Goal: Task Accomplishment & Management: Manage account settings

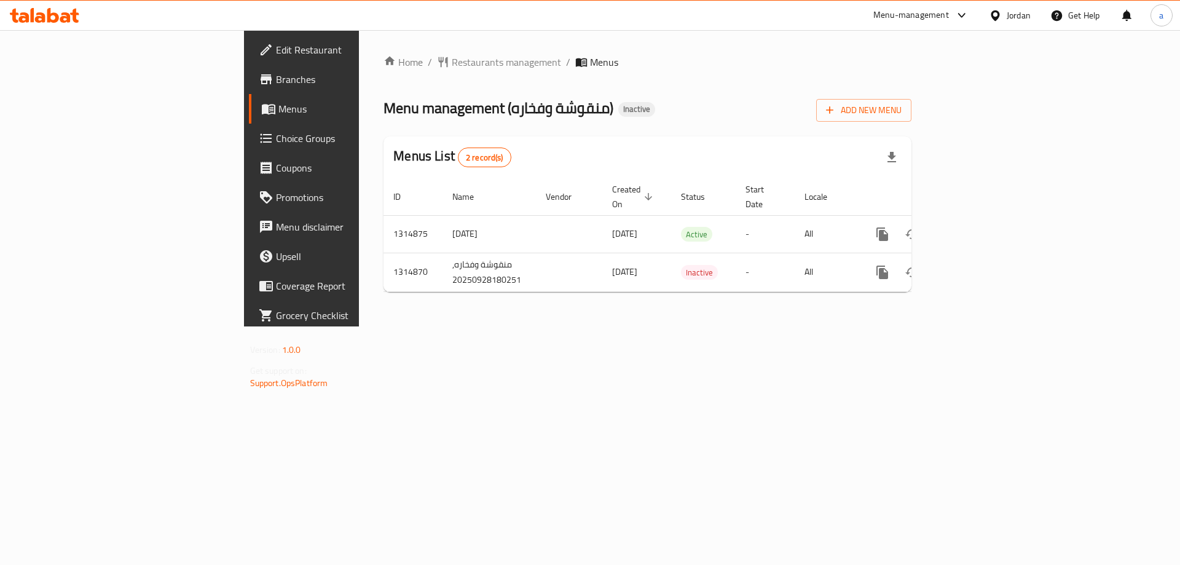
click at [656, 326] on div "Home / Restaurants management / Menus Menu management ( منقوشة وفخاره ) Inactiv…" at bounding box center [647, 178] width 577 height 296
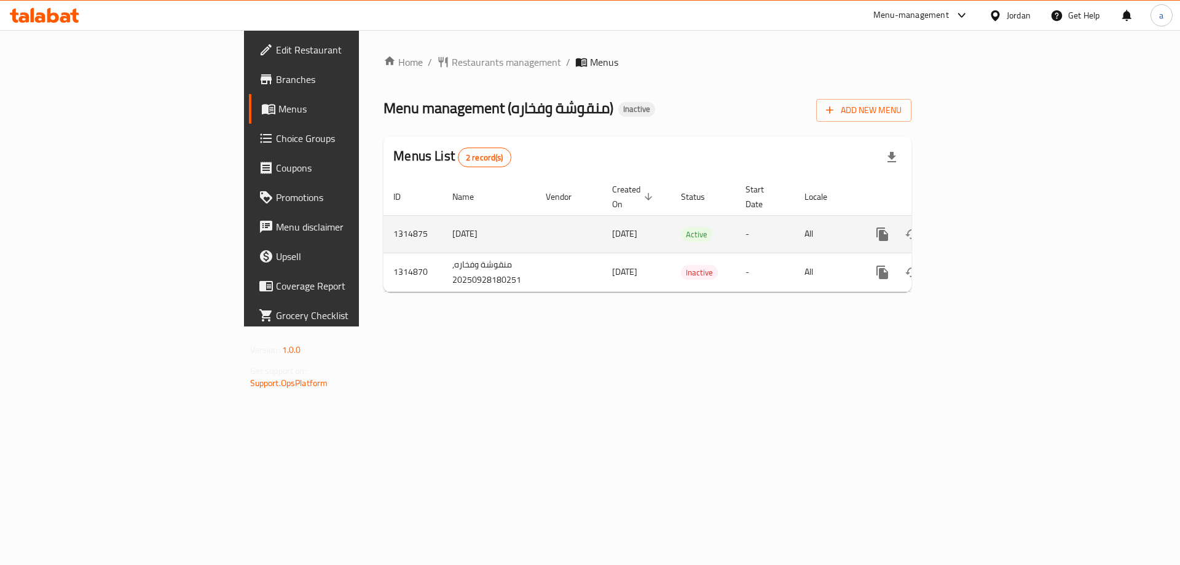
click at [979, 227] on icon "enhanced table" at bounding box center [971, 234] width 15 height 15
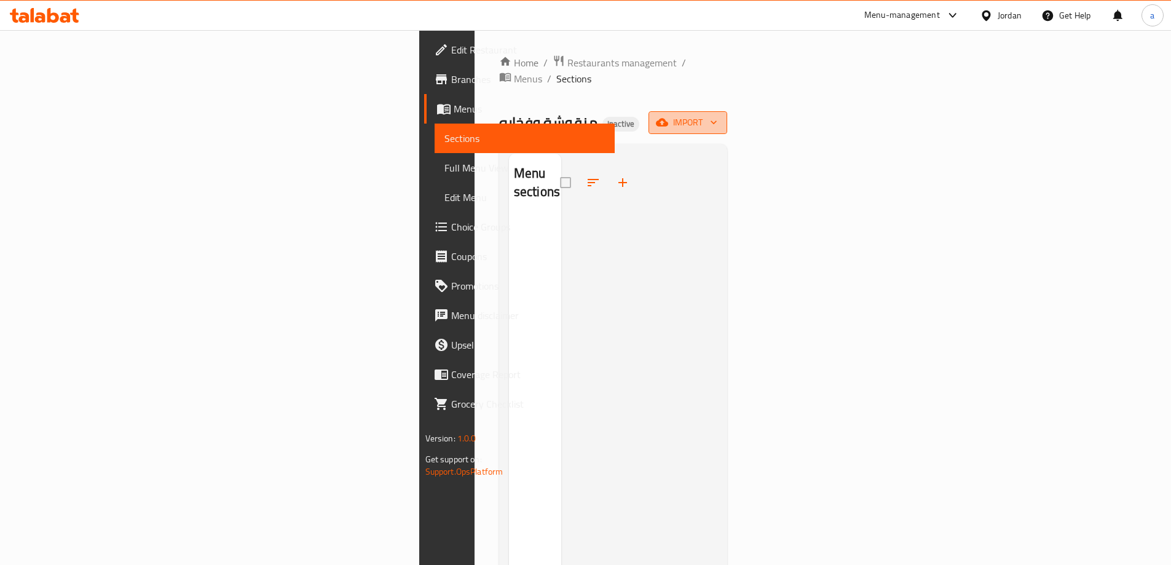
click at [717, 115] on span "import" at bounding box center [687, 122] width 59 height 15
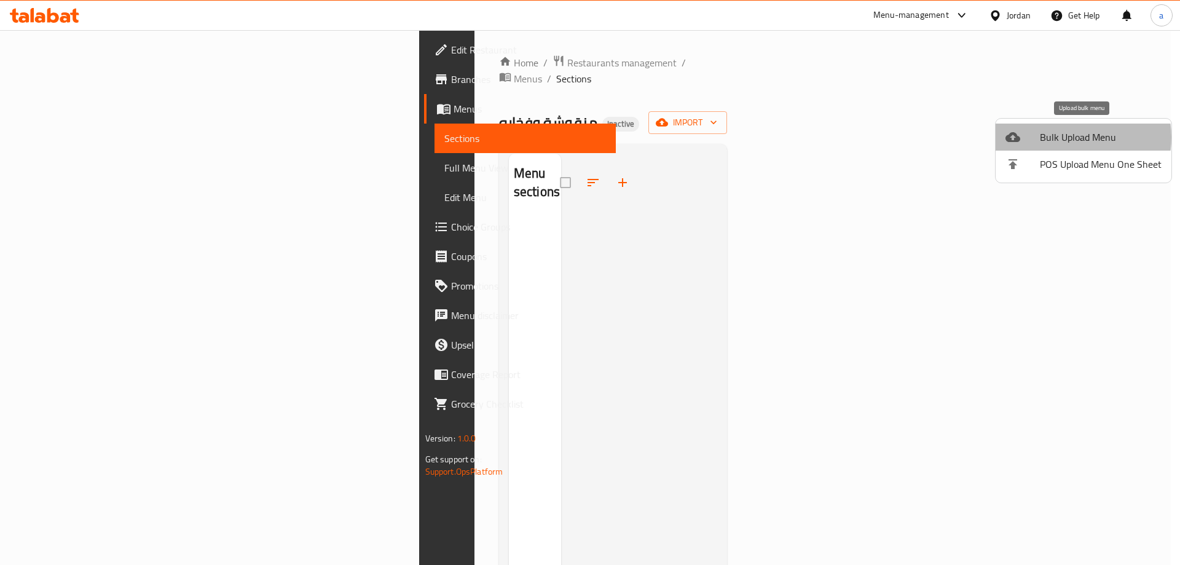
click at [1063, 137] on span "Bulk Upload Menu" at bounding box center [1101, 137] width 122 height 15
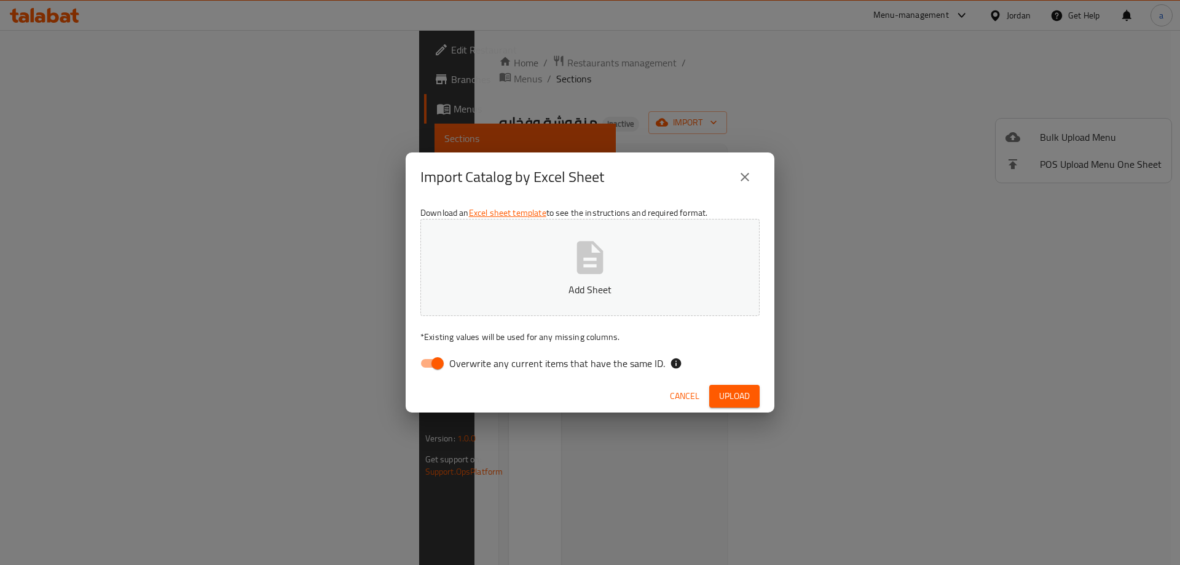
click at [537, 365] on span "Overwrite any current items that have the same ID." at bounding box center [557, 363] width 216 height 15
click at [473, 365] on input "Overwrite any current items that have the same ID." at bounding box center [438, 363] width 70 height 23
checkbox input "false"
click at [606, 299] on button "Add Sheet" at bounding box center [589, 267] width 339 height 97
click at [728, 391] on span "Upload" at bounding box center [734, 395] width 31 height 15
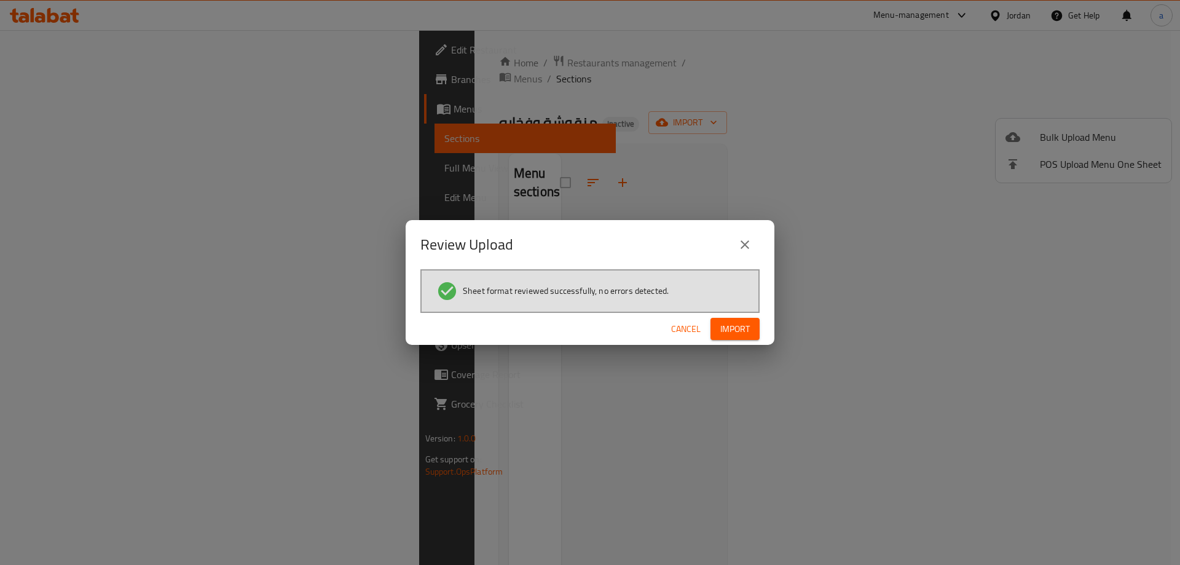
click at [741, 323] on span "Import" at bounding box center [735, 328] width 30 height 15
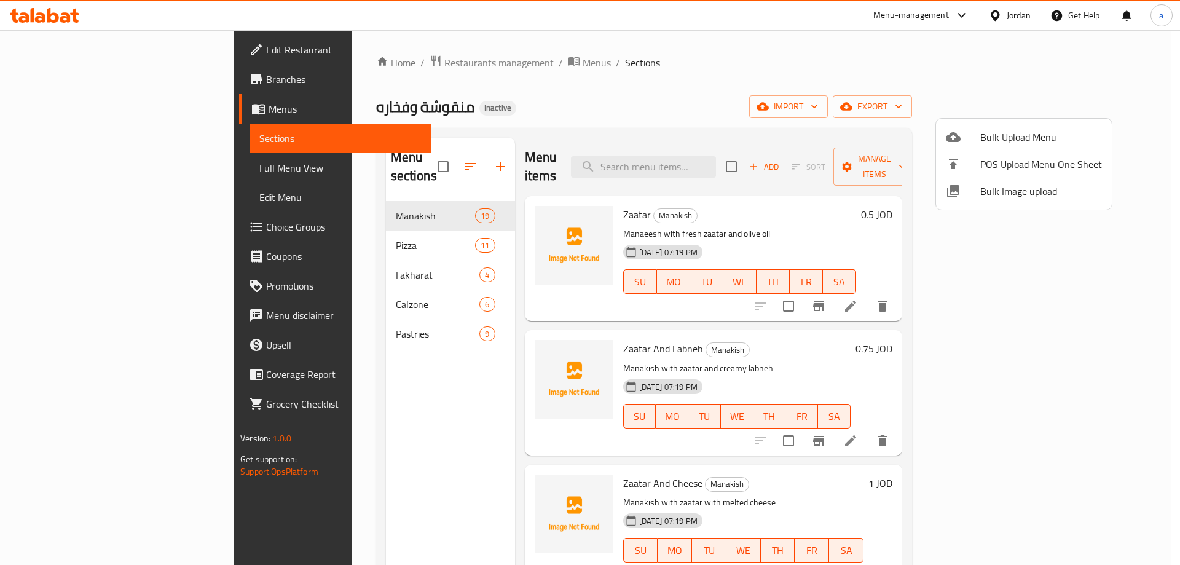
click at [105, 176] on div at bounding box center [590, 282] width 1180 height 565
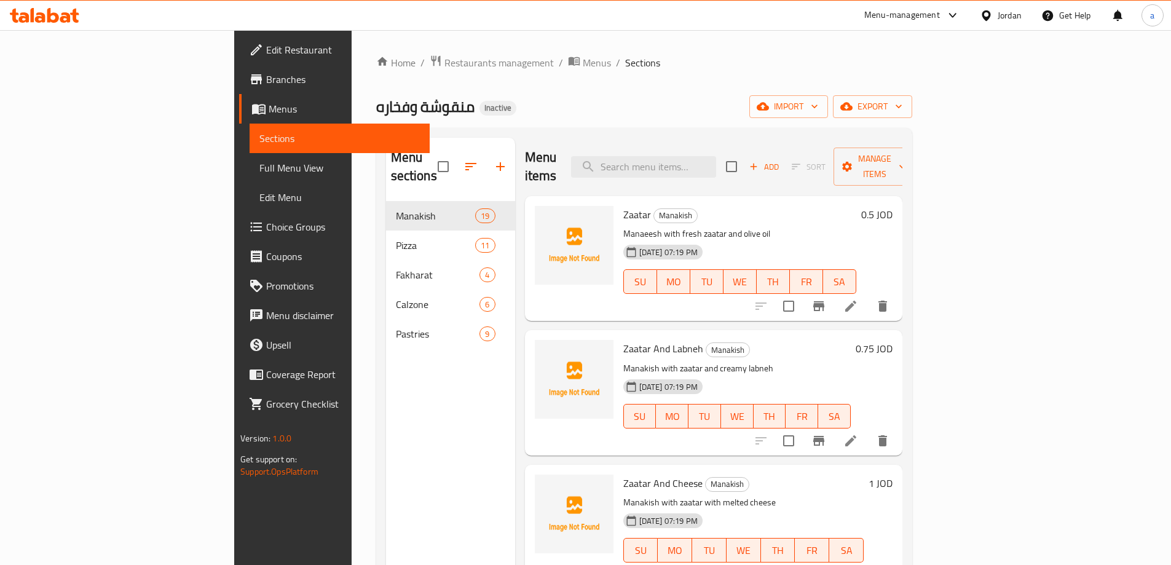
click at [259, 170] on span "Full Menu View" at bounding box center [339, 167] width 160 height 15
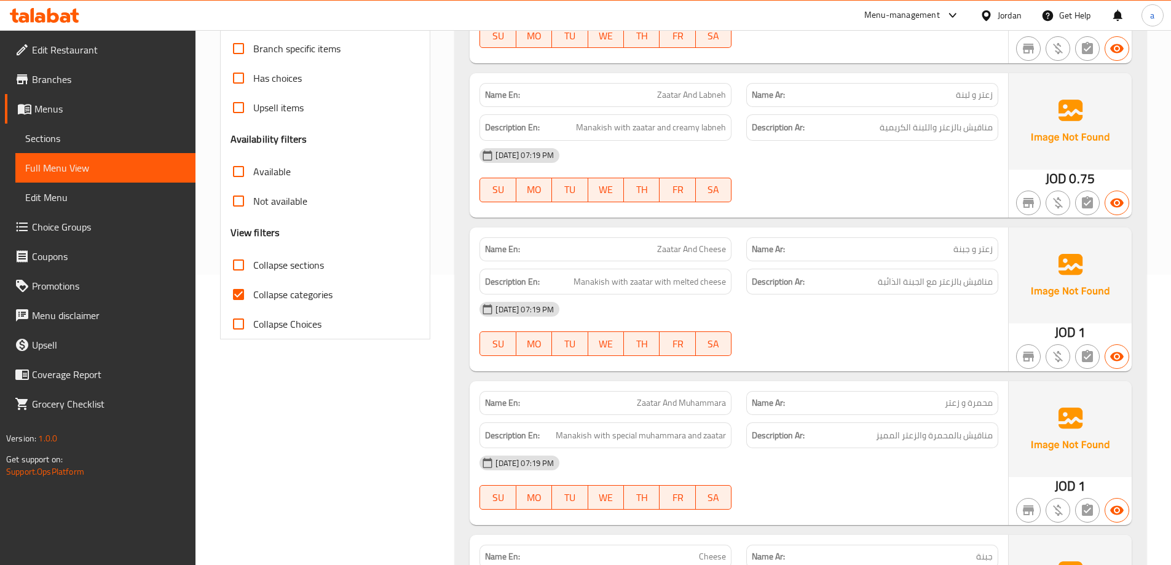
scroll to position [307, 0]
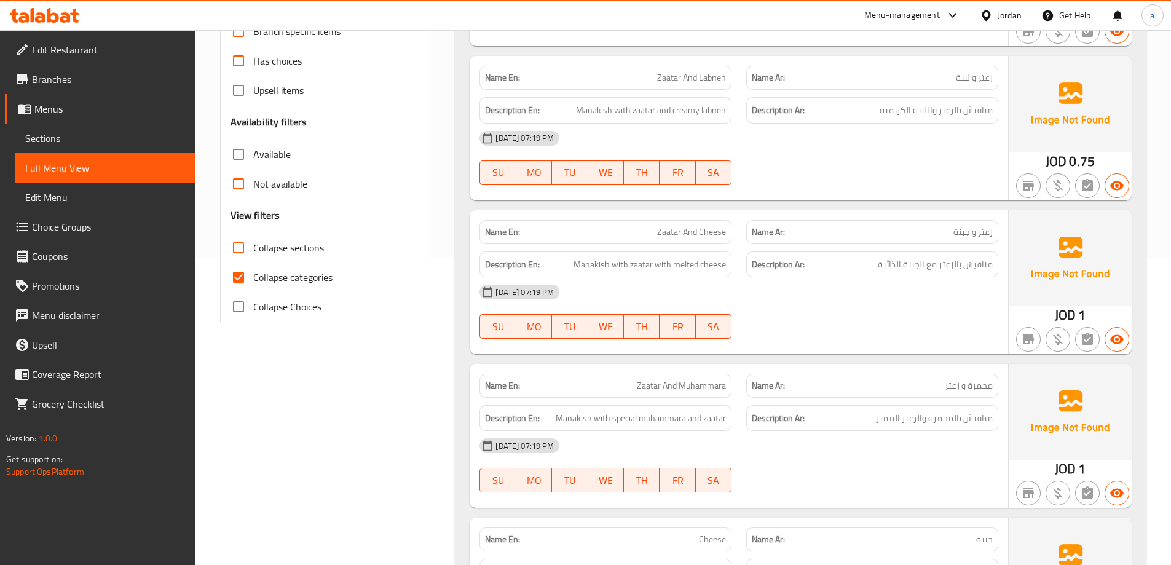
click at [289, 280] on span "Collapse categories" at bounding box center [292, 277] width 79 height 15
click at [253, 280] on input "Collapse categories" at bounding box center [239, 277] width 30 height 30
checkbox input "false"
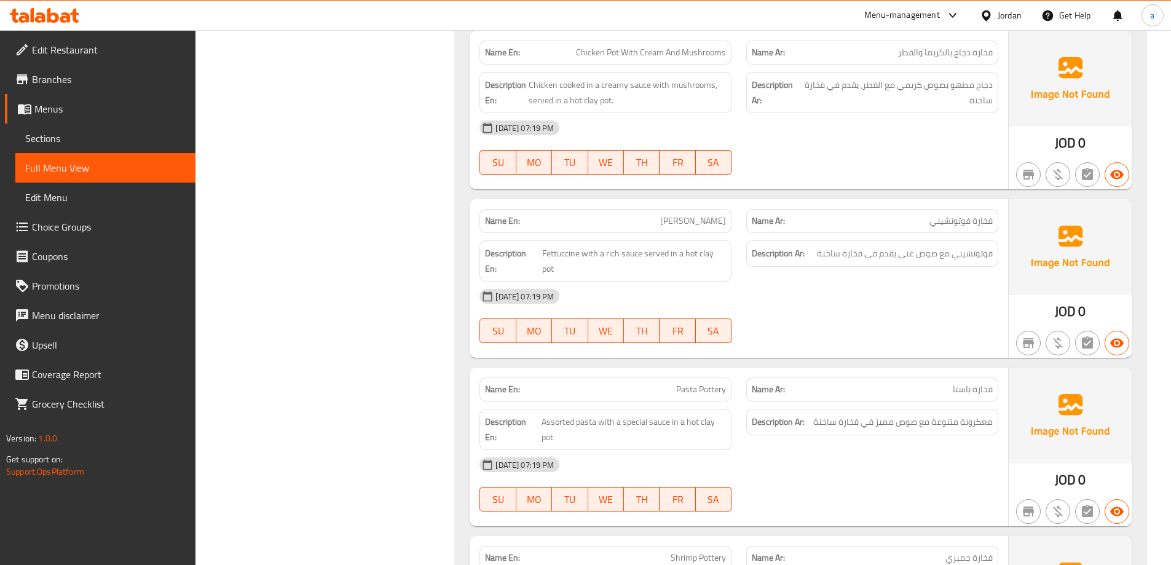
scroll to position [8151, 0]
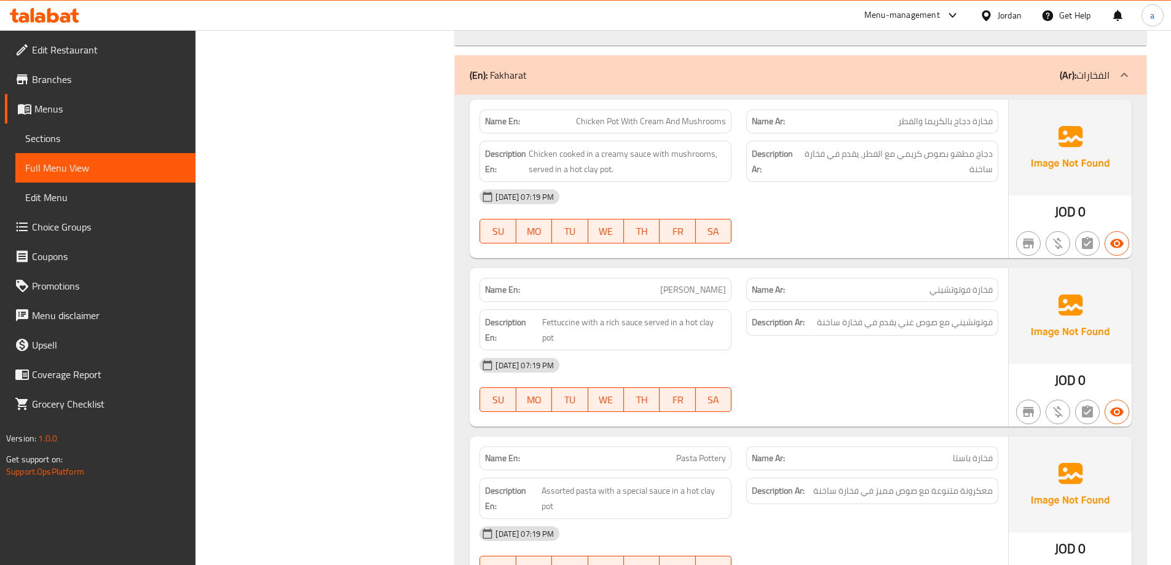
click at [776, 315] on strong "Description Ar:" at bounding box center [778, 322] width 53 height 15
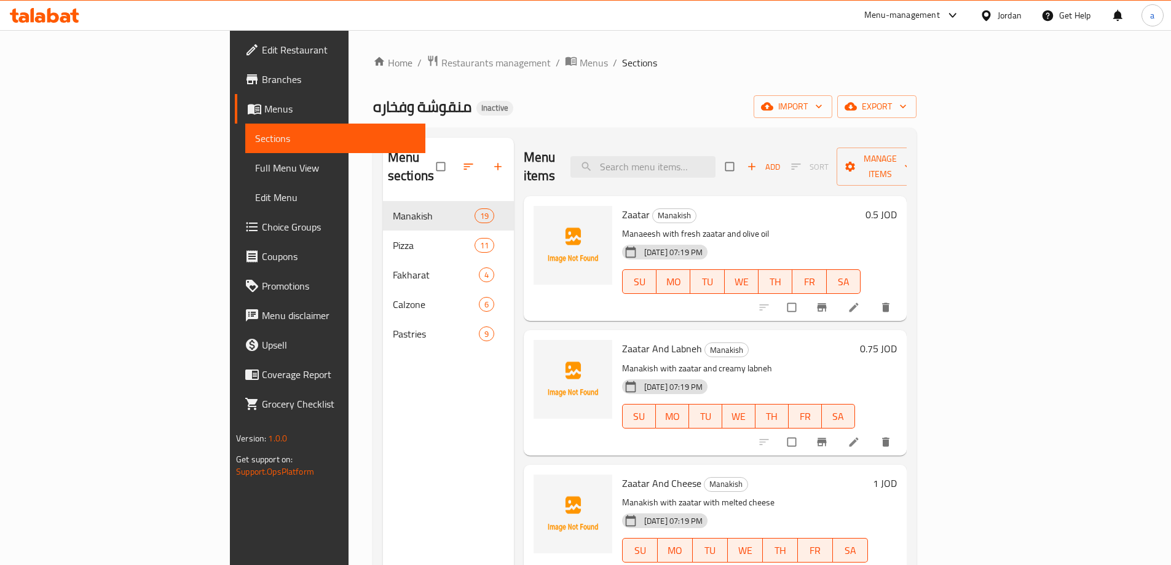
click at [262, 228] on span "Choice Groups" at bounding box center [339, 226] width 154 height 15
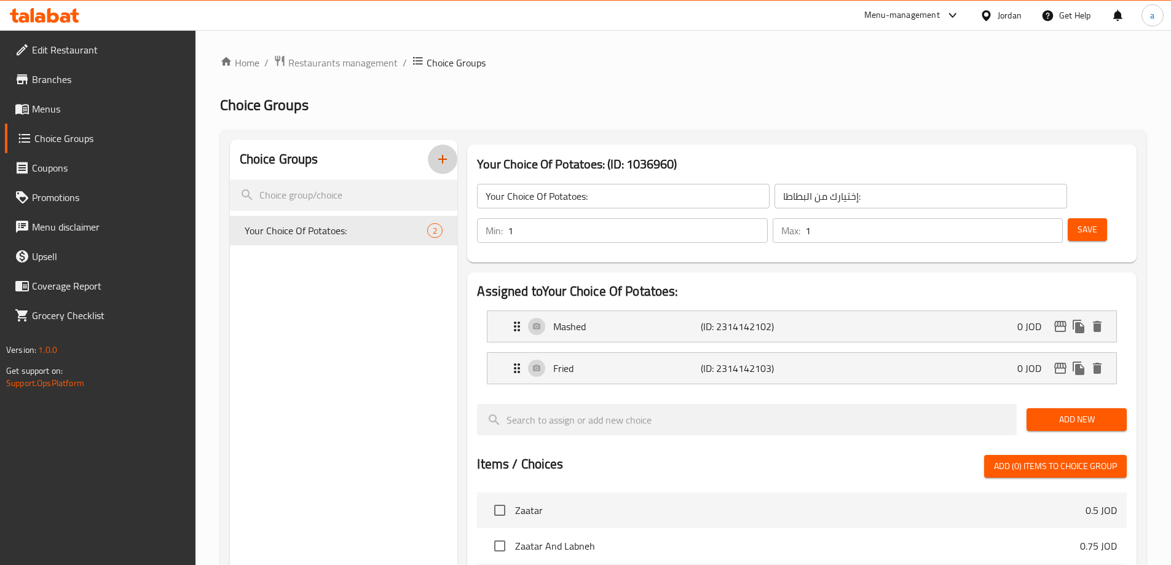
click at [452, 165] on button "button" at bounding box center [443, 159] width 30 height 30
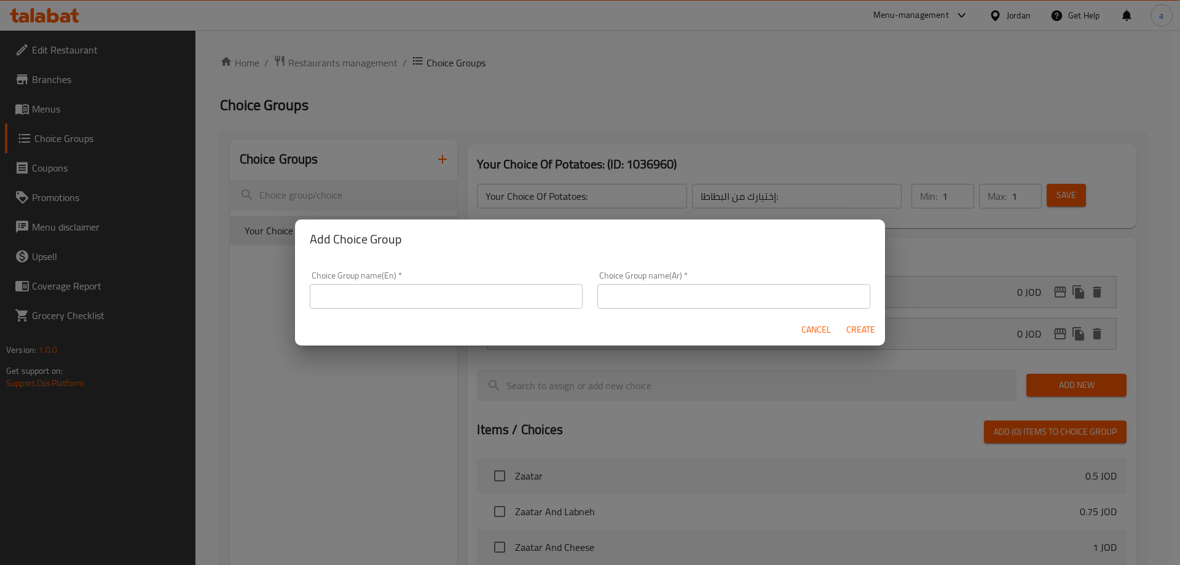
click at [450, 290] on input "text" at bounding box center [446, 296] width 273 height 25
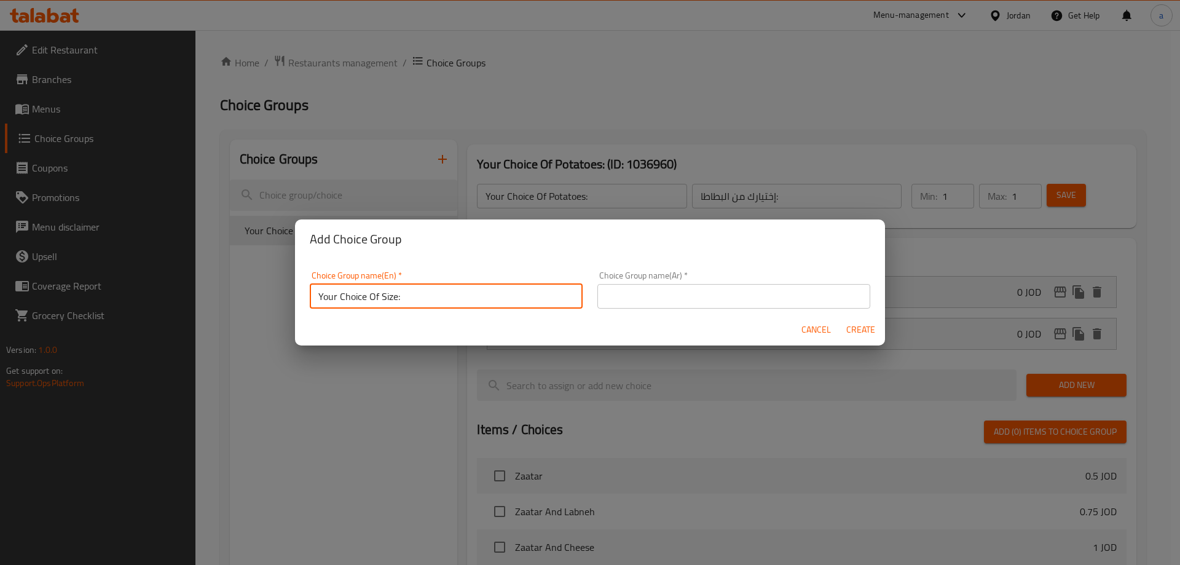
type input "Your Choice Of Size:"
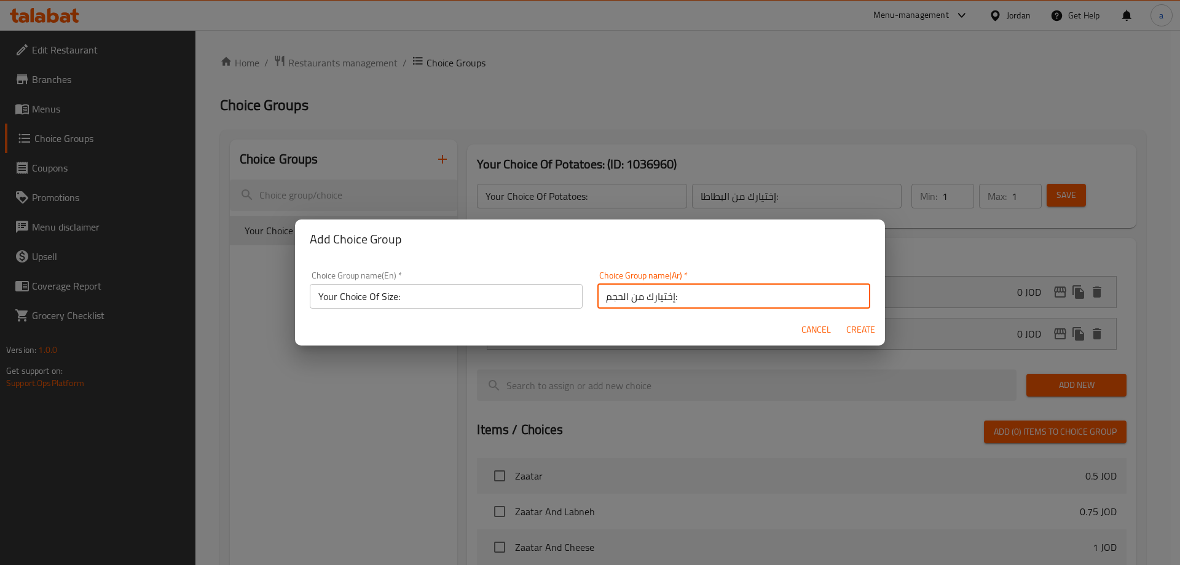
type input "إختيارك من الحجم:"
click at [853, 325] on span "Create" at bounding box center [861, 329] width 30 height 15
type input "Your Choice Of Size:"
type input "إختيارك من الحجم:"
type input "0"
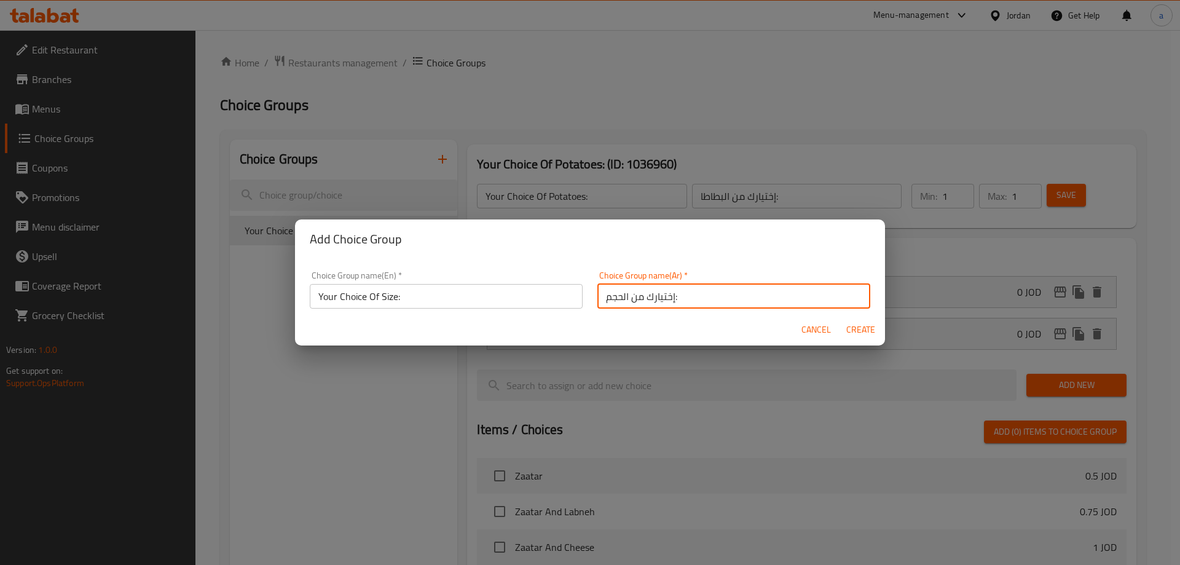
type input "0"
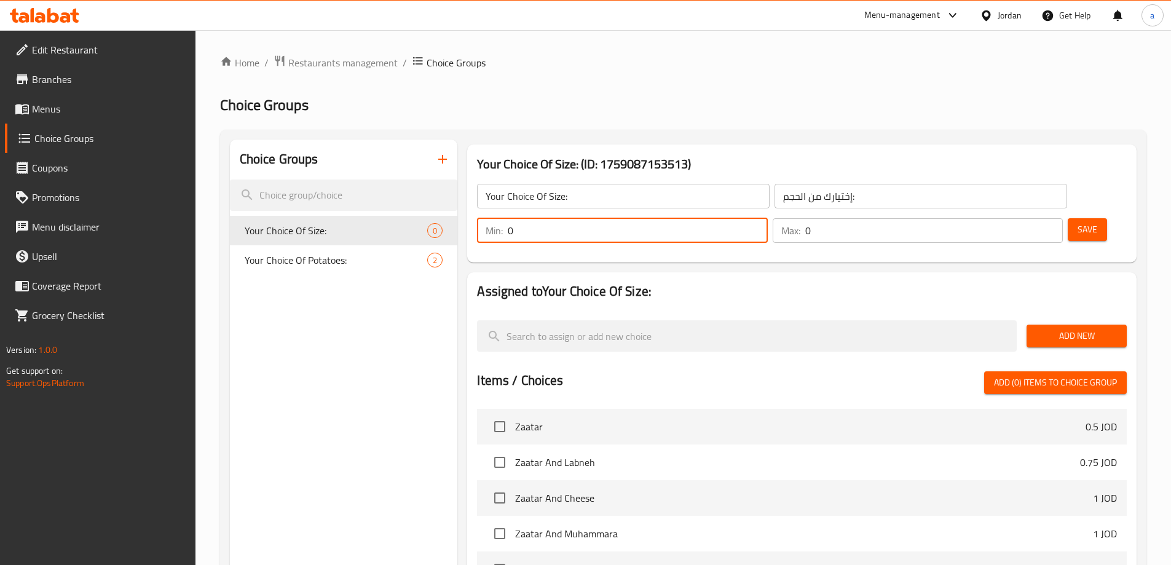
drag, startPoint x: 949, startPoint y: 203, endPoint x: 919, endPoint y: 205, distance: 29.6
click at [767, 218] on div "Min: 0 ​" at bounding box center [622, 230] width 290 height 25
type input "1"
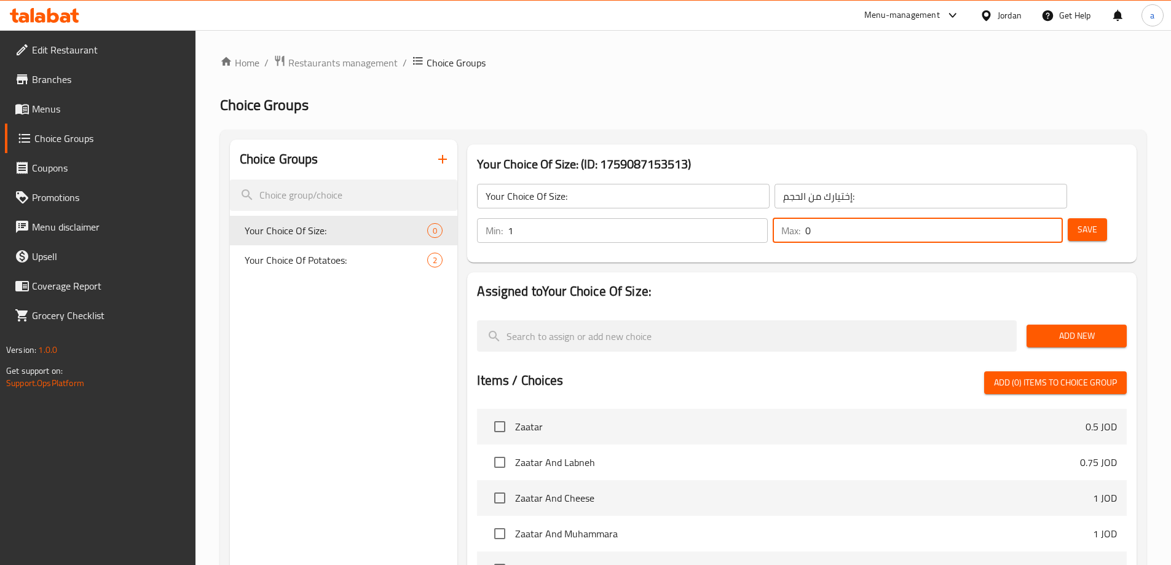
drag, startPoint x: 1025, startPoint y: 197, endPoint x: 1009, endPoint y: 204, distance: 17.4
click at [1009, 218] on input "0" at bounding box center [934, 230] width 258 height 25
type input "1"
click at [1078, 222] on span "Save" at bounding box center [1088, 229] width 20 height 15
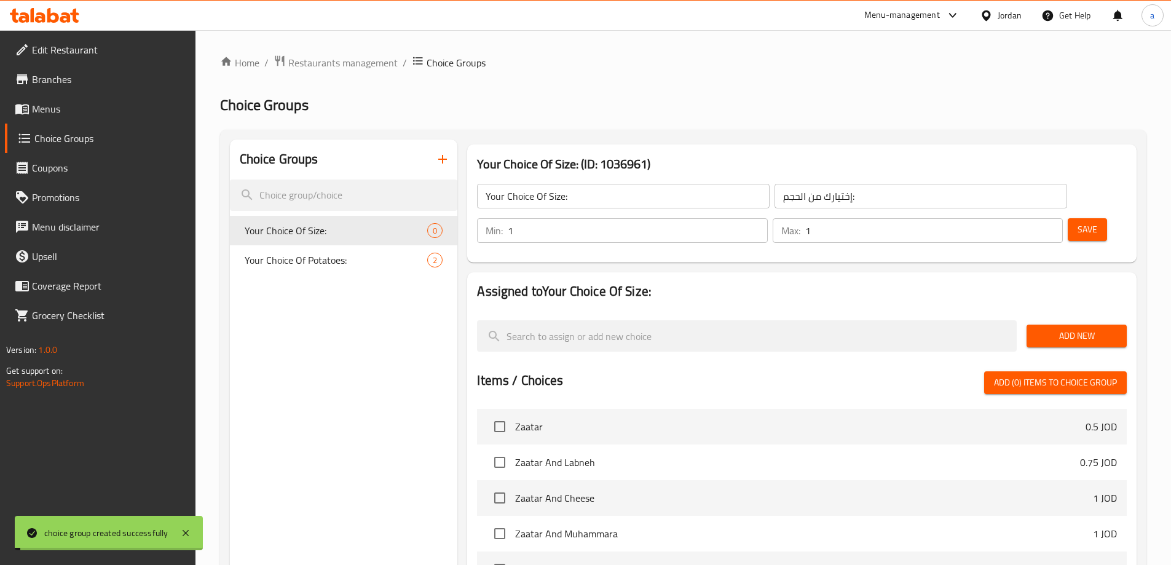
click at [1062, 328] on span "Add New" at bounding box center [1076, 335] width 81 height 15
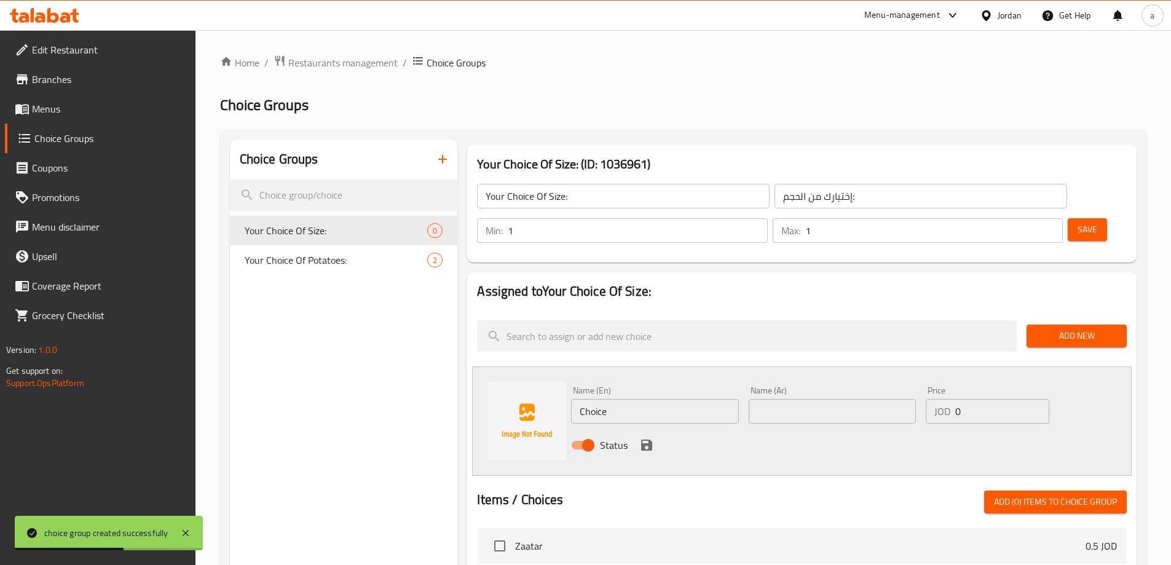
click at [787, 399] on input "text" at bounding box center [832, 411] width 167 height 25
drag, startPoint x: 647, startPoint y: 380, endPoint x: 535, endPoint y: 382, distance: 111.9
click at [535, 382] on div "Name (En) Choice Name (En) Name (Ar) Name (Ar) Price JOD 0 Price Status" at bounding box center [802, 420] width 660 height 109
type input "Small"
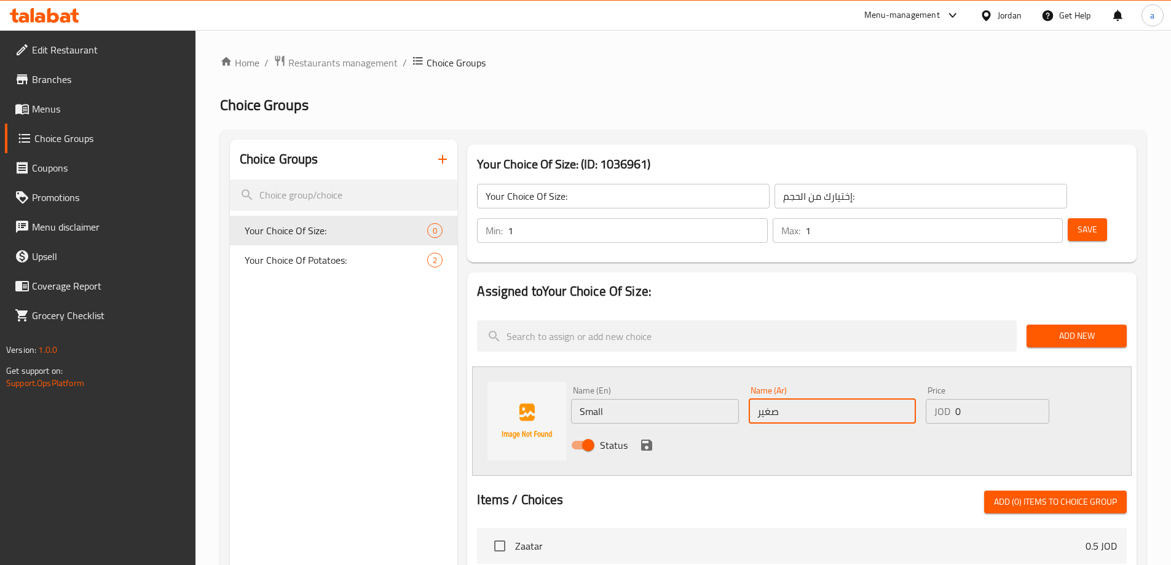
type input "صغير"
drag, startPoint x: 993, startPoint y: 386, endPoint x: 905, endPoint y: 387, distance: 88.5
click at [905, 387] on div "Name (En) Small Name (En) Name (Ar) صغير Name (Ar) Price JOD 0 Price Status" at bounding box center [832, 421] width 532 height 81
type input "2.25"
click at [649, 440] on icon "save" at bounding box center [646, 445] width 11 height 11
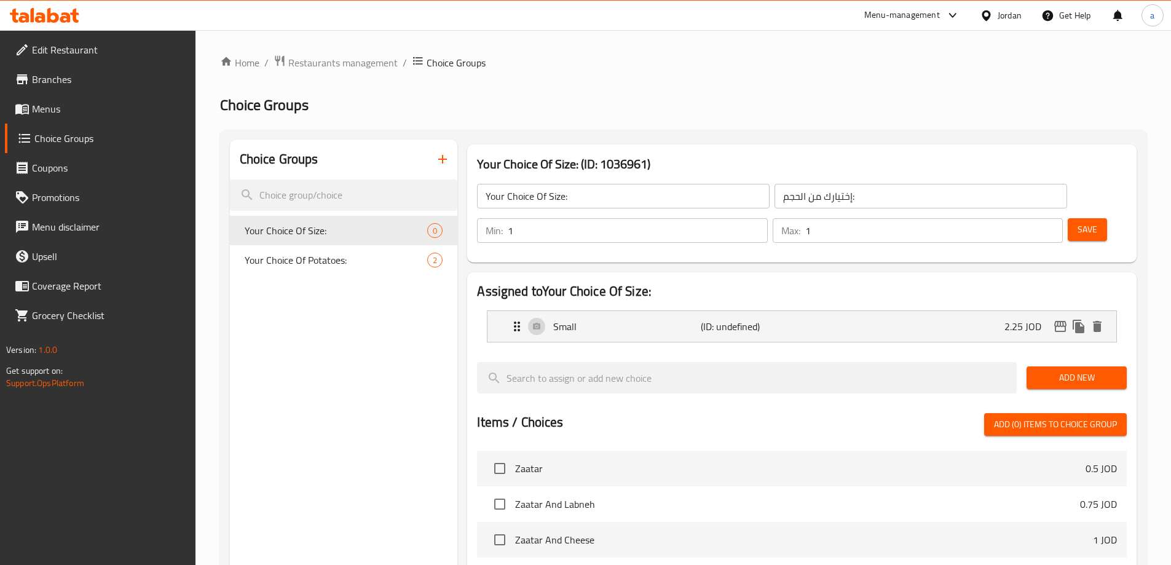
click at [1067, 370] on span "Add New" at bounding box center [1076, 377] width 81 height 15
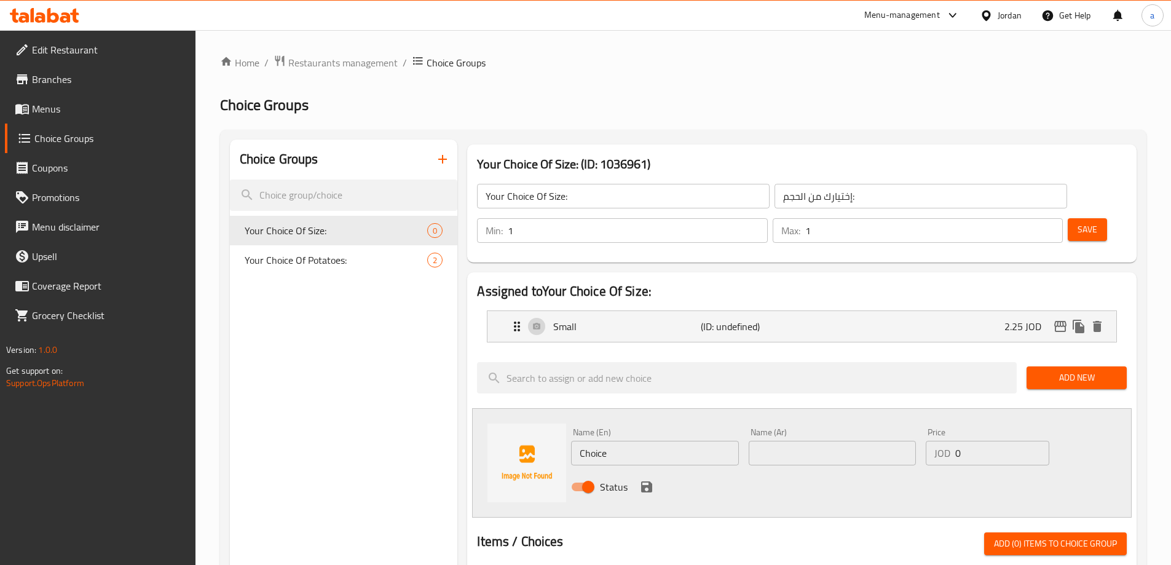
click at [600, 441] on input "Choice" at bounding box center [654, 453] width 167 height 25
click at [626, 441] on input "Choice" at bounding box center [654, 453] width 167 height 25
click at [794, 441] on input "text" at bounding box center [832, 453] width 167 height 25
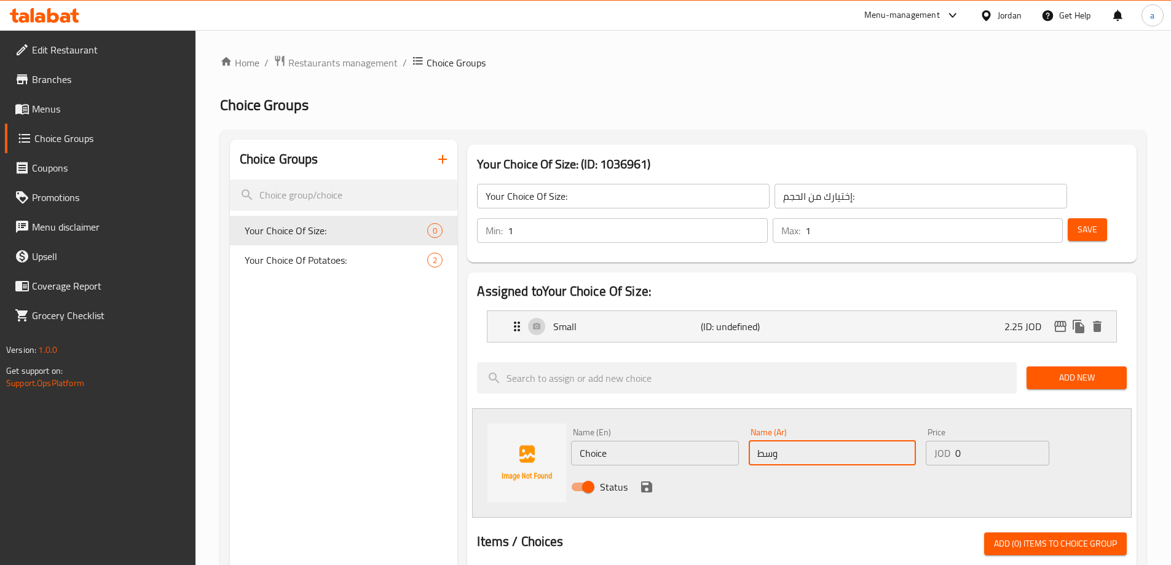
type input "وسط"
type input "3.5"
click at [653, 441] on input "Choice" at bounding box center [654, 453] width 167 height 25
type input "Large"
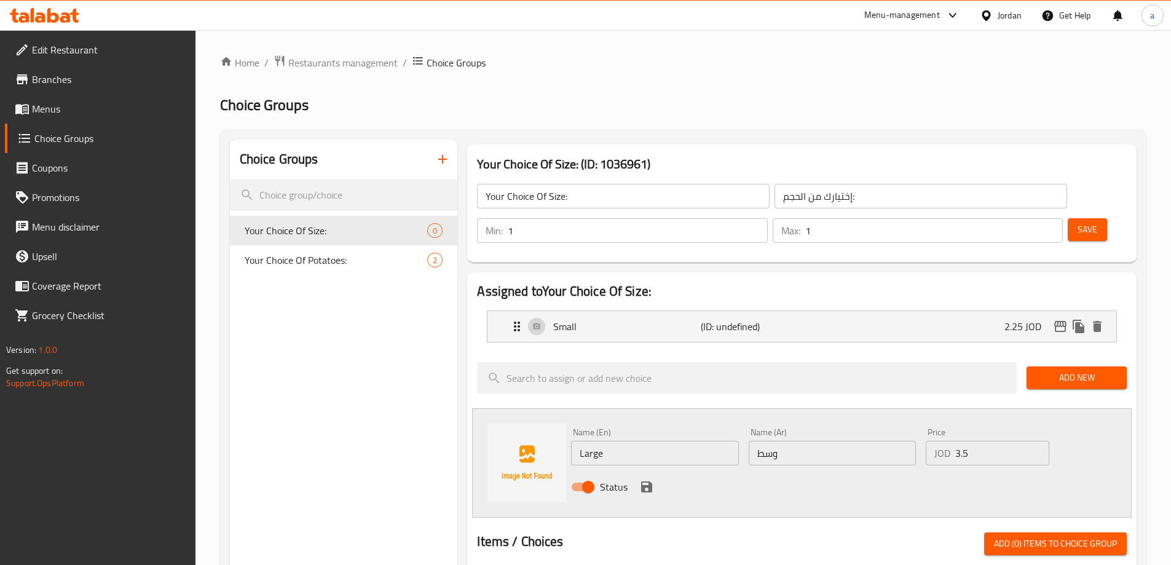
click at [860, 470] on div "Status" at bounding box center [832, 486] width 532 height 33
click at [642, 481] on icon "save" at bounding box center [646, 486] width 11 height 11
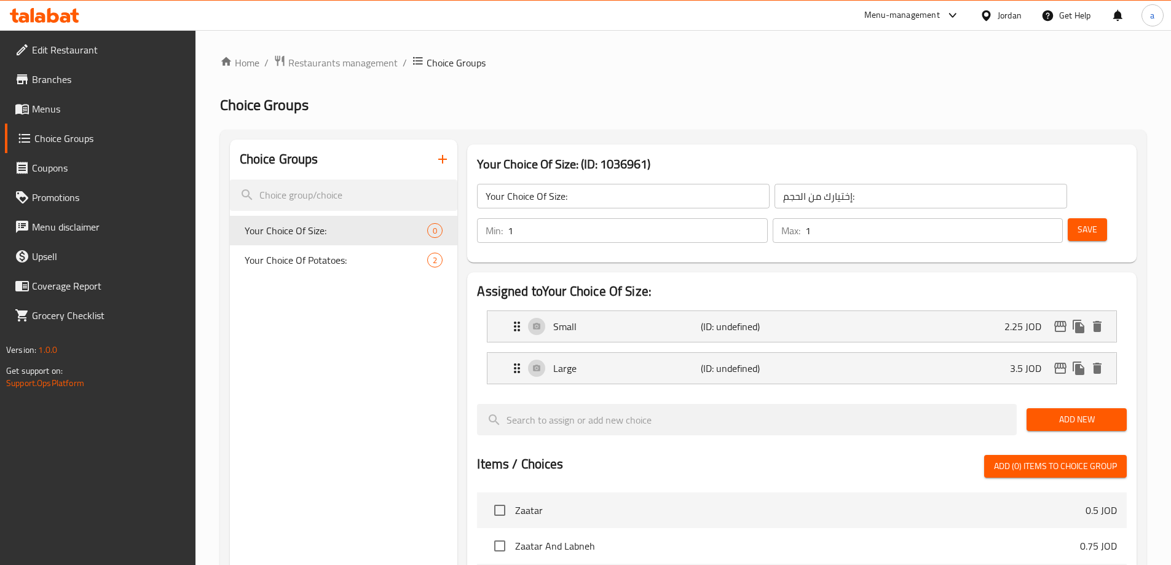
click at [1059, 408] on button "Add New" at bounding box center [1077, 419] width 100 height 23
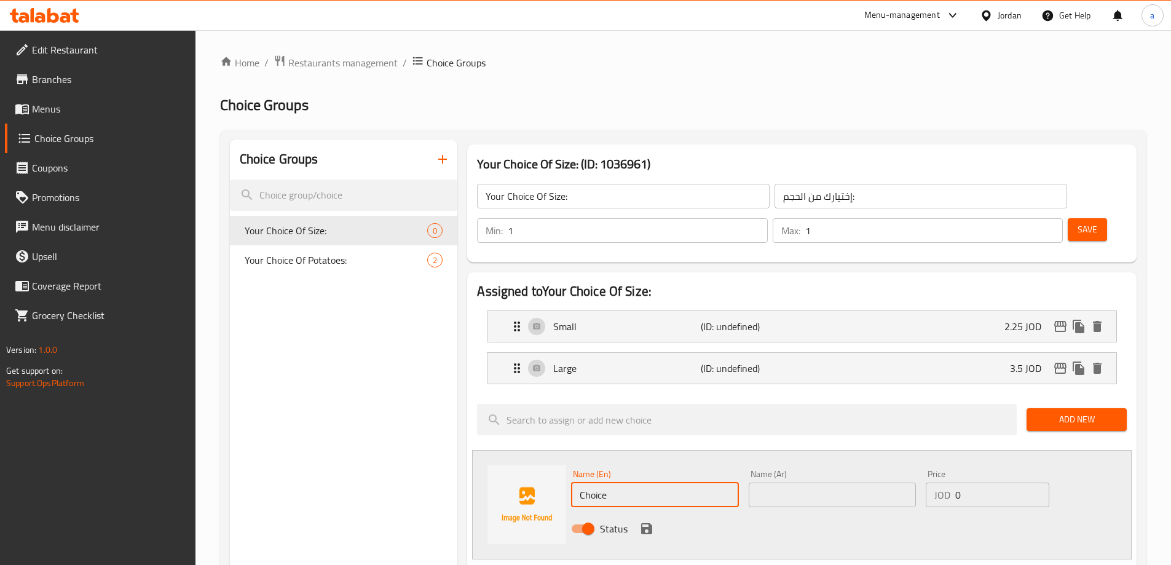
click at [693, 483] on input "Choice" at bounding box center [654, 495] width 167 height 25
type input "L"
type input "Medium"
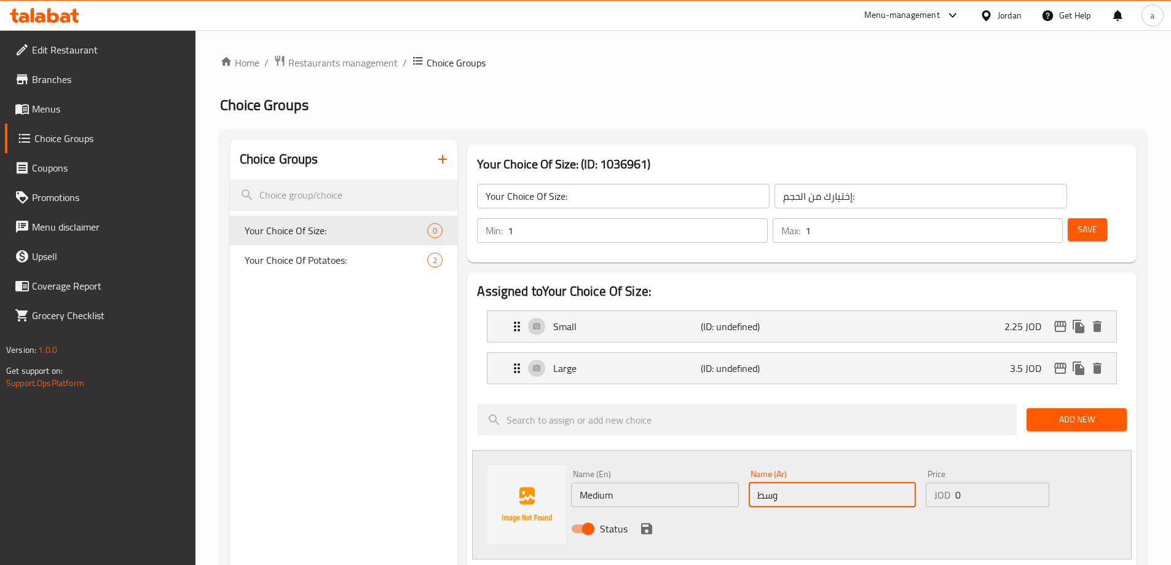
type input "وسط"
type input "3.5"
click at [653, 521] on icon "save" at bounding box center [646, 528] width 15 height 15
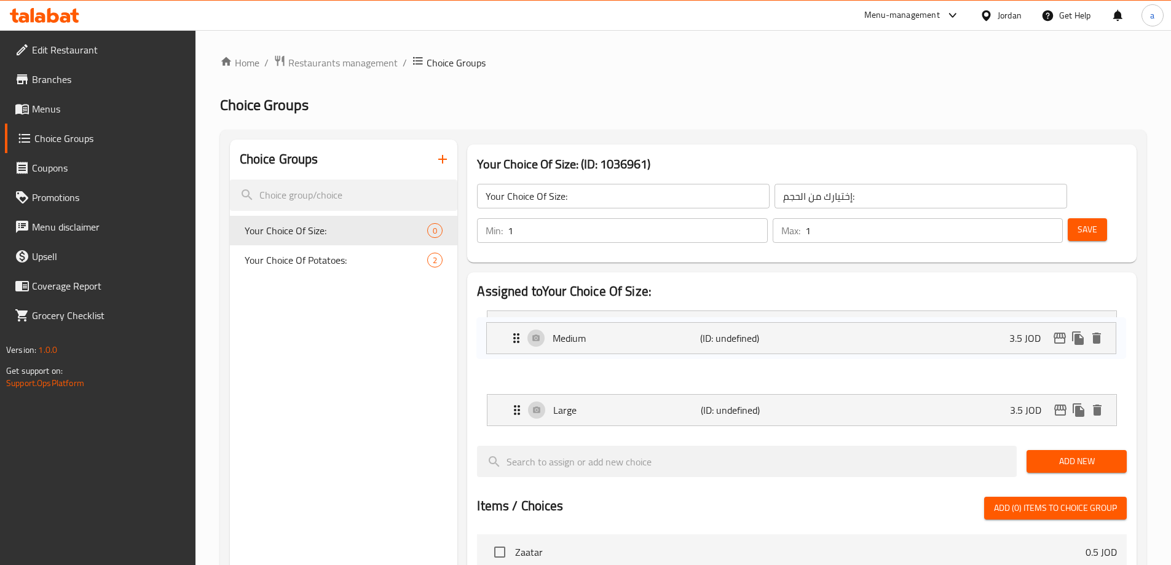
drag, startPoint x: 517, startPoint y: 371, endPoint x: 515, endPoint y: 331, distance: 40.6
click at [515, 331] on nav "Small (ID: undefined) 2.25 JOD Name (En) Small Name (En) Name (Ar) صغير Name (A…" at bounding box center [802, 368] width 650 height 135
click at [590, 403] on p "Large" at bounding box center [626, 410] width 147 height 15
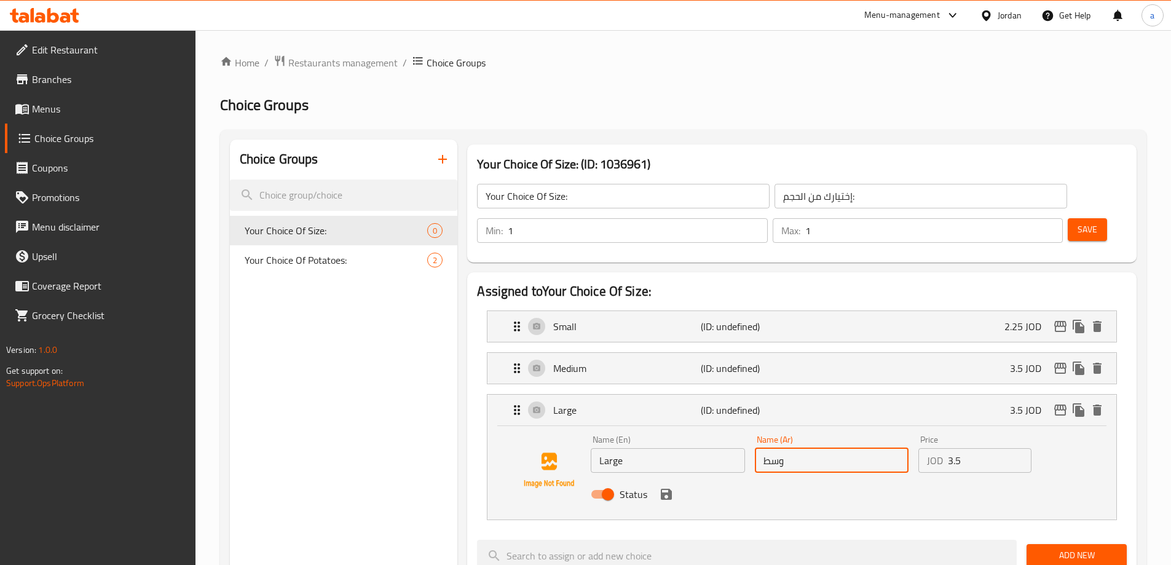
drag, startPoint x: 821, startPoint y: 428, endPoint x: 666, endPoint y: 438, distance: 154.6
click at [666, 438] on div "Name (En) Large Name (En) Name (Ar) وسط Name (Ar) Price JOD 3.5 Price Status" at bounding box center [831, 470] width 491 height 81
type input "كبير"
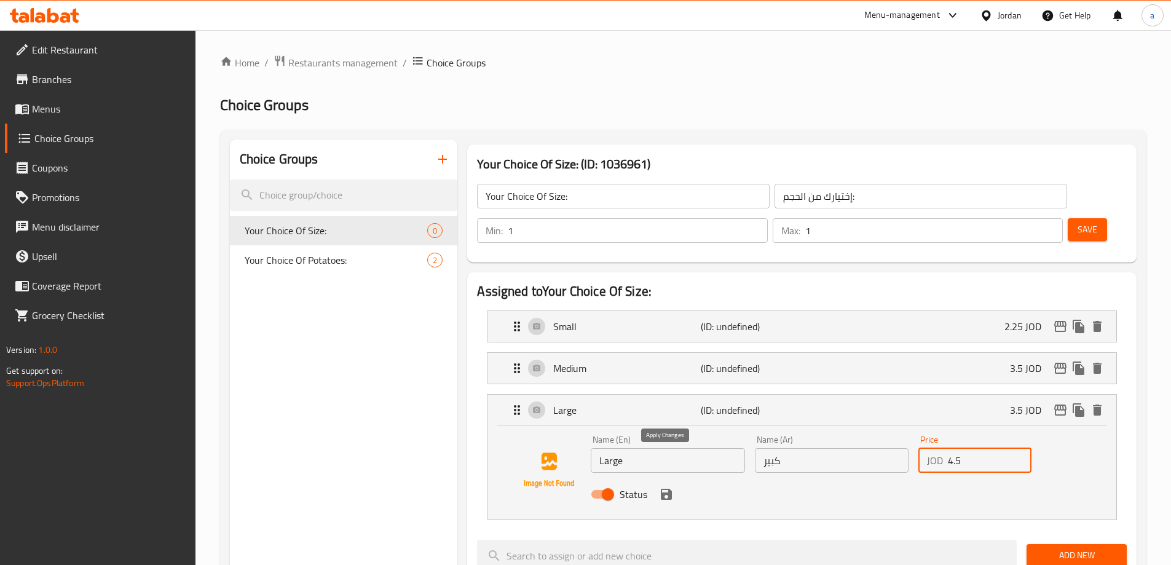
click at [668, 489] on icon "save" at bounding box center [666, 494] width 11 height 11
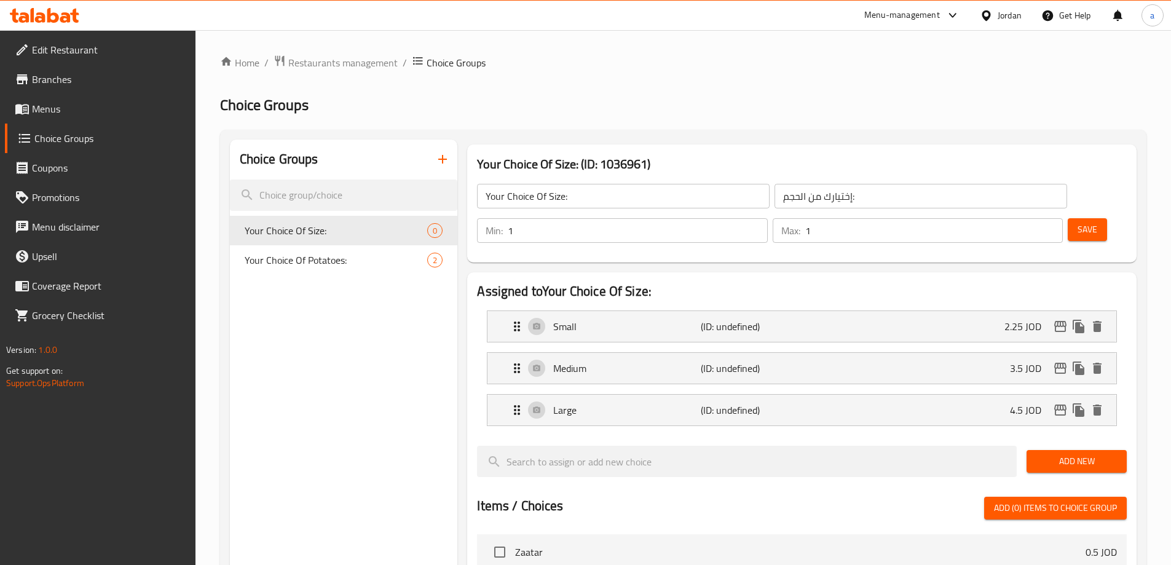
type input "4.5"
click at [1064, 454] on span "Add New" at bounding box center [1076, 461] width 81 height 15
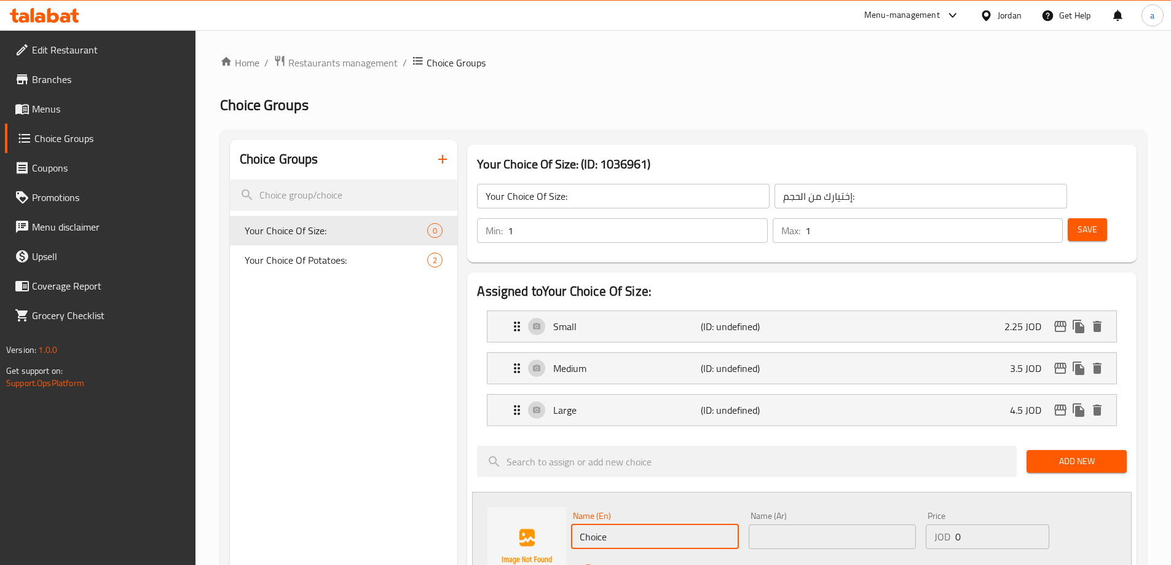
click at [623, 524] on input "Choice" at bounding box center [654, 536] width 167 height 25
type input "X Large"
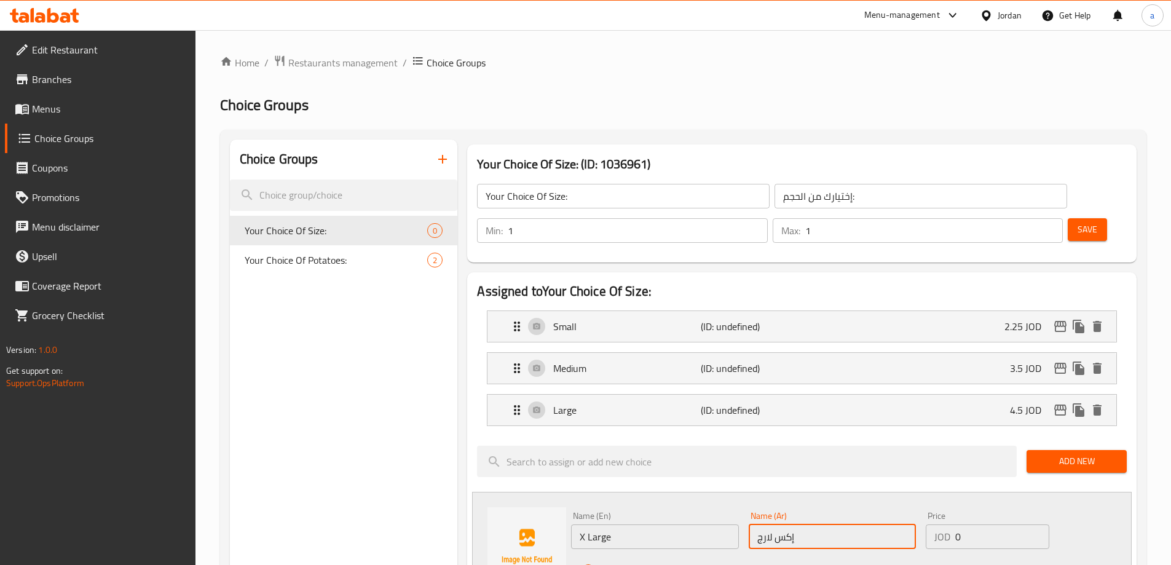
type input "إكس لارج"
click at [993, 524] on input "0" at bounding box center [1001, 536] width 93 height 25
drag, startPoint x: 989, startPoint y: 507, endPoint x: 911, endPoint y: 513, distance: 78.3
click at [918, 513] on div "Name (En) X Large Name (En) Name (Ar) إكس لارج Name (Ar) Price JOD 0 Price Stat…" at bounding box center [832, 547] width 532 height 81
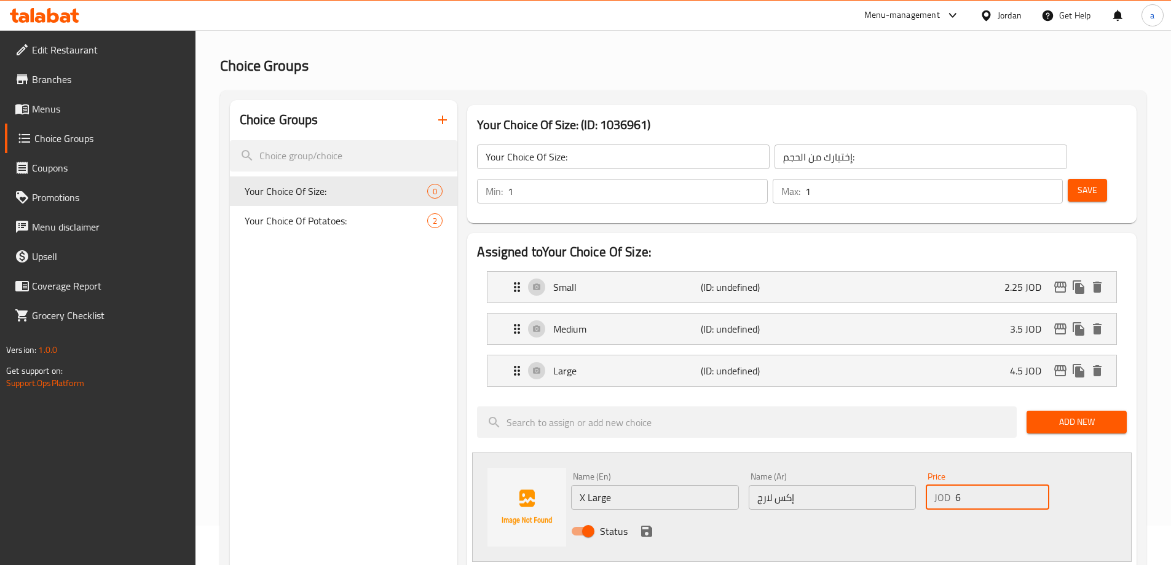
scroll to position [61, 0]
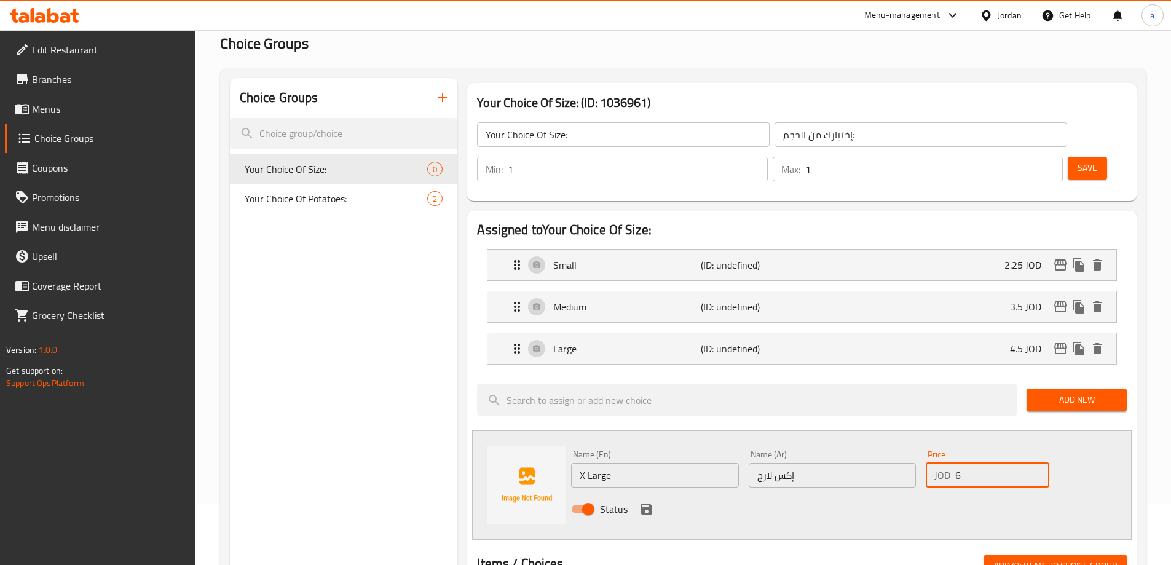
type input "6"
click at [647, 503] on icon "save" at bounding box center [646, 508] width 11 height 11
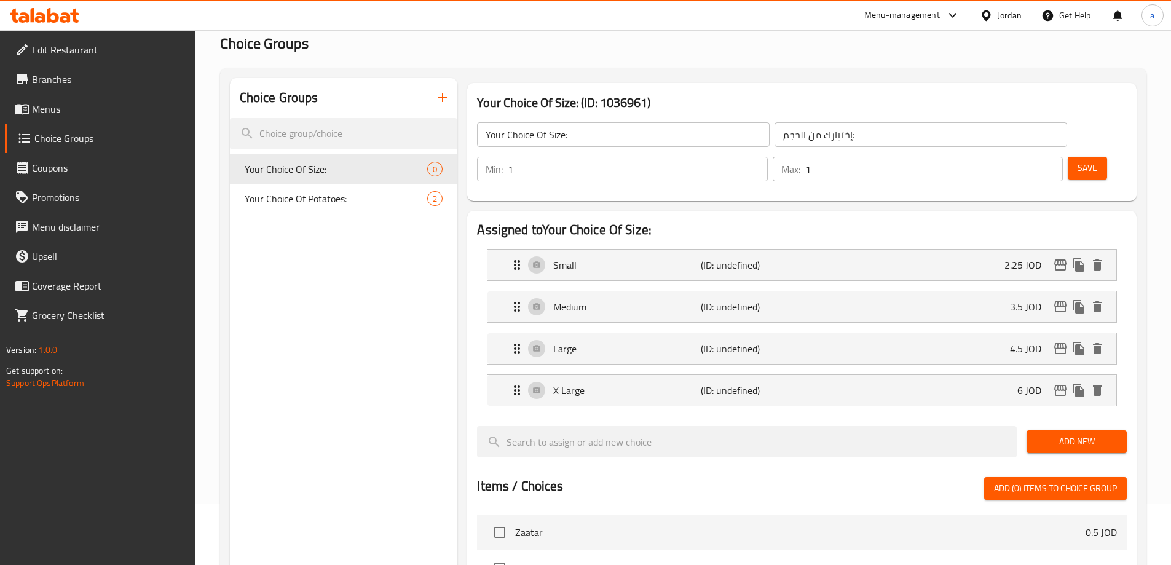
click at [779, 416] on div at bounding box center [802, 421] width 650 height 10
click at [1078, 160] on span "Save" at bounding box center [1088, 167] width 20 height 15
click at [647, 383] on p "X Large" at bounding box center [626, 390] width 147 height 15
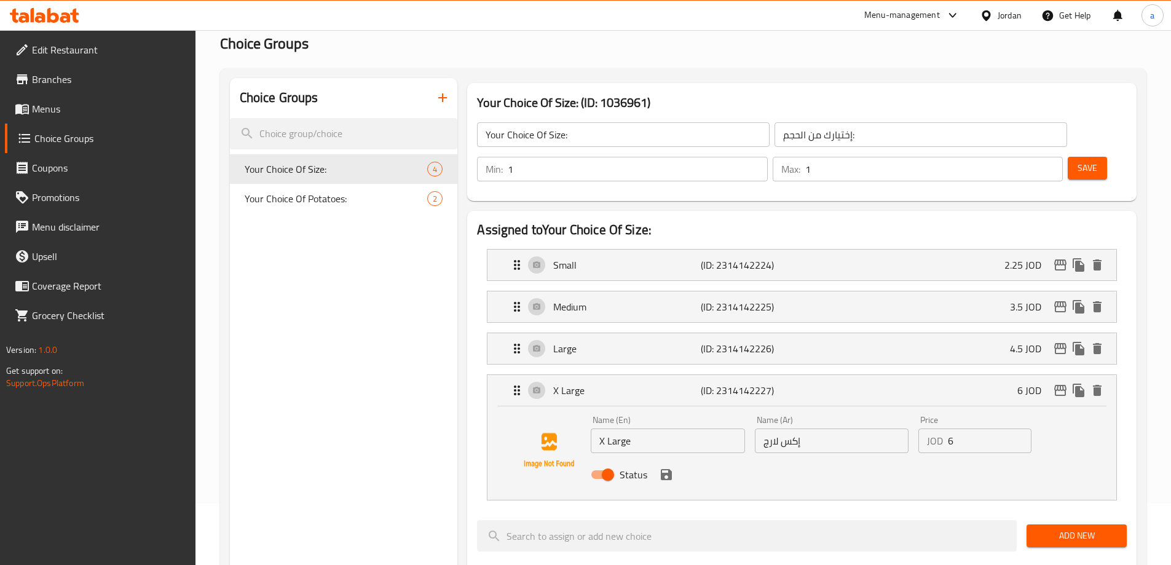
scroll to position [123, 0]
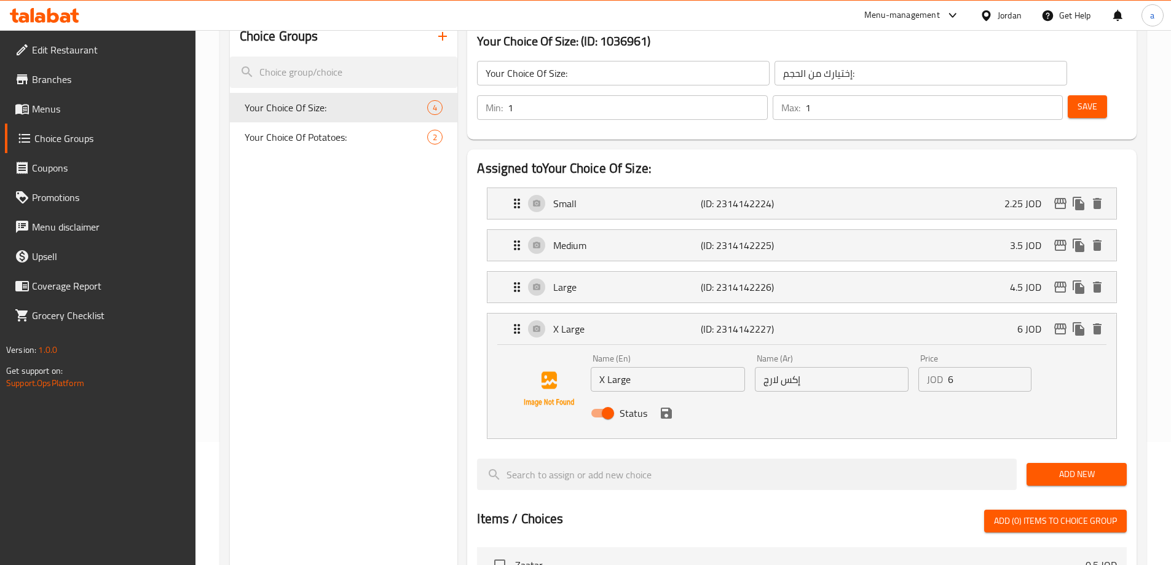
click at [687, 367] on input "X Large" at bounding box center [668, 379] width 154 height 25
type input "ء"
type input "x"
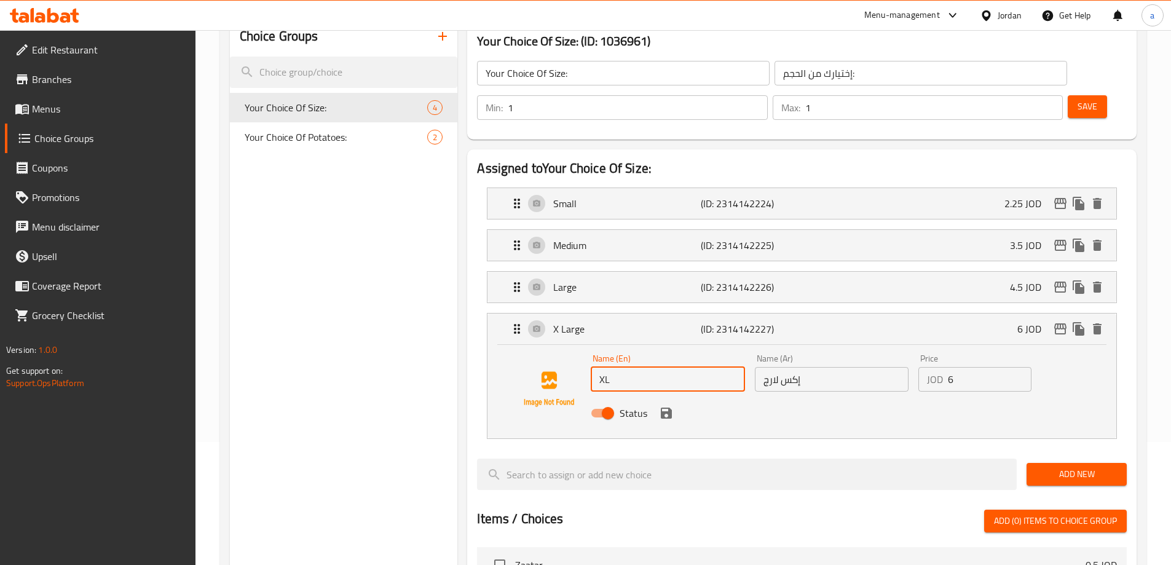
type input "XL"
click at [819, 367] on input "إكس لارج" at bounding box center [832, 379] width 154 height 25
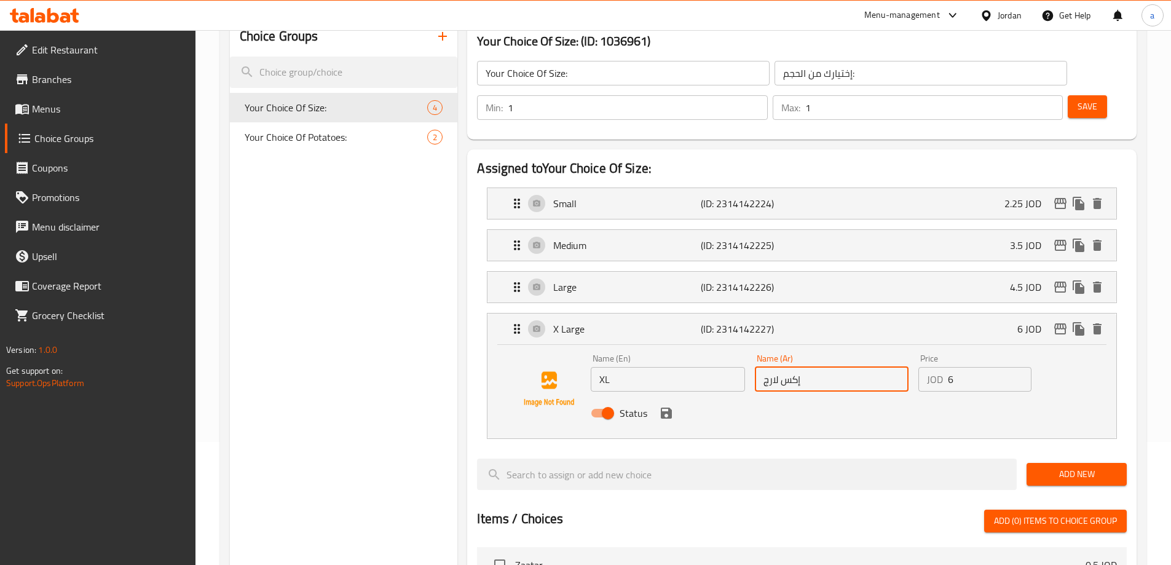
paste input "جم أكبر"
click at [666, 406] on icon "save" at bounding box center [666, 413] width 15 height 15
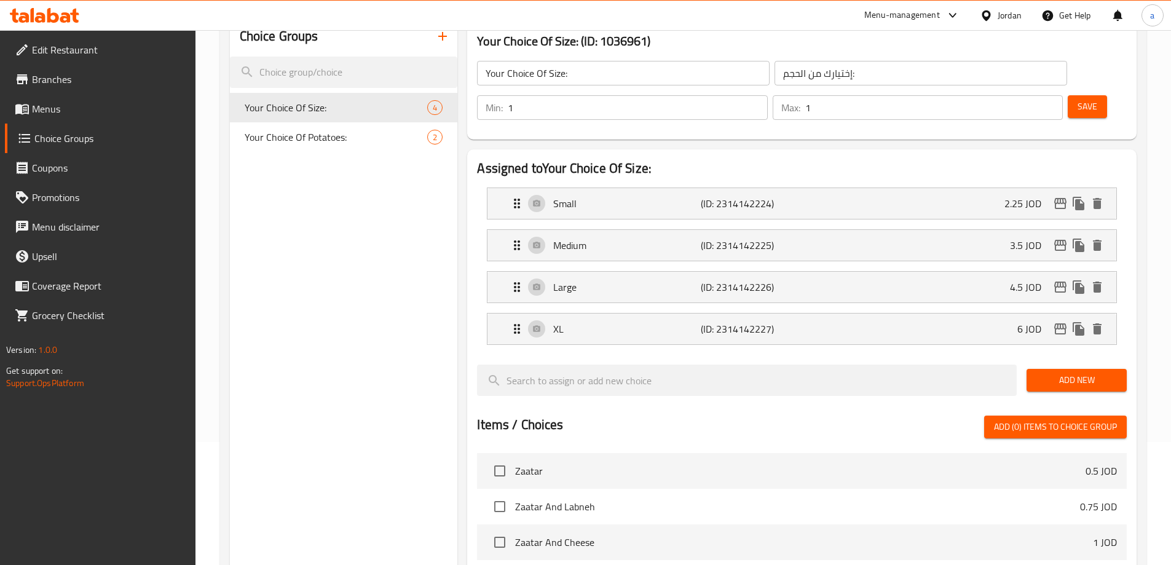
type input "حجم أكبر"
click at [1078, 99] on span "Save" at bounding box center [1088, 106] width 20 height 15
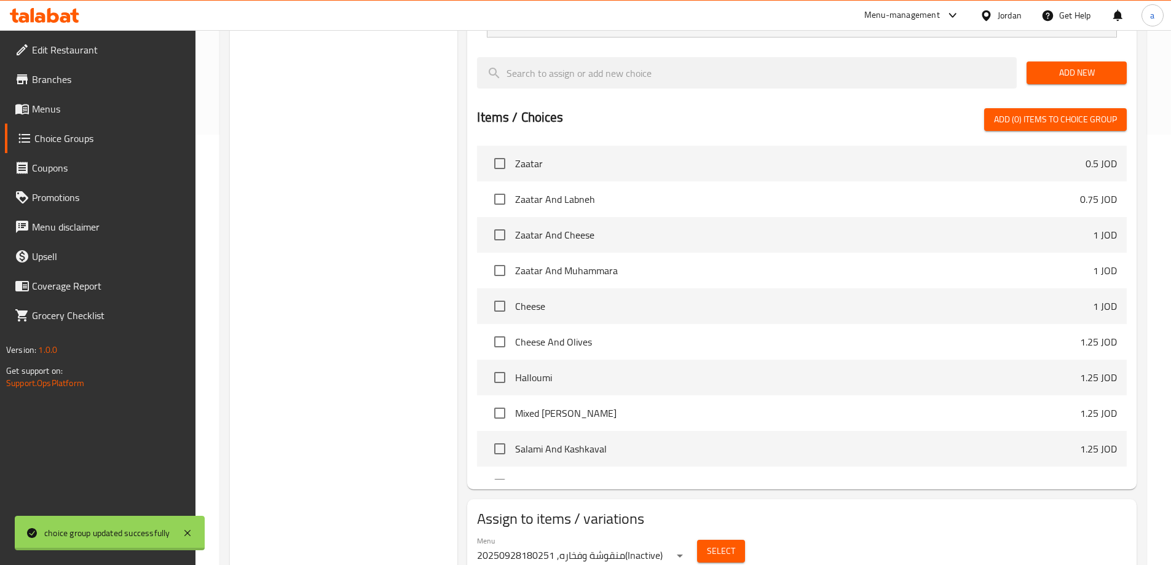
scroll to position [446, 0]
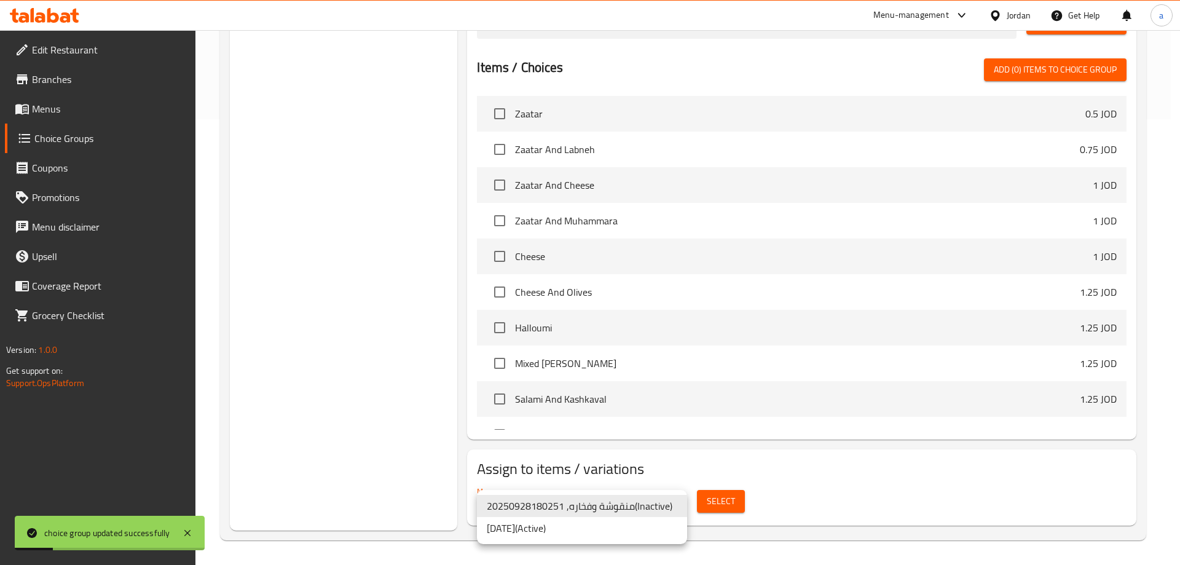
click at [654, 523] on li "[DATE] ( Active )" at bounding box center [582, 528] width 210 height 22
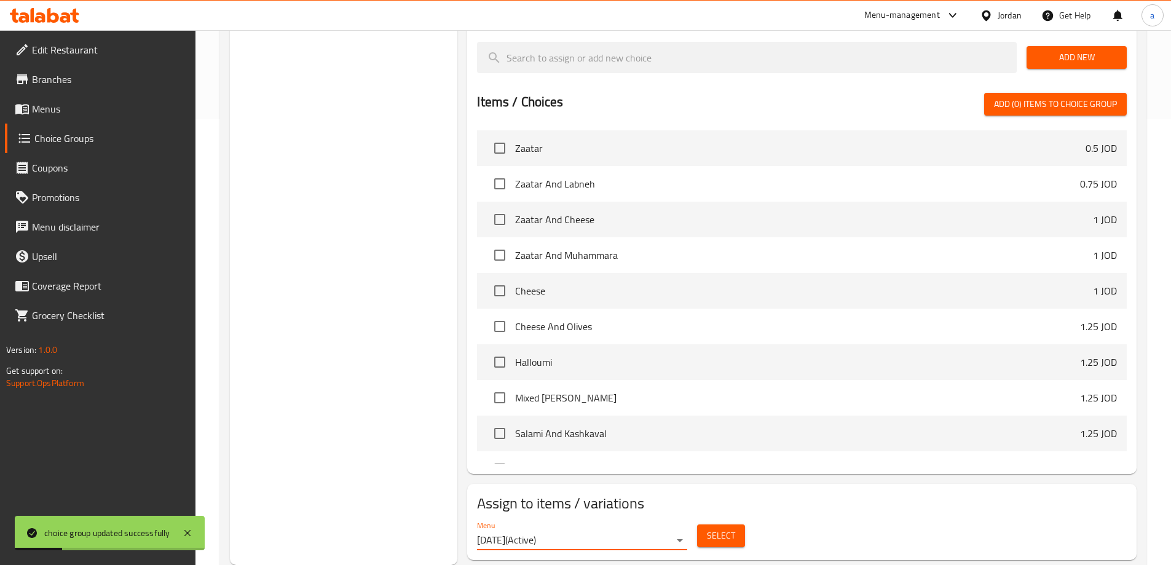
click at [726, 528] on span "Select" at bounding box center [721, 535] width 28 height 15
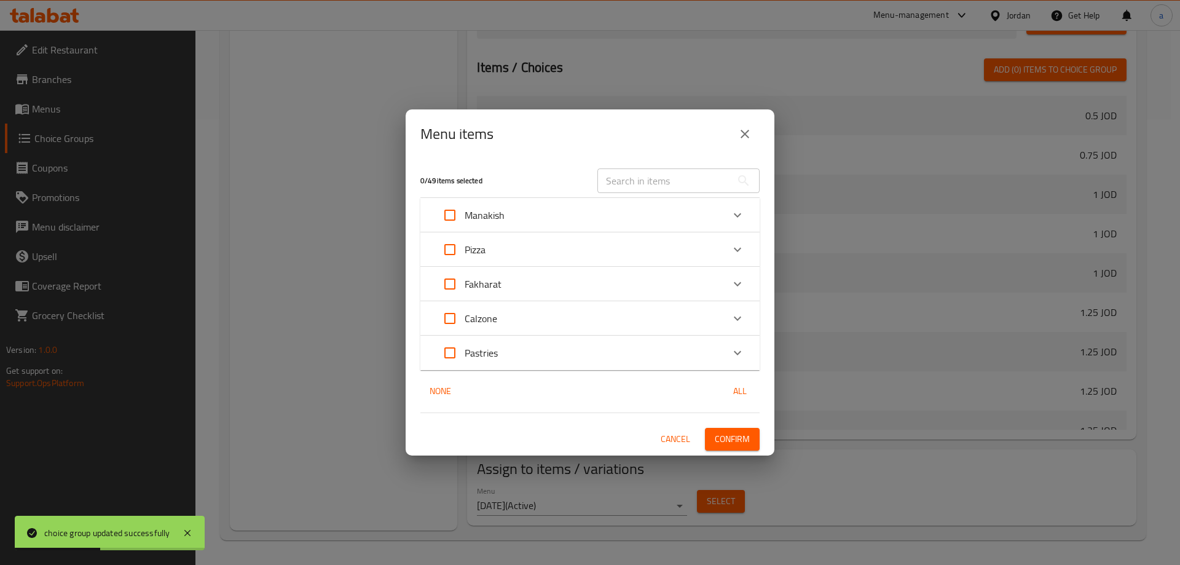
click at [450, 253] on input "Expand" at bounding box center [450, 250] width 30 height 30
checkbox input "true"
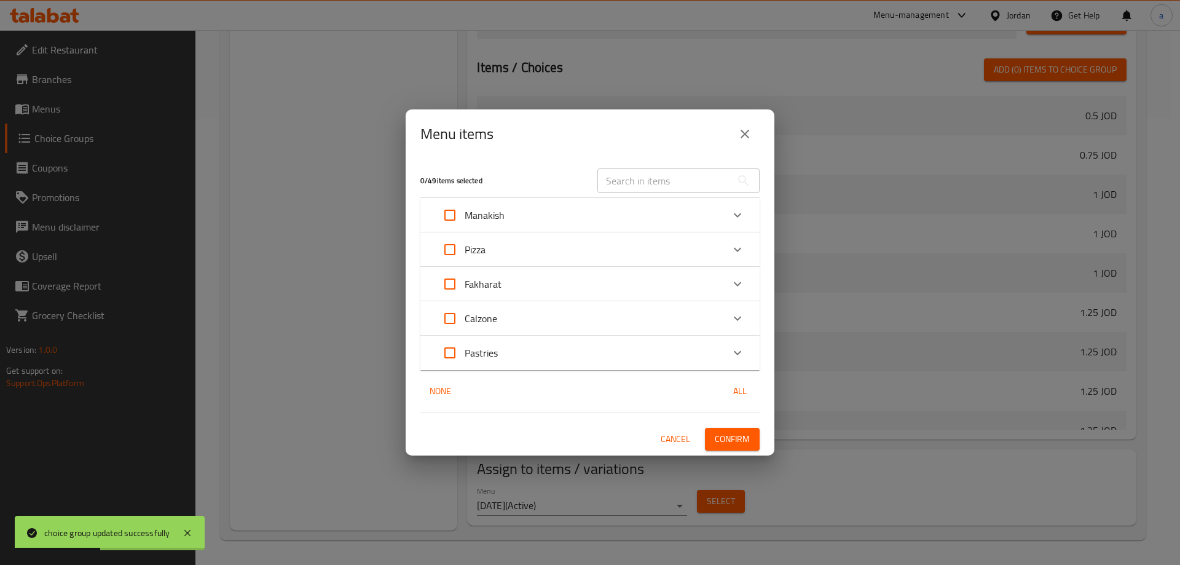
checkbox input "true"
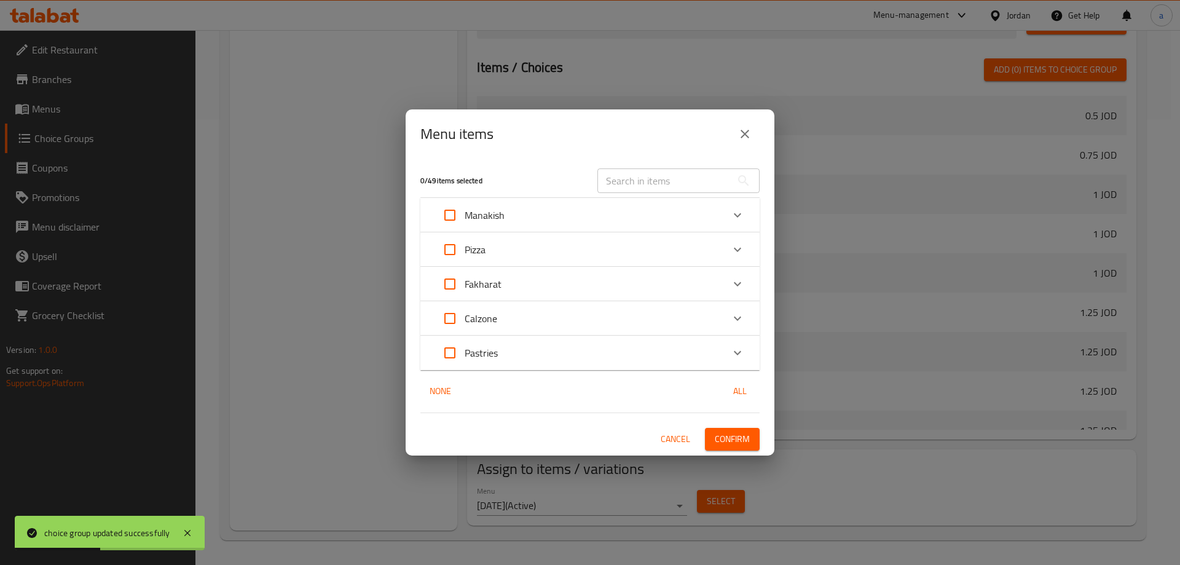
checkbox input "true"
click at [749, 444] on span "Confirm" at bounding box center [732, 439] width 35 height 15
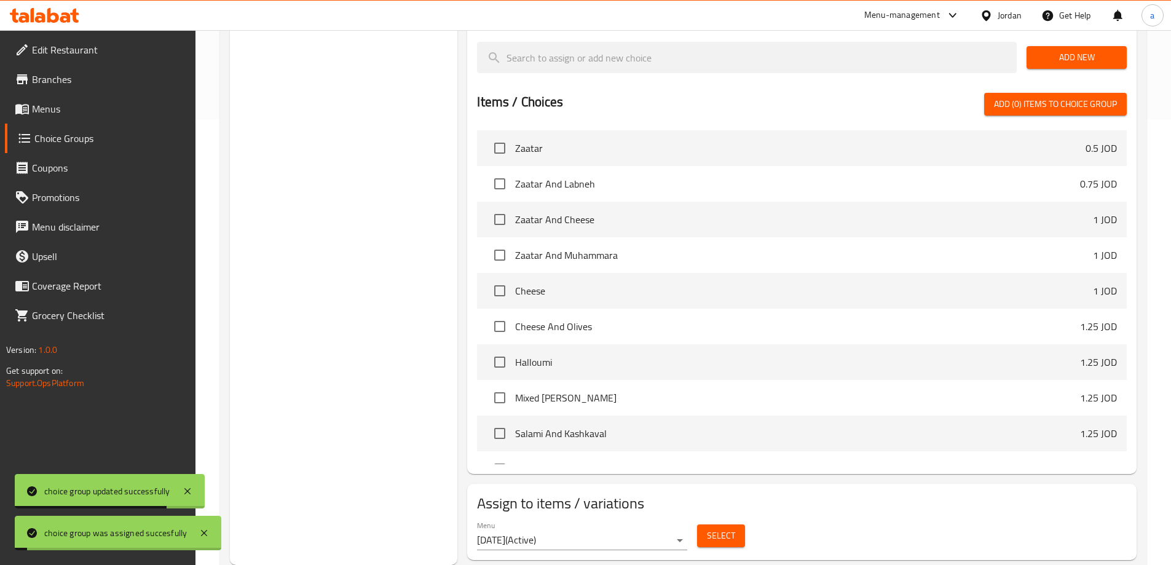
click at [55, 108] on span "Menus" at bounding box center [109, 108] width 154 height 15
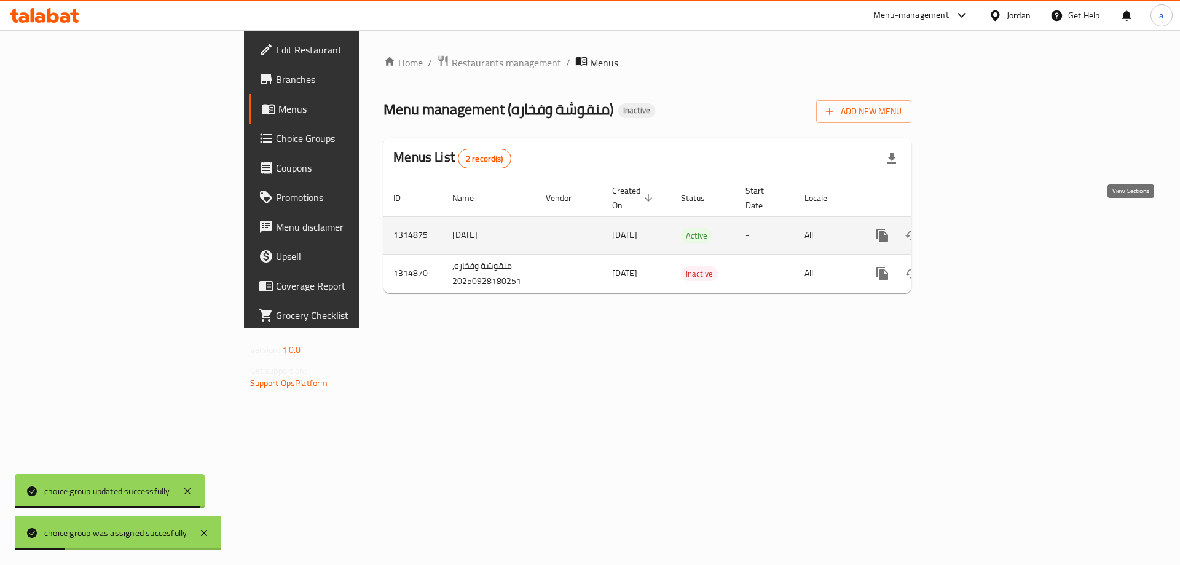
click at [986, 224] on link "enhanced table" at bounding box center [971, 236] width 30 height 30
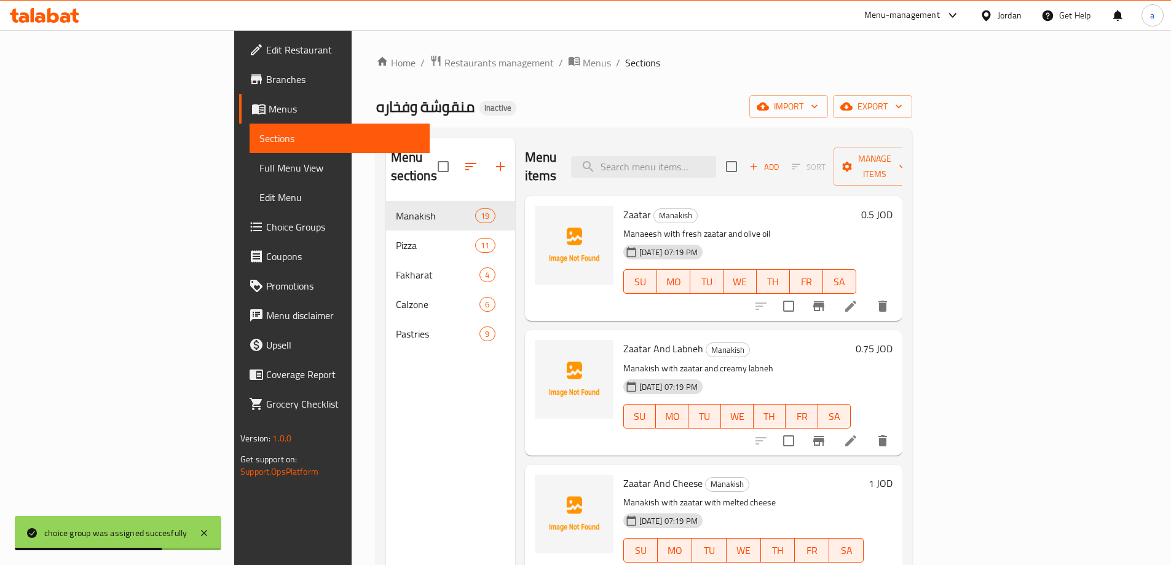
click at [266, 227] on span "Choice Groups" at bounding box center [343, 226] width 154 height 15
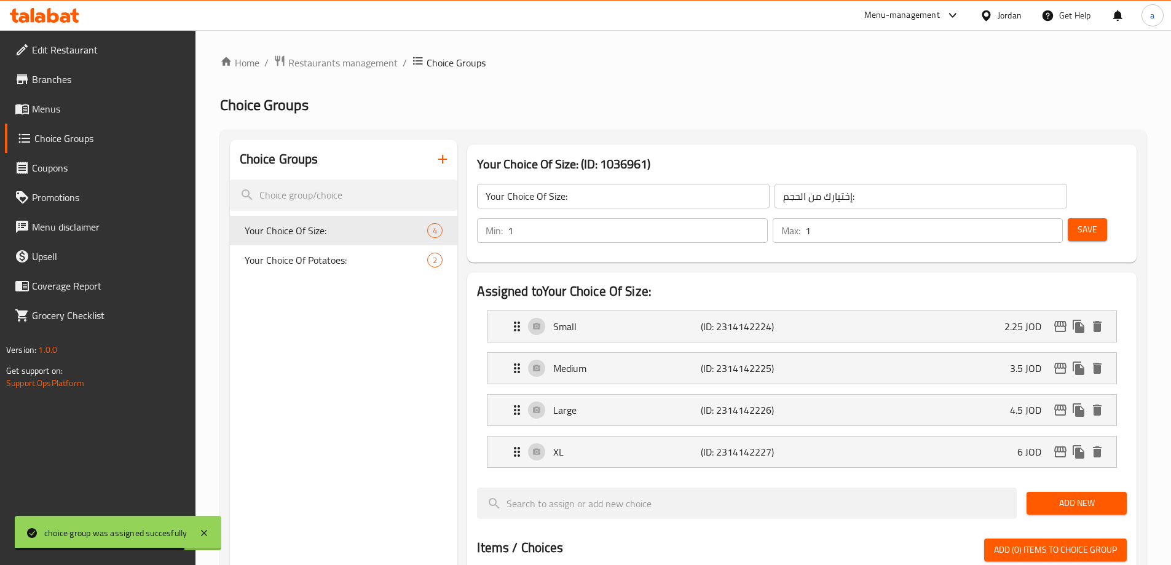
click at [448, 160] on icon "button" at bounding box center [442, 159] width 15 height 15
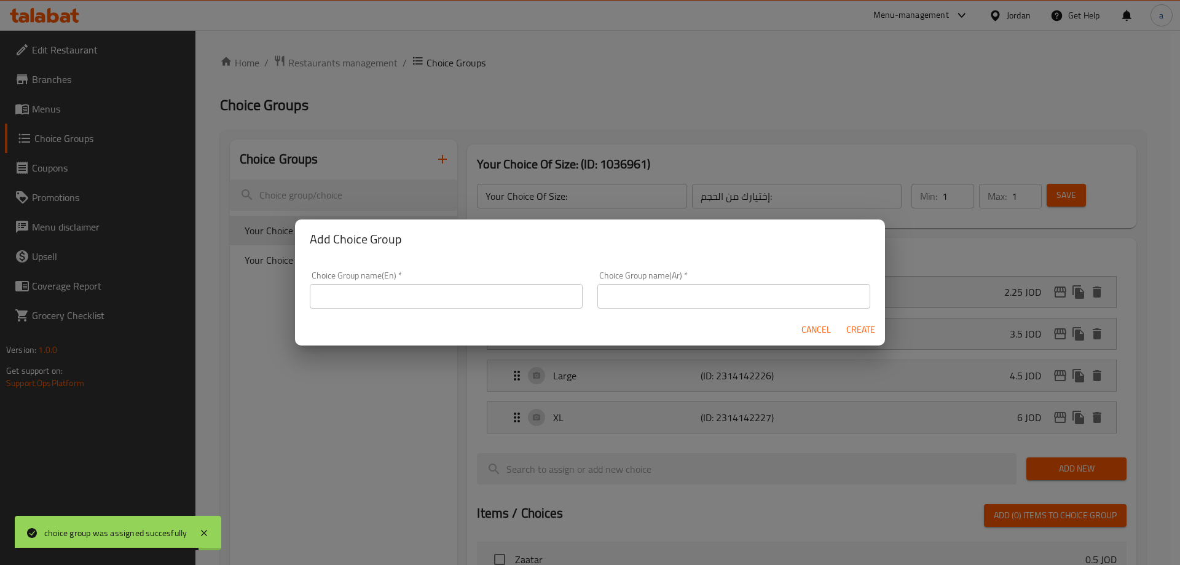
click at [497, 300] on input "text" at bounding box center [446, 296] width 273 height 25
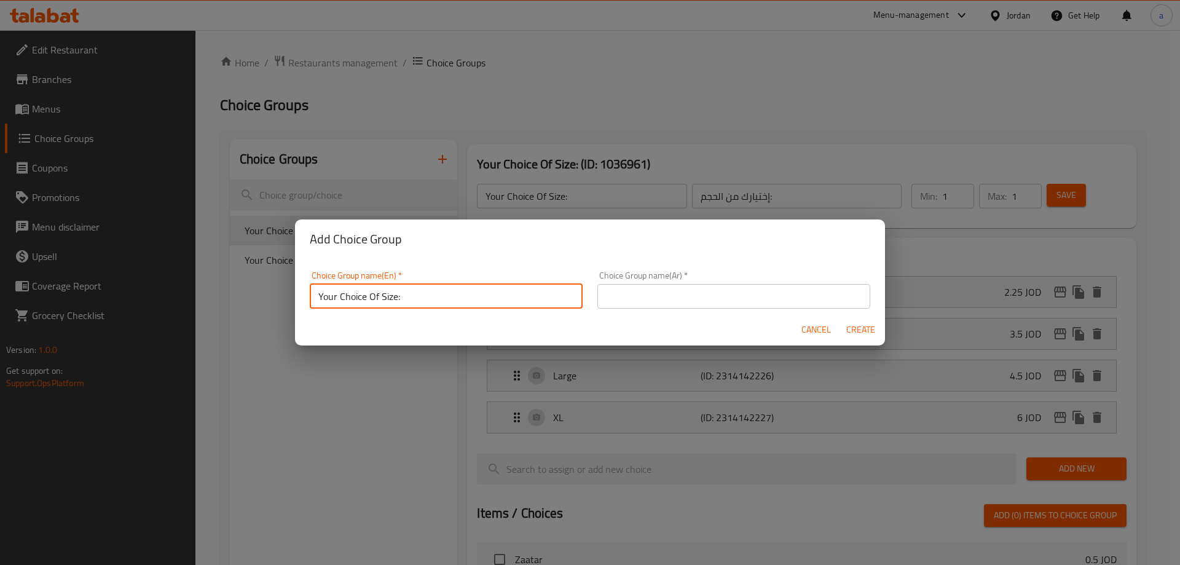
click at [394, 295] on input "Your Choice Of Size:" at bounding box center [446, 296] width 273 height 25
click at [396, 298] on input "Your Choice Of Size:" at bounding box center [446, 296] width 273 height 25
type input "Your Choice Of Sizes:"
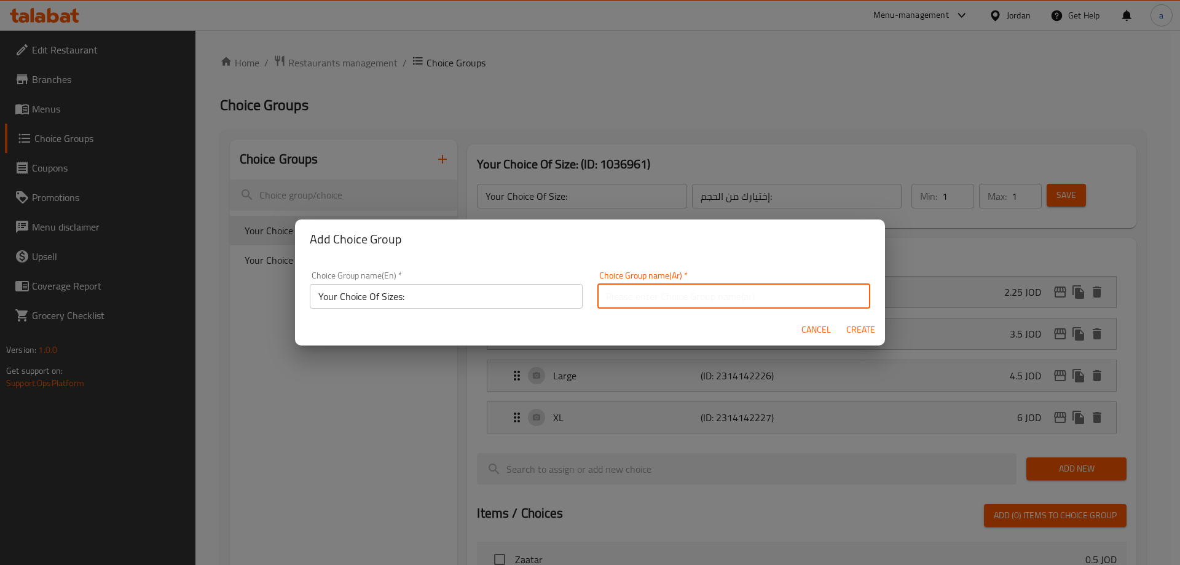
click at [649, 301] on input "text" at bounding box center [734, 296] width 273 height 25
click at [612, 299] on input "إختيارك من الحجم:" at bounding box center [734, 296] width 273 height 25
type input "إختيارك من الأحجام:"
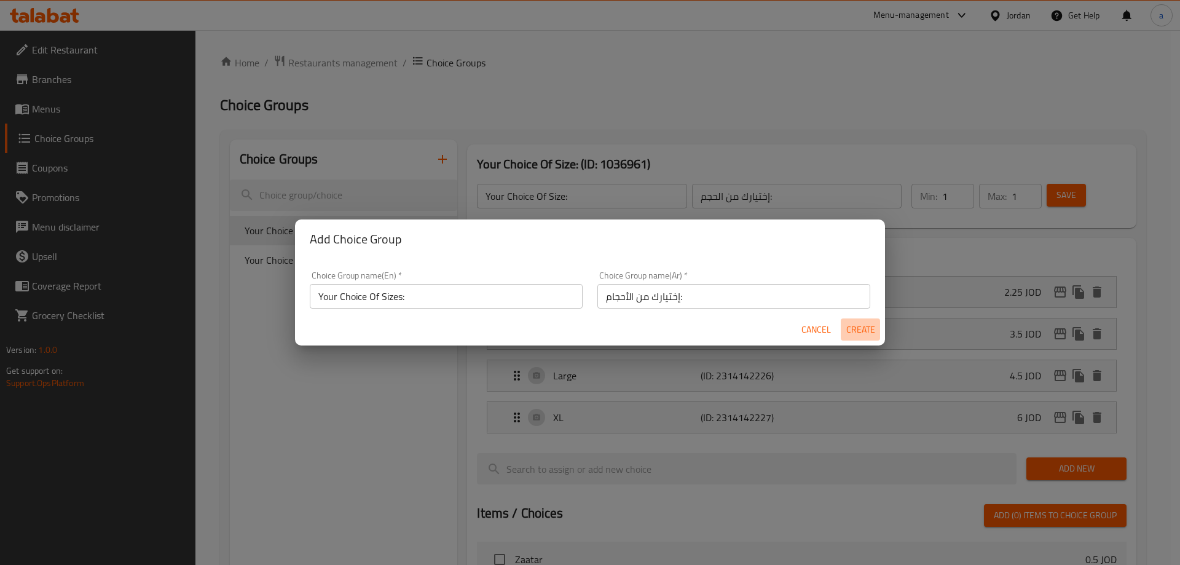
click at [856, 328] on span "Create" at bounding box center [861, 329] width 30 height 15
type input "Your Choice Of Sizes:"
type input "إختيارك من الأحجام:"
type input "0"
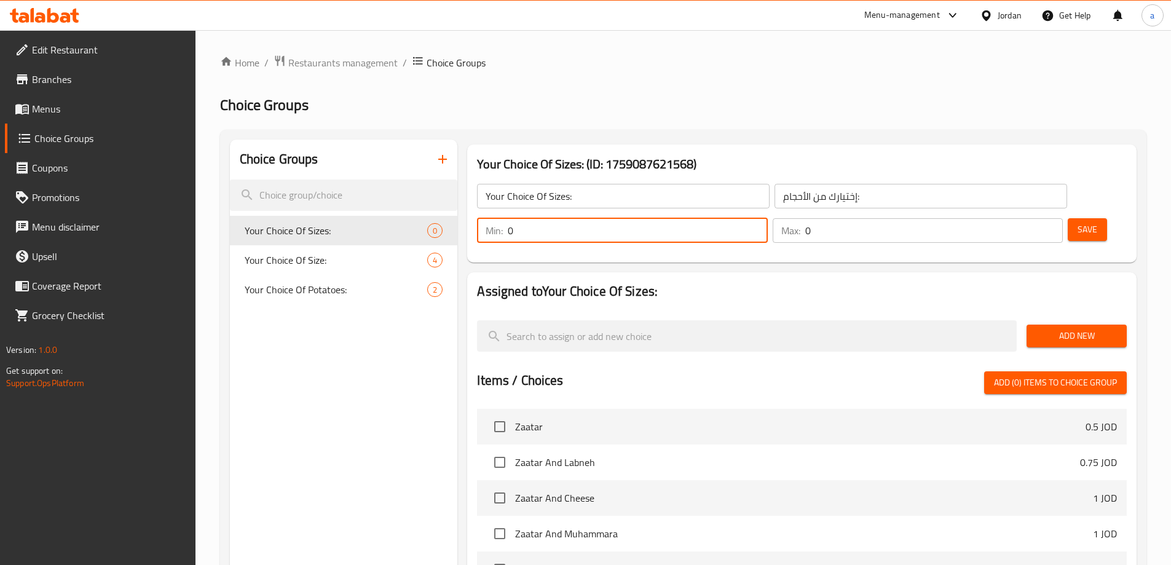
drag, startPoint x: 956, startPoint y: 199, endPoint x: 932, endPoint y: 207, distance: 25.9
click at [767, 218] on input "0" at bounding box center [637, 230] width 259 height 25
type input "1"
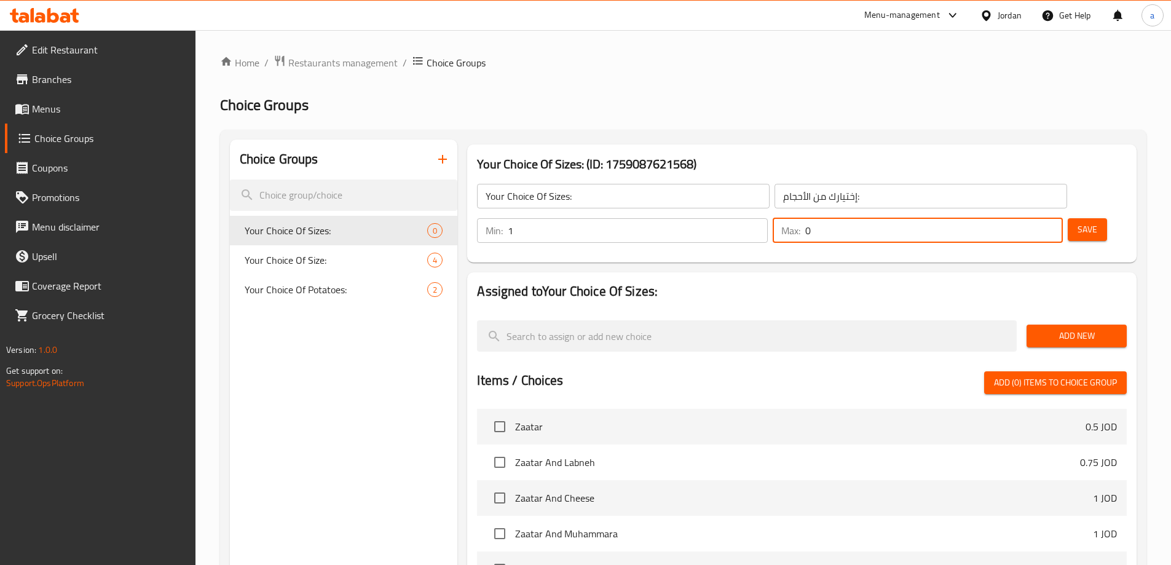
drag, startPoint x: 1016, startPoint y: 203, endPoint x: 977, endPoint y: 207, distance: 38.9
click at [977, 216] on div "Max: 0 ​" at bounding box center [917, 231] width 295 height 30
type input "1"
click at [1078, 222] on span "Save" at bounding box center [1088, 229] width 20 height 15
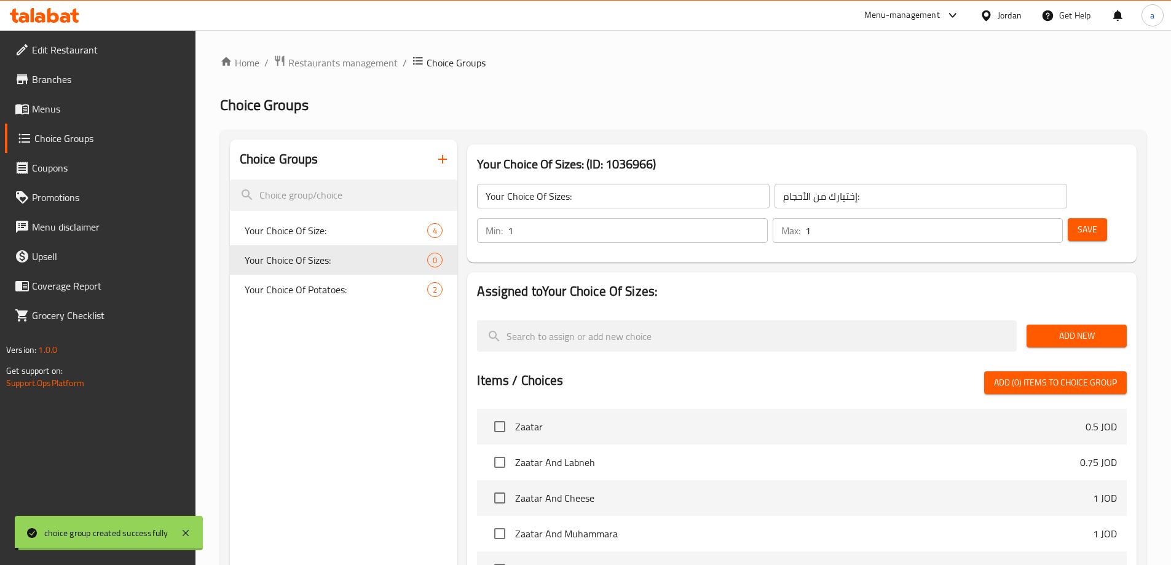
click at [1074, 328] on span "Add New" at bounding box center [1076, 335] width 81 height 15
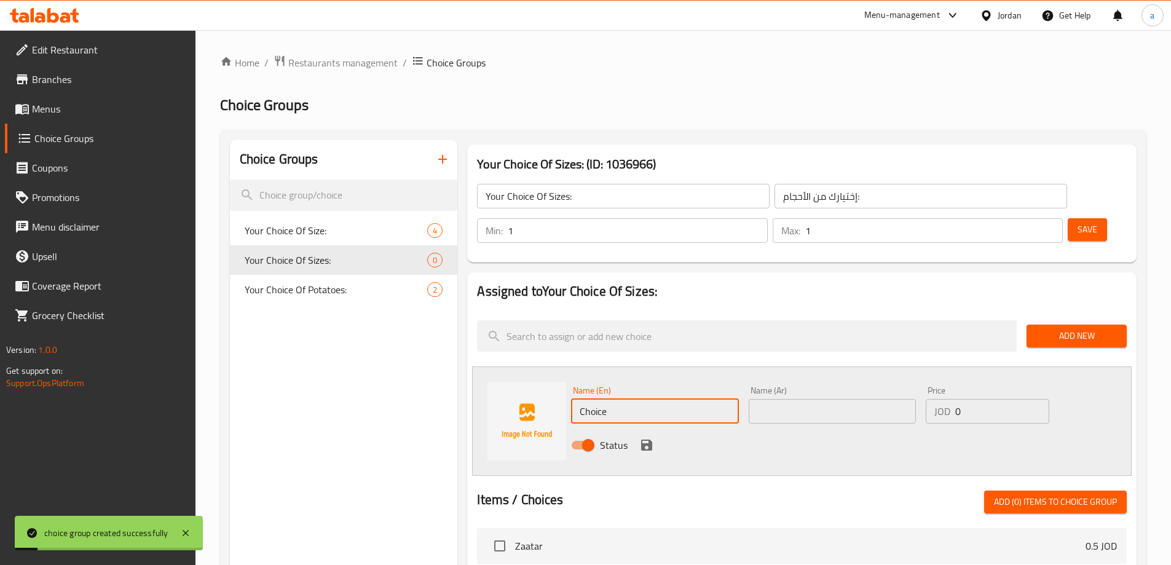
click at [644, 399] on input "Choice" at bounding box center [654, 411] width 167 height 25
type input "Small"
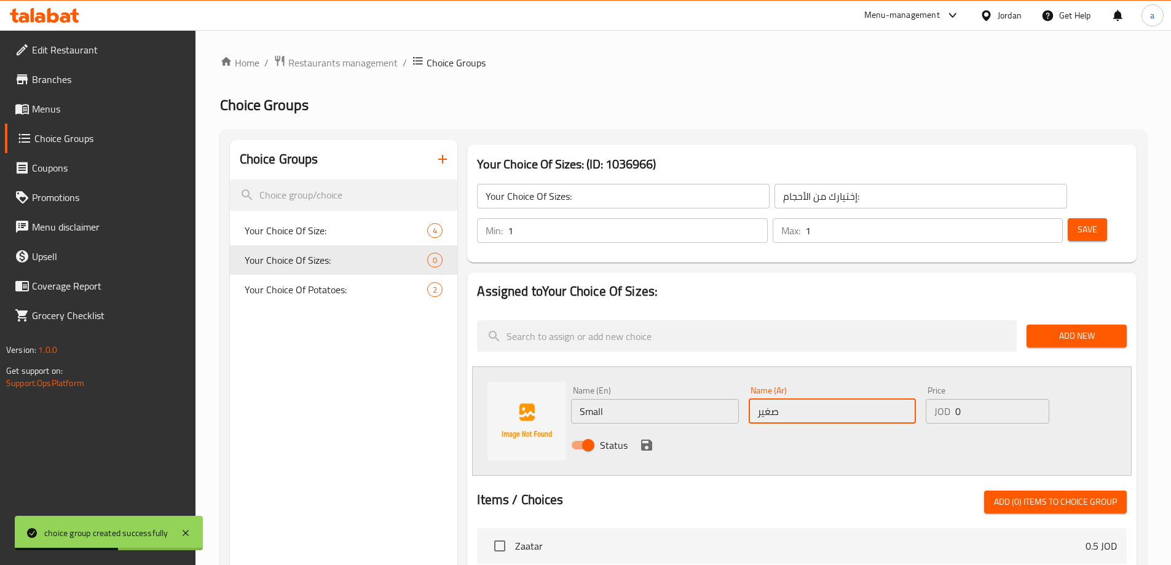
type input "صغير"
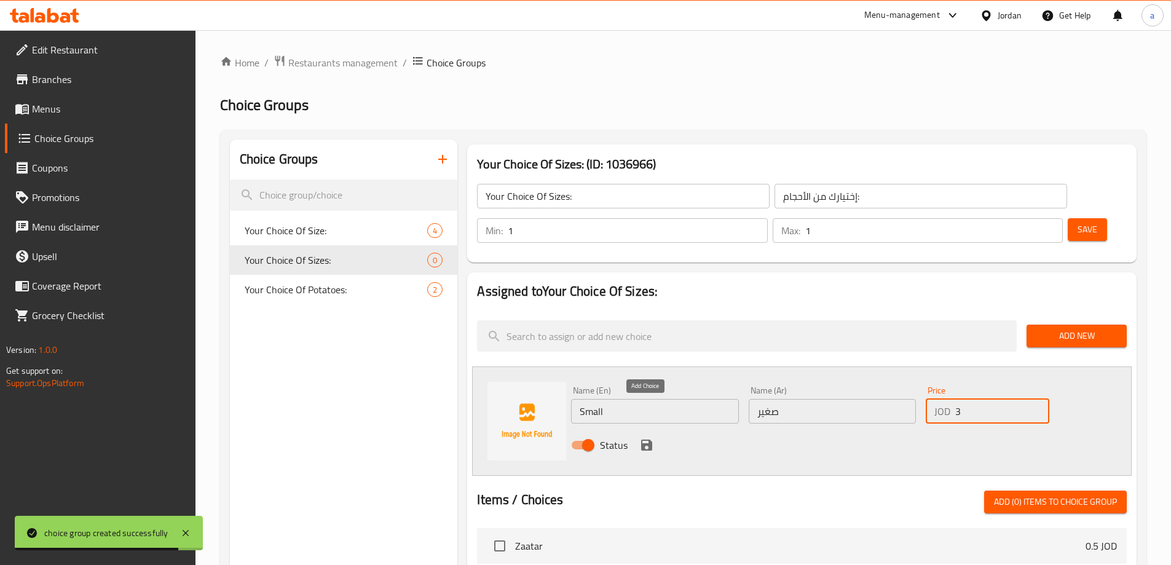
type input "3"
click at [646, 440] on icon "save" at bounding box center [646, 445] width 11 height 11
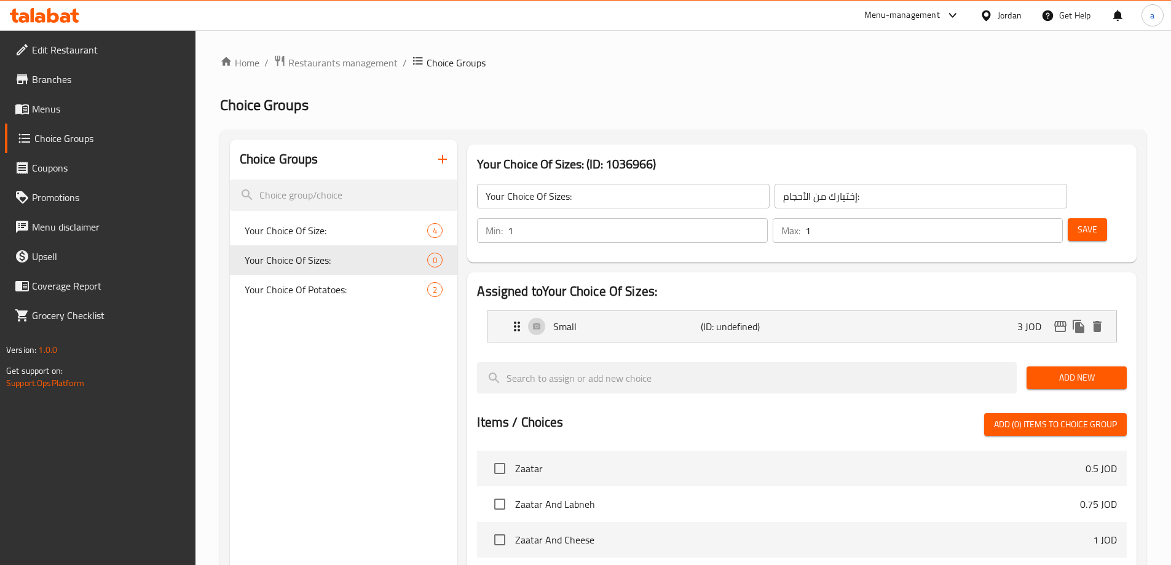
click at [1068, 366] on button "Add New" at bounding box center [1077, 377] width 100 height 23
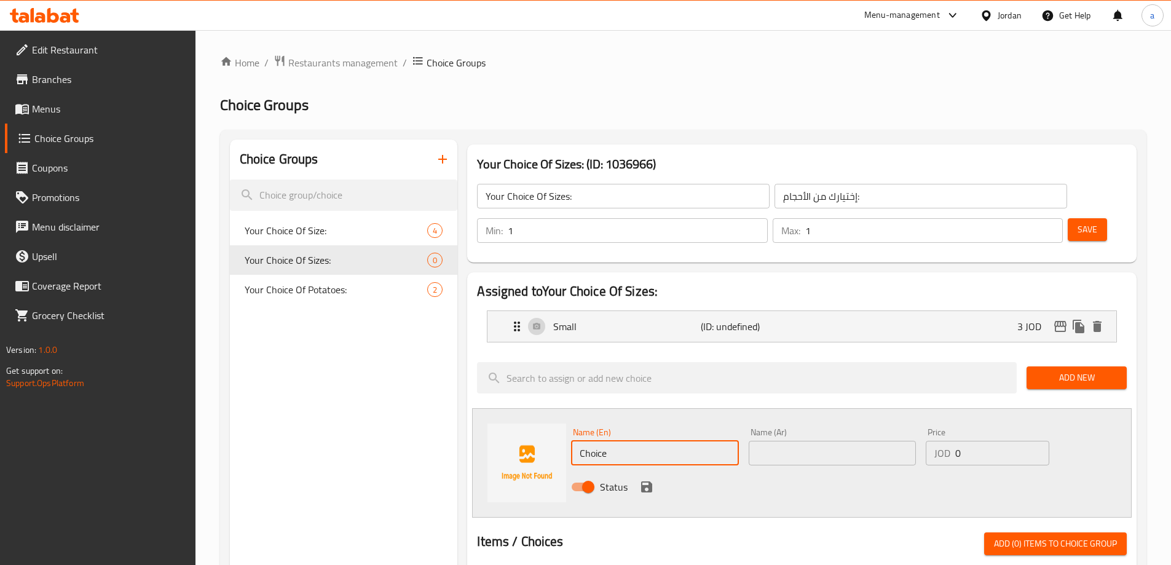
click at [626, 441] on input "Choice" at bounding box center [654, 453] width 167 height 25
type input "M"
type input "Large"
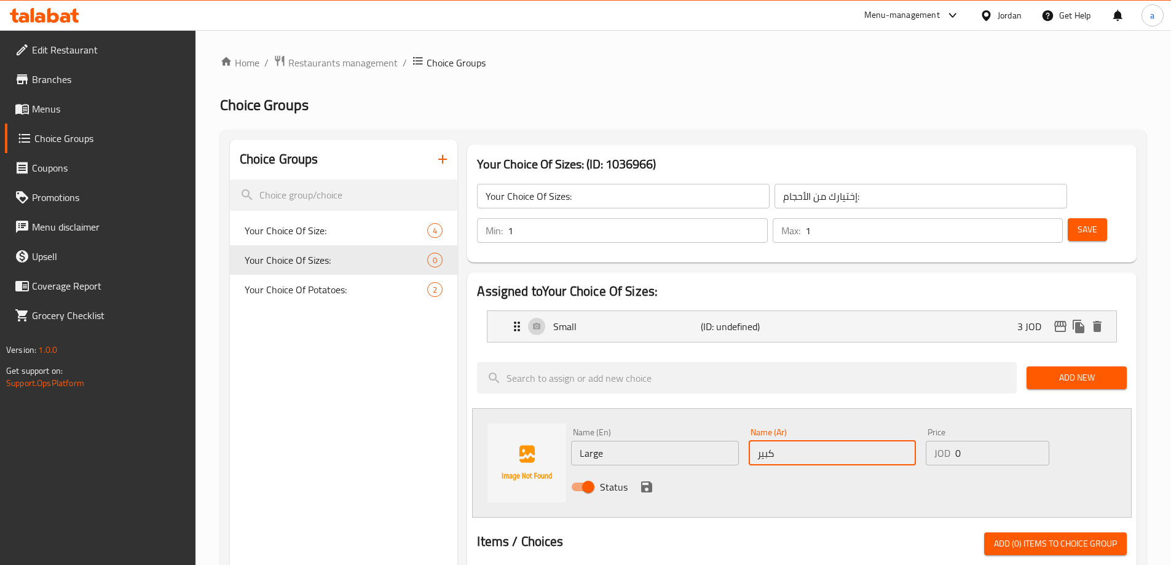
type input "كبير"
type input "5"
click at [641, 481] on icon "save" at bounding box center [646, 486] width 11 height 11
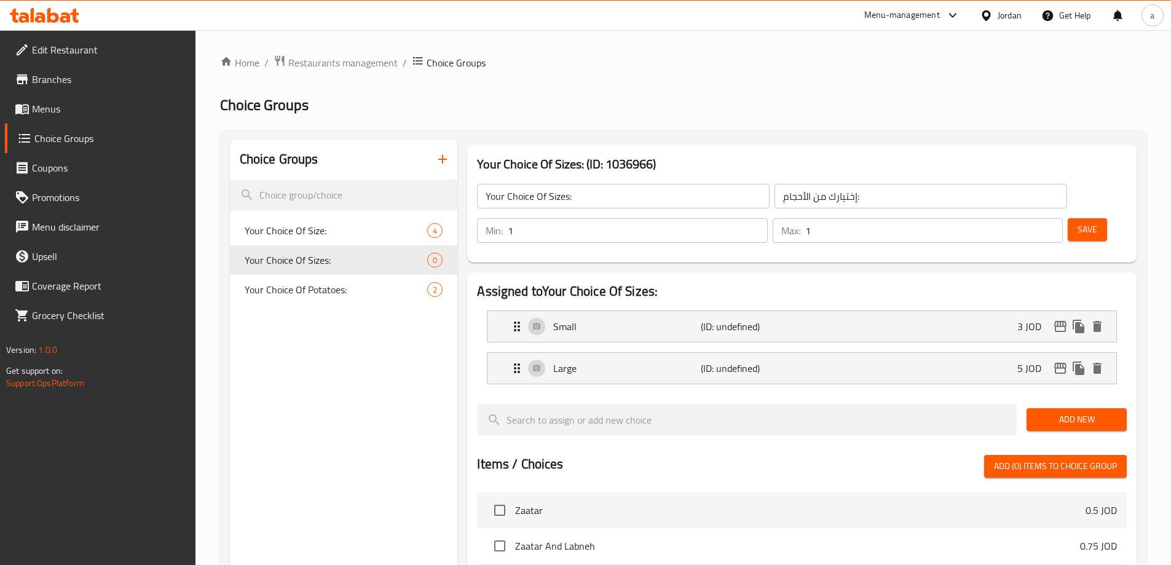
click at [1068, 218] on button "Save" at bounding box center [1087, 229] width 39 height 23
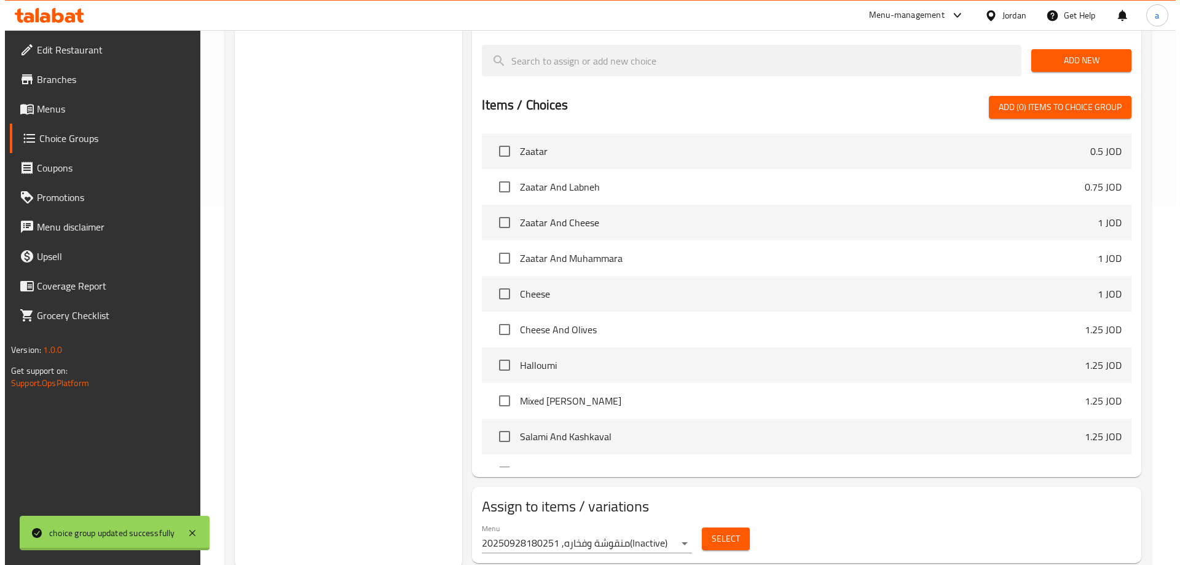
scroll to position [362, 0]
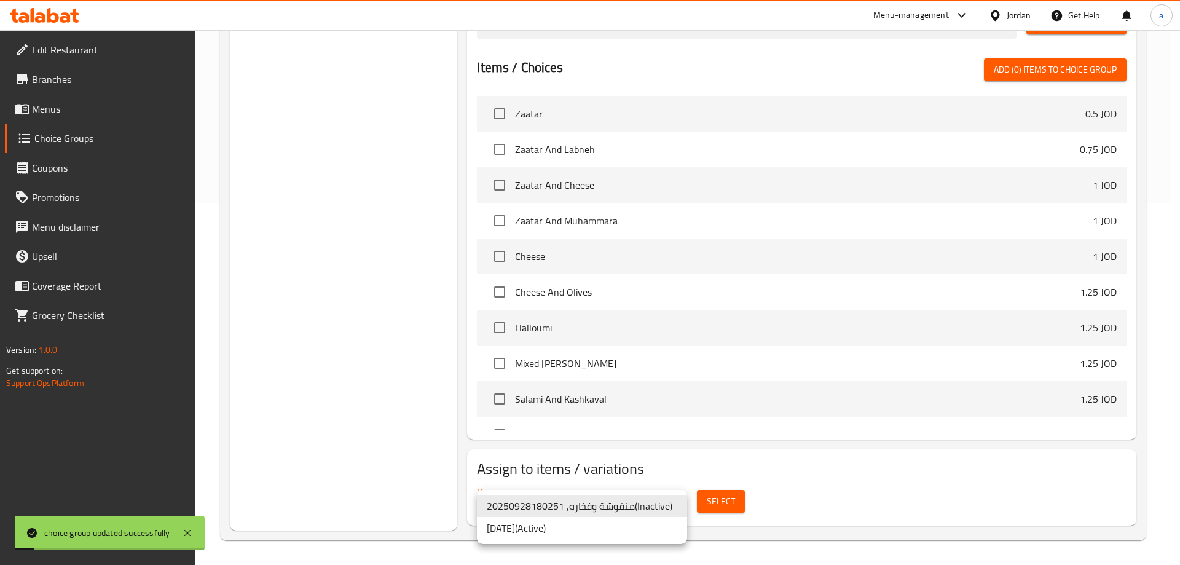
click at [631, 516] on li "منقوشة وفخاره, 20250928180251 ( Inactive )" at bounding box center [582, 506] width 210 height 22
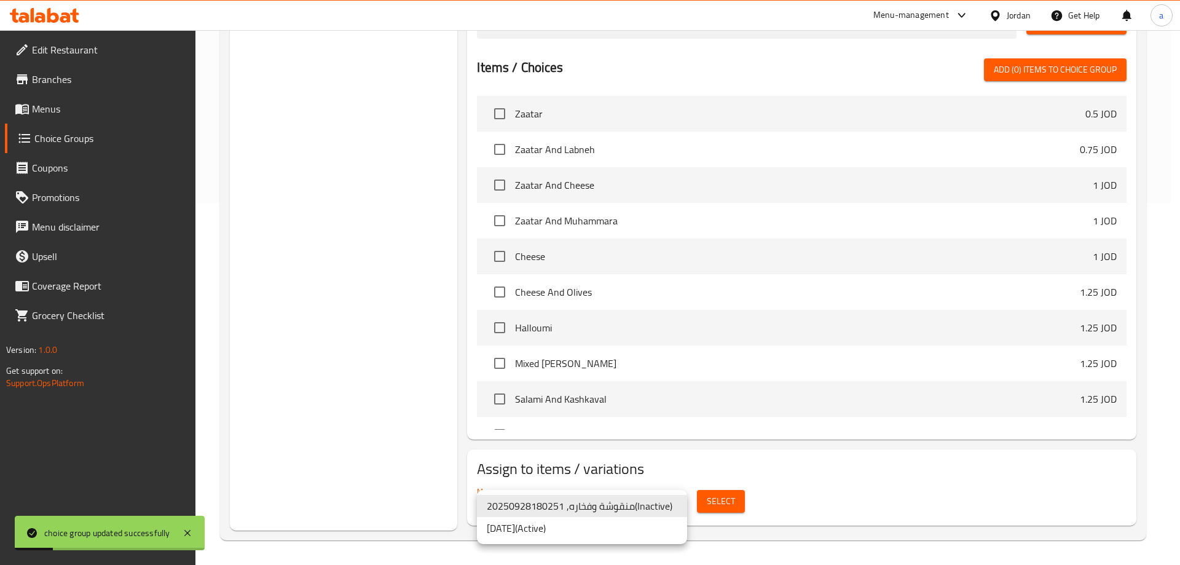
click at [645, 530] on li "28/9/2025 ( Active )" at bounding box center [582, 528] width 210 height 22
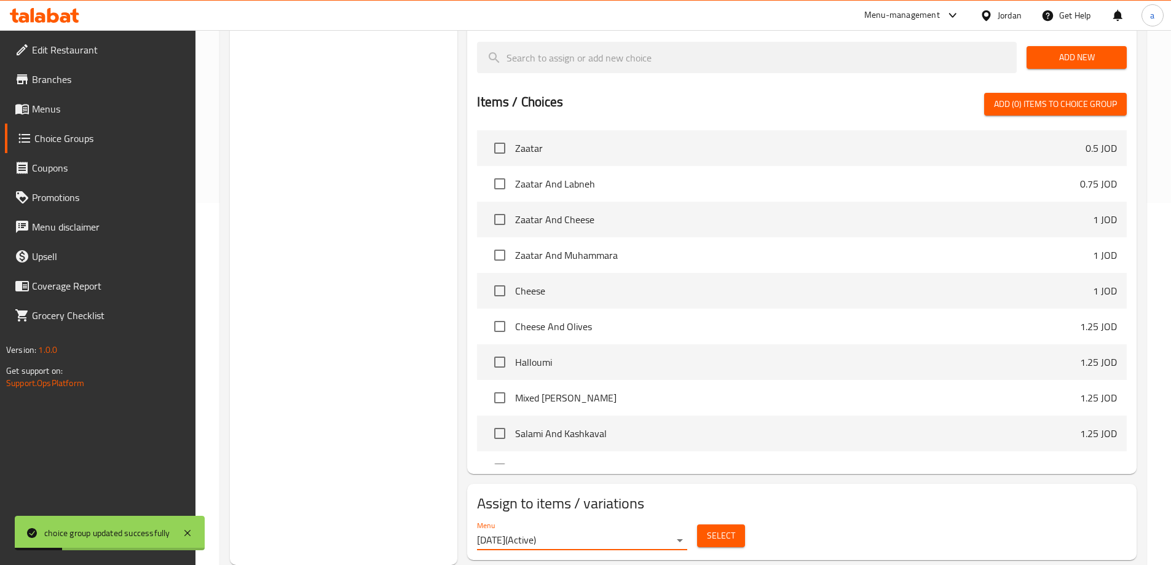
click at [720, 528] on span "Select" at bounding box center [721, 535] width 28 height 15
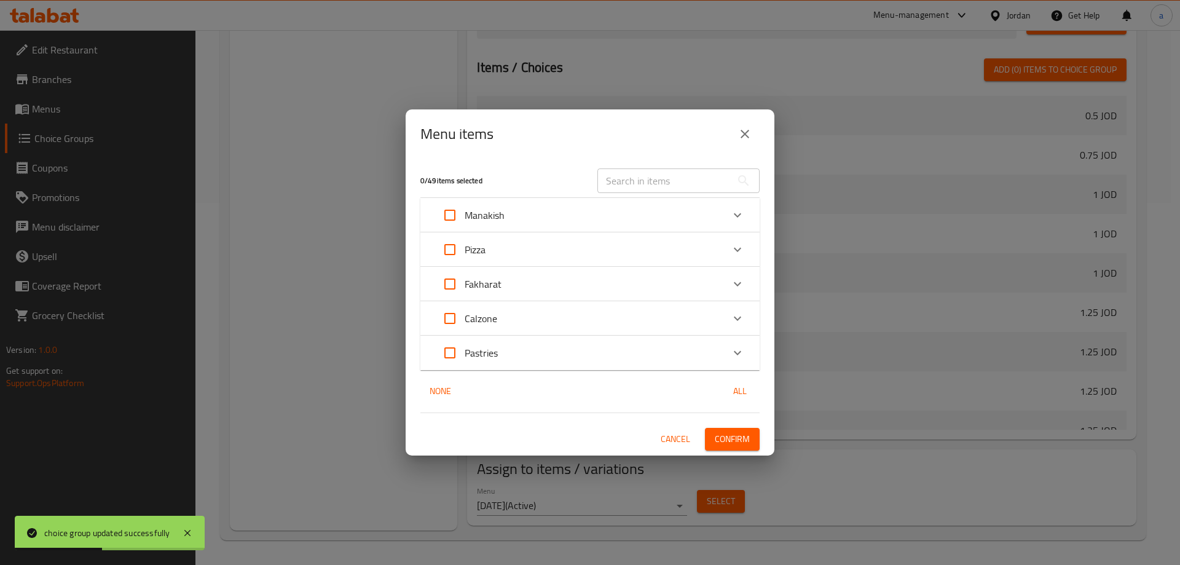
click at [568, 285] on div "Fakharat" at bounding box center [579, 284] width 288 height 30
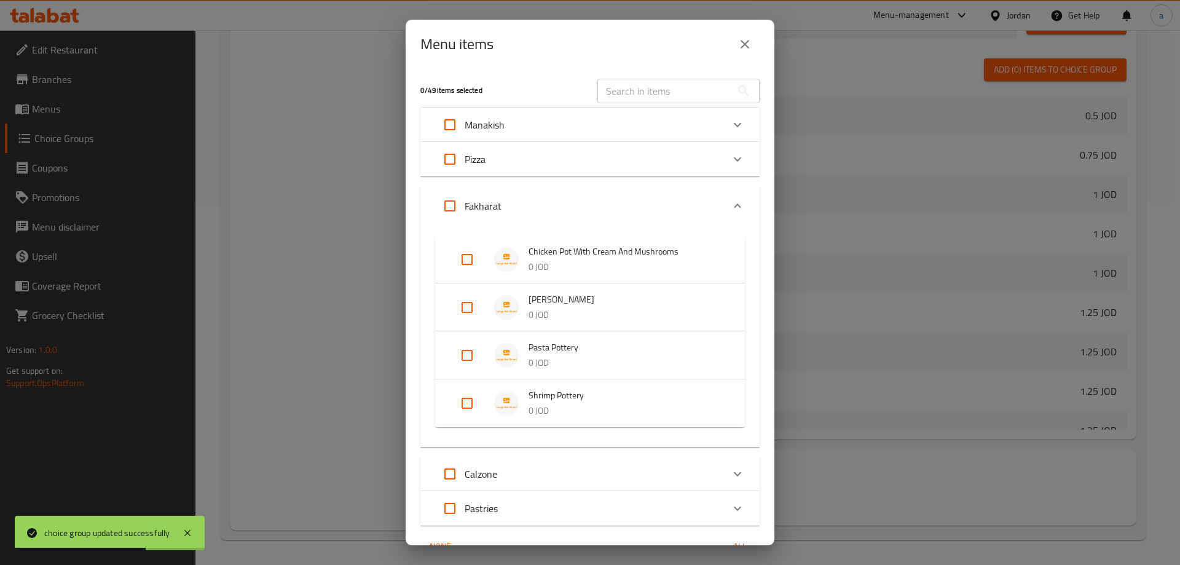
click at [469, 265] on input "Expand" at bounding box center [467, 260] width 30 height 30
checkbox input "true"
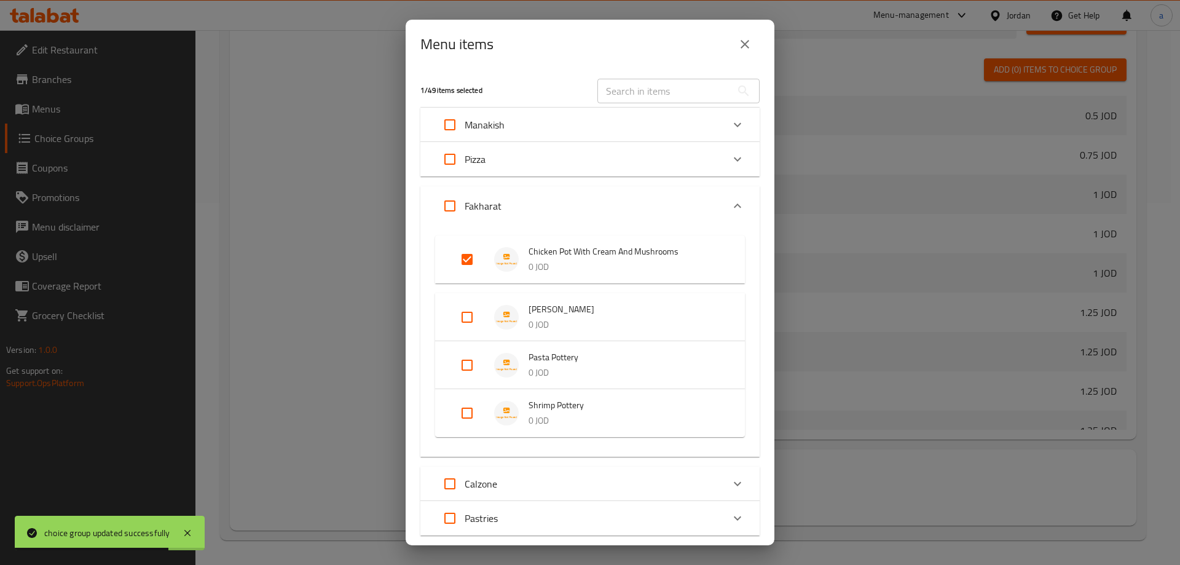
click at [467, 315] on input "Expand" at bounding box center [467, 317] width 30 height 30
checkbox input "true"
click at [469, 379] on input "Expand" at bounding box center [467, 375] width 30 height 30
checkbox input "true"
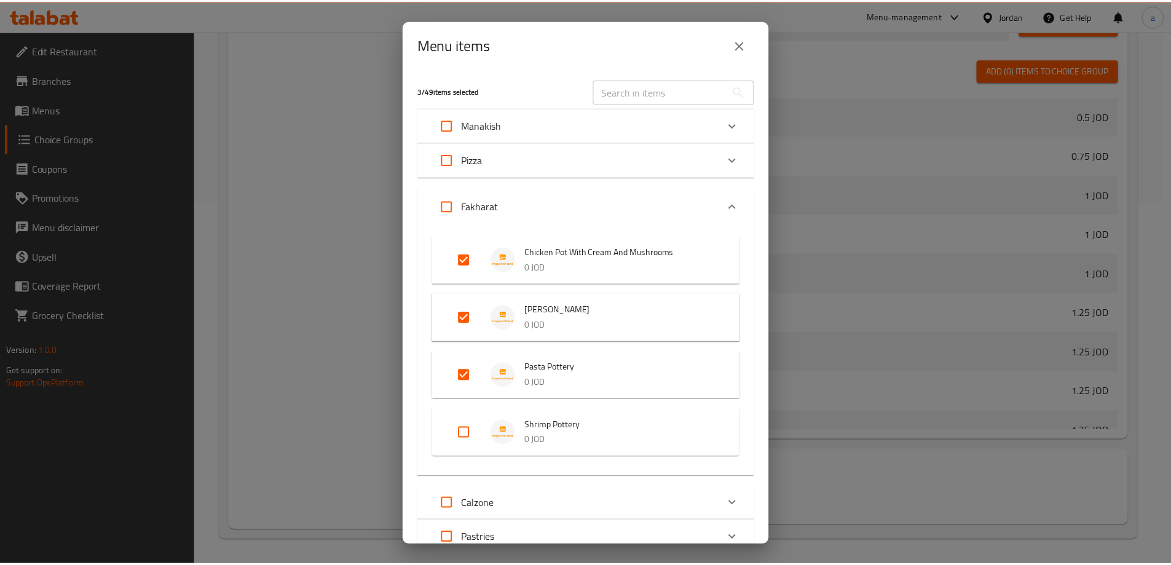
scroll to position [95, 0]
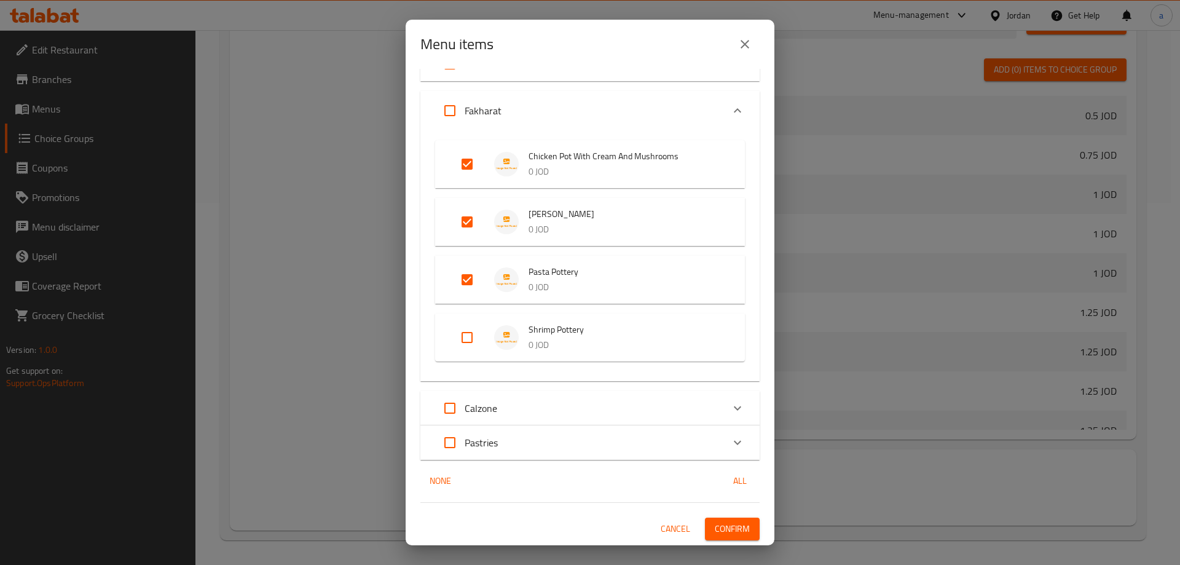
click at [716, 526] on span "Confirm" at bounding box center [732, 528] width 35 height 15
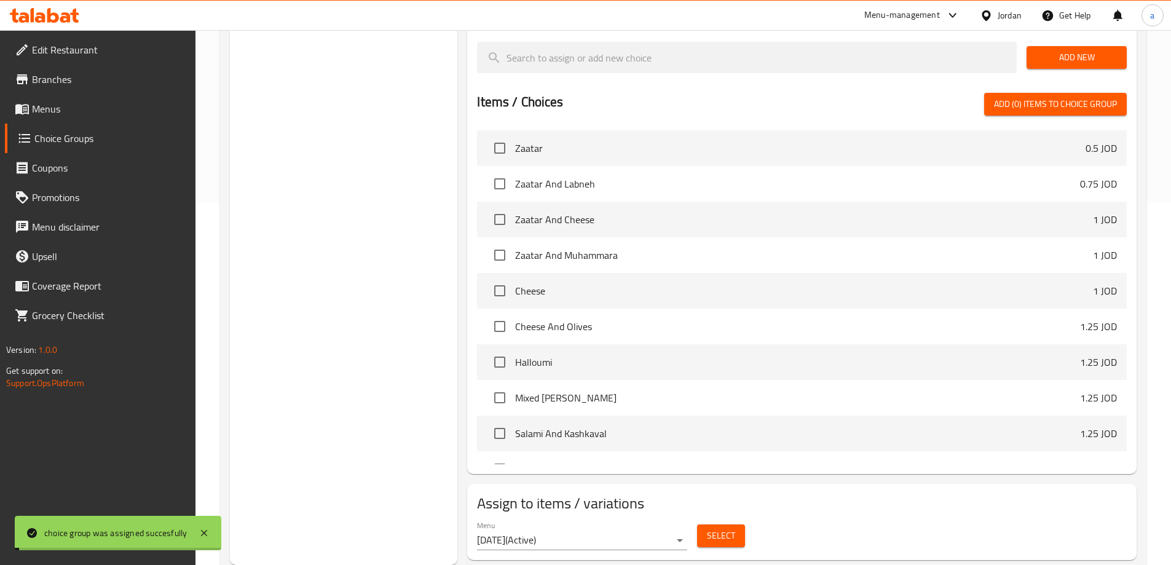
click at [90, 113] on span "Menus" at bounding box center [109, 108] width 154 height 15
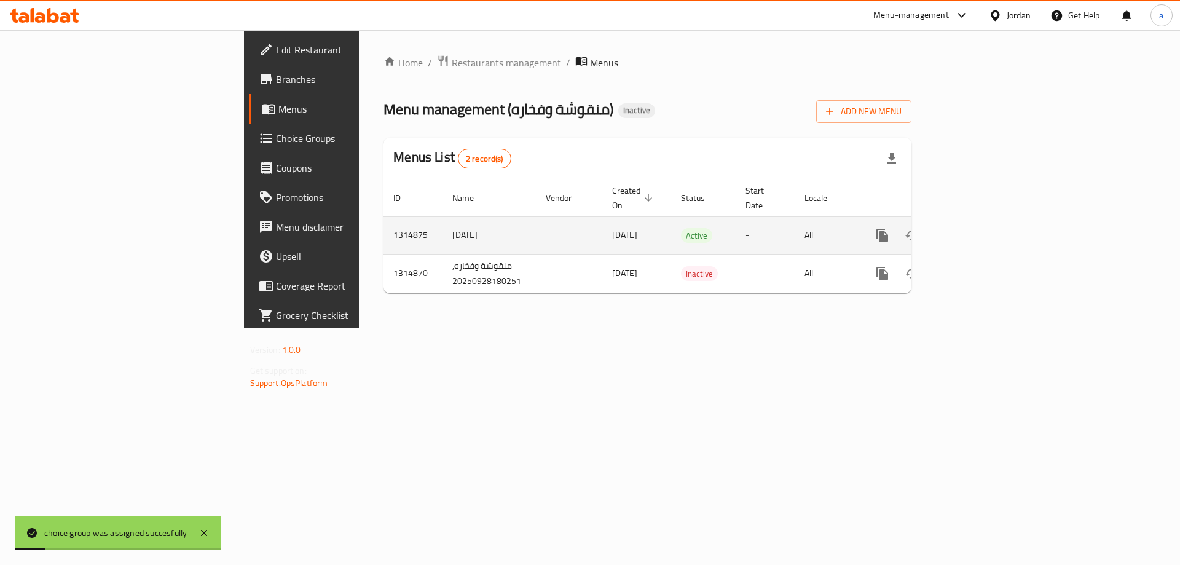
click at [979, 228] on icon "enhanced table" at bounding box center [971, 235] width 15 height 15
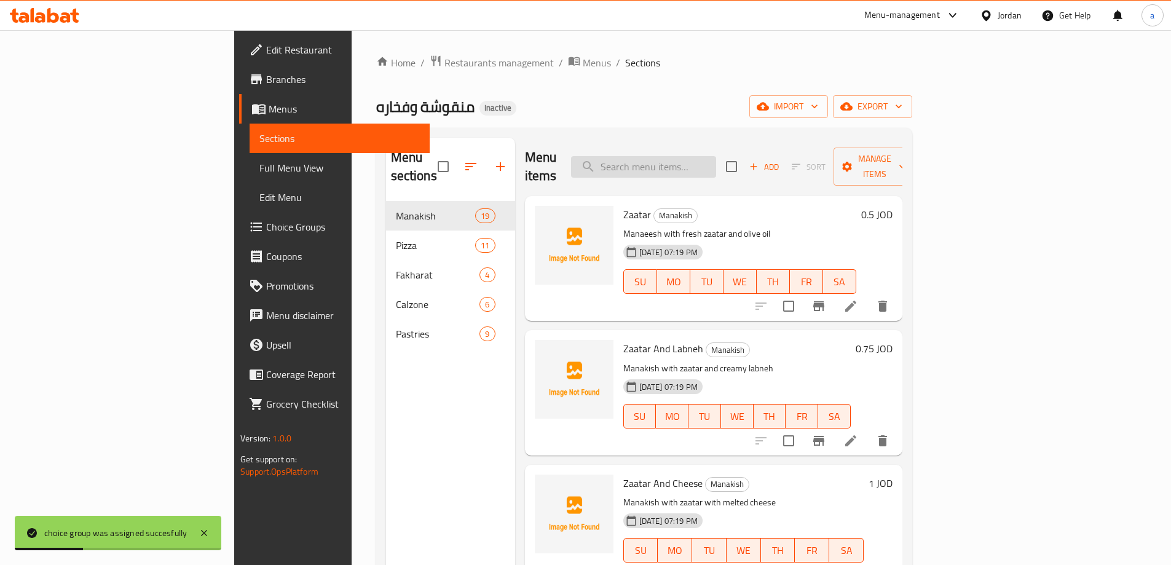
click at [716, 156] on input "search" at bounding box center [643, 167] width 145 height 22
paste input "فخارة جمبري"
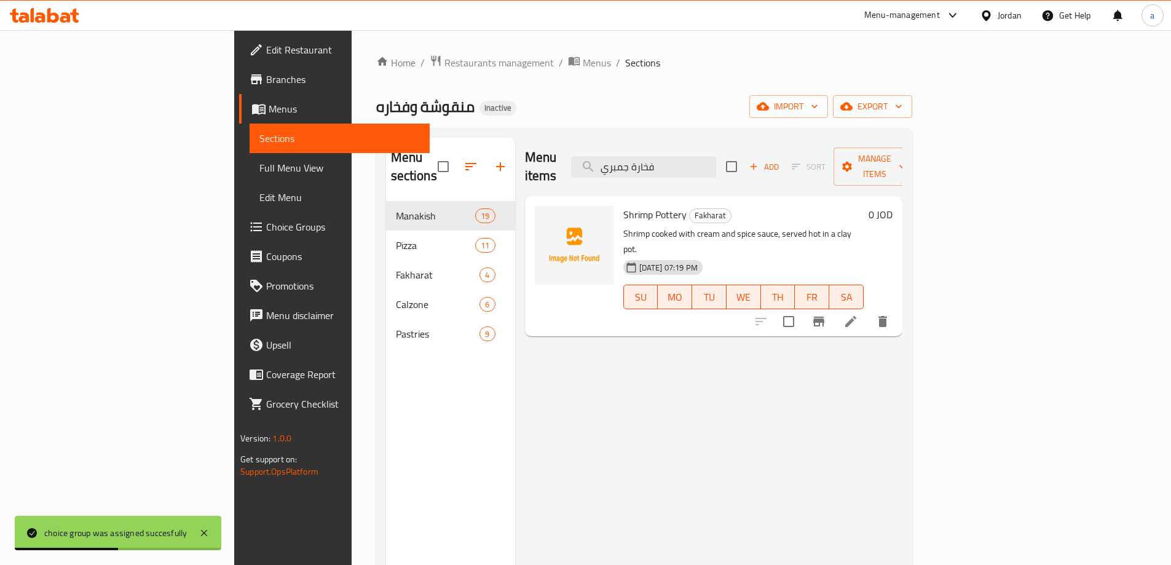
type input "فخارة جمبري"
click at [858, 314] on icon at bounding box center [850, 321] width 15 height 15
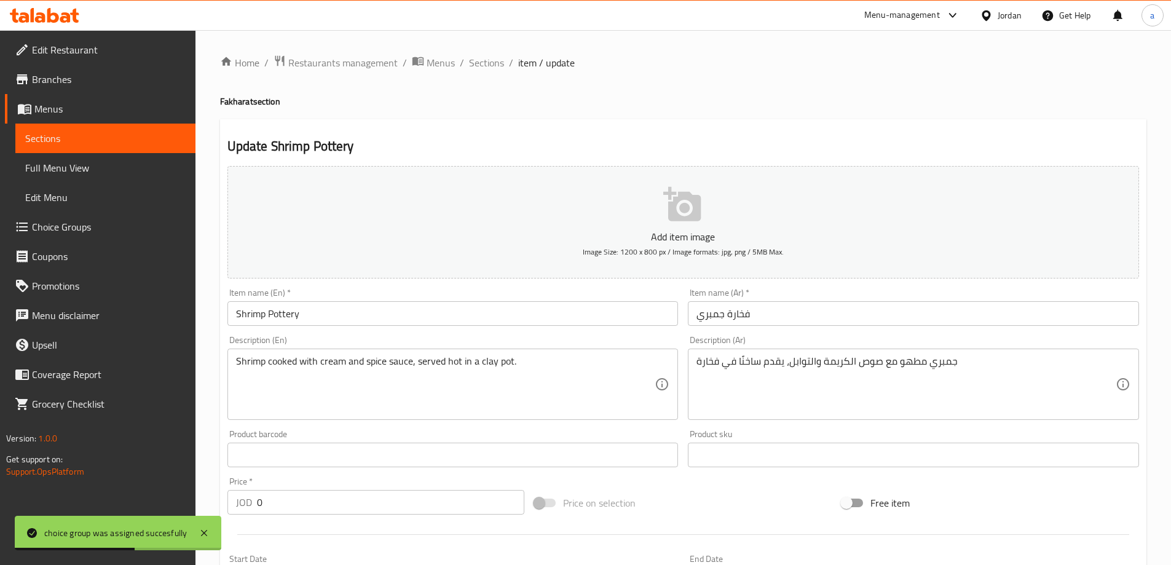
scroll to position [304, 0]
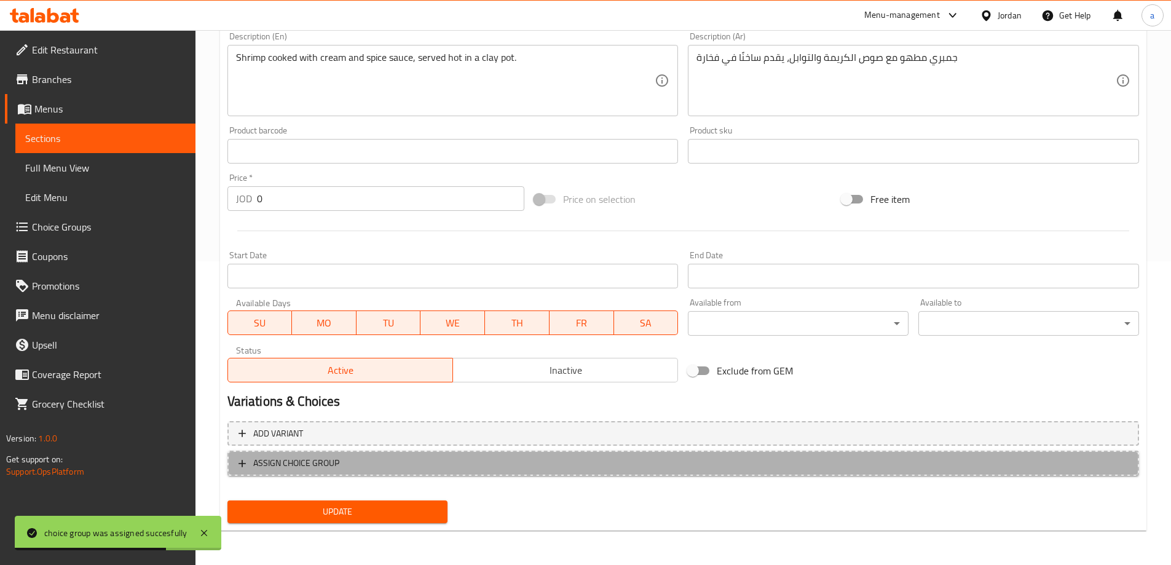
click at [433, 459] on span "ASSIGN CHOICE GROUP" at bounding box center [683, 463] width 889 height 15
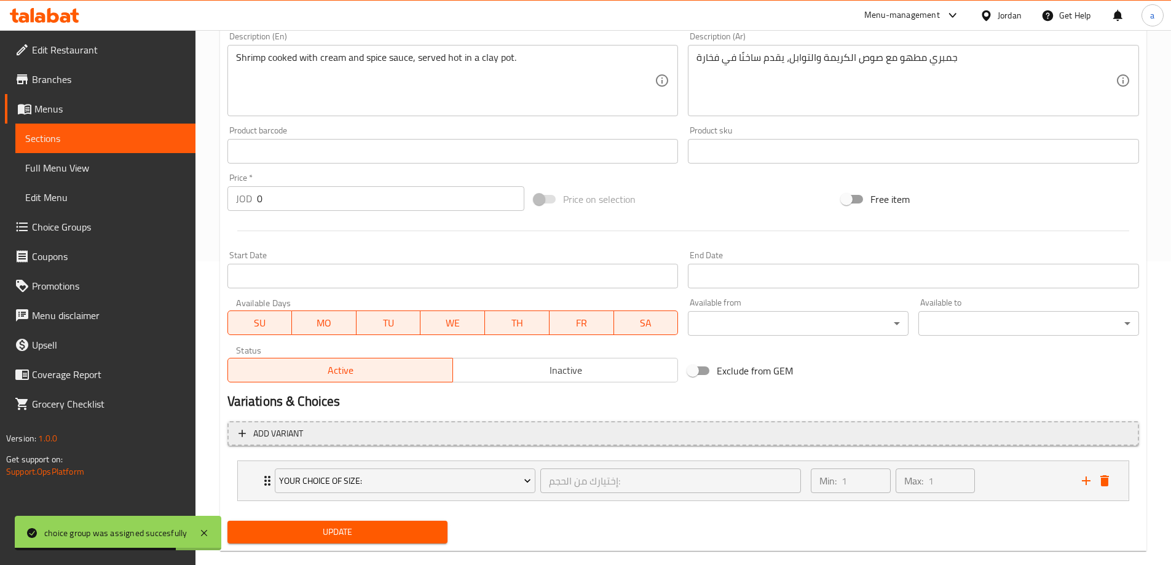
scroll to position [324, 0]
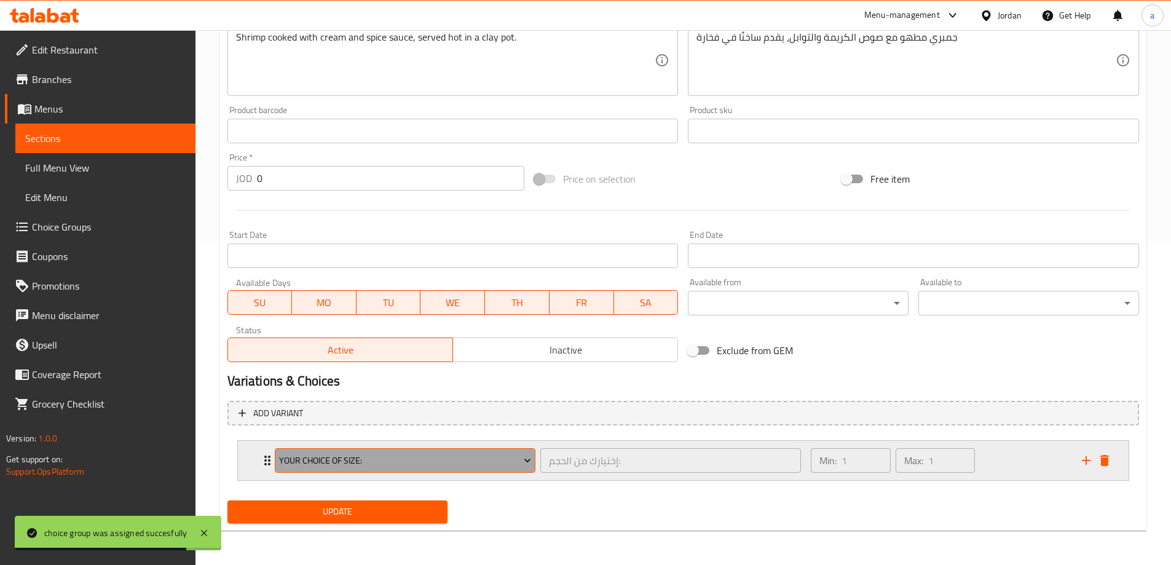
click at [509, 457] on span "Your Choice Of Size:" at bounding box center [405, 460] width 252 height 15
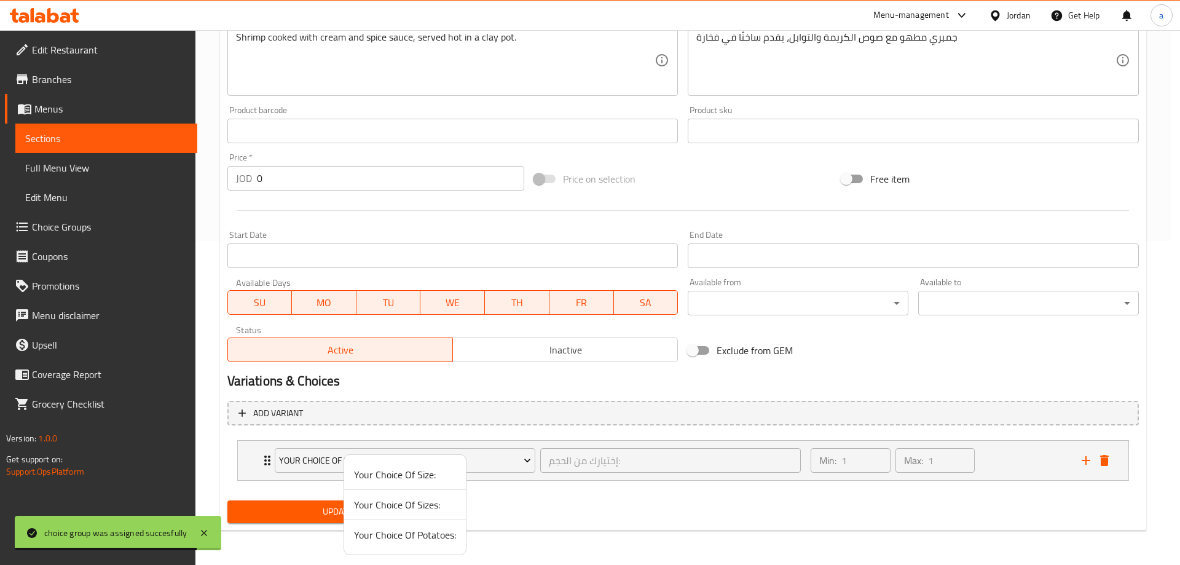
click at [509, 457] on div at bounding box center [590, 282] width 1180 height 565
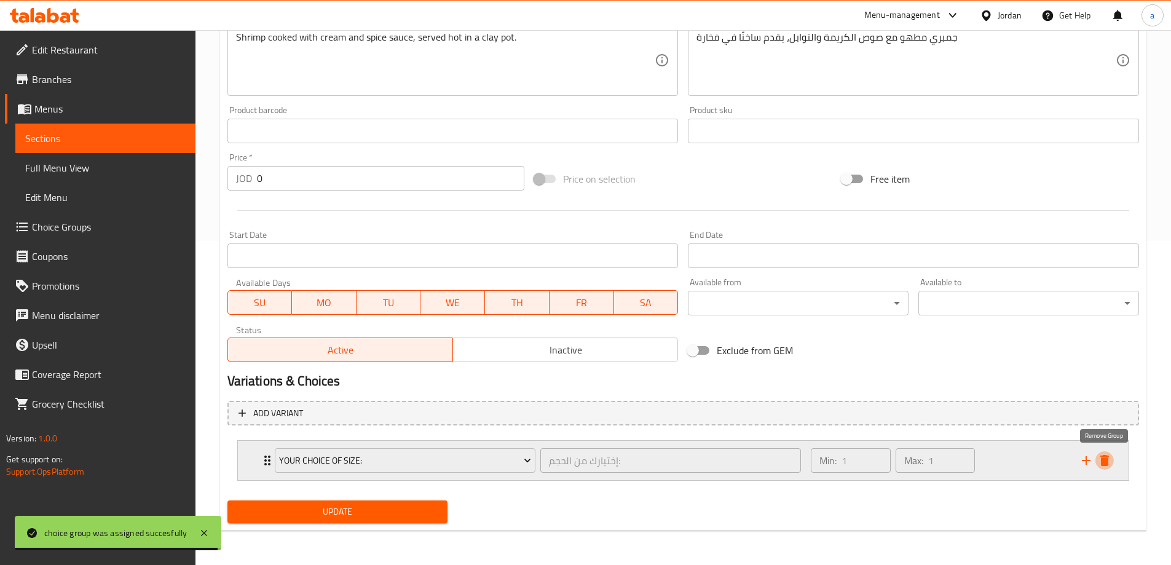
click at [1106, 460] on icon "delete" at bounding box center [1104, 460] width 9 height 11
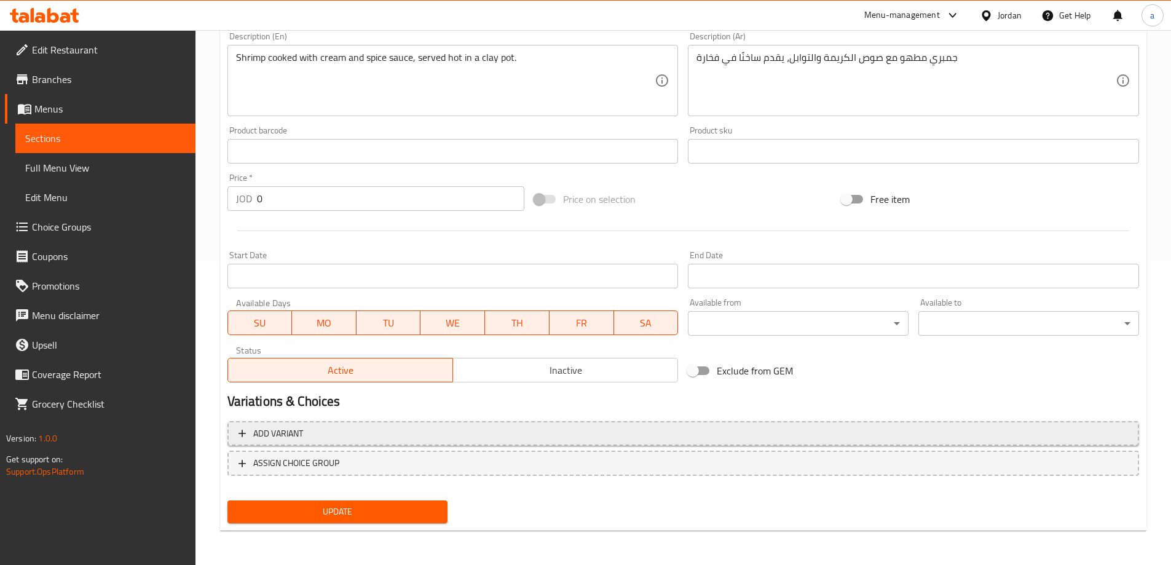
click at [505, 428] on span "Add variant" at bounding box center [683, 433] width 889 height 15
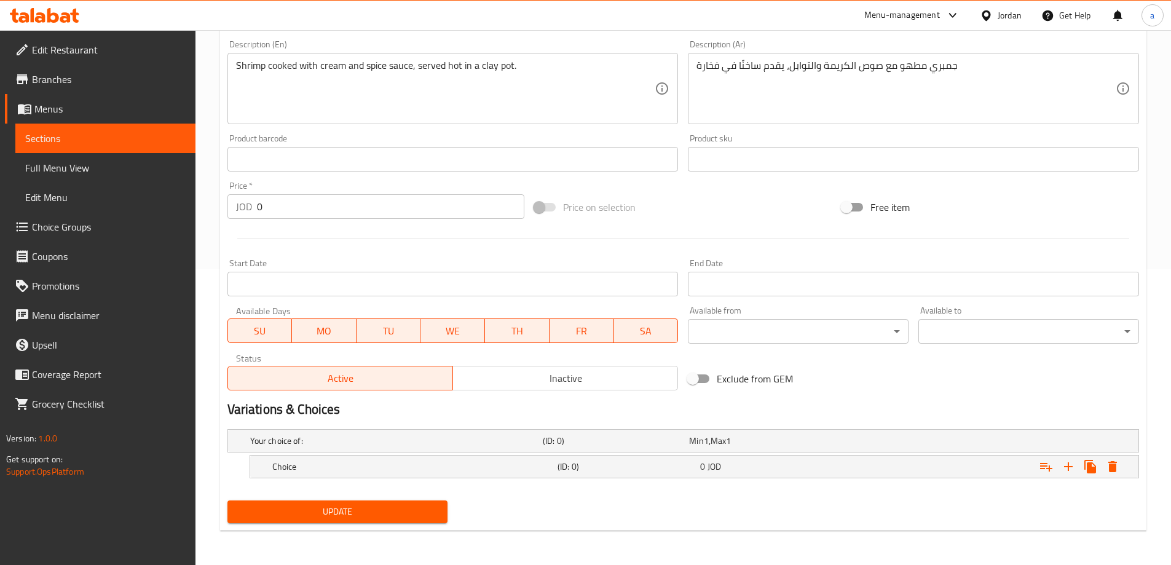
scroll to position [296, 0]
click at [559, 466] on h5 "(ID: 0)" at bounding box center [627, 466] width 138 height 12
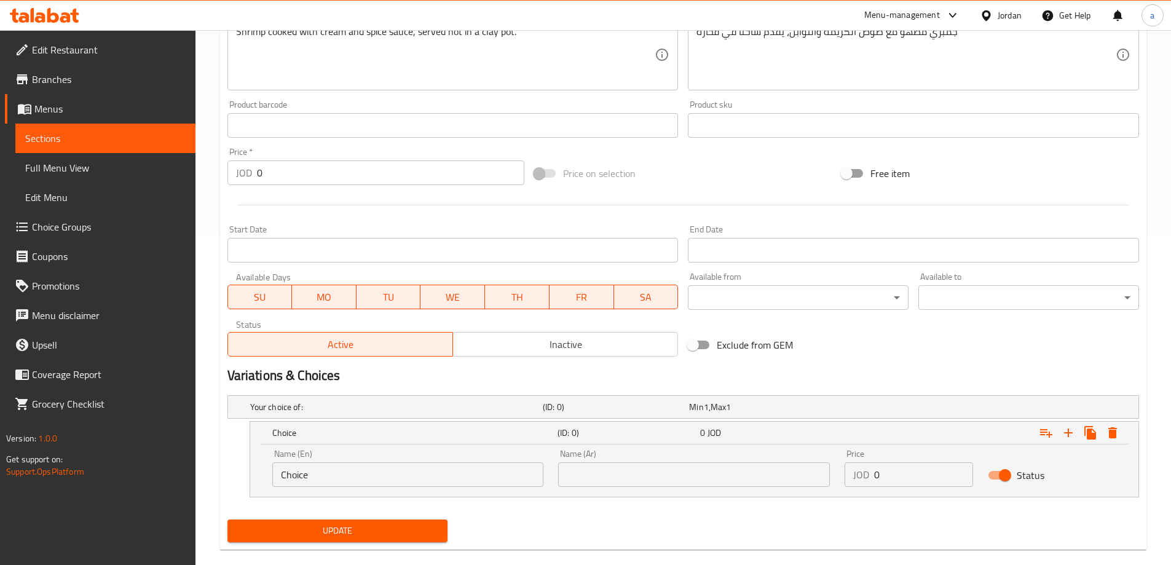
scroll to position [349, 0]
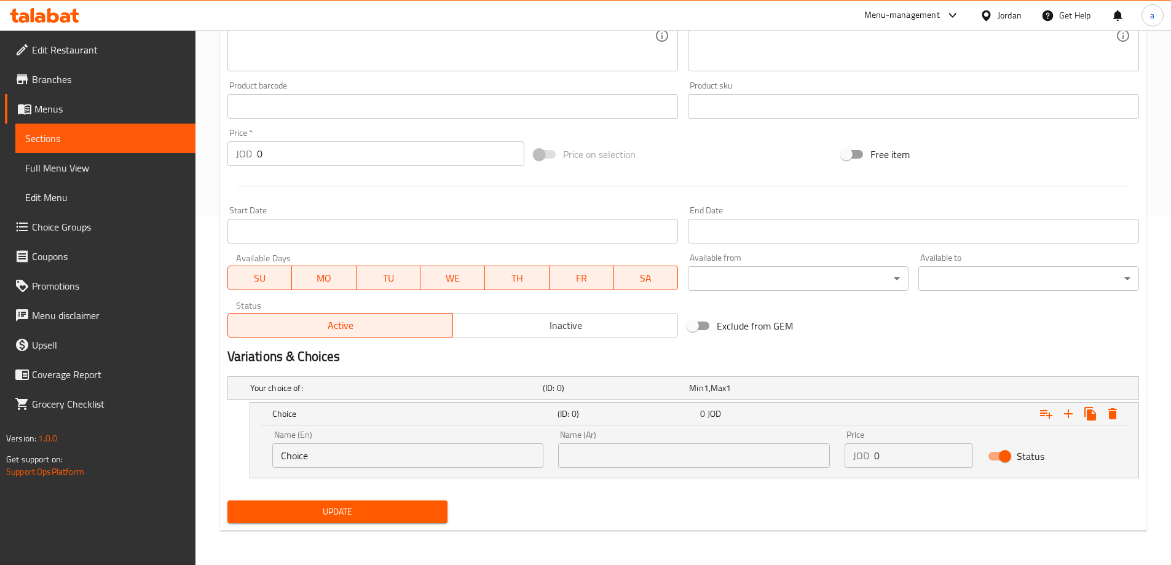
click at [402, 463] on input "Choice" at bounding box center [408, 455] width 272 height 25
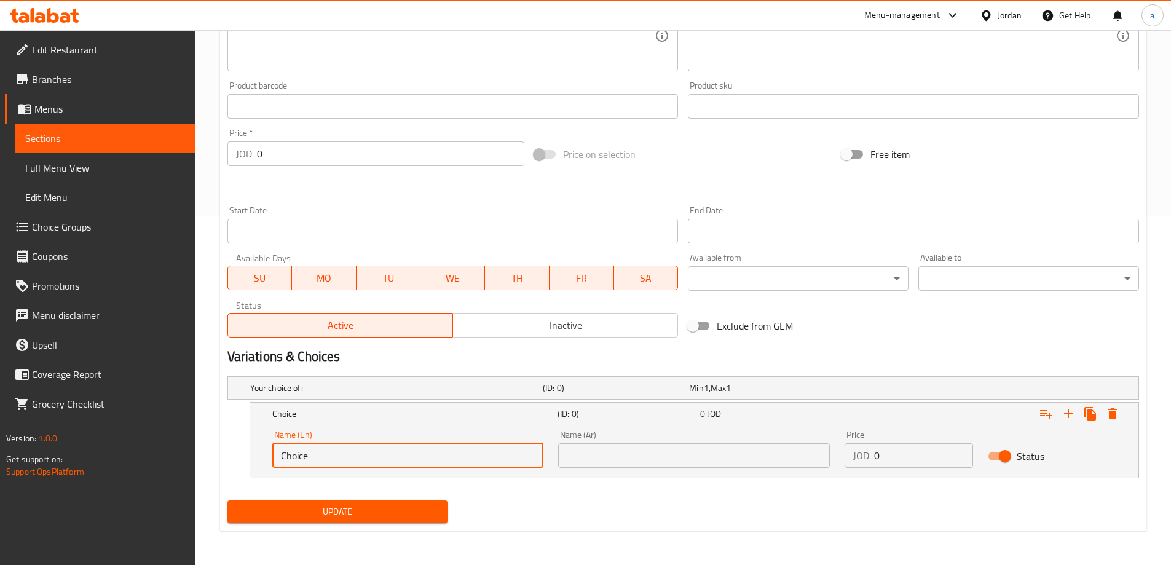
click at [402, 463] on input "Choice" at bounding box center [408, 455] width 272 height 25
click at [414, 420] on div "Choice" at bounding box center [412, 413] width 285 height 17
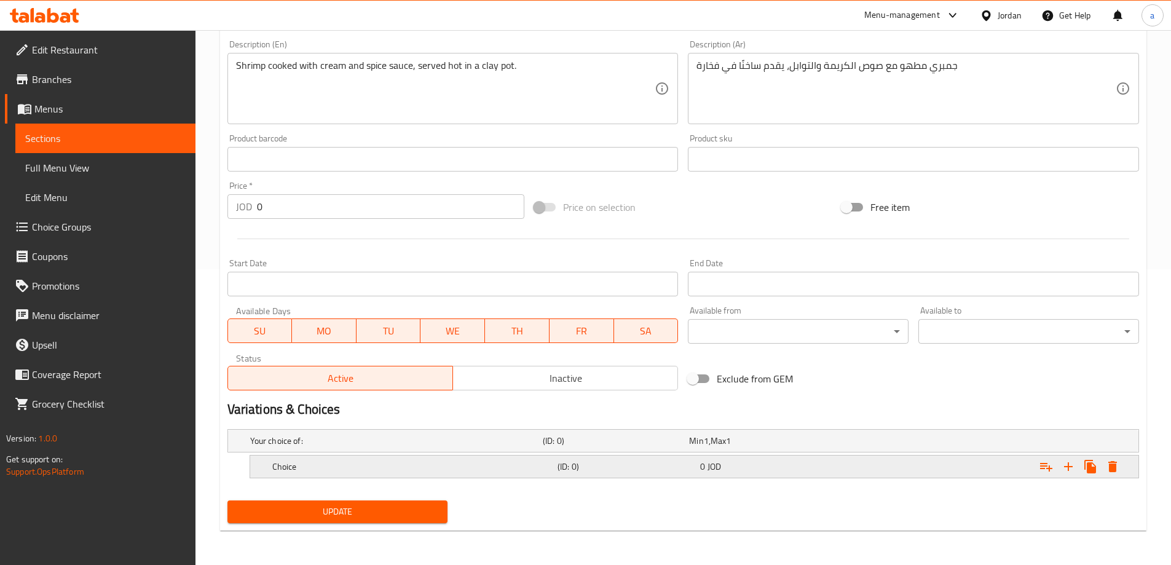
click at [414, 424] on div "Your choice of: (ID: 0) Min 1 , Max 1 Name (En) Your choice of: Name (En) Name …" at bounding box center [683, 459] width 921 height 71
click at [370, 467] on h5 "Choice" at bounding box center [412, 466] width 280 height 12
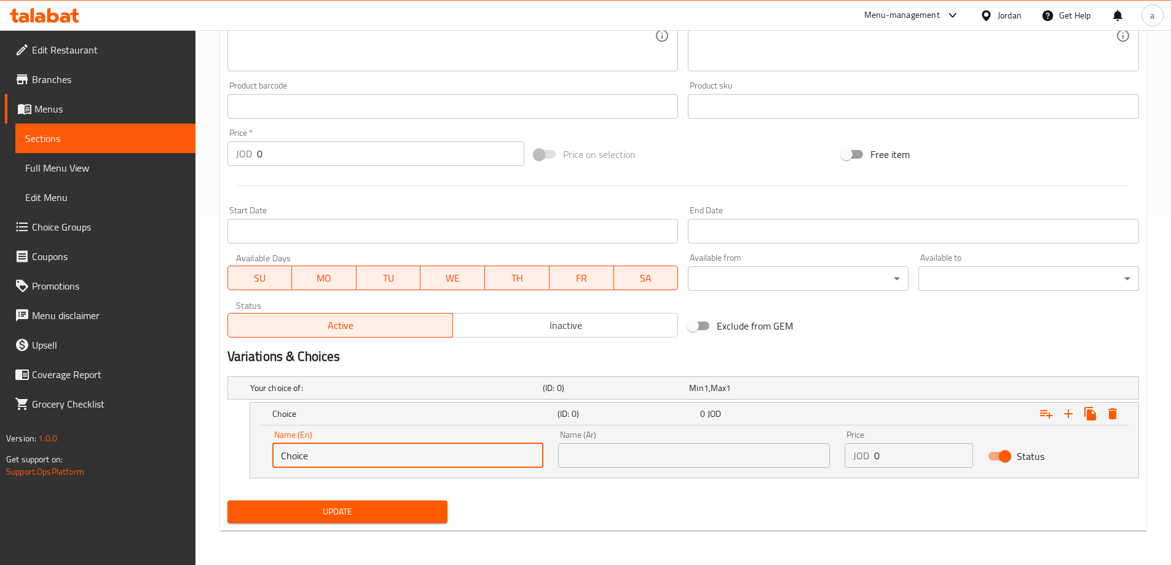
click at [391, 451] on input "Choice" at bounding box center [408, 455] width 272 height 25
type input "ٍ"
type input "Small"
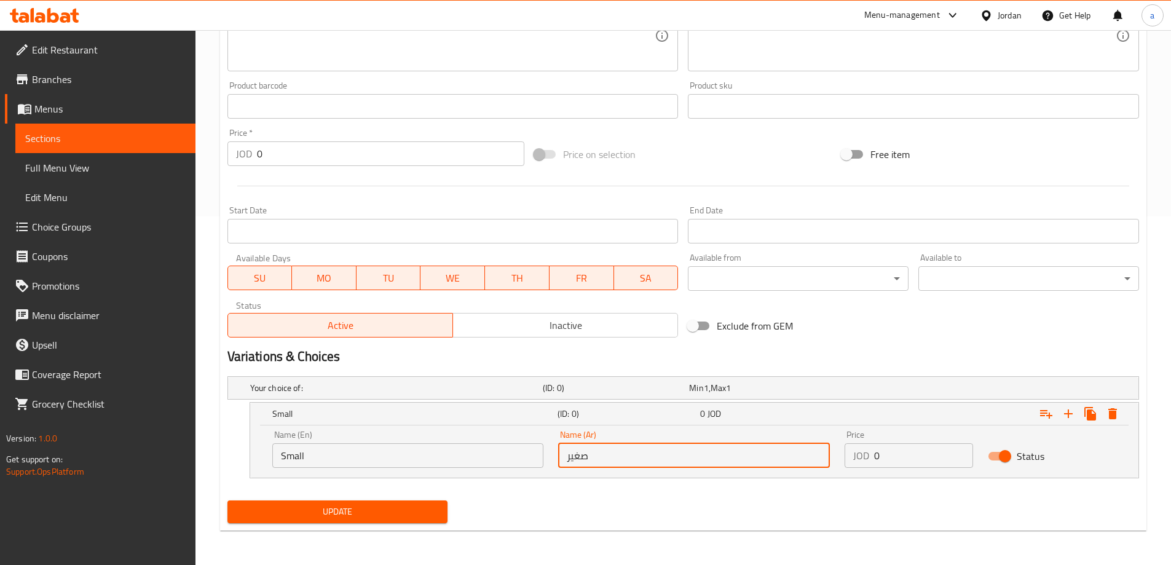
type input "صغير"
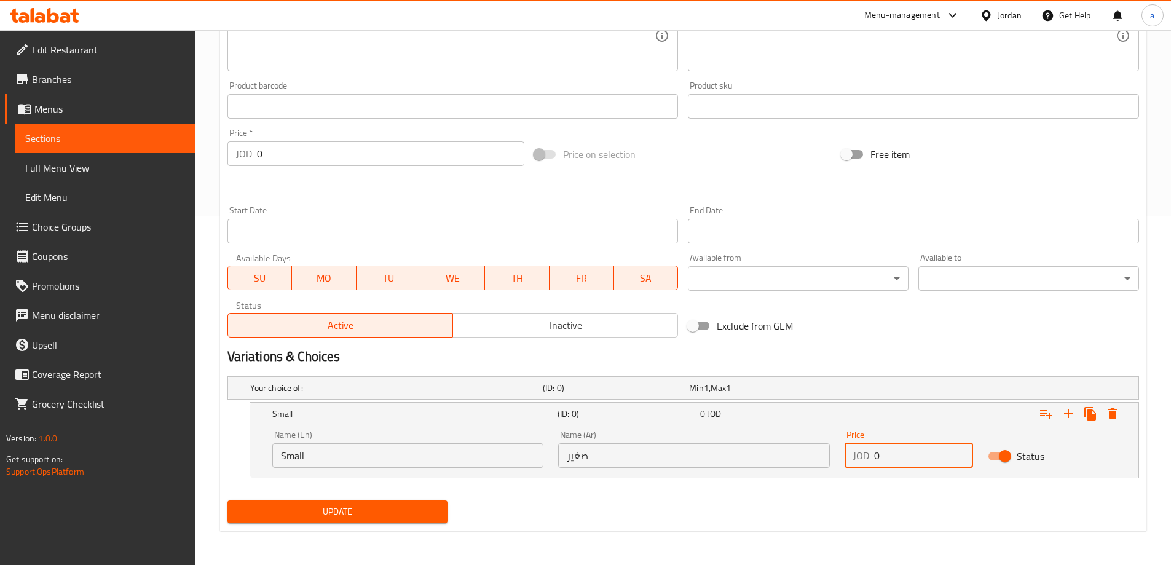
drag, startPoint x: 908, startPoint y: 456, endPoint x: 834, endPoint y: 456, distance: 74.4
click at [834, 456] on div "Name (En) Small Name (En) Name (Ar) صغير Name (Ar) Price JOD 0 Price Status" at bounding box center [694, 449] width 859 height 52
type input "3.5"
click at [1064, 415] on icon "Expand" at bounding box center [1068, 413] width 15 height 15
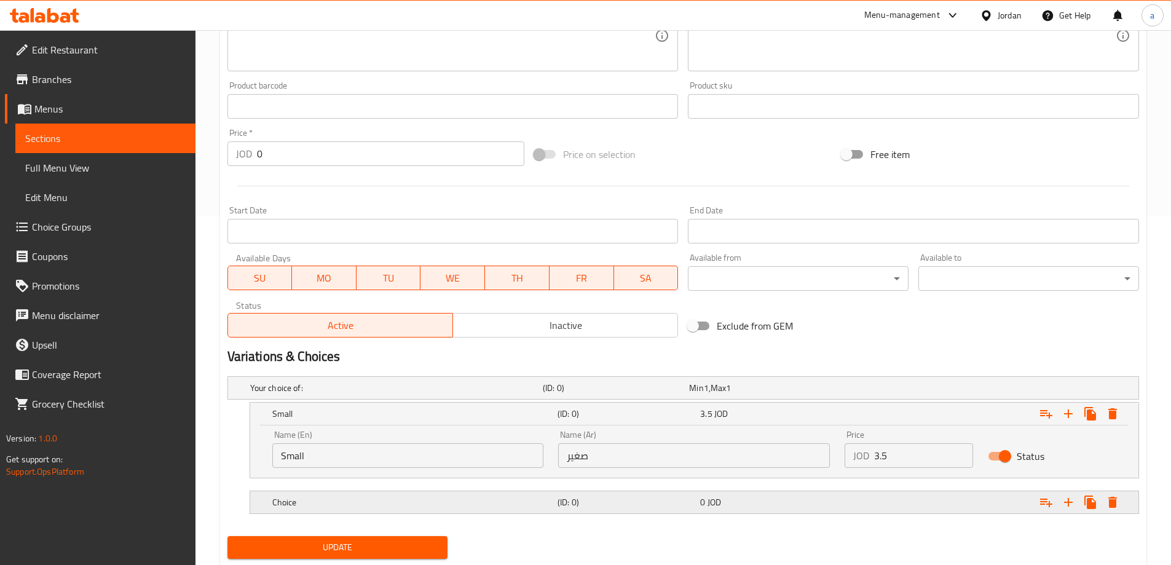
click at [495, 510] on div "Choice" at bounding box center [412, 502] width 285 height 17
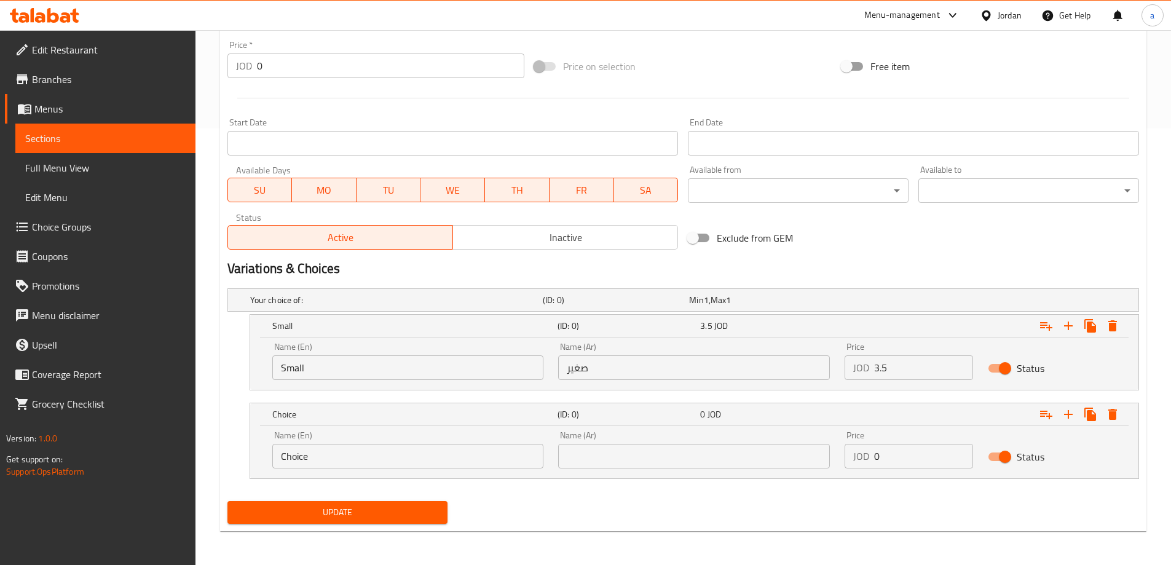
scroll to position [437, 0]
click at [428, 459] on input "Choice" at bounding box center [408, 455] width 272 height 25
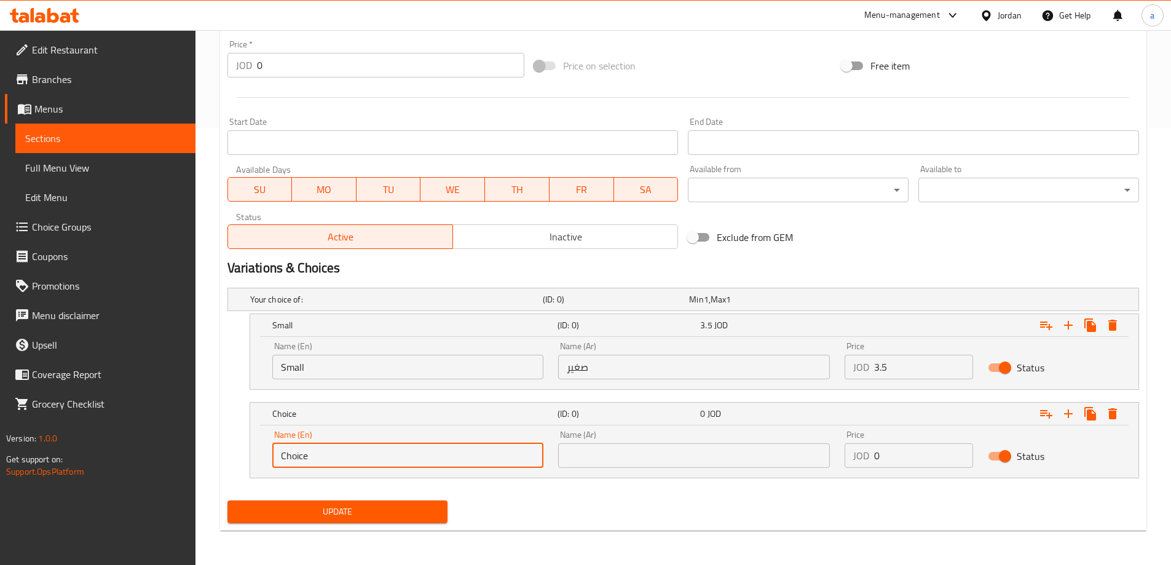
click at [428, 459] on input "Choice" at bounding box center [408, 455] width 272 height 25
type input "ٍ"
type input "Large"
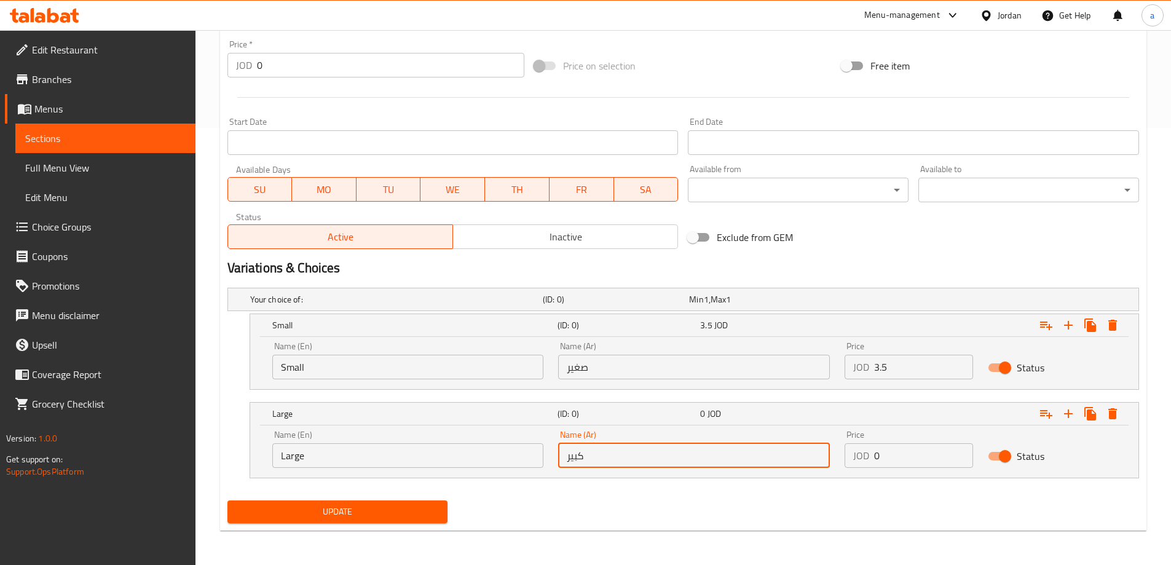
type input "كبير"
drag, startPoint x: 894, startPoint y: 459, endPoint x: 850, endPoint y: 462, distance: 44.4
click at [850, 462] on div "JOD 0 Price" at bounding box center [909, 455] width 128 height 25
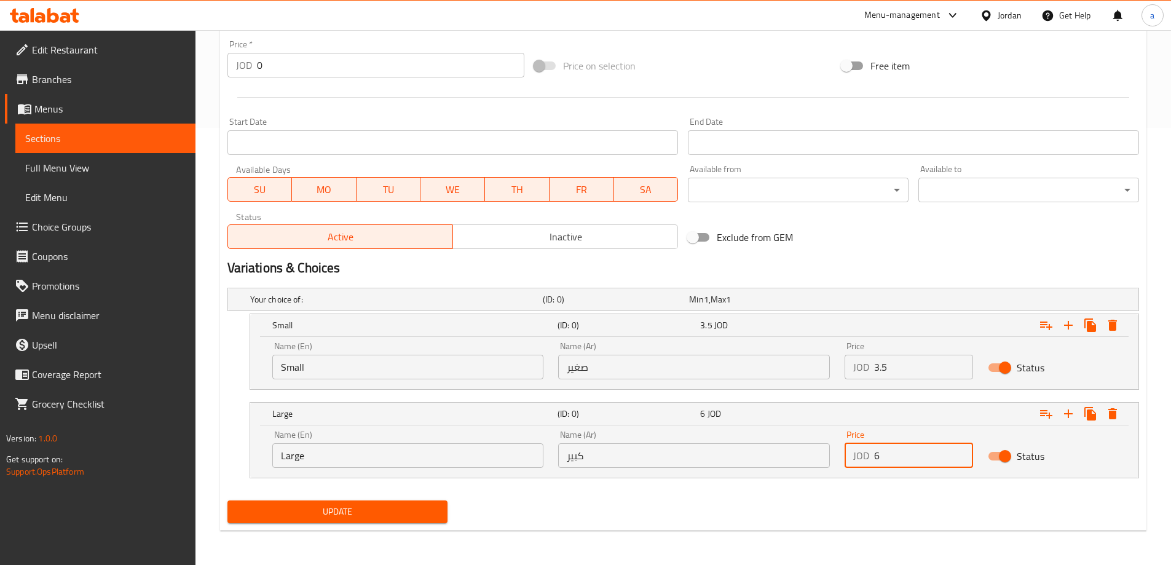
type input "6"
click at [382, 509] on span "Update" at bounding box center [337, 511] width 201 height 15
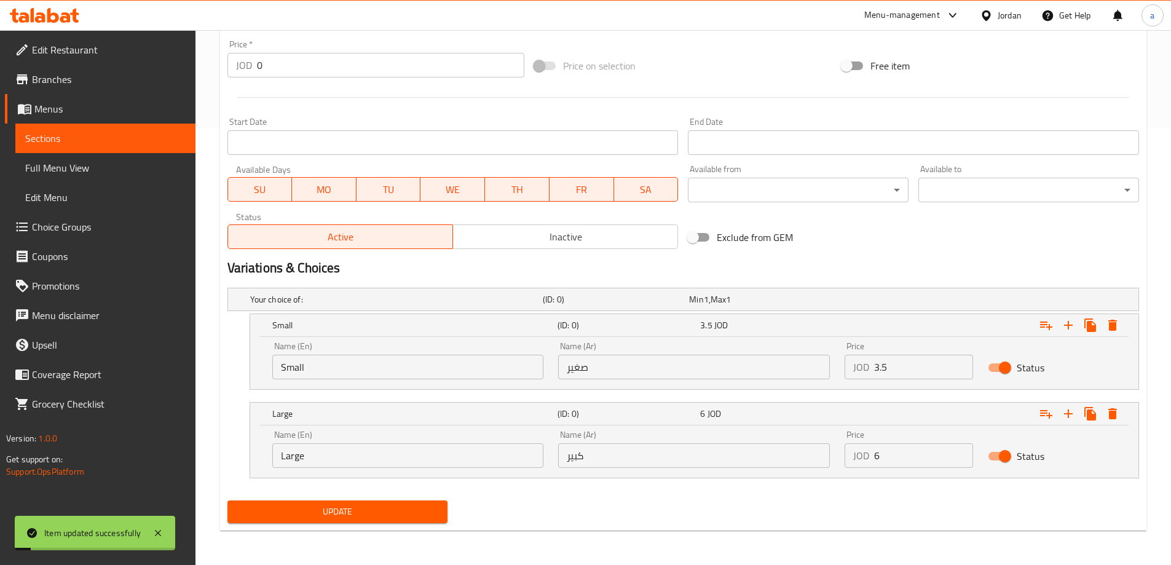
click at [109, 135] on span "Sections" at bounding box center [105, 138] width 160 height 15
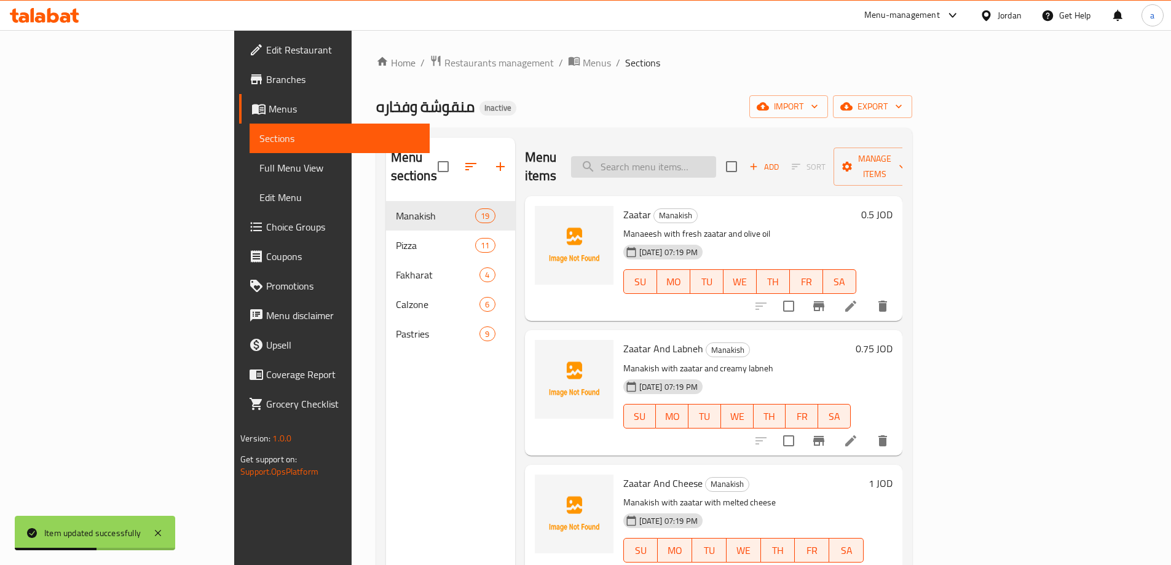
click at [709, 164] on input "search" at bounding box center [643, 167] width 145 height 22
paste input "Zaatar"
type input "Zaatar"
click at [858, 299] on icon at bounding box center [850, 306] width 15 height 15
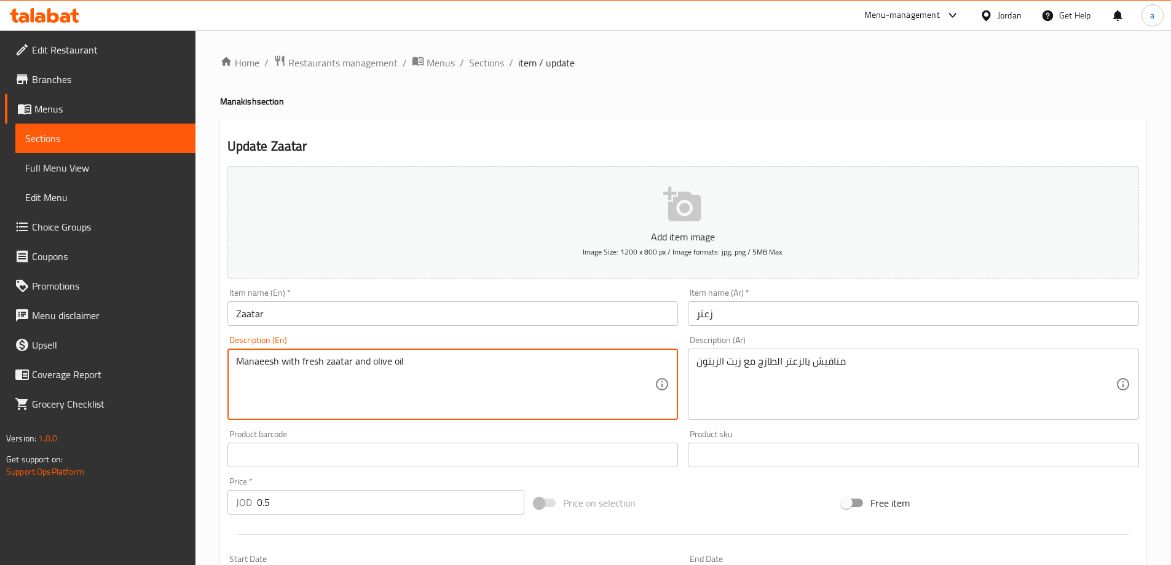
click at [257, 360] on textarea "Manaeesh with fresh zaatar and olive oil" at bounding box center [445, 384] width 419 height 58
paste textarea "kish"
click at [486, 346] on div "Description (En) Manakish with fresh zaatar and olive oil Description (En)" at bounding box center [452, 378] width 451 height 84
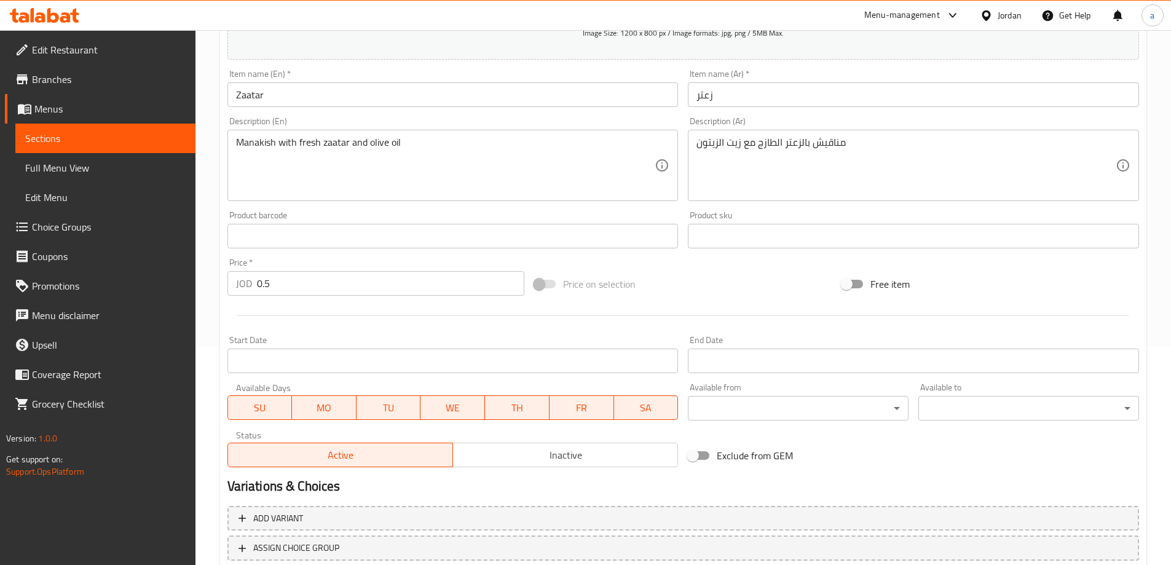
scroll to position [119, 0]
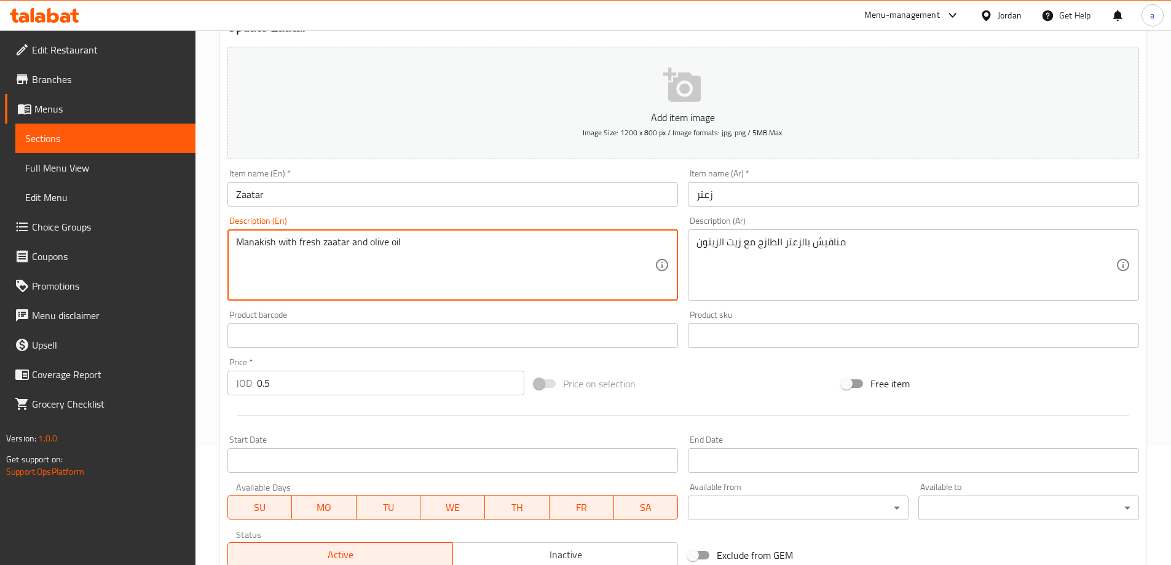
click at [363, 242] on textarea "Manakish with fresh zaatar and olive oil" at bounding box center [445, 265] width 419 height 58
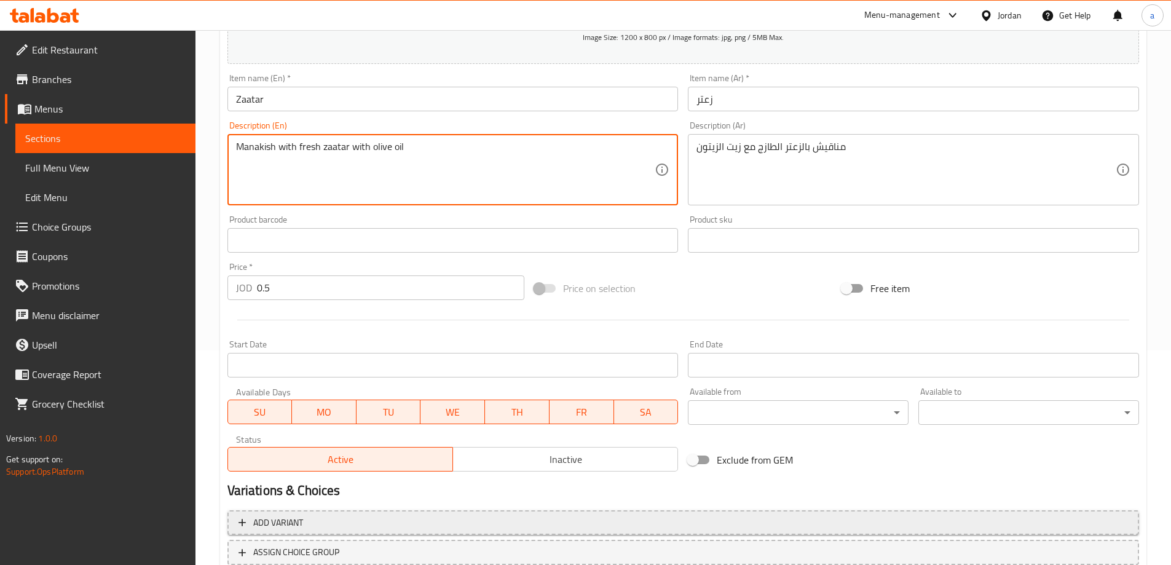
scroll to position [304, 0]
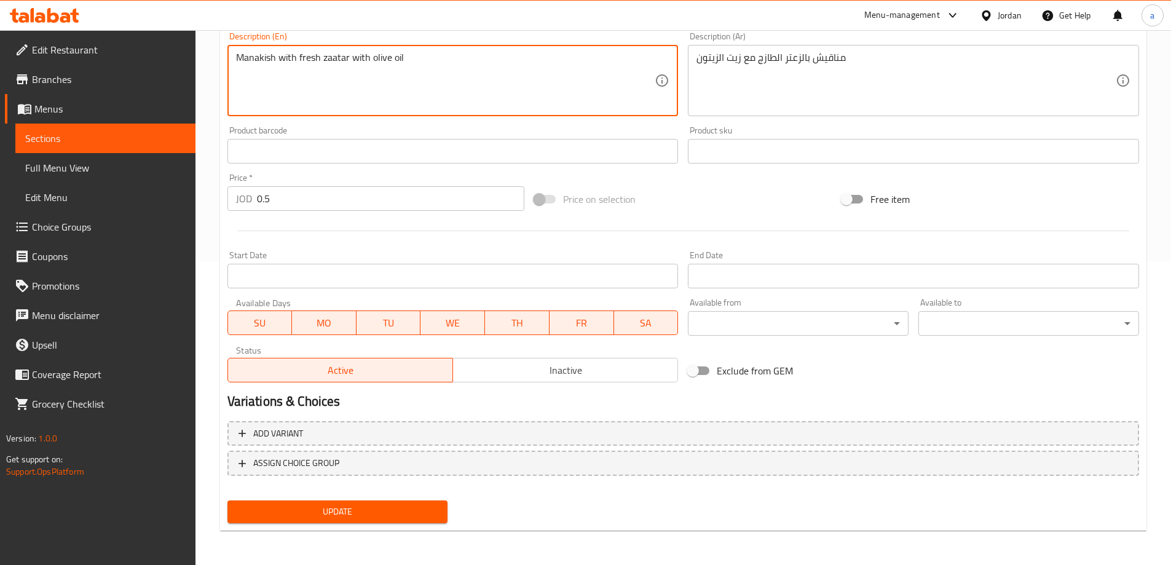
type textarea "Manakish with fresh zaatar with olive oil"
click at [362, 508] on span "Update" at bounding box center [337, 511] width 201 height 15
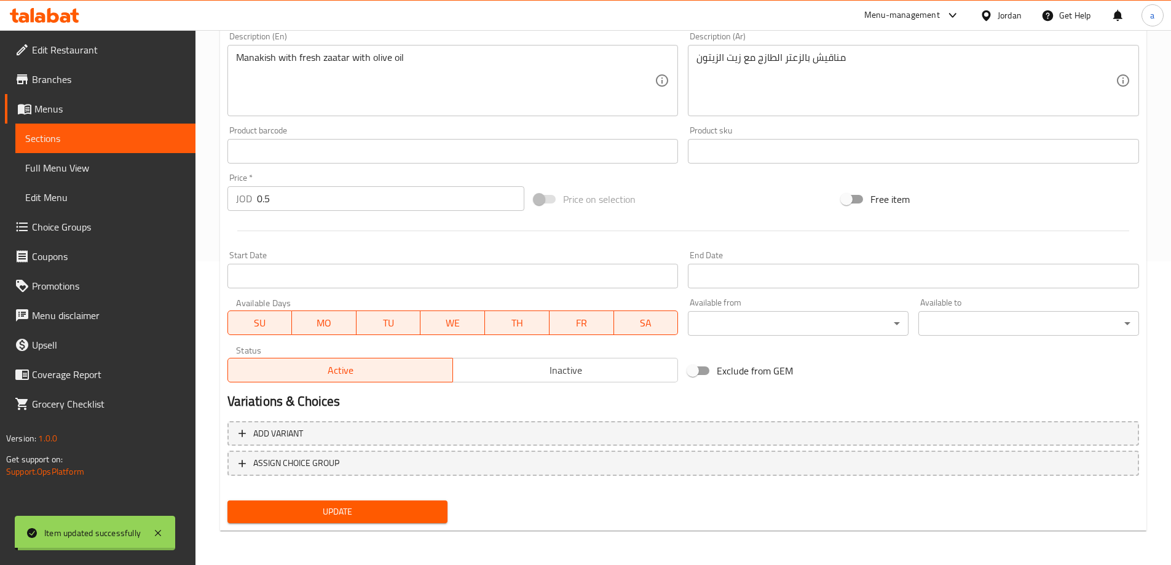
click at [115, 138] on span "Sections" at bounding box center [105, 138] width 160 height 15
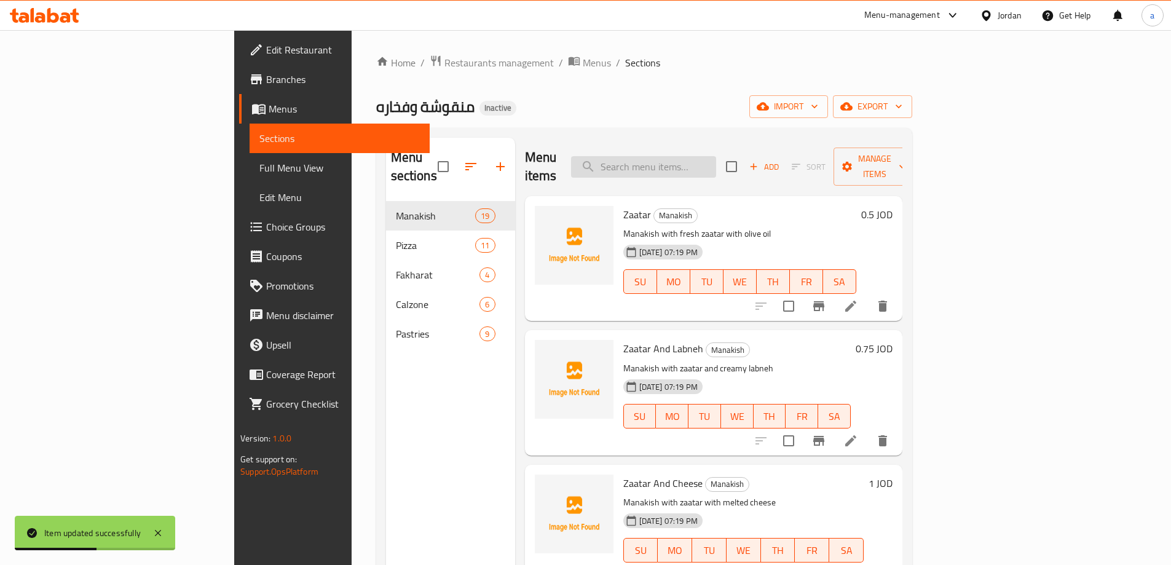
click at [713, 156] on input "search" at bounding box center [643, 167] width 145 height 22
paste input "Zaatar And Muhammara"
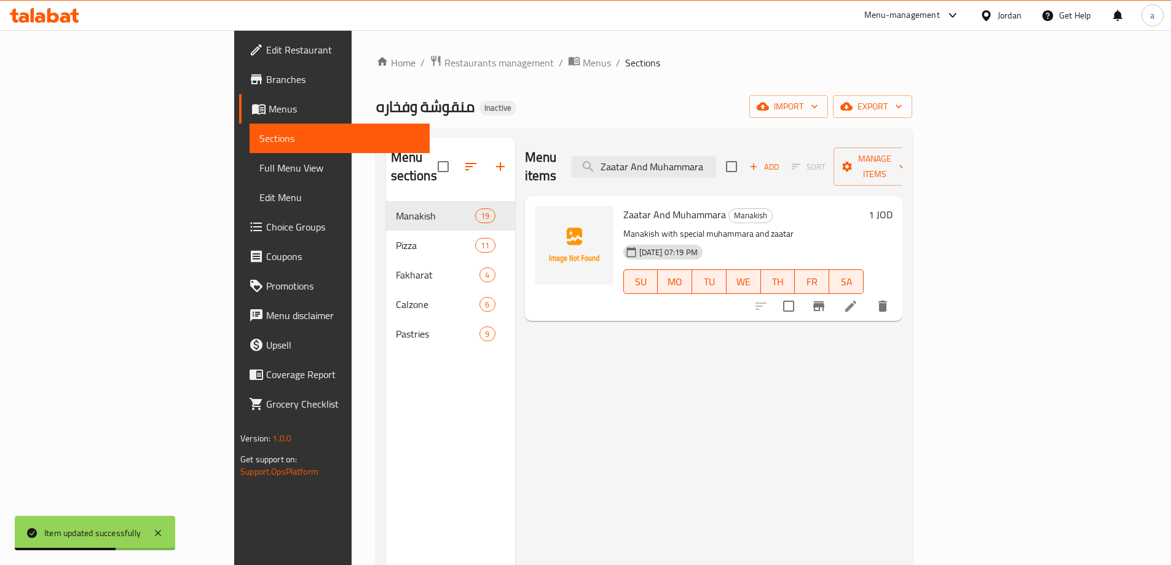
type input "Zaatar And Muhammara"
click at [856, 301] on icon at bounding box center [850, 306] width 11 height 11
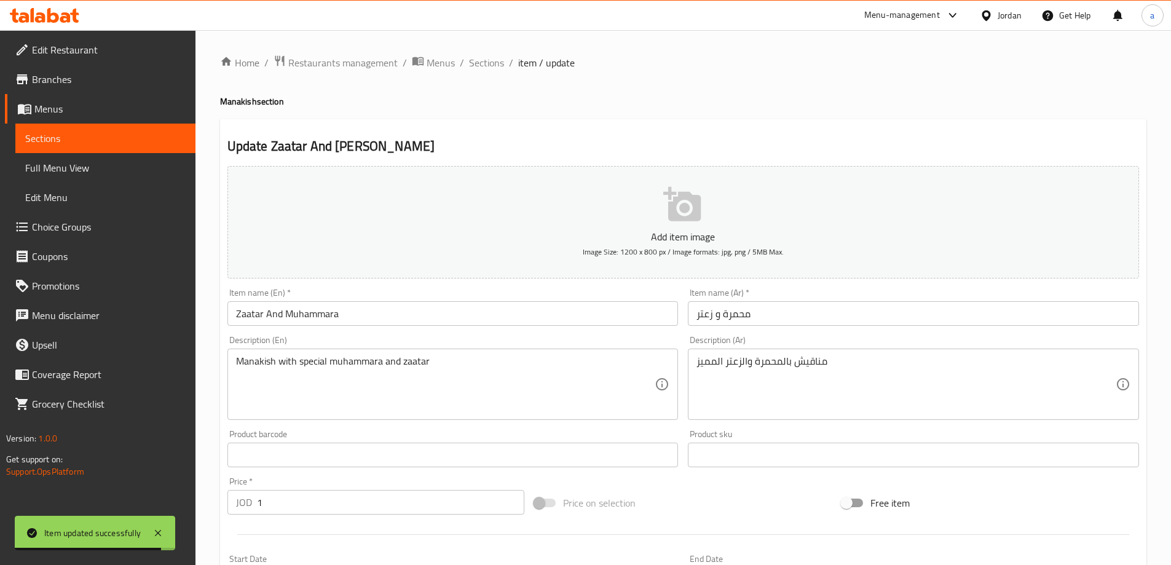
click at [315, 361] on textarea "Manakish with special muhammara and zaatar" at bounding box center [445, 384] width 419 height 58
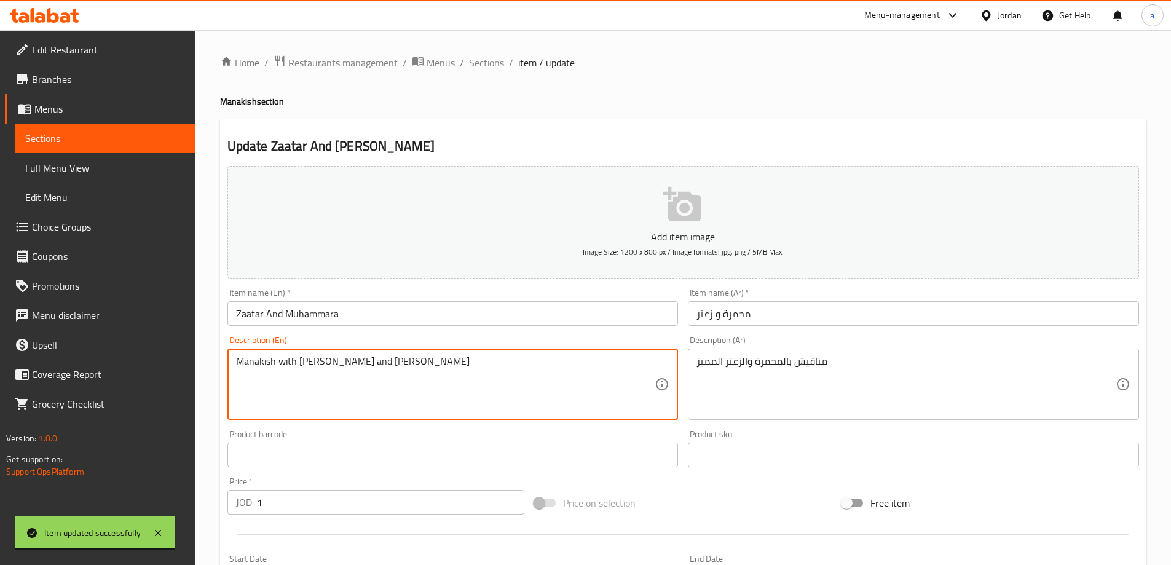
click at [400, 361] on textarea "Manakish with muhammara and zaatar" at bounding box center [445, 384] width 419 height 58
click at [374, 359] on textarea "Manakish with muhammara and zaatar" at bounding box center [445, 384] width 419 height 58
click at [374, 355] on textarea "Manakish with muhammara and zaatar" at bounding box center [445, 384] width 419 height 58
click at [373, 358] on textarea "Manakish with muhammara and zaatar" at bounding box center [445, 384] width 419 height 58
paste textarea "special"
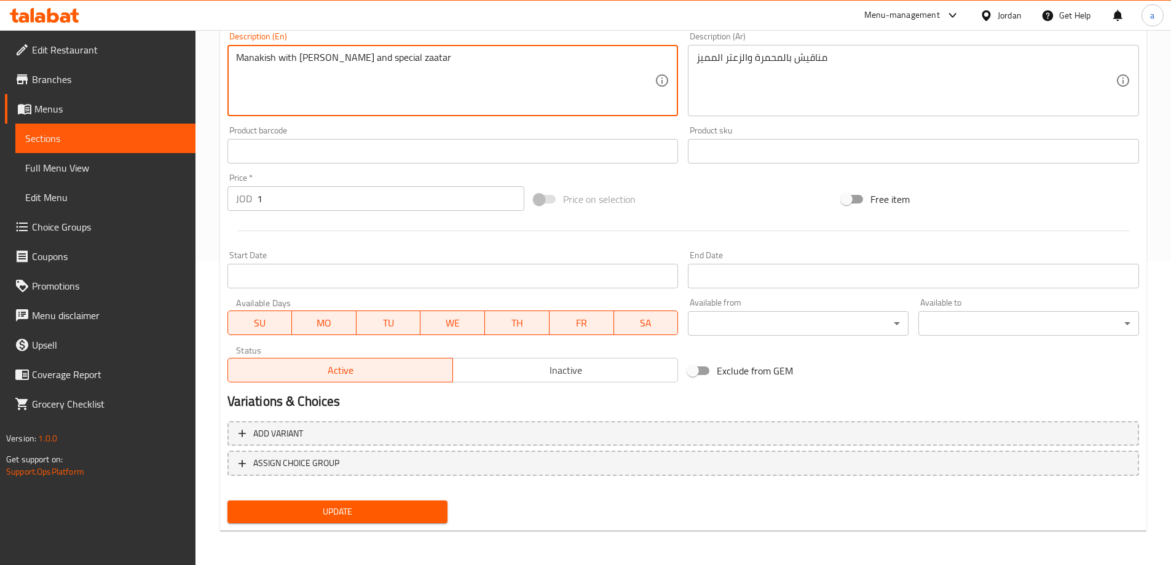
type textarea "Manakish with muhammara and special zaatar"
click at [391, 506] on span "Update" at bounding box center [337, 511] width 201 height 15
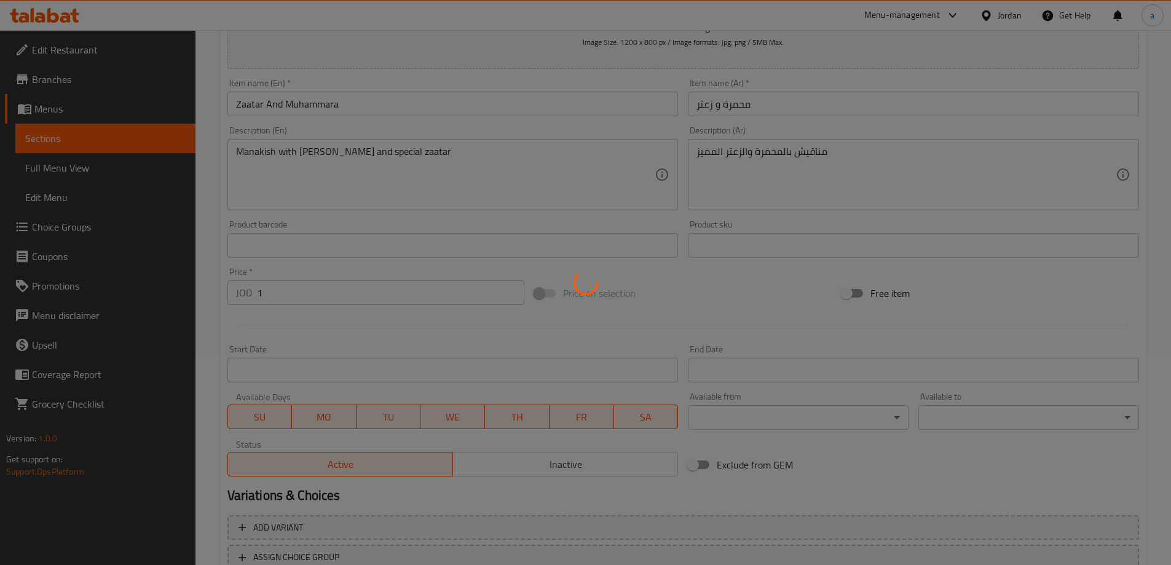
scroll to position [119, 0]
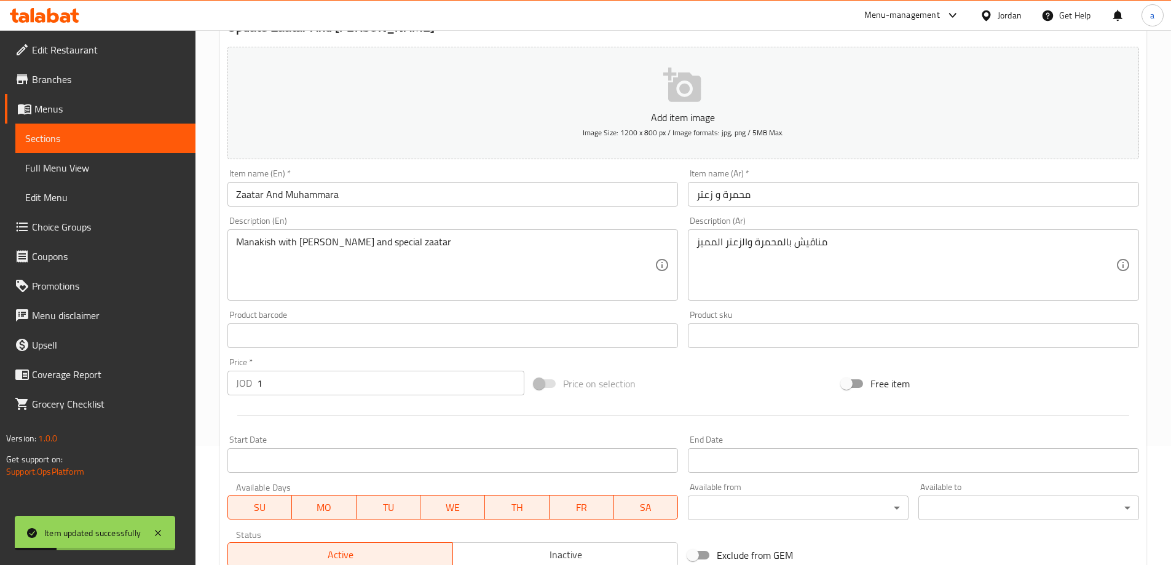
click at [70, 146] on link "Sections" at bounding box center [105, 139] width 180 height 30
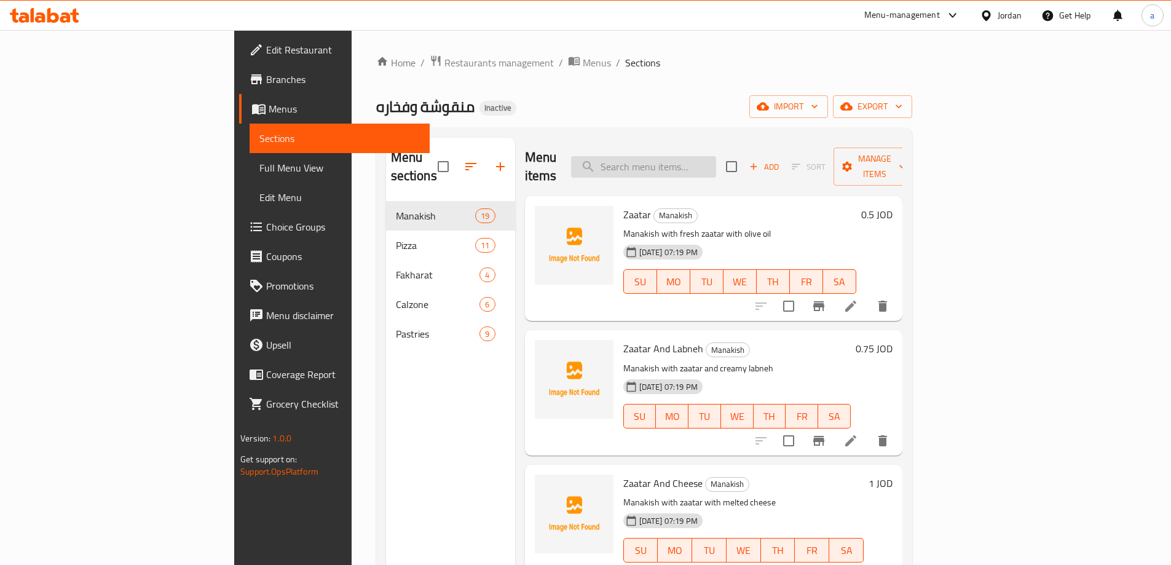
click at [716, 156] on input "search" at bounding box center [643, 167] width 145 height 22
paste input "Mixed Cheeses Manakish"
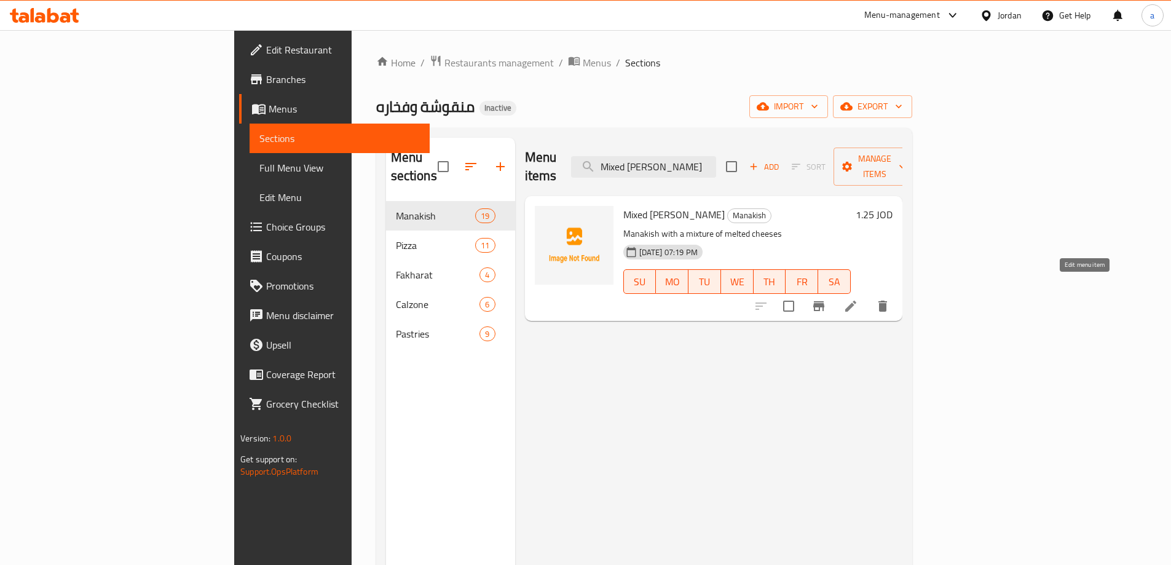
type input "Mixed Cheeses Manakish"
click at [858, 299] on icon at bounding box center [850, 306] width 15 height 15
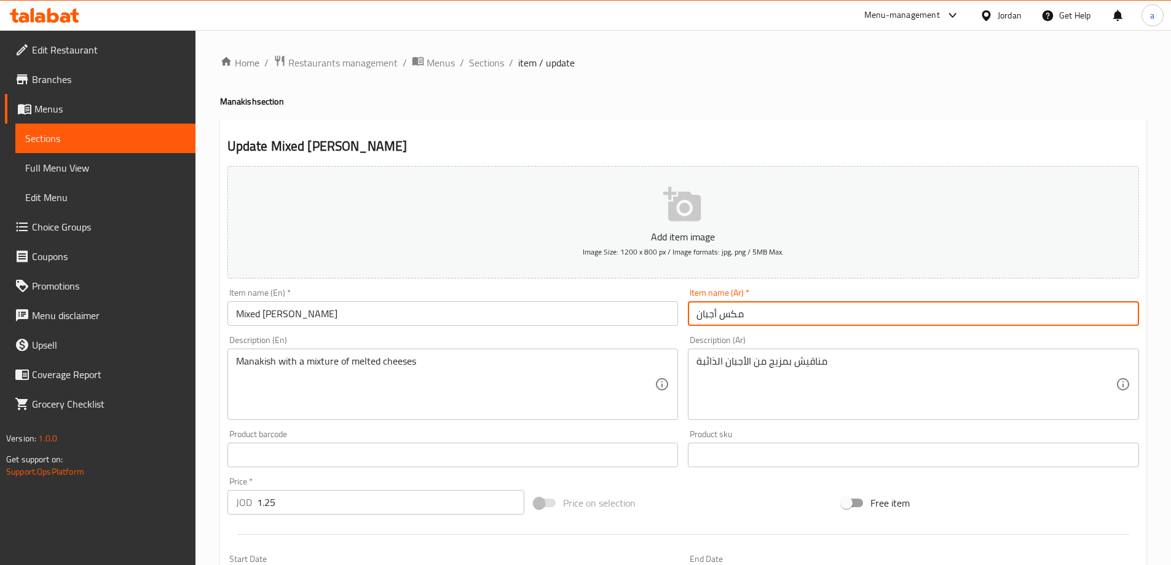
click at [756, 315] on input "مكس أجبان" at bounding box center [913, 313] width 451 height 25
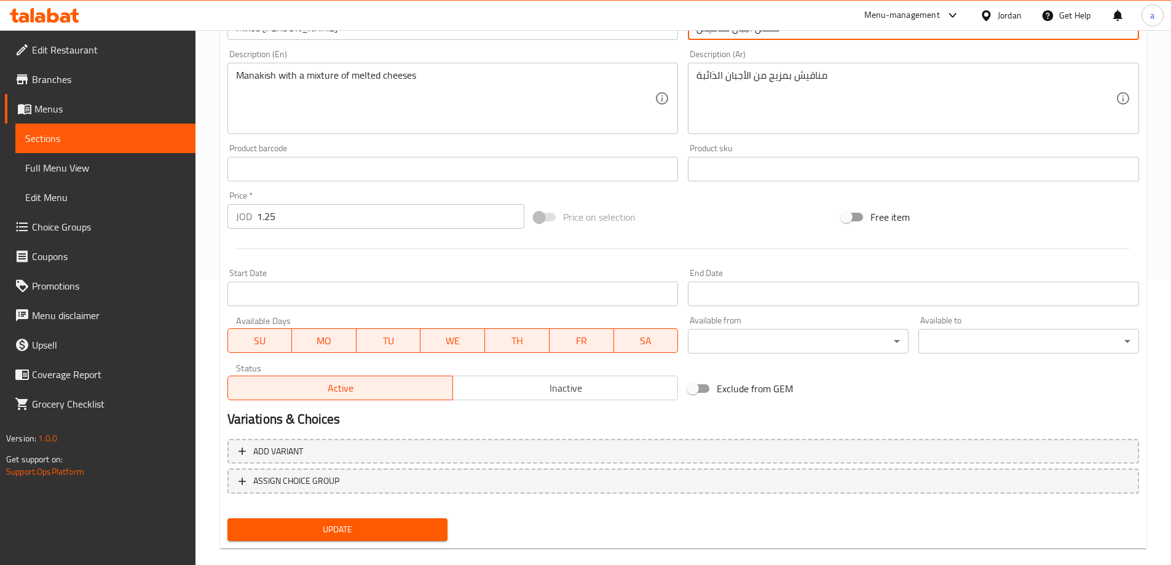
scroll to position [304, 0]
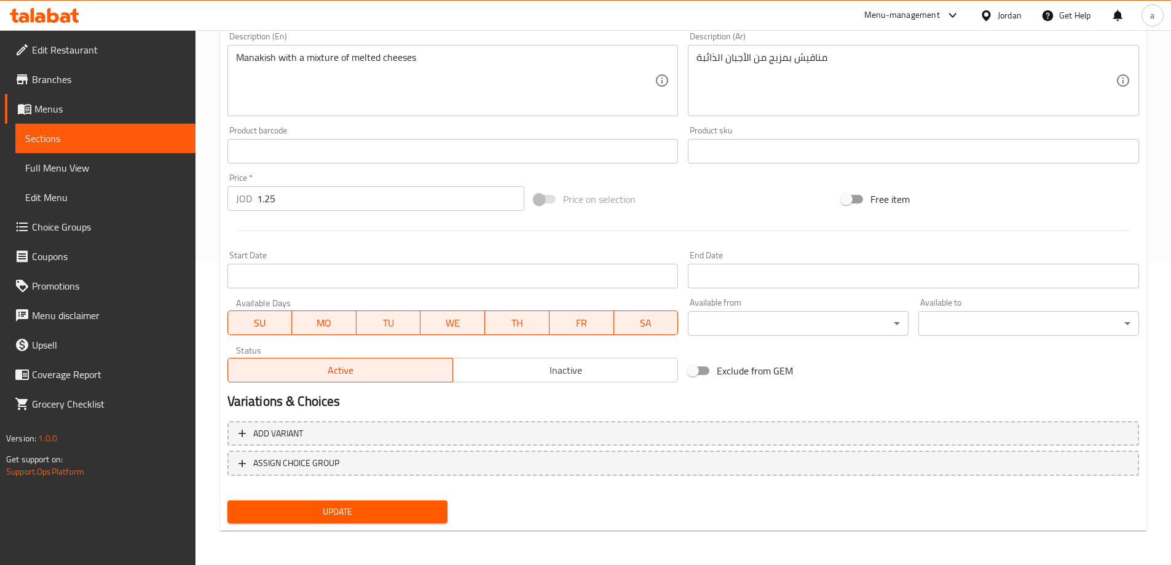
type input "مكس أجبان مناقيش"
click at [401, 507] on span "Update" at bounding box center [337, 511] width 201 height 15
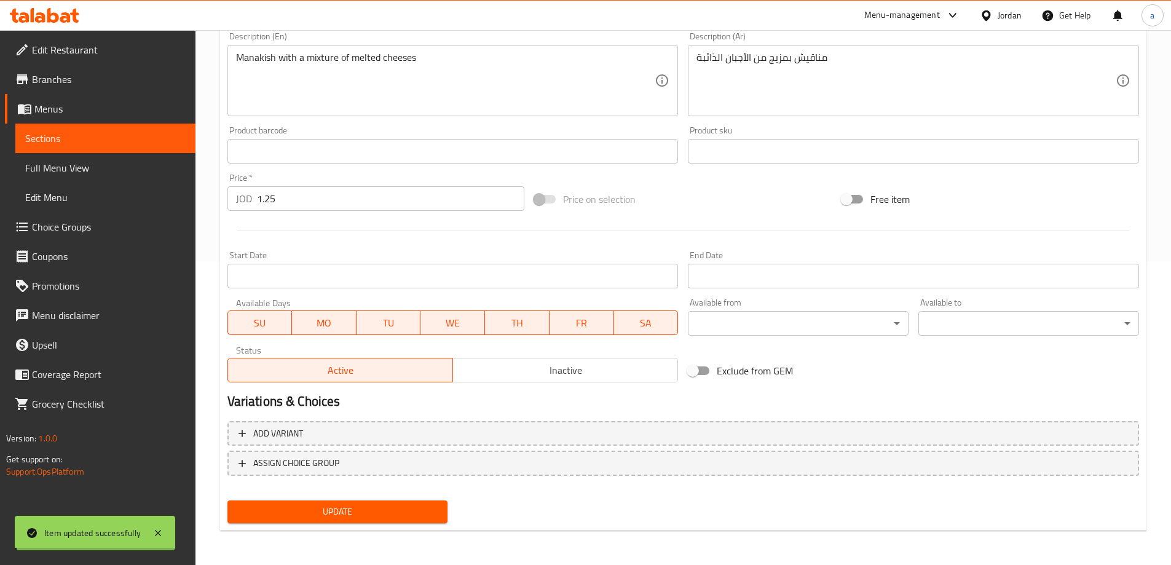
click at [140, 137] on span "Sections" at bounding box center [105, 138] width 160 height 15
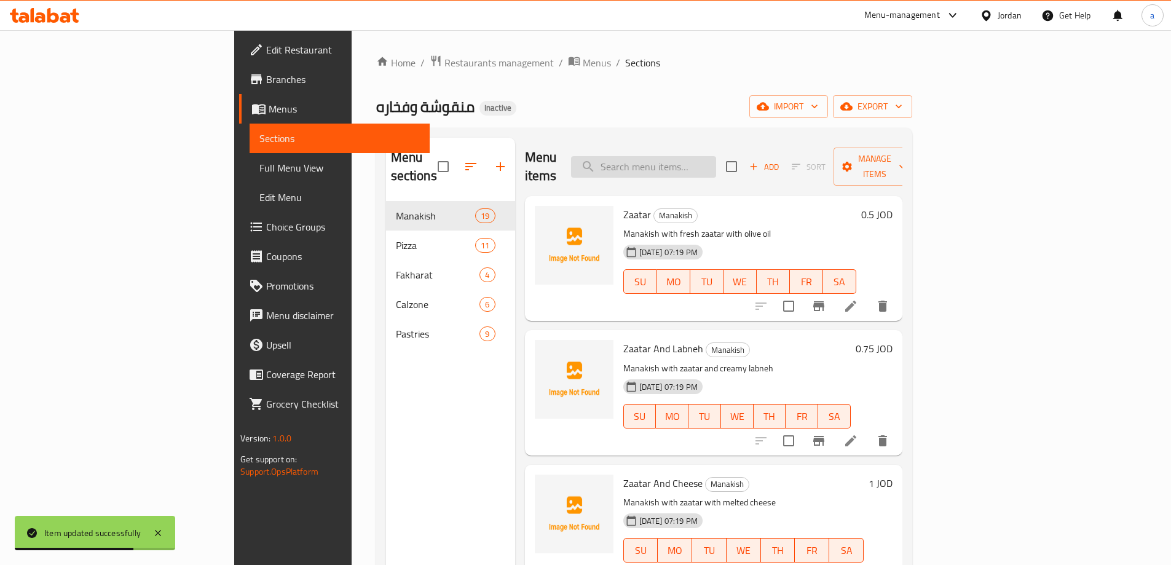
click at [702, 156] on input "search" at bounding box center [643, 167] width 145 height 22
paste input "Hot Dog With Kashkaval"
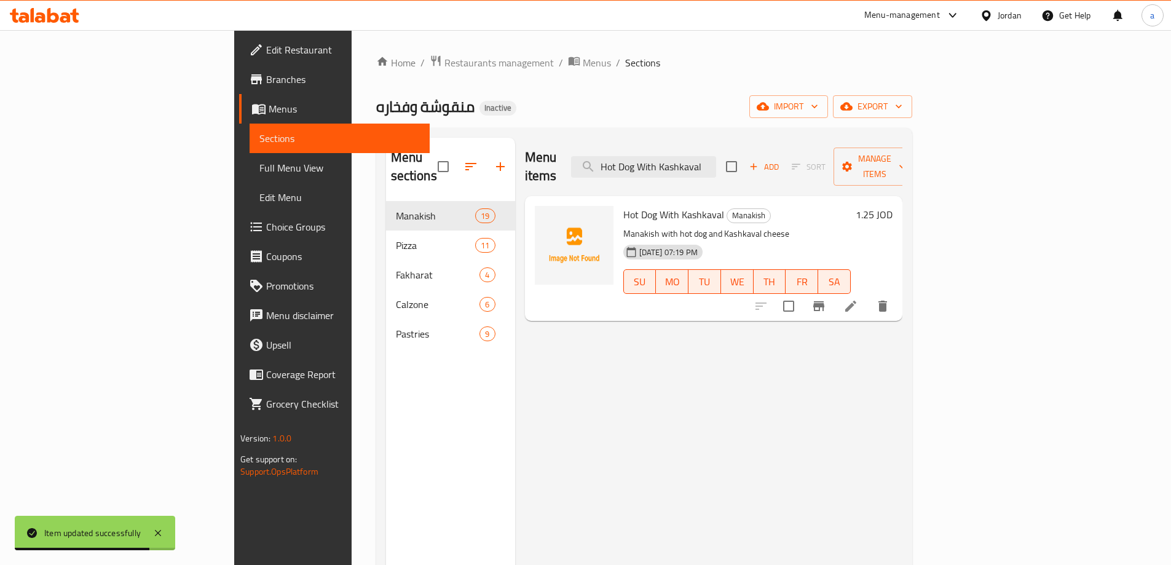
type input "Hot Dog With Kashkaval"
click at [868, 295] on li at bounding box center [851, 306] width 34 height 22
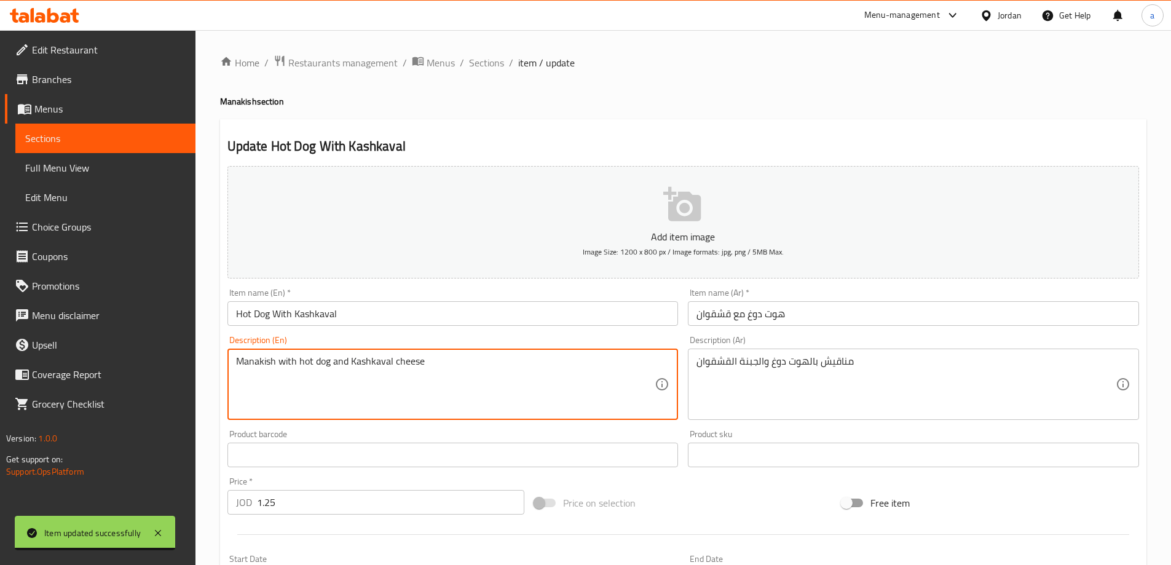
drag, startPoint x: 460, startPoint y: 355, endPoint x: 304, endPoint y: 361, distance: 156.3
type textarea "Manakish with hot dog and kashkaval cheese"
click at [483, 331] on div "Description (En) Manakish with hot dog and Kashkaval cheese Description (En)" at bounding box center [453, 378] width 461 height 94
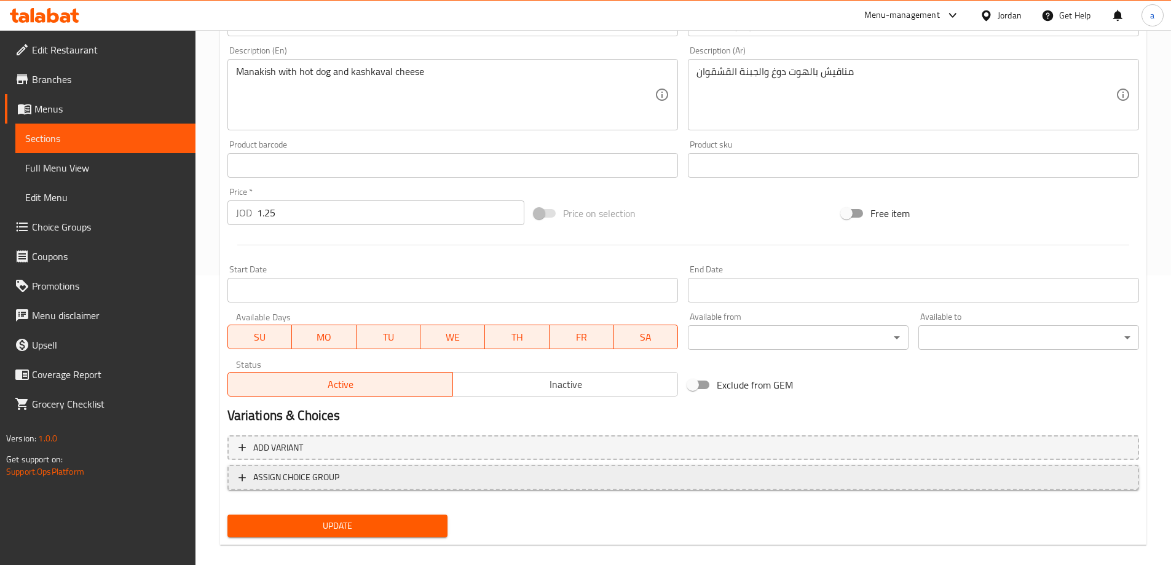
scroll to position [304, 0]
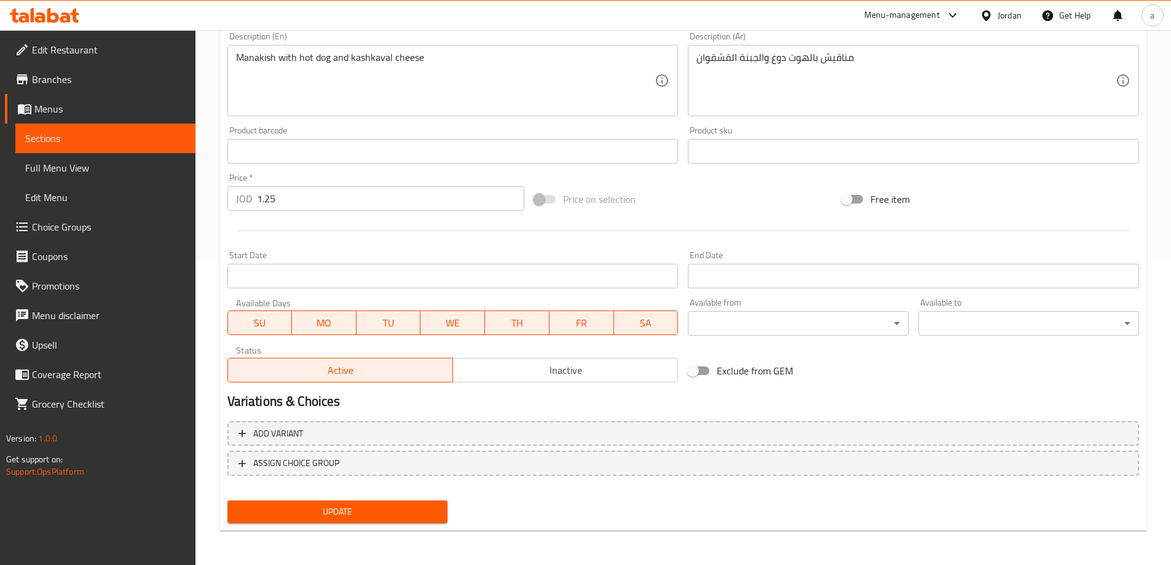
click at [355, 524] on div "Update" at bounding box center [338, 511] width 231 height 33
click at [361, 521] on button "Update" at bounding box center [337, 511] width 221 height 23
click at [143, 138] on span "Sections" at bounding box center [105, 138] width 160 height 15
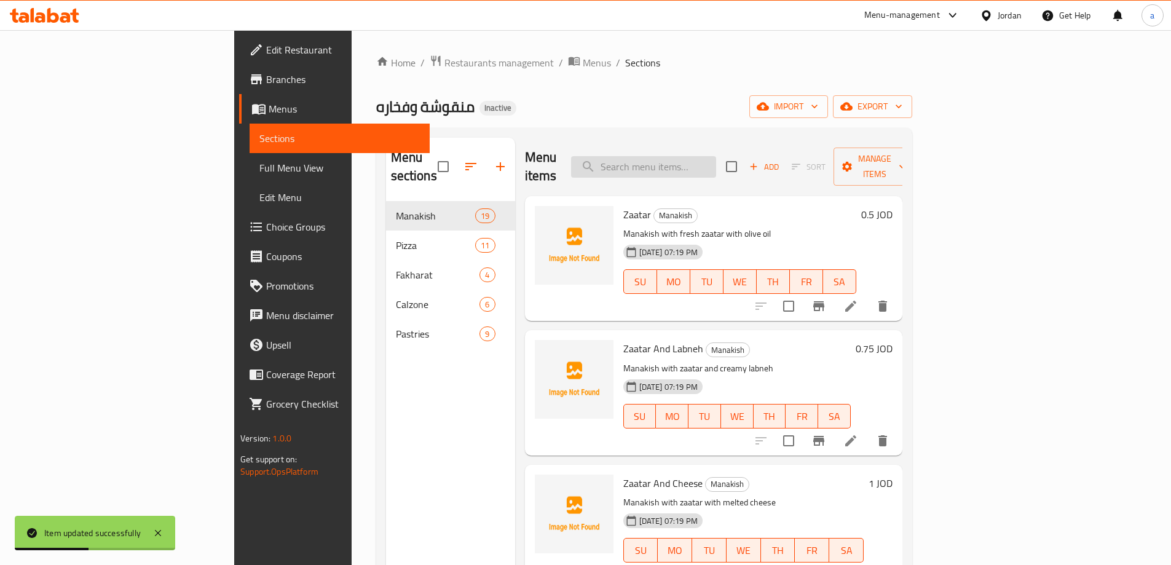
click at [713, 156] on input "search" at bounding box center [643, 167] width 145 height 22
paste input "Spinach Manakish"
type input "Spinach Manakish"
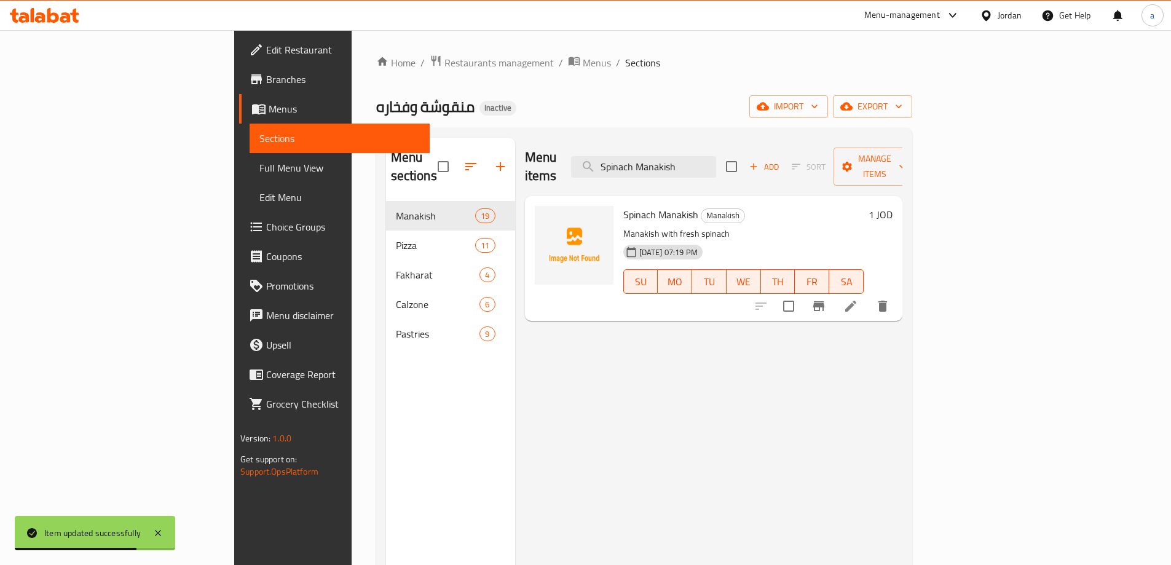
click at [858, 299] on icon at bounding box center [850, 306] width 15 height 15
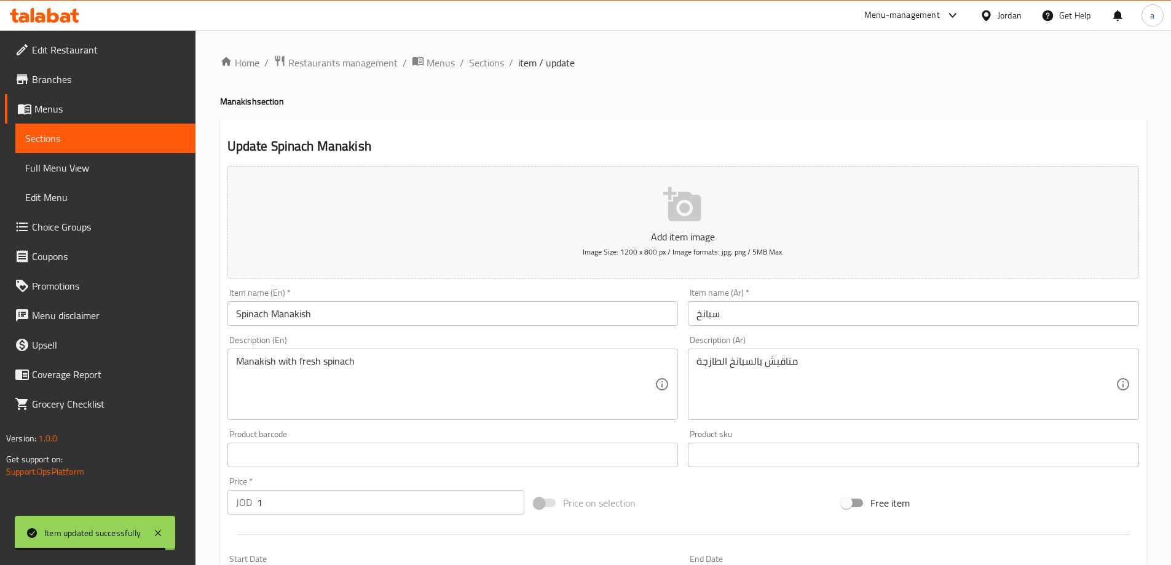
click at [779, 321] on input "سبانخ" at bounding box center [913, 313] width 451 height 25
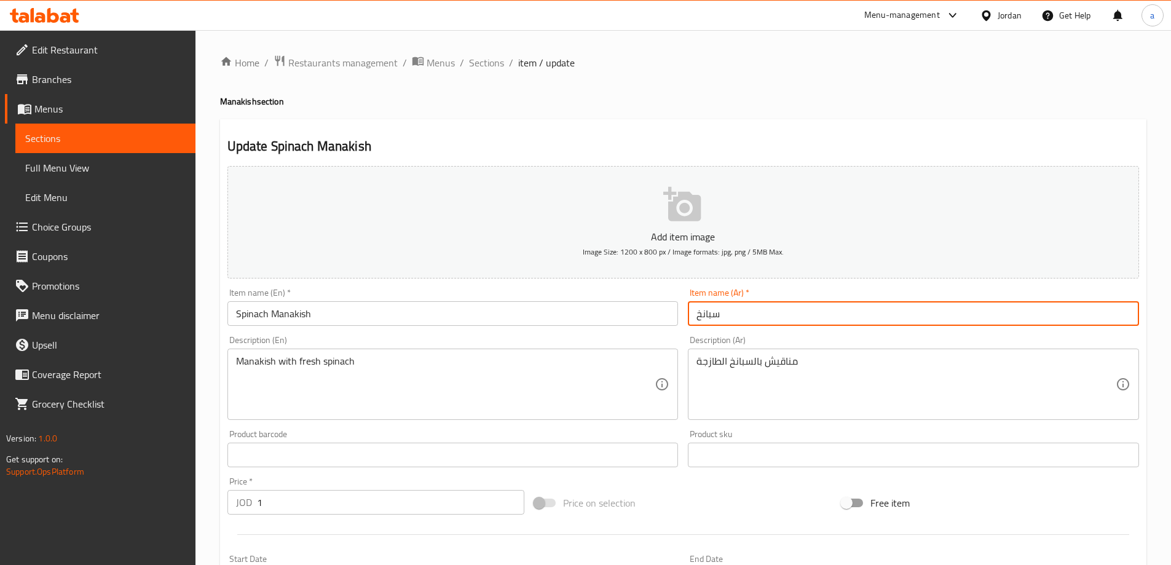
click at [698, 318] on input "سبانخ" at bounding box center [913, 313] width 451 height 25
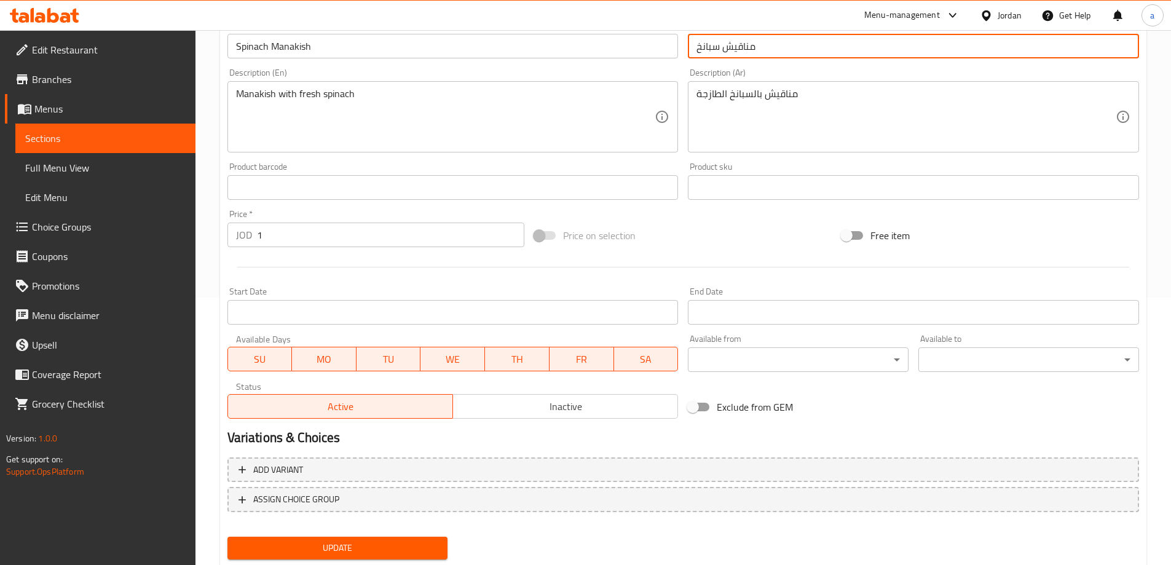
scroll to position [304, 0]
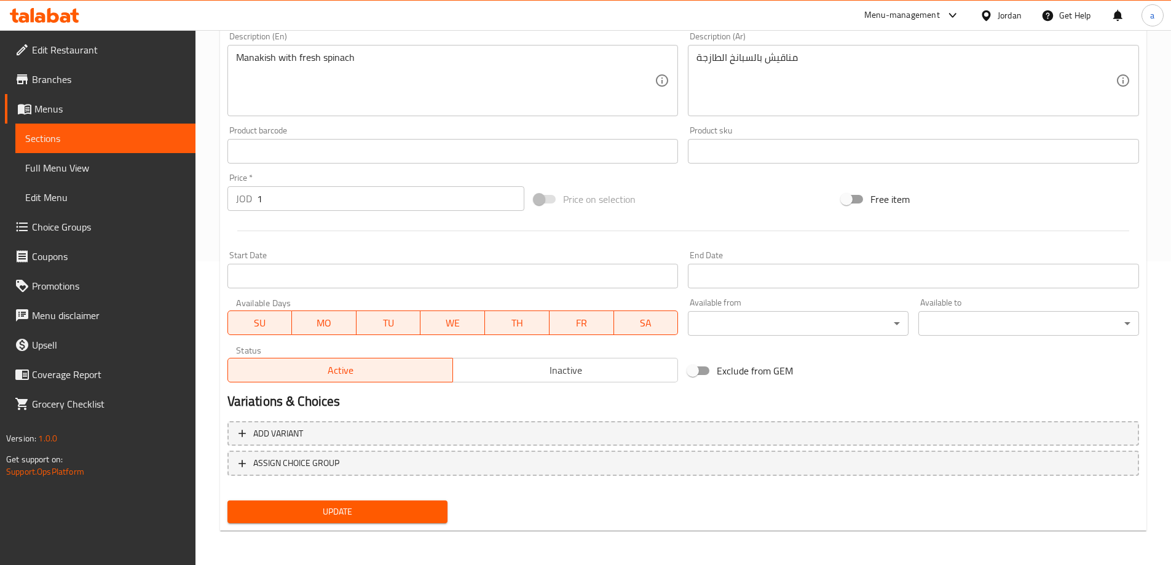
type input "مناقيش سبانخ"
click at [367, 519] on span "Update" at bounding box center [337, 511] width 201 height 15
click at [344, 513] on span "Update" at bounding box center [337, 511] width 201 height 15
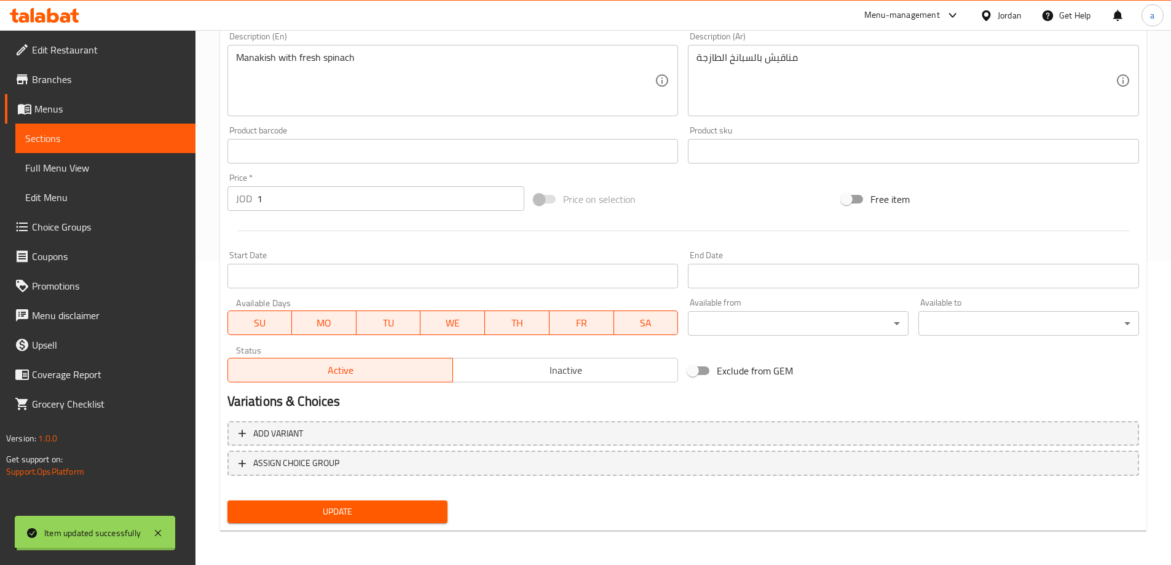
click at [106, 140] on span "Sections" at bounding box center [105, 138] width 160 height 15
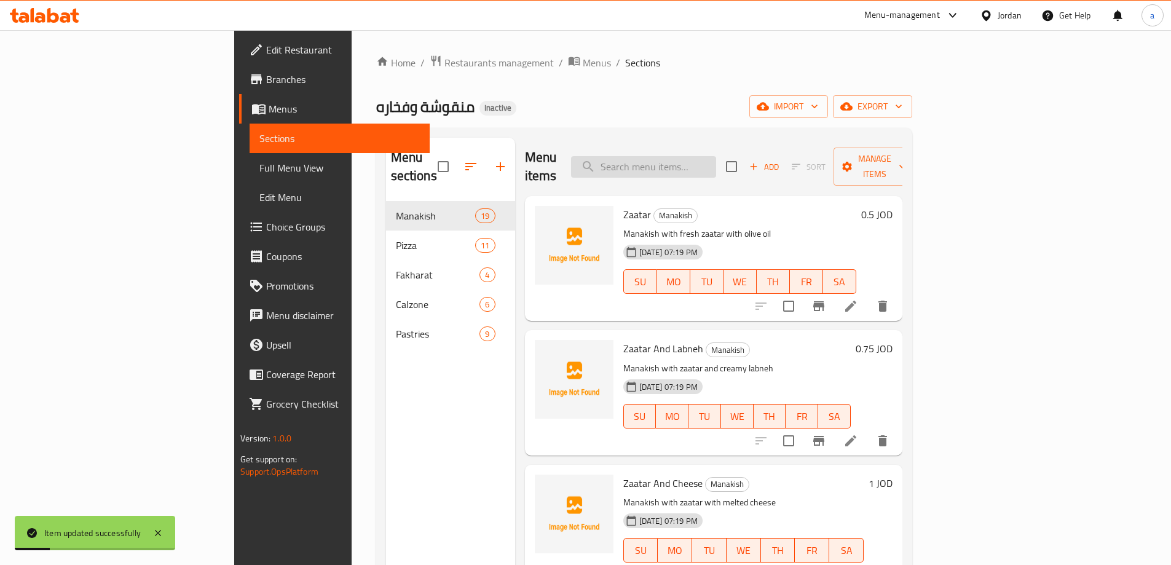
click at [716, 156] on input "search" at bounding box center [643, 167] width 145 height 22
paste input "Potato Manakish"
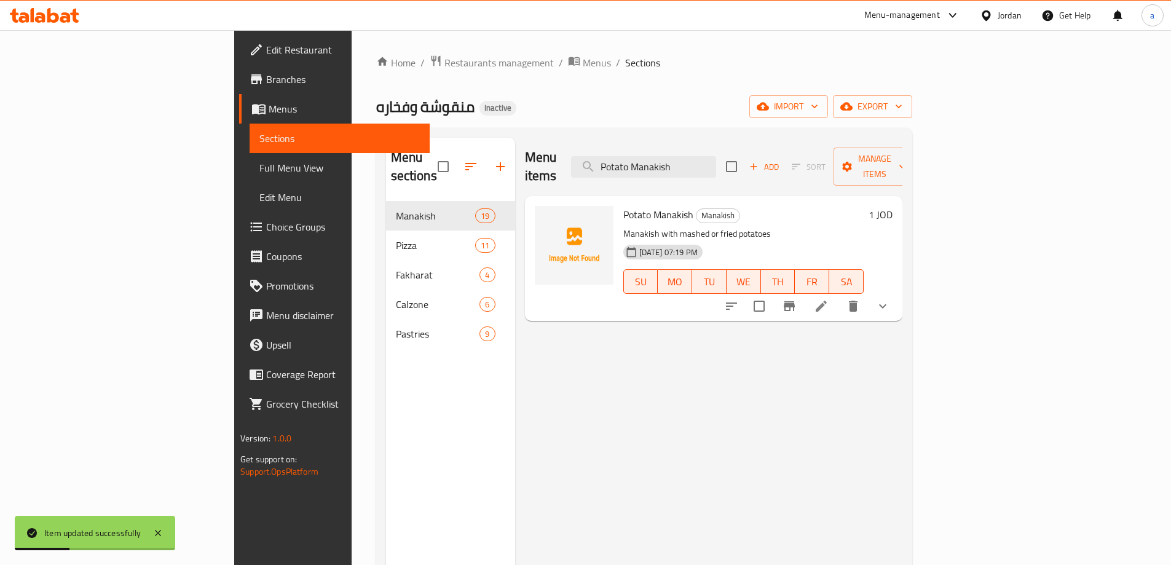
type input "Potato Manakish"
click at [838, 295] on li at bounding box center [821, 306] width 34 height 22
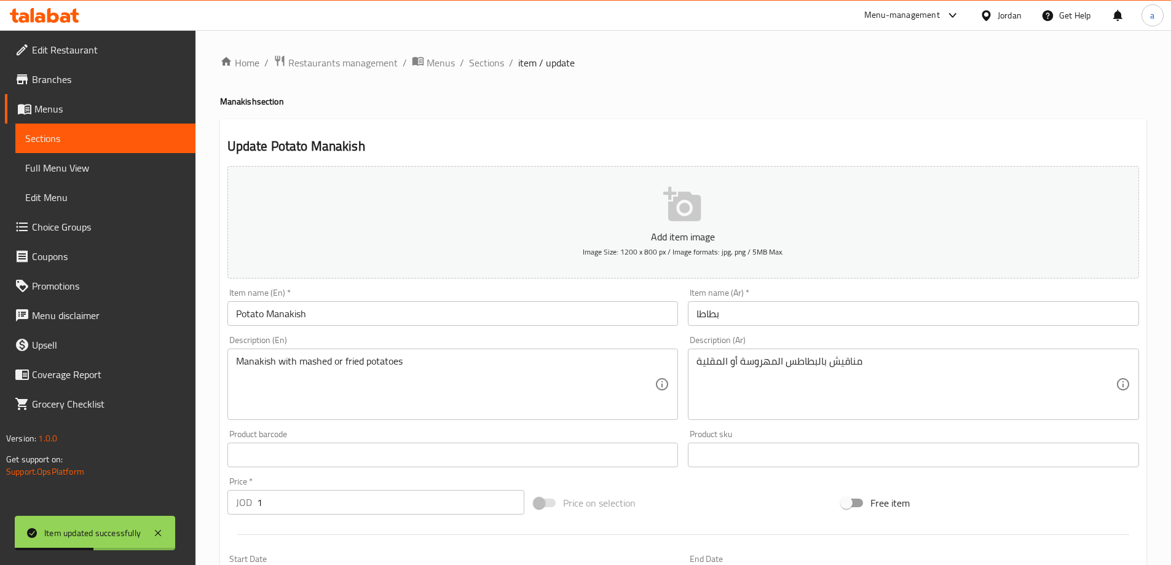
click at [694, 314] on input "بطاطا" at bounding box center [913, 313] width 451 height 25
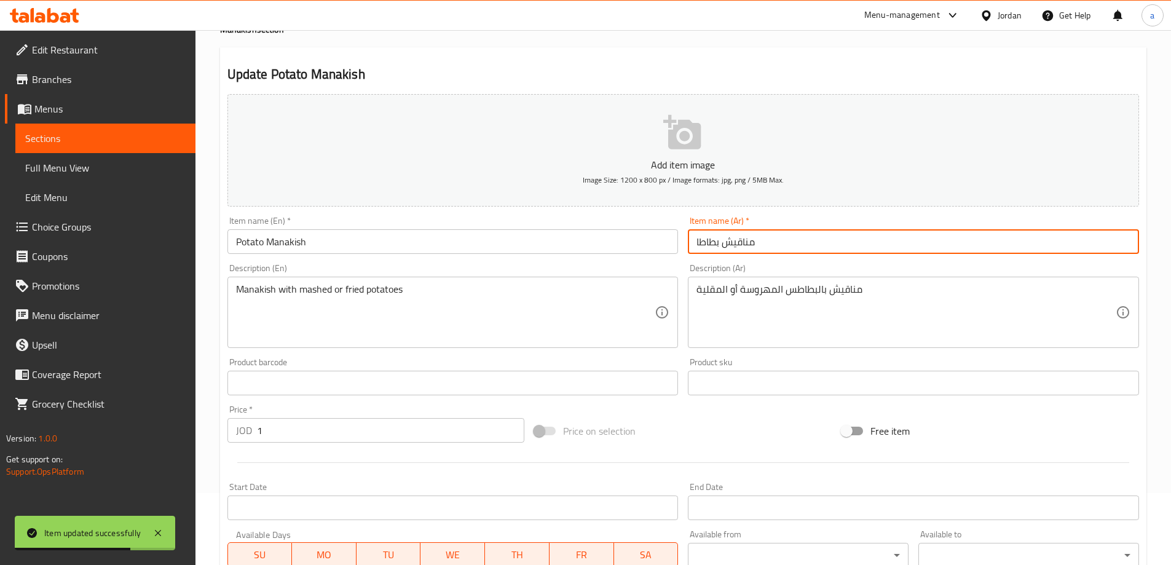
scroll to position [324, 0]
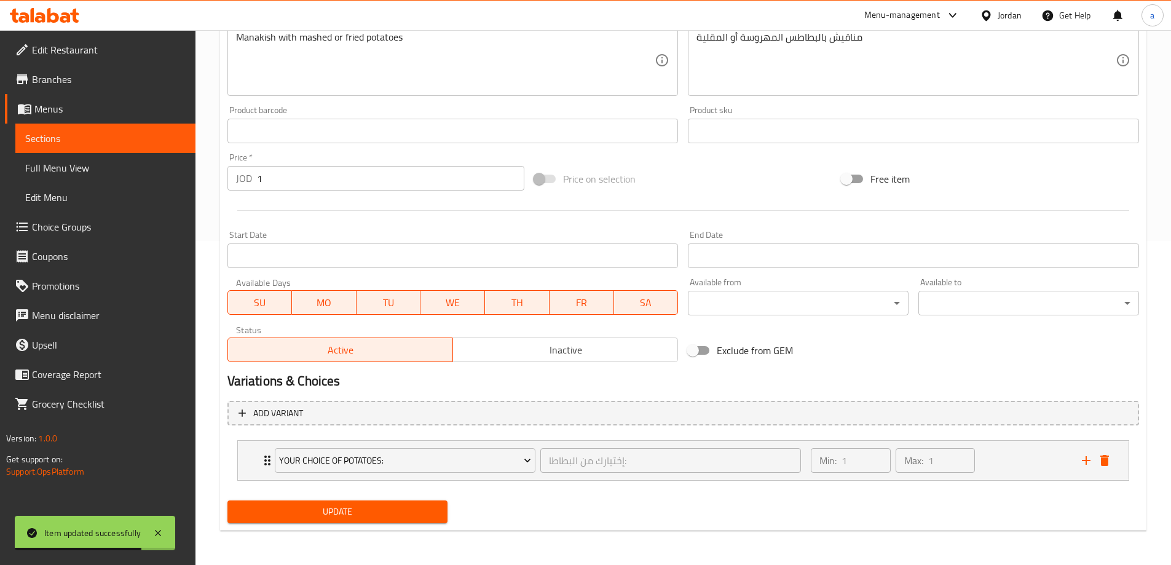
type input "مناقيش بطاطا"
click at [397, 512] on span "Update" at bounding box center [337, 511] width 201 height 15
click at [110, 140] on span "Sections" at bounding box center [105, 138] width 160 height 15
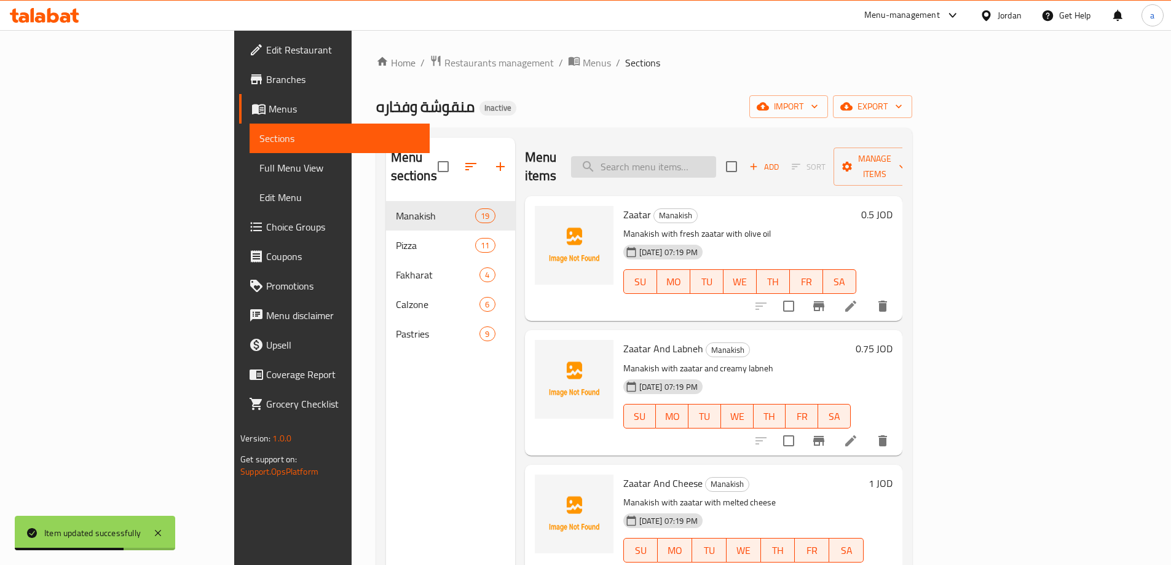
click at [716, 162] on input "search" at bounding box center [643, 167] width 145 height 22
paste input "Chicken Manakish"
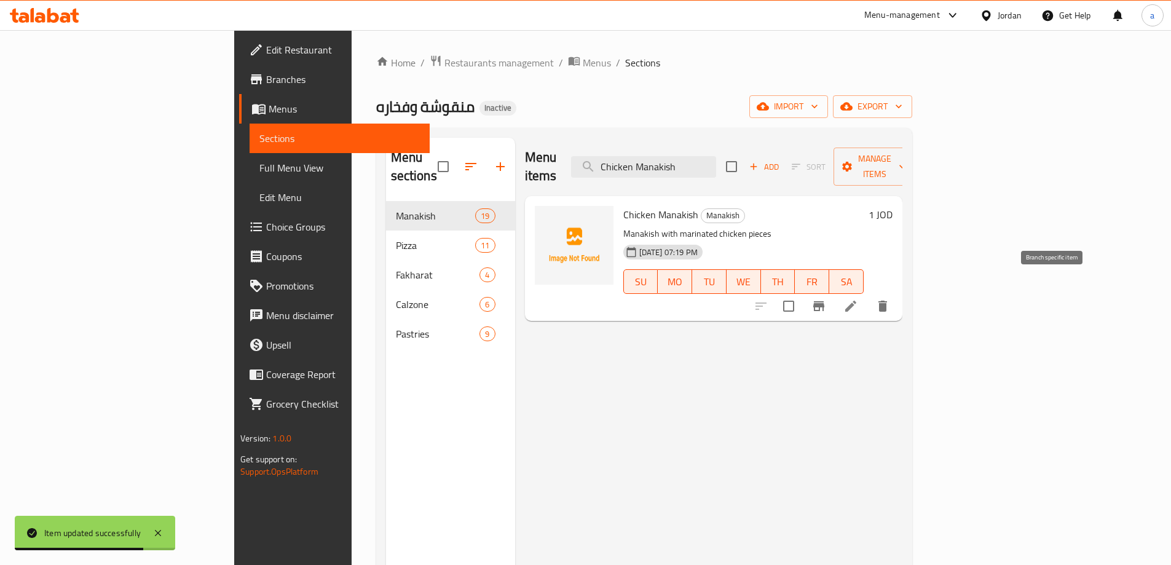
type input "Chicken Manakish"
click at [858, 299] on icon at bounding box center [850, 306] width 15 height 15
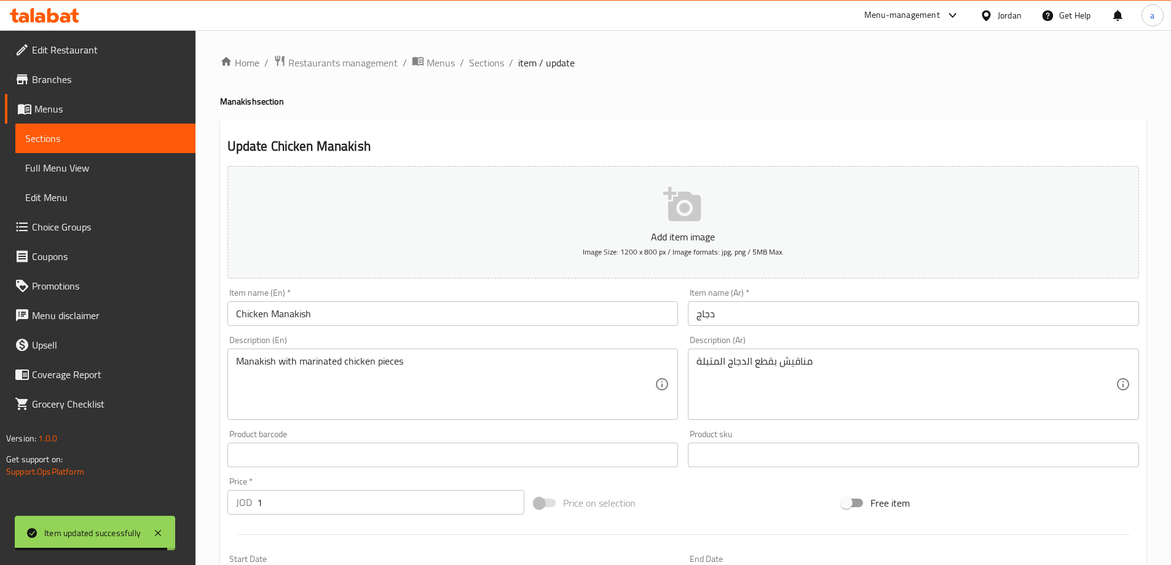
click at [689, 315] on input "دجاج" at bounding box center [913, 313] width 451 height 25
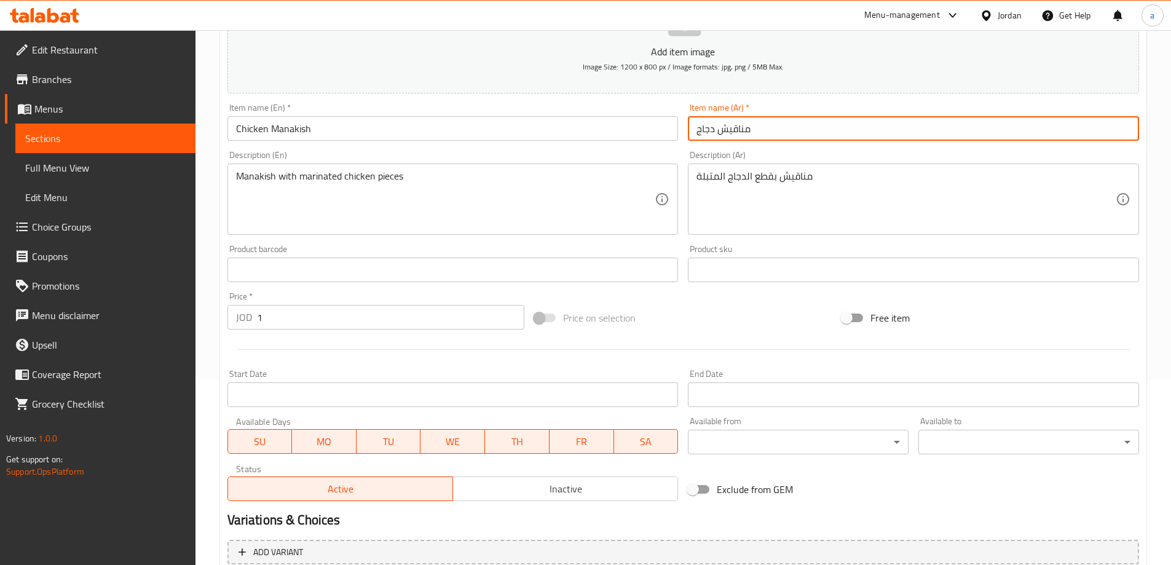
scroll to position [304, 0]
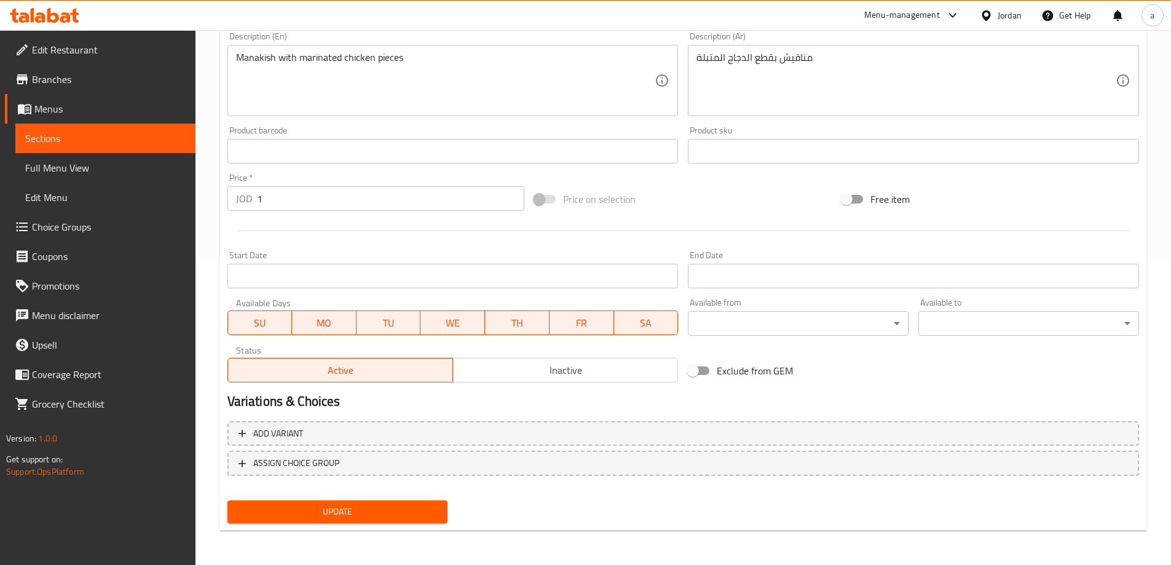
type input "مناقيش دجاج"
click at [360, 500] on div "Update" at bounding box center [338, 511] width 231 height 33
click at [355, 511] on span "Update" at bounding box center [337, 511] width 201 height 15
click at [102, 140] on span "Sections" at bounding box center [105, 138] width 160 height 15
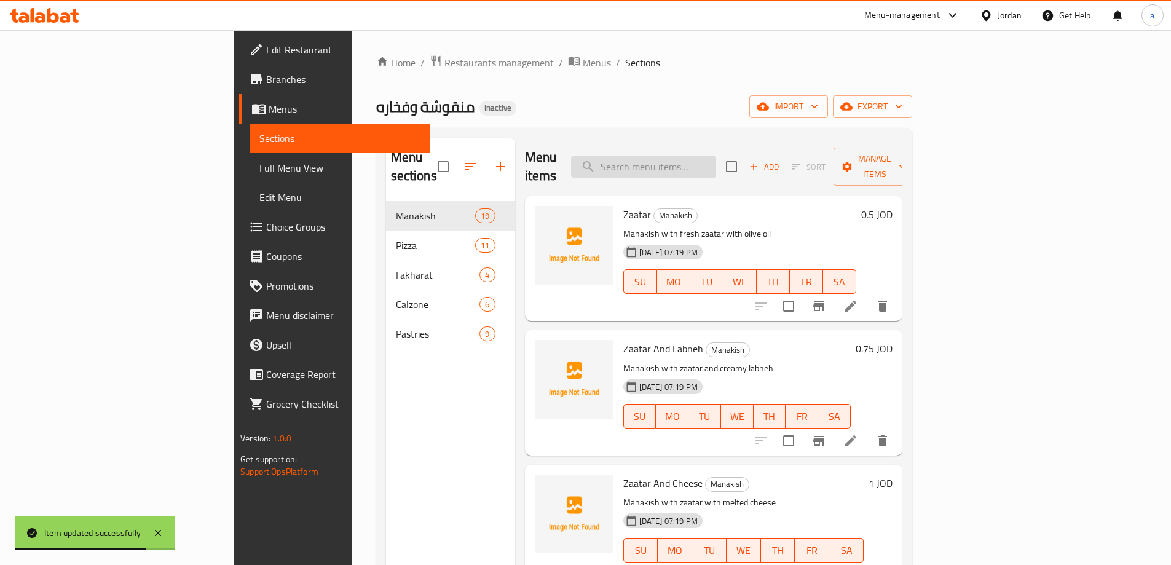
click at [716, 161] on input "search" at bounding box center [643, 167] width 145 height 22
paste input "Chicken Pizza"
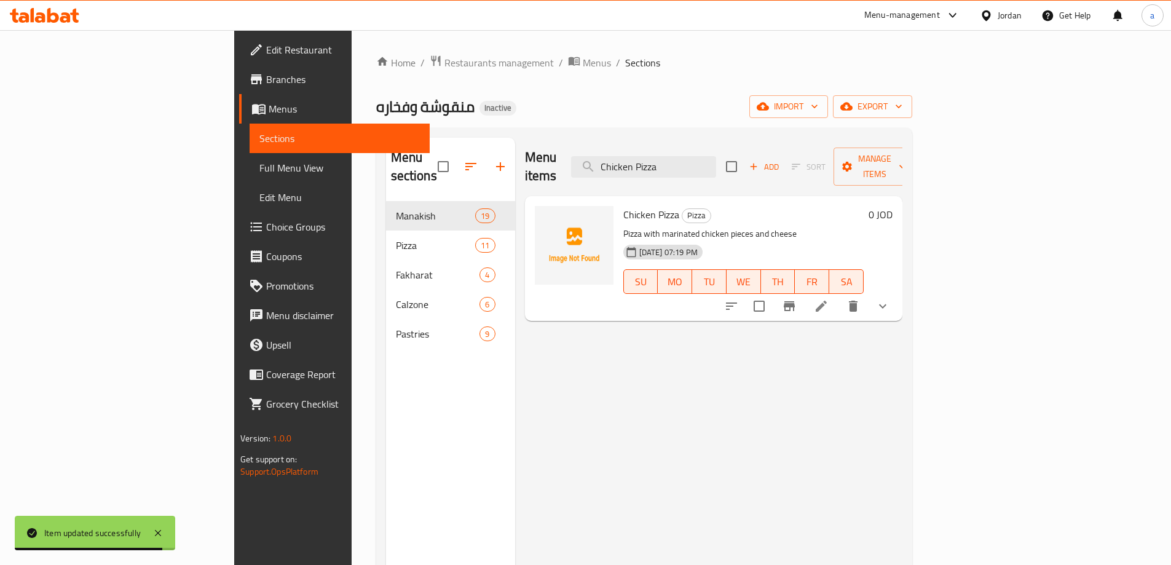
type input "Chicken Pizza"
click at [838, 295] on li at bounding box center [821, 306] width 34 height 22
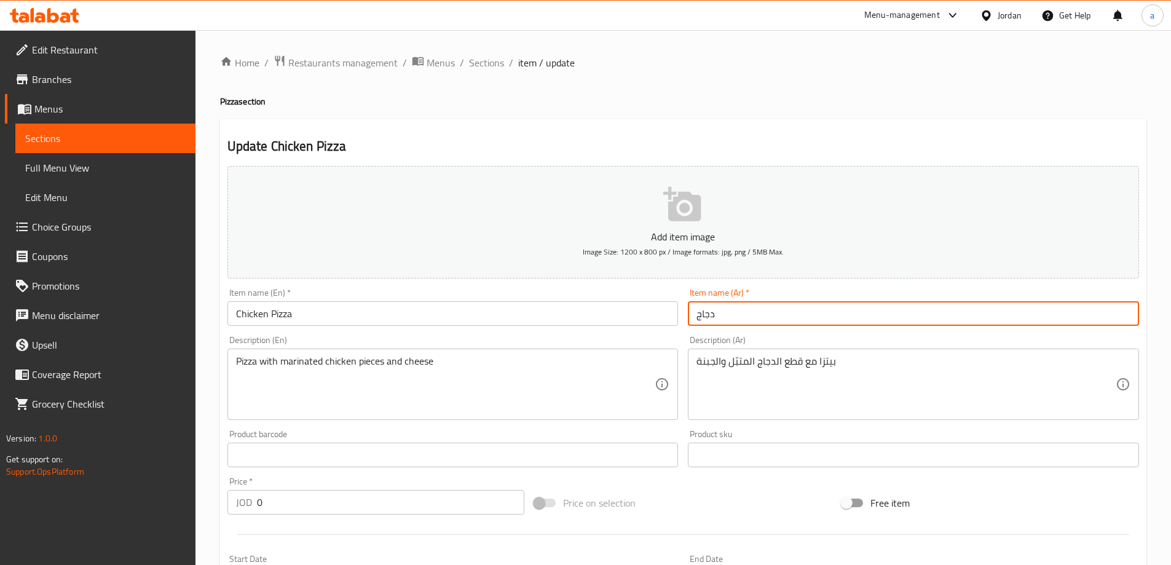
click at [689, 312] on input "دجاج" at bounding box center [913, 313] width 451 height 25
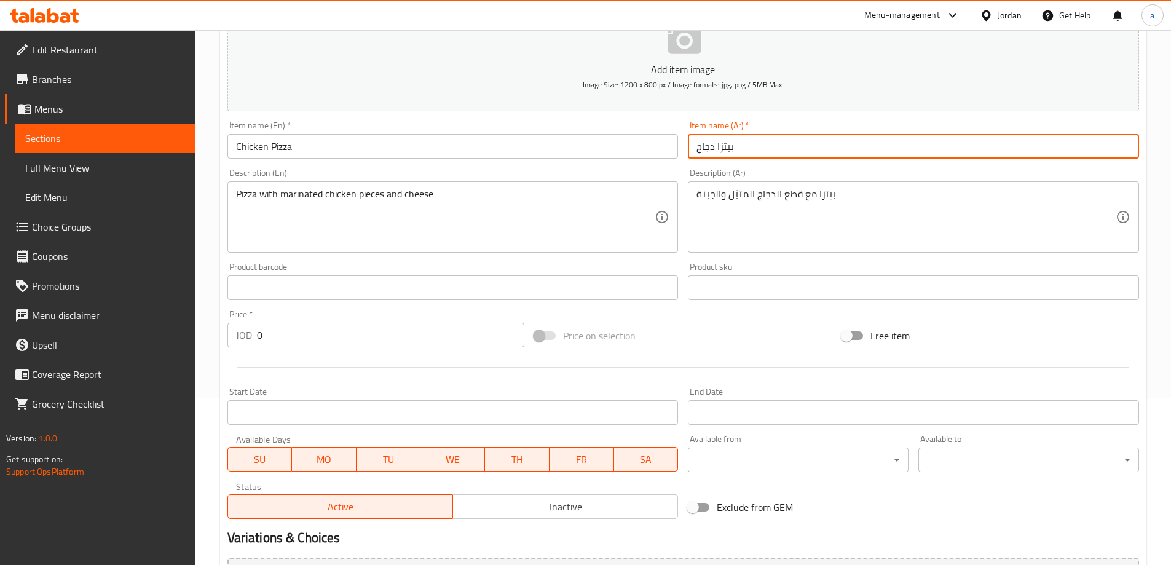
scroll to position [307, 0]
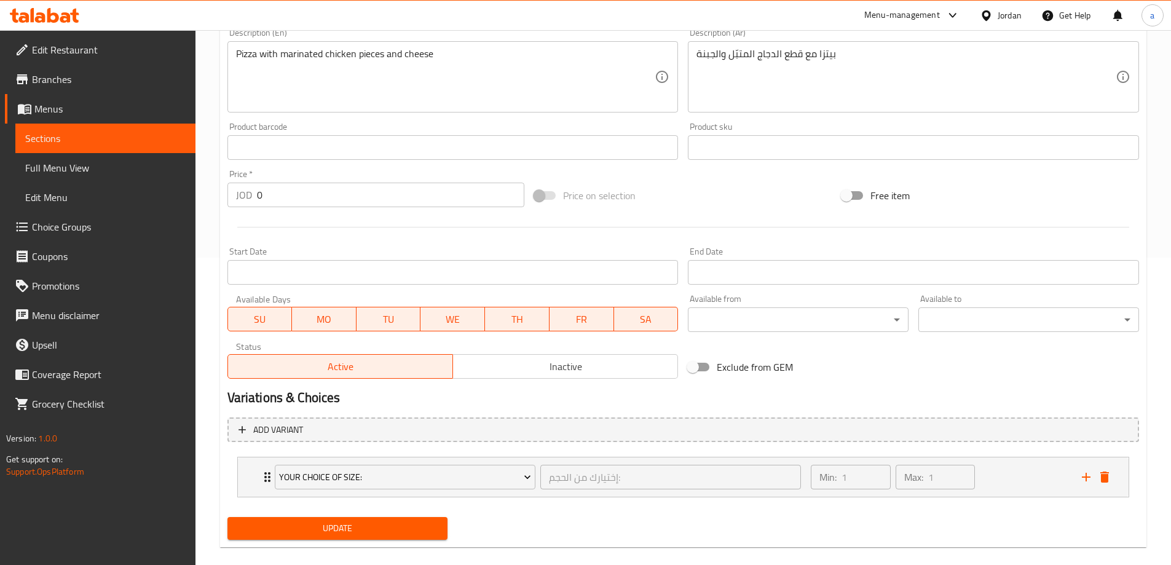
type input "بيتزا دجاج"
click at [358, 518] on button "Update" at bounding box center [337, 528] width 221 height 23
click at [132, 140] on span "Sections" at bounding box center [105, 138] width 160 height 15
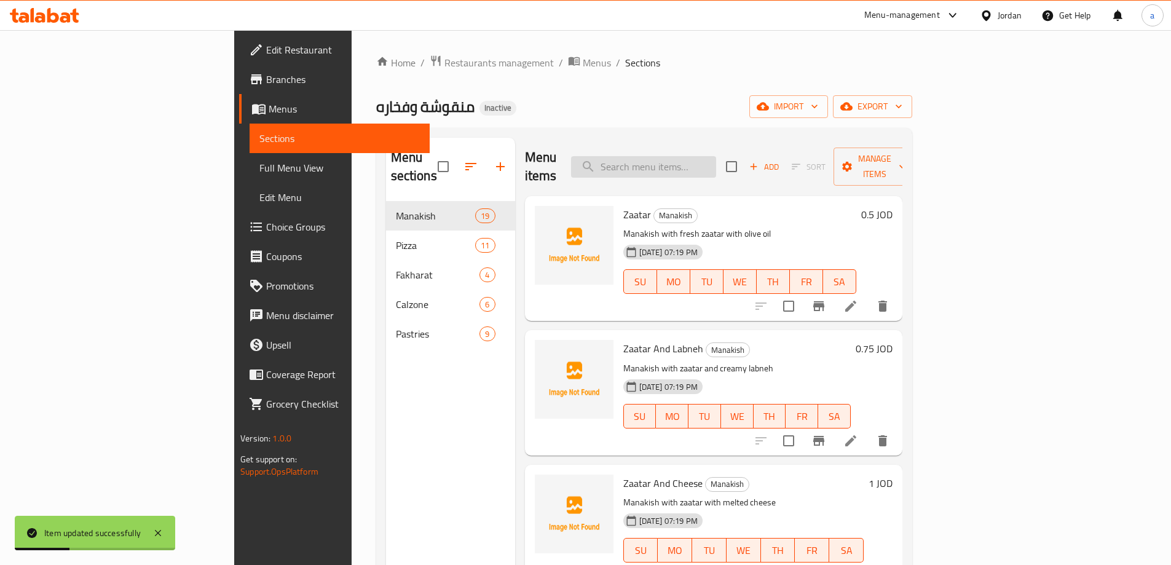
click at [716, 162] on input "search" at bounding box center [643, 167] width 145 height 22
paste input "Hot Dog Pizza"
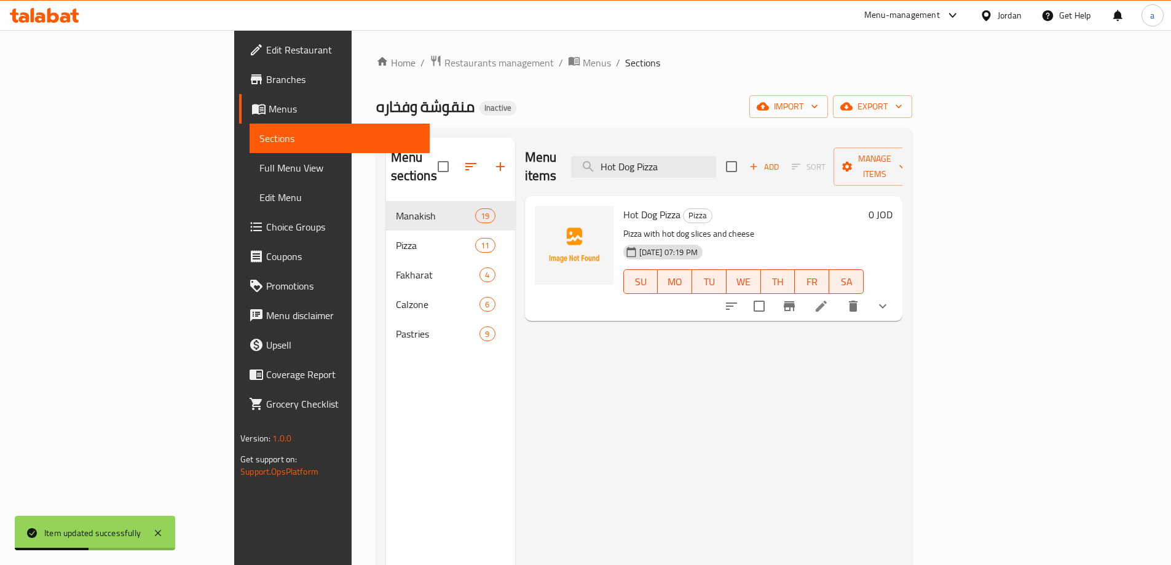
type input "Hot Dog Pizza"
click at [838, 295] on li at bounding box center [821, 306] width 34 height 22
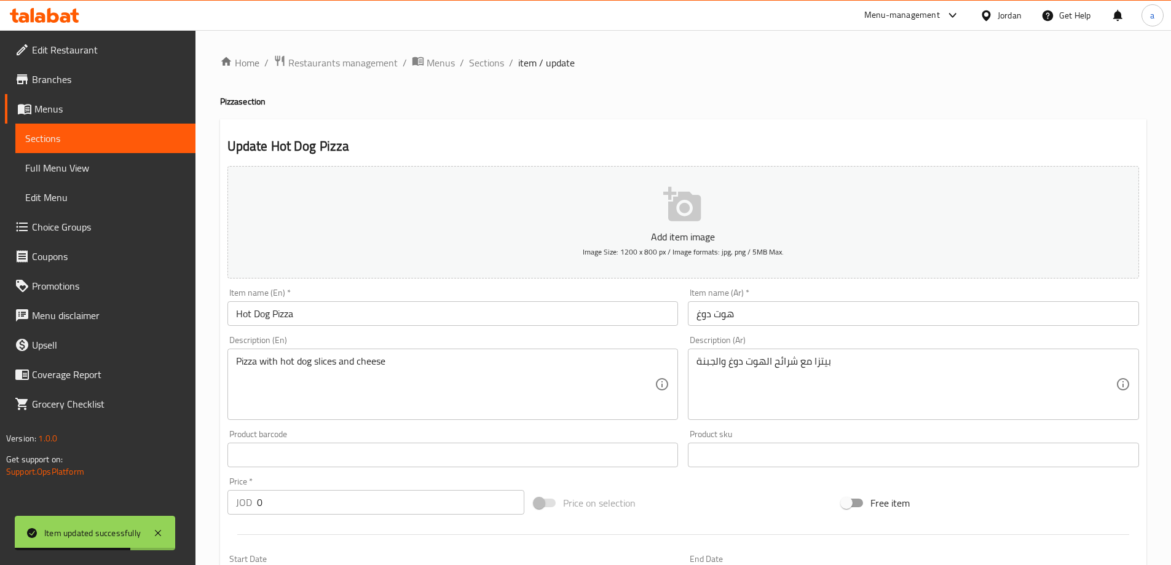
click at [698, 312] on input "هوت دوغ" at bounding box center [913, 313] width 451 height 25
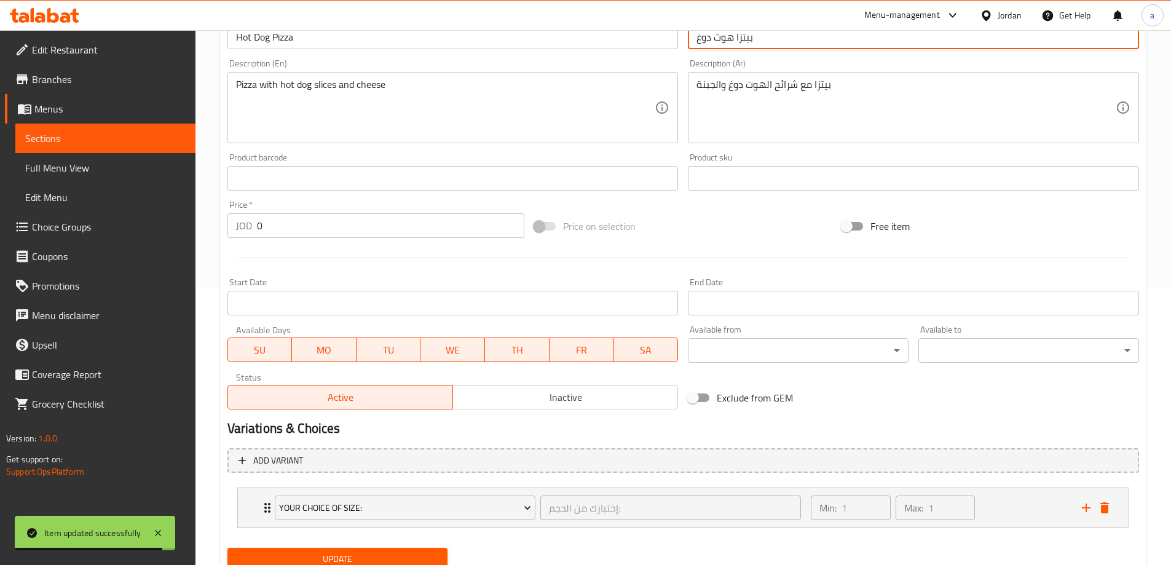
scroll to position [324, 0]
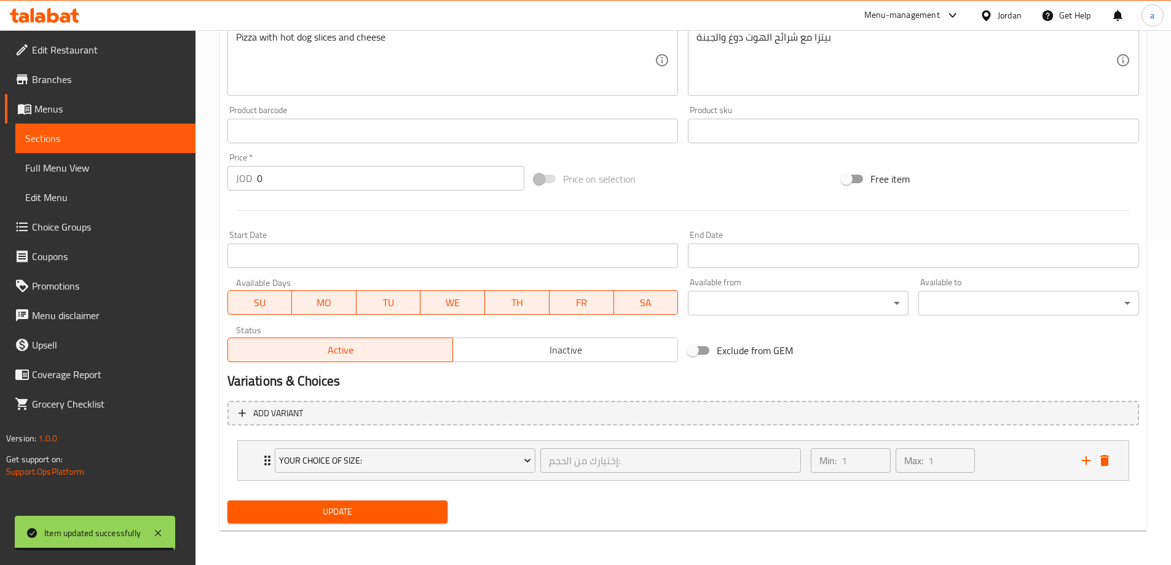
type input "بيتزا هوت دوغ"
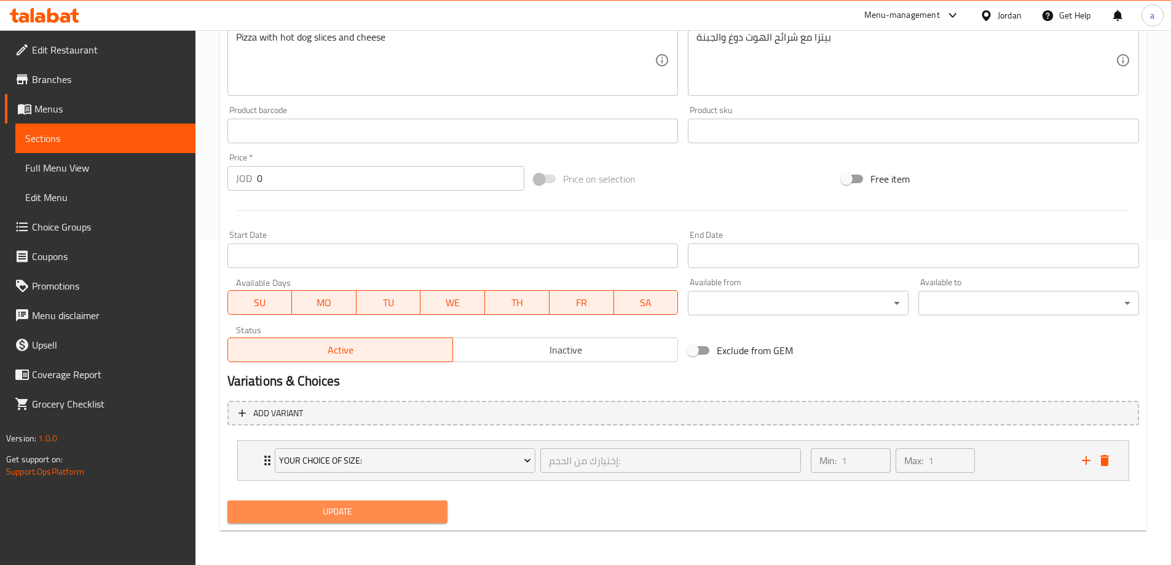
click at [334, 518] on span "Update" at bounding box center [337, 511] width 201 height 15
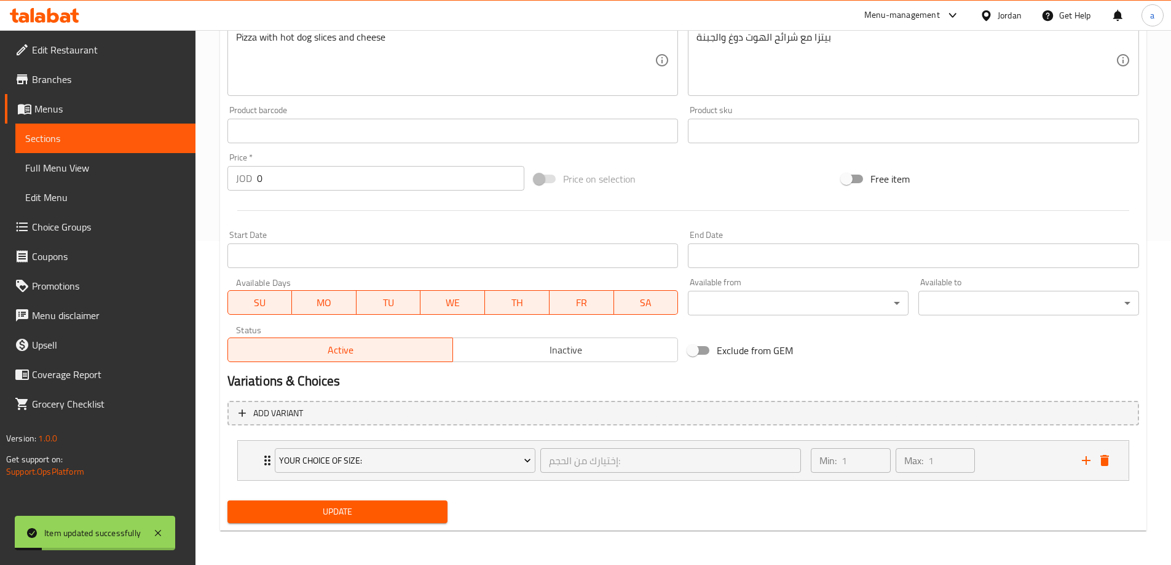
click at [173, 126] on link "Sections" at bounding box center [105, 139] width 180 height 30
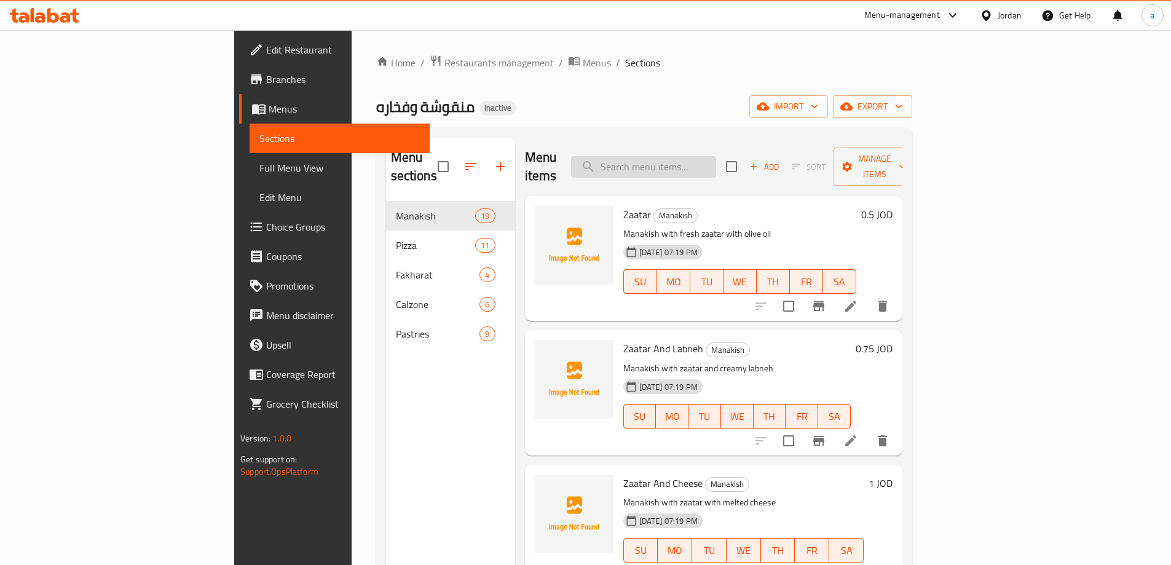
click at [673, 156] on input "search" at bounding box center [643, 167] width 145 height 22
paste input "Alfredo"
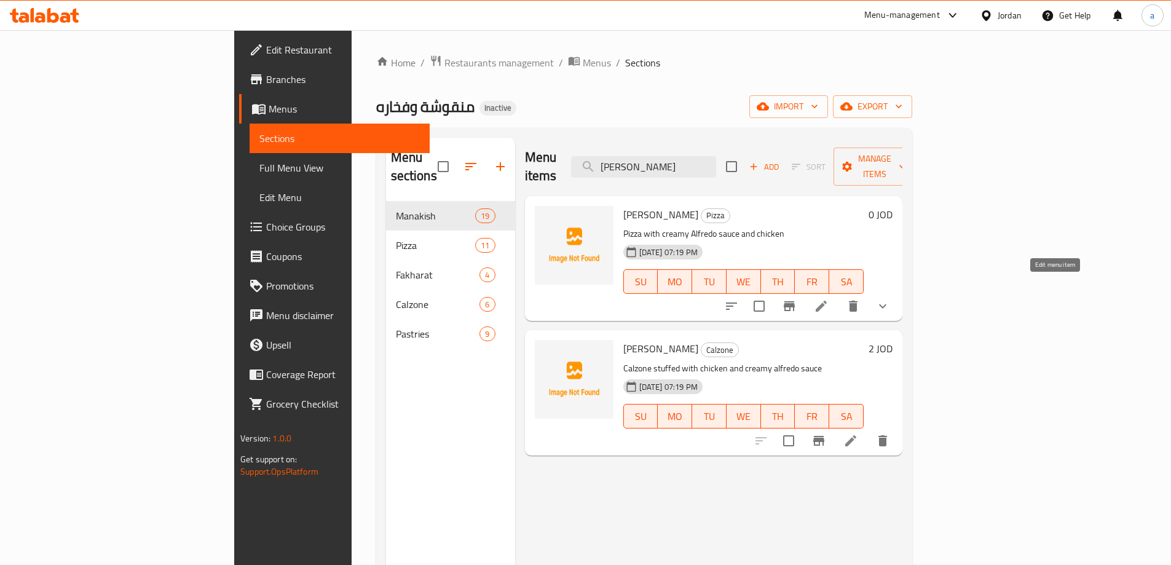
type input "Alfredo"
click at [829, 299] on icon at bounding box center [821, 306] width 15 height 15
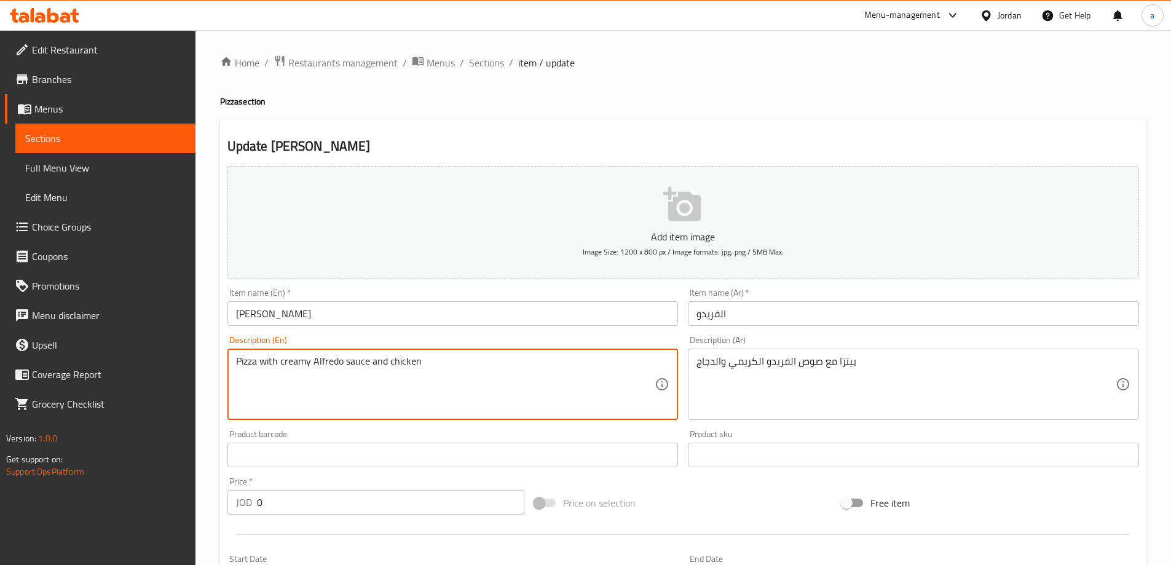
drag, startPoint x: 444, startPoint y: 366, endPoint x: 302, endPoint y: 361, distance: 141.4
type textarea "Pizza with creamy alfredo sauce and chicken"
click at [416, 336] on div "Description (En) Pizza with creamy Alfredo sauce and chicken Description (En)" at bounding box center [453, 378] width 461 height 94
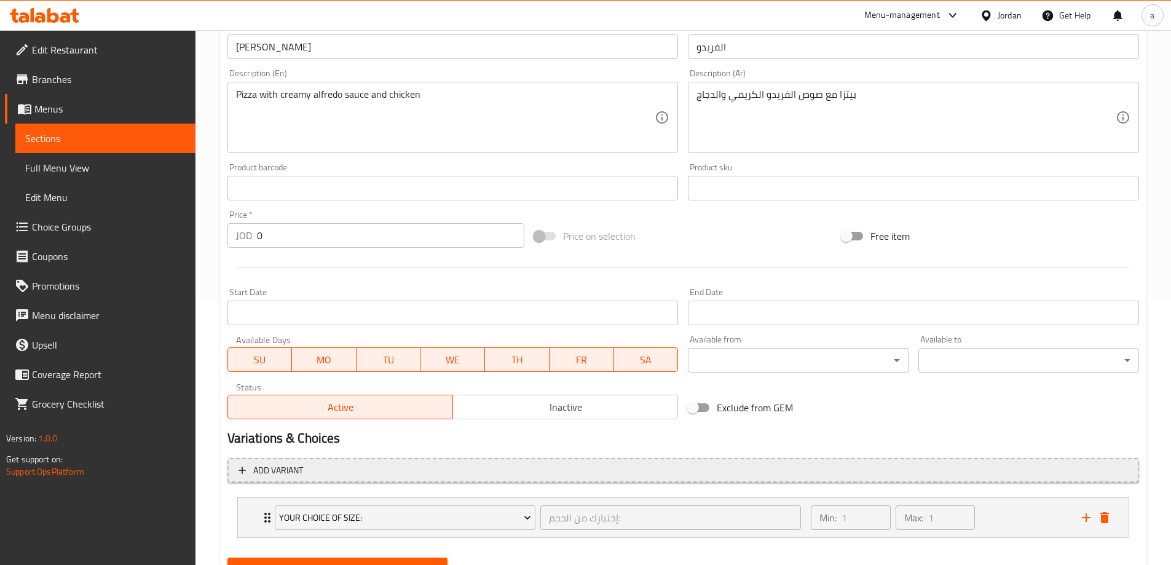
scroll to position [324, 0]
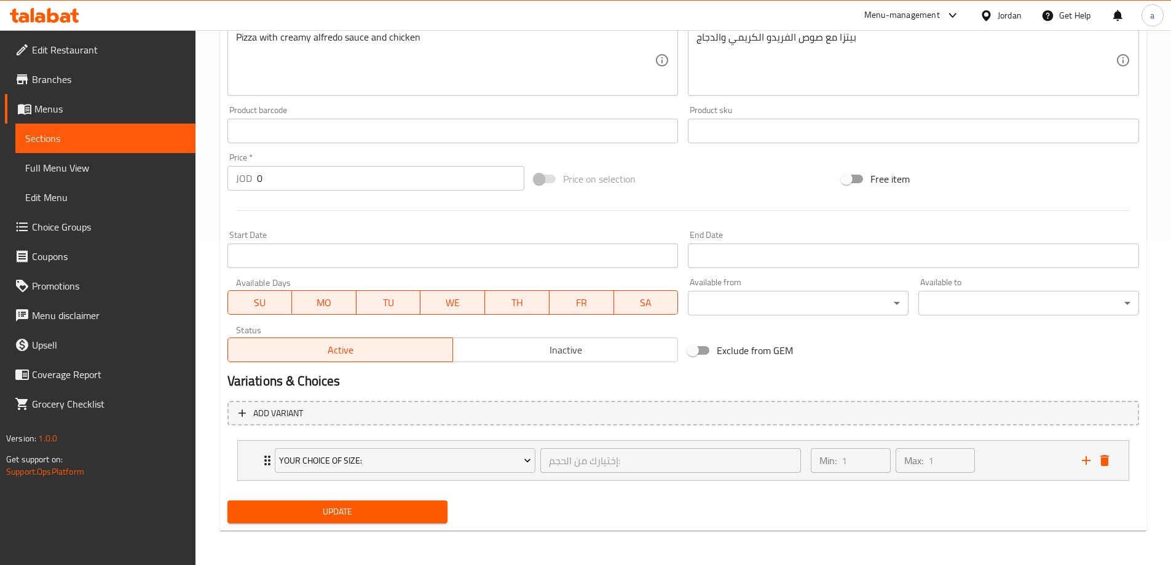
click at [367, 512] on span "Update" at bounding box center [337, 511] width 201 height 15
click at [142, 138] on span "Sections" at bounding box center [105, 138] width 160 height 15
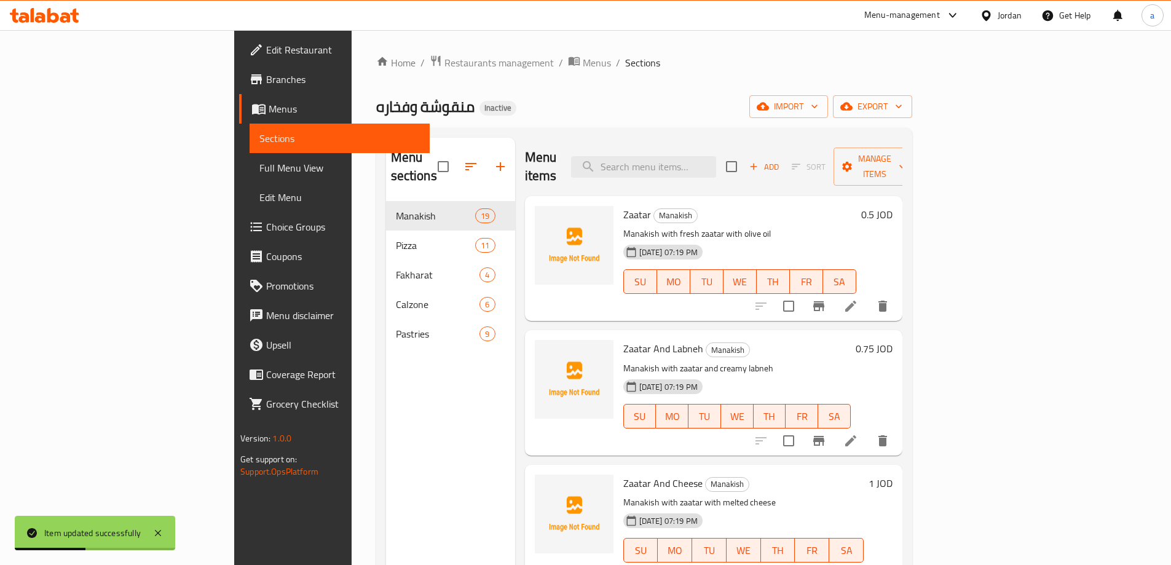
click at [762, 168] on div "Menu items Add Sort Manage items" at bounding box center [713, 167] width 377 height 58
click at [716, 160] on input "search" at bounding box center [643, 167] width 145 height 22
paste input "Mixed Cheeses Pizza"
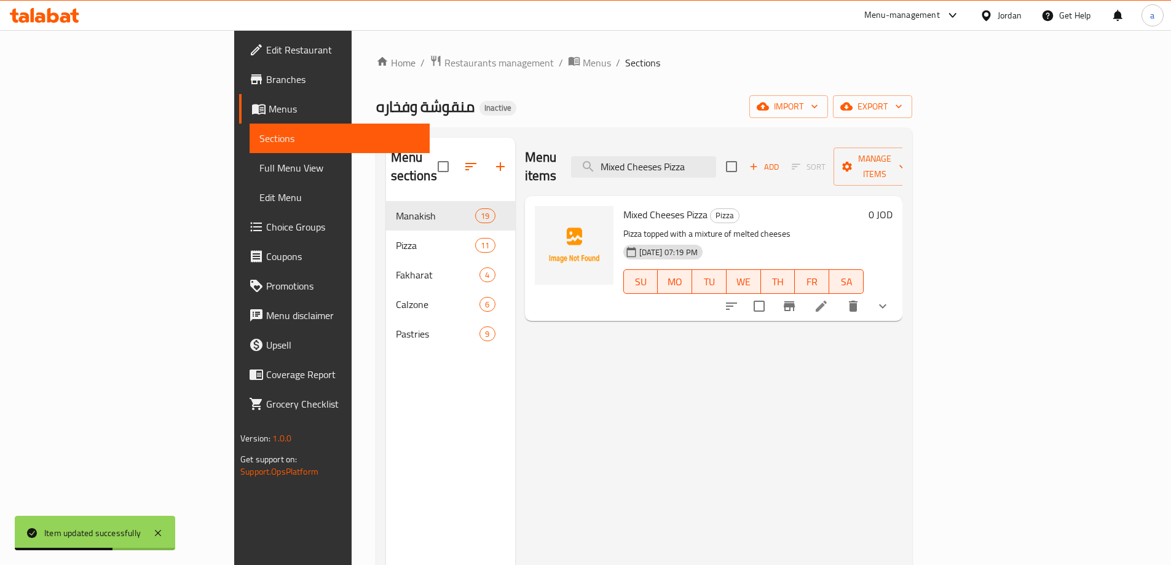
type input "Mixed Cheeses Pizza"
click at [838, 295] on li at bounding box center [821, 306] width 34 height 22
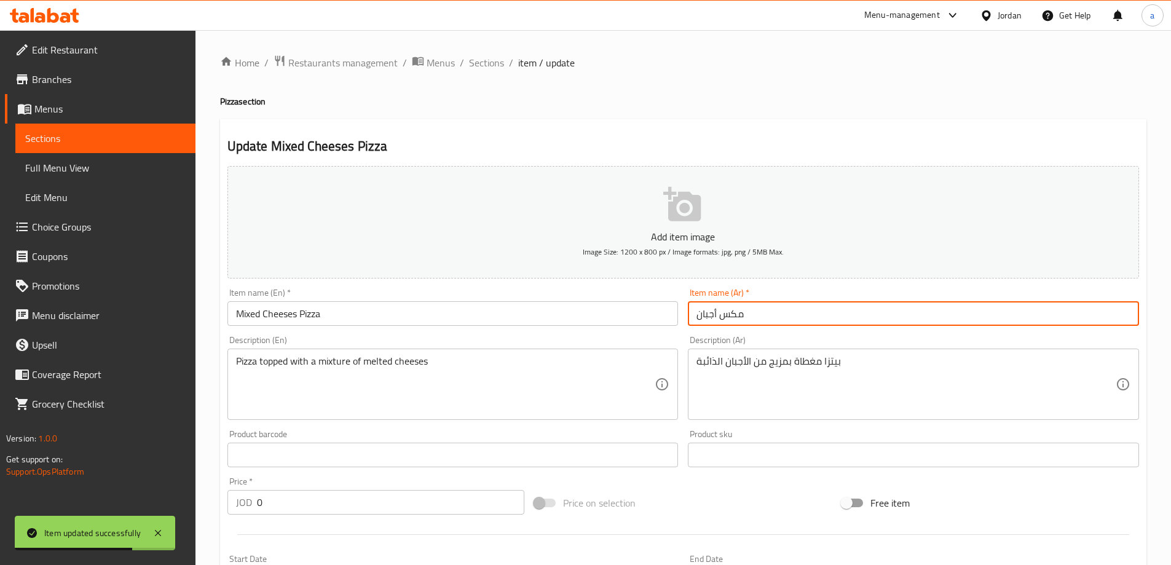
click at [696, 317] on input "مكس أجبان" at bounding box center [913, 313] width 451 height 25
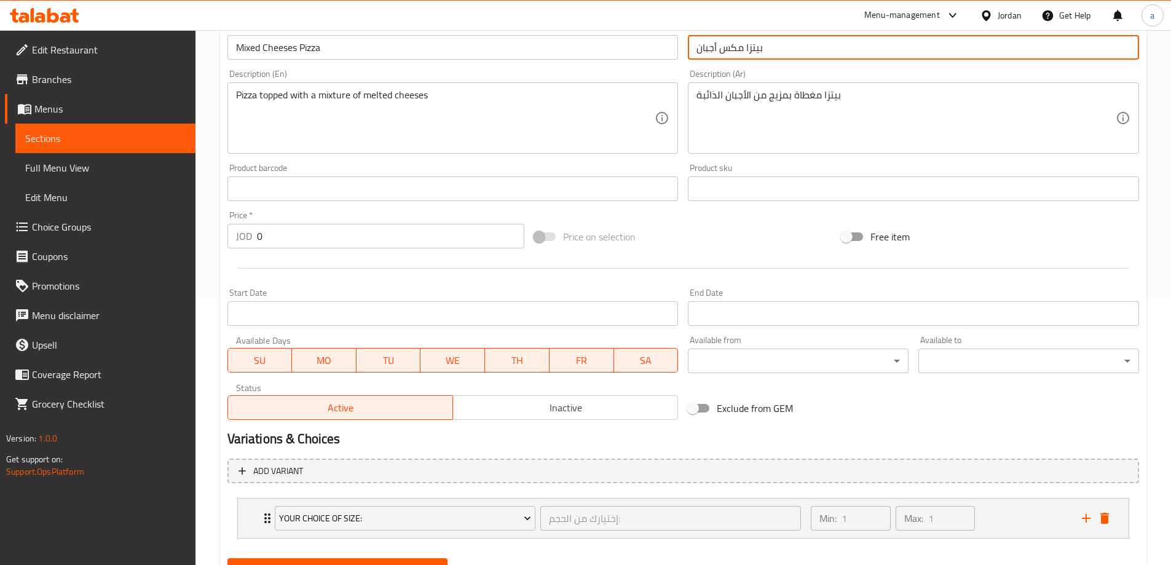
scroll to position [324, 0]
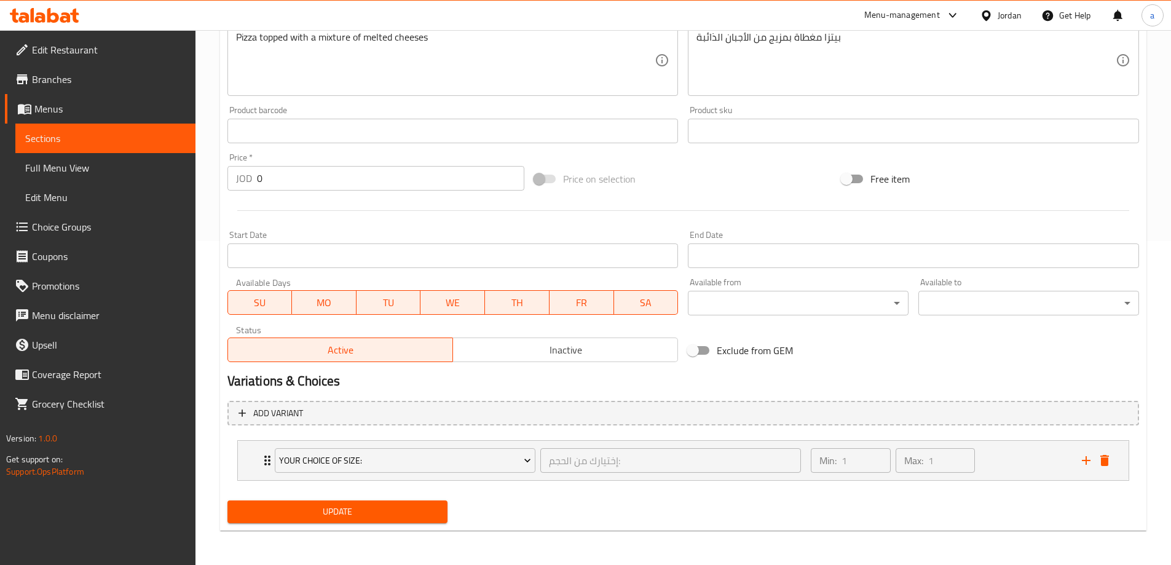
type input "بيتزا مكس أجبان"
click at [360, 510] on span "Update" at bounding box center [337, 511] width 201 height 15
click at [100, 143] on span "Sections" at bounding box center [105, 138] width 160 height 15
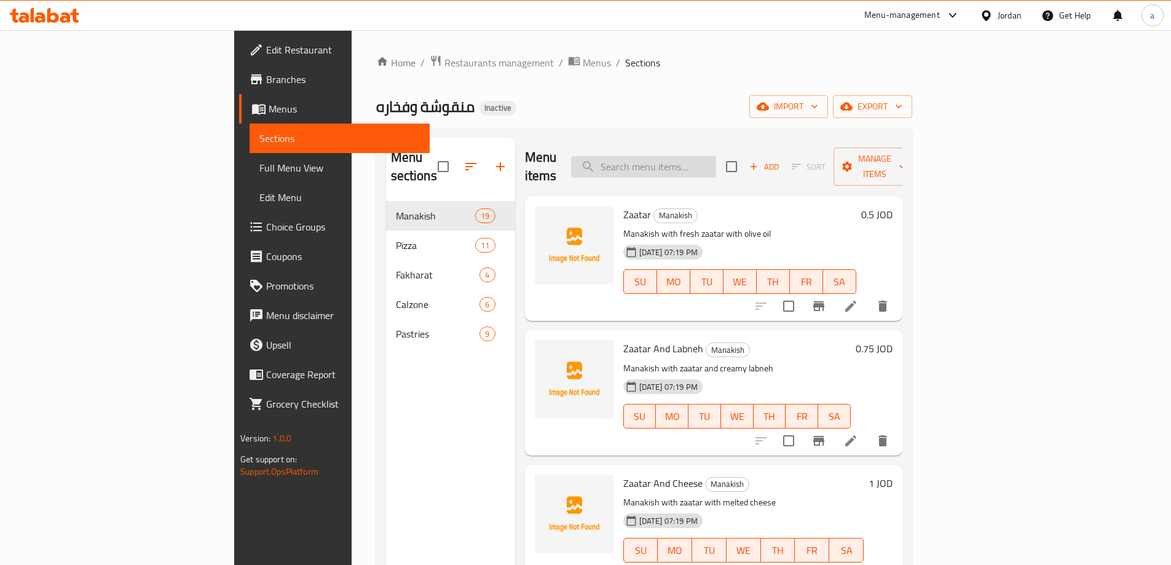
click at [700, 156] on input "search" at bounding box center [643, 167] width 145 height 22
paste input "Hot Dog Pastries"
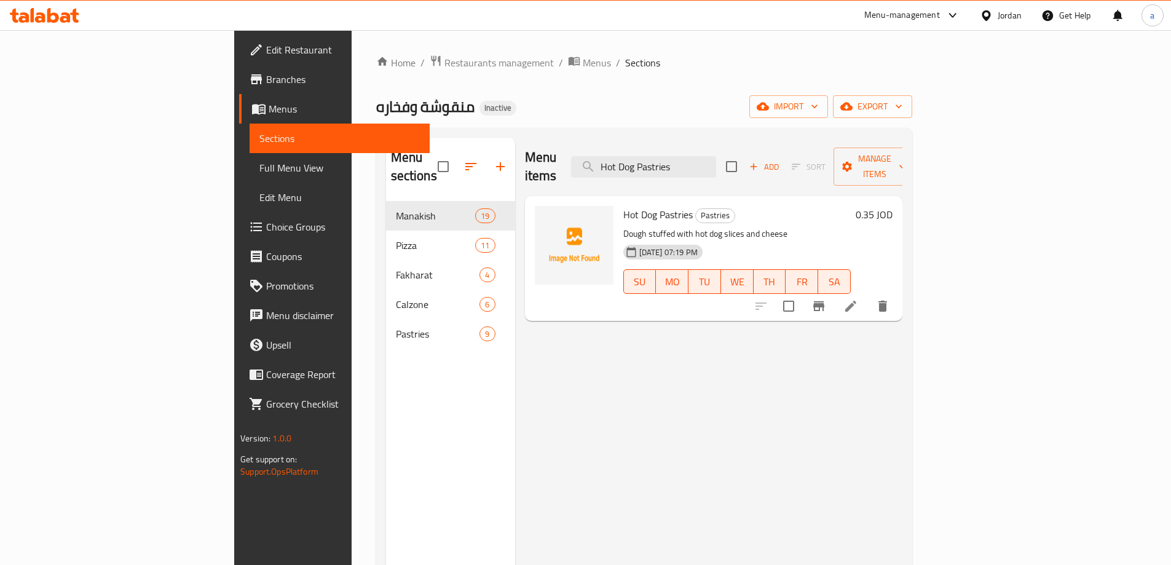
type input "Hot Dog Pastries"
click at [868, 295] on li at bounding box center [851, 306] width 34 height 22
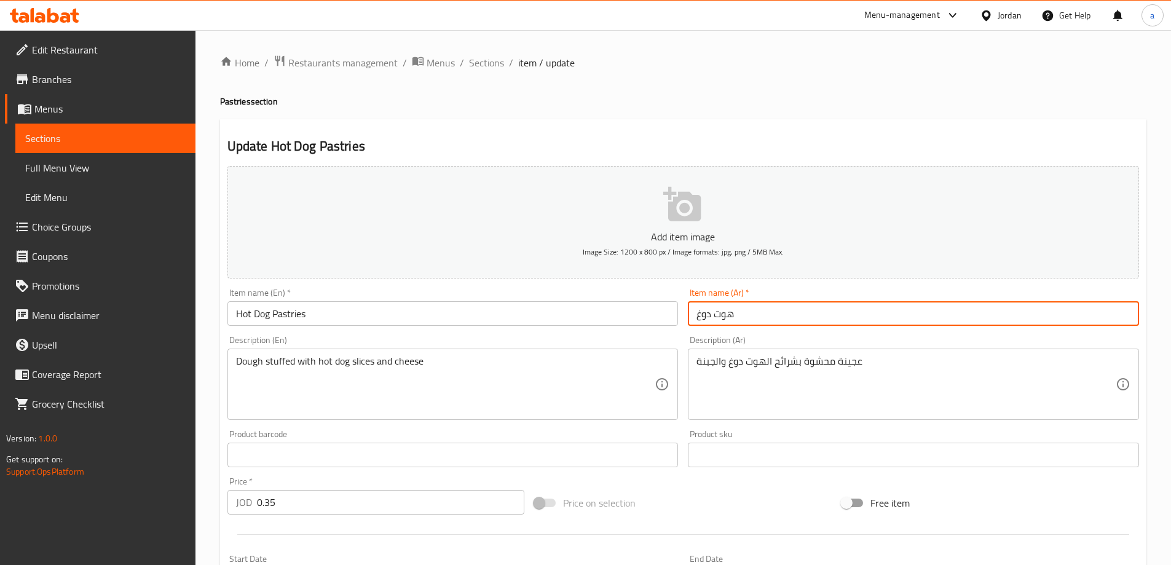
click at [749, 307] on input "هوت دوغ" at bounding box center [913, 313] width 451 height 25
click at [692, 318] on input "هوت دوغ" at bounding box center [913, 313] width 451 height 25
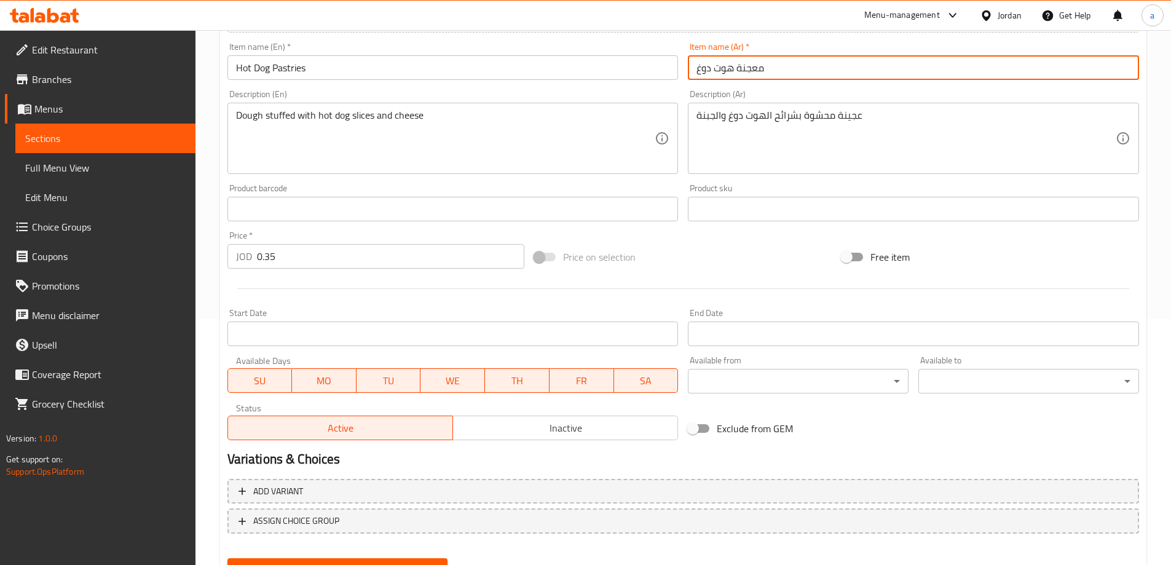
type input "معجنة هوت دوغ"
click at [360, 559] on button "Update" at bounding box center [337, 569] width 221 height 23
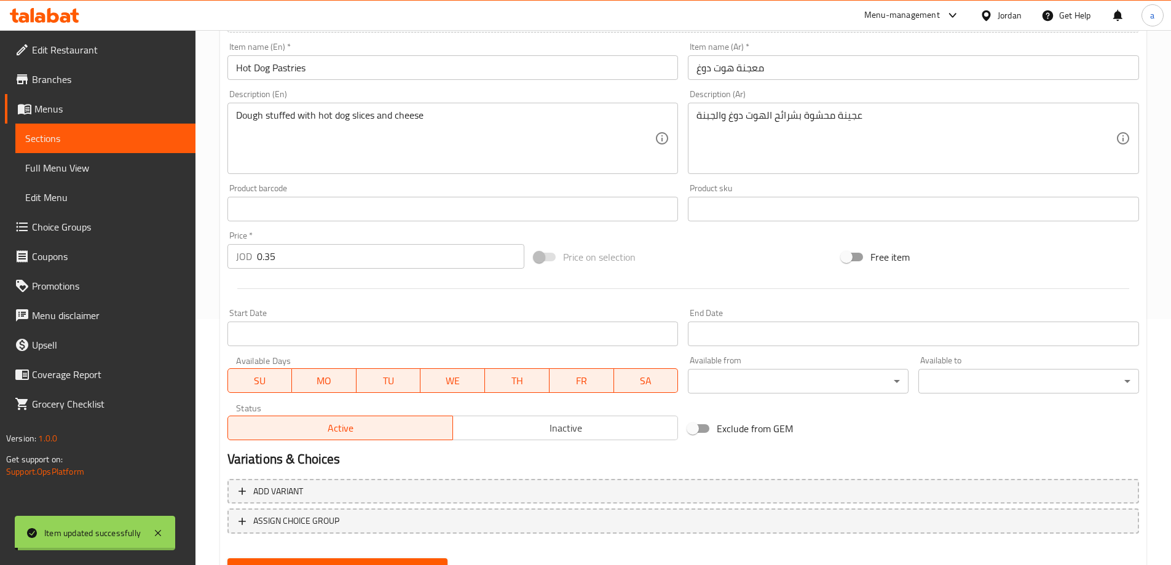
click at [91, 141] on span "Sections" at bounding box center [105, 138] width 160 height 15
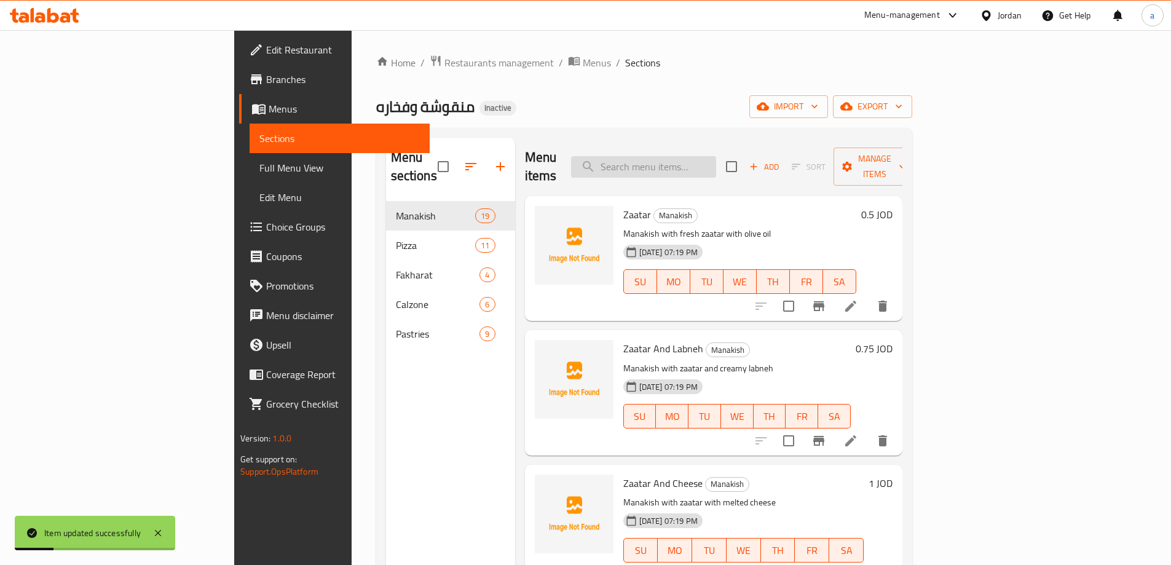
click at [716, 156] on input "search" at bounding box center [643, 167] width 145 height 22
paste input "Spinach Pastries"
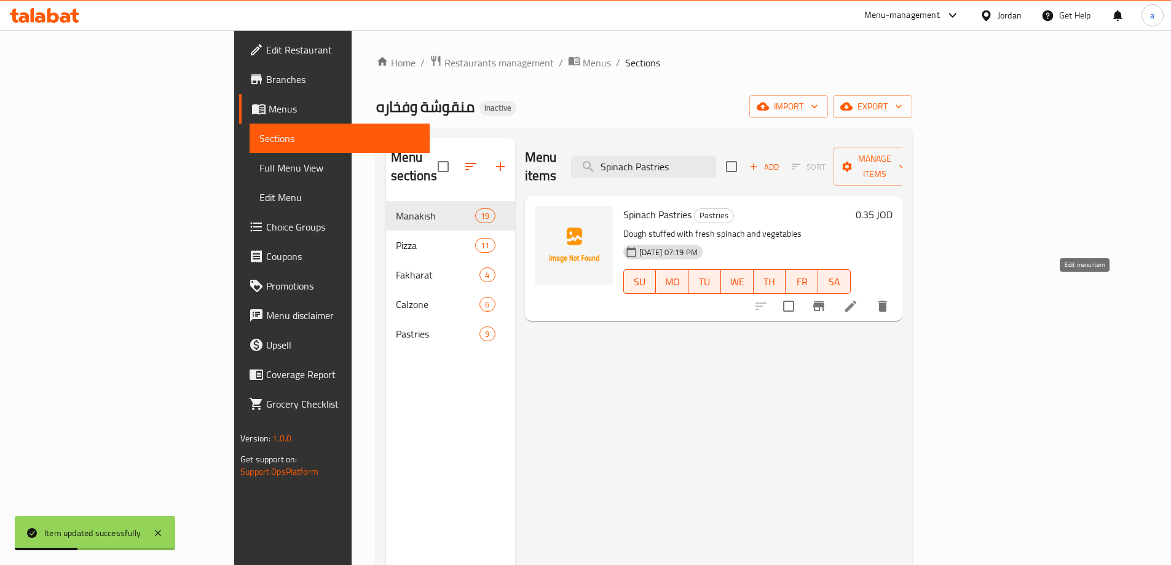
type input "Spinach Pastries"
click at [858, 299] on icon at bounding box center [850, 306] width 15 height 15
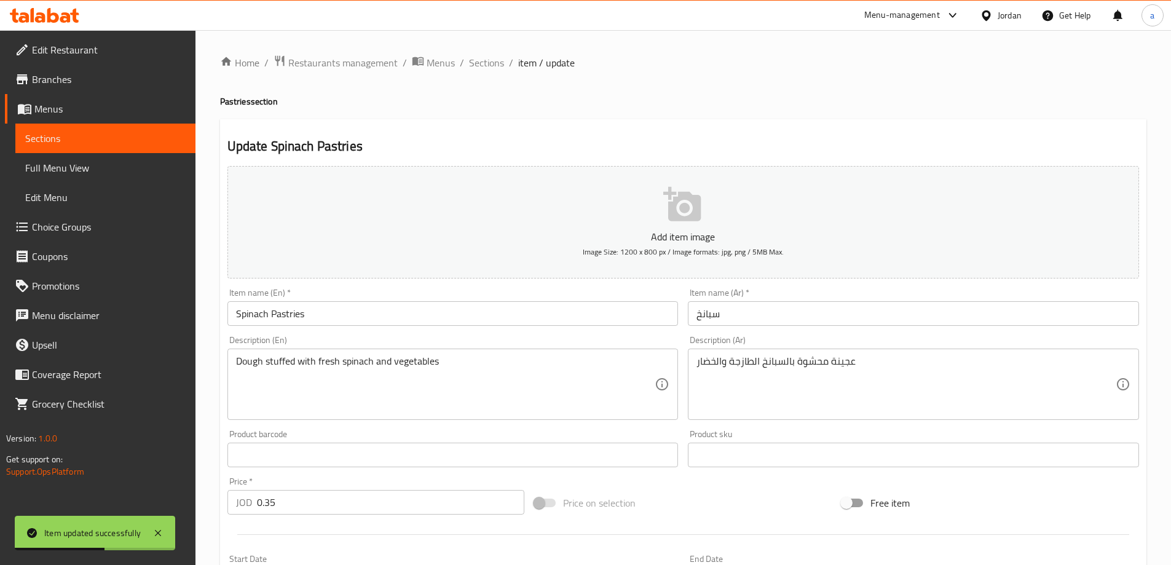
click at [695, 312] on input "سبانخ" at bounding box center [913, 313] width 451 height 25
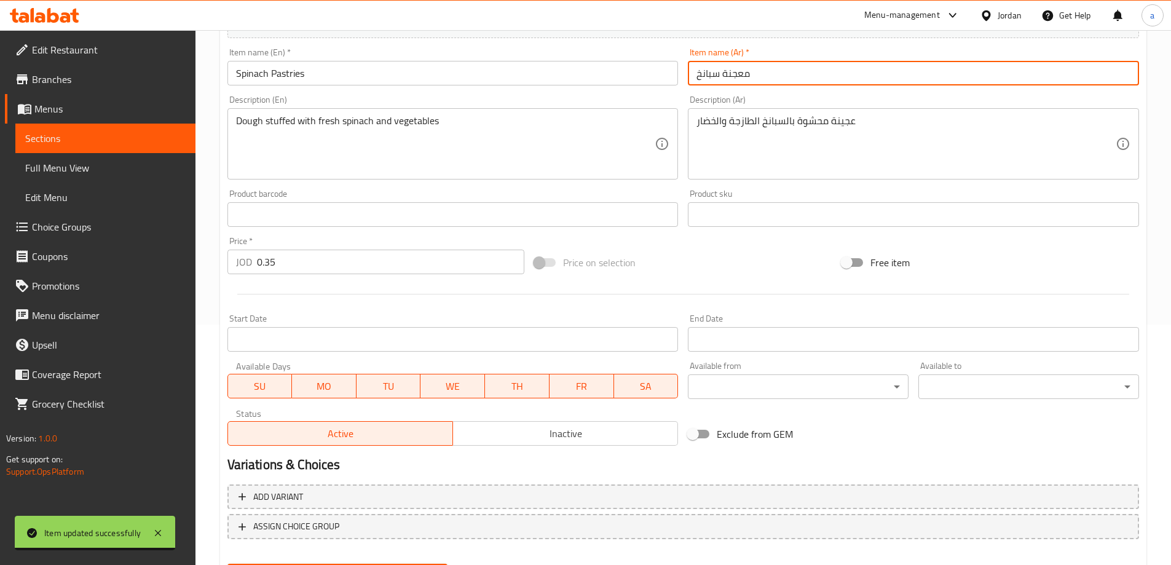
scroll to position [304, 0]
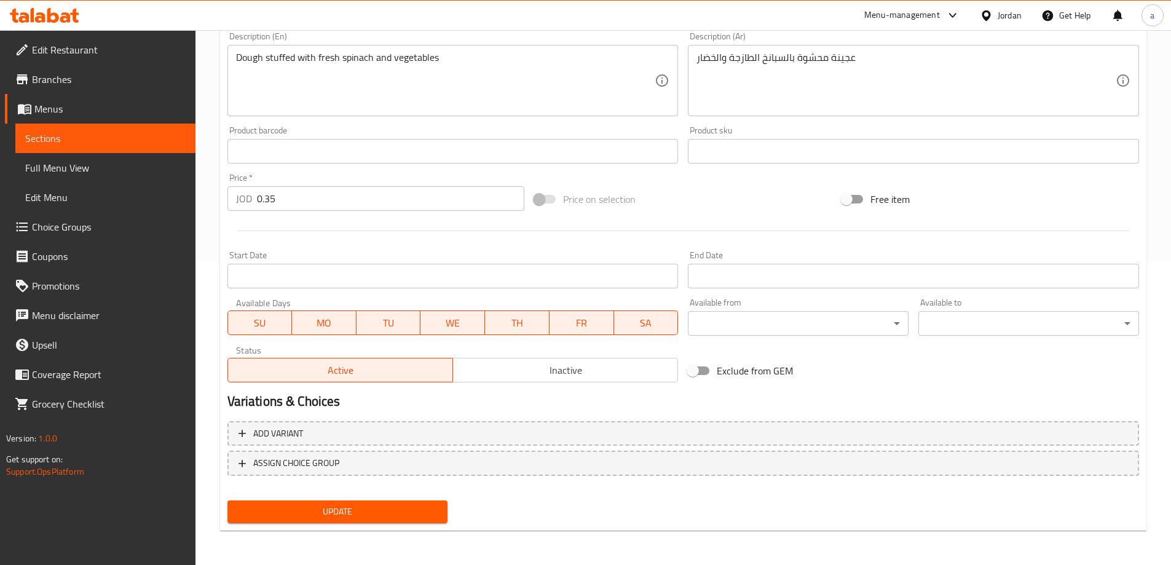
type input "معجنة سبانخ"
click at [400, 521] on button "Update" at bounding box center [337, 511] width 221 height 23
click at [96, 135] on span "Sections" at bounding box center [105, 138] width 160 height 15
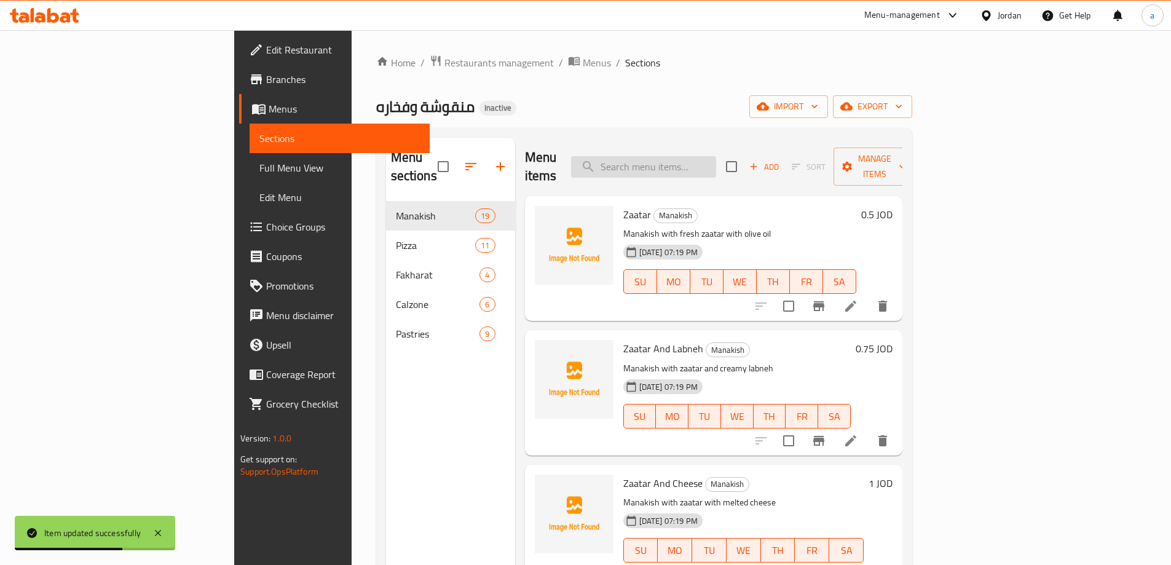
click at [716, 160] on input "search" at bounding box center [643, 167] width 145 height 22
paste input "Potato Pastries"
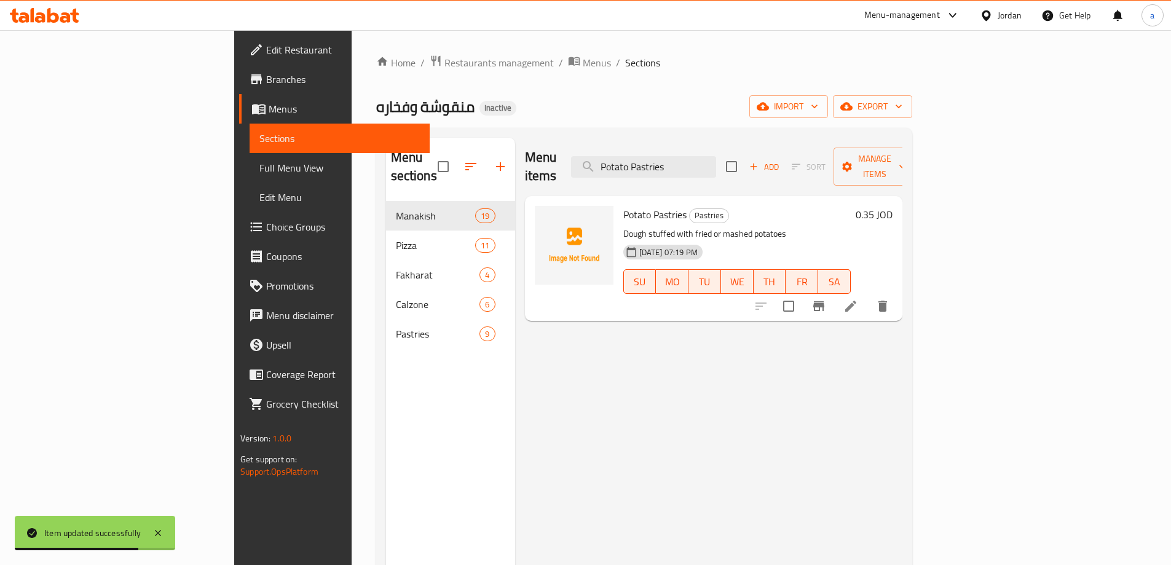
type input "Potato Pastries"
click at [858, 299] on icon at bounding box center [850, 306] width 15 height 15
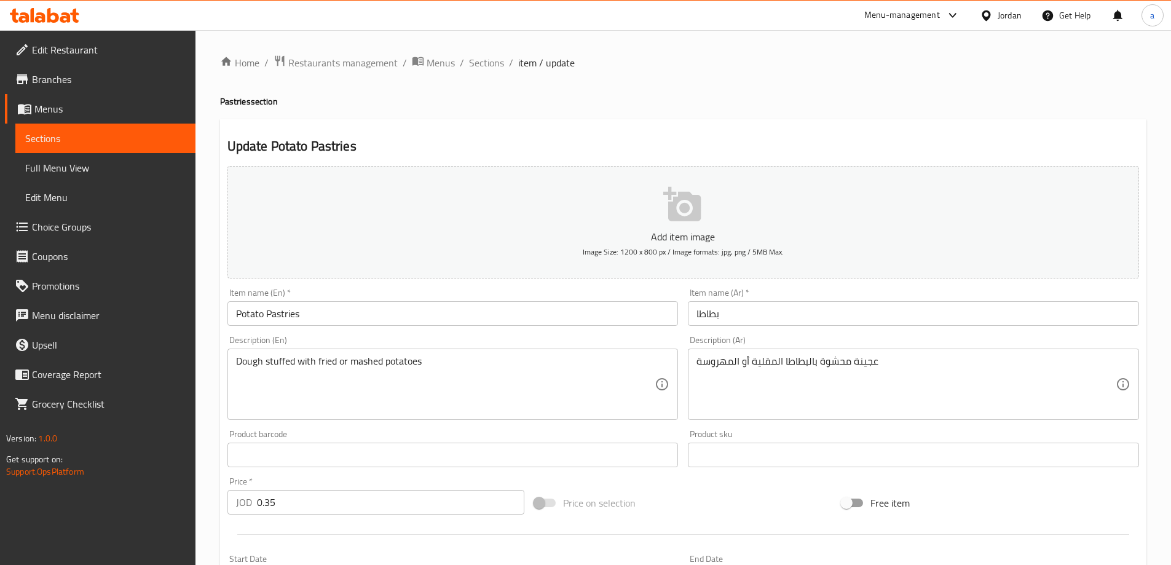
click at [698, 310] on input "بطاطا" at bounding box center [913, 313] width 451 height 25
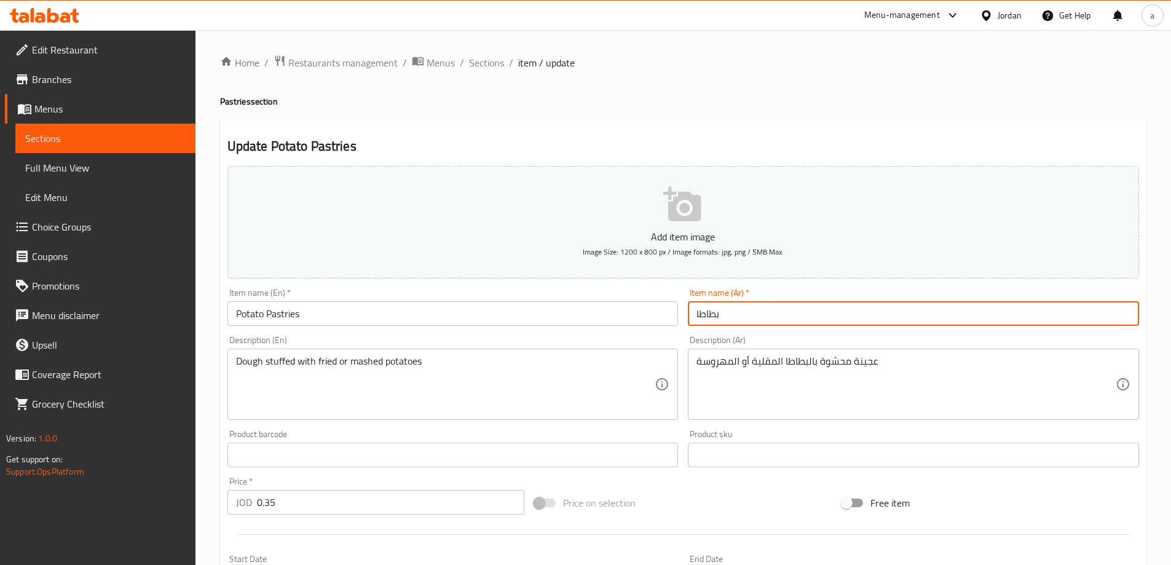
click at [692, 317] on input "بطاطا" at bounding box center [913, 313] width 451 height 25
type input "معجنة بطاطا"
click at [697, 333] on div "Description (Ar) عجينة محشوة بالبطاطا المقلية أو المهروسة Description (Ar)" at bounding box center [913, 378] width 461 height 94
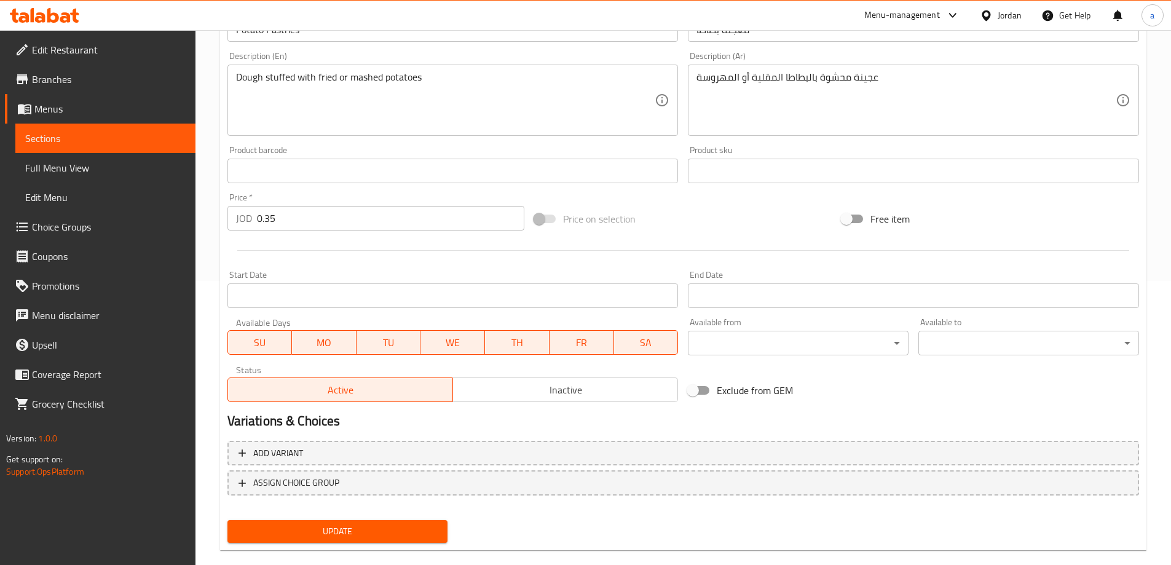
scroll to position [304, 0]
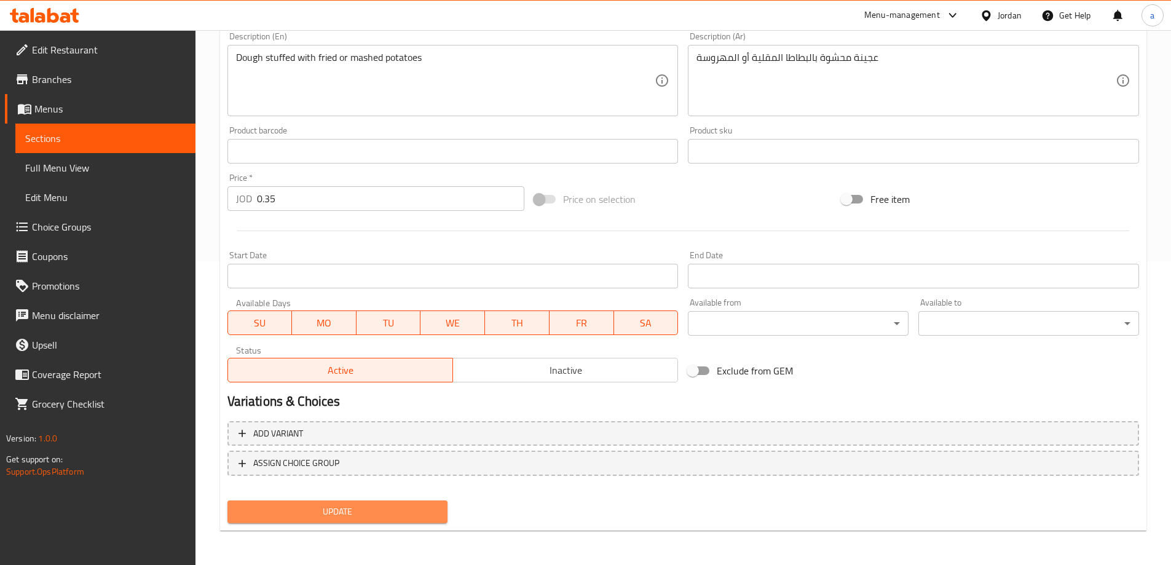
click at [397, 502] on button "Update" at bounding box center [337, 511] width 221 height 23
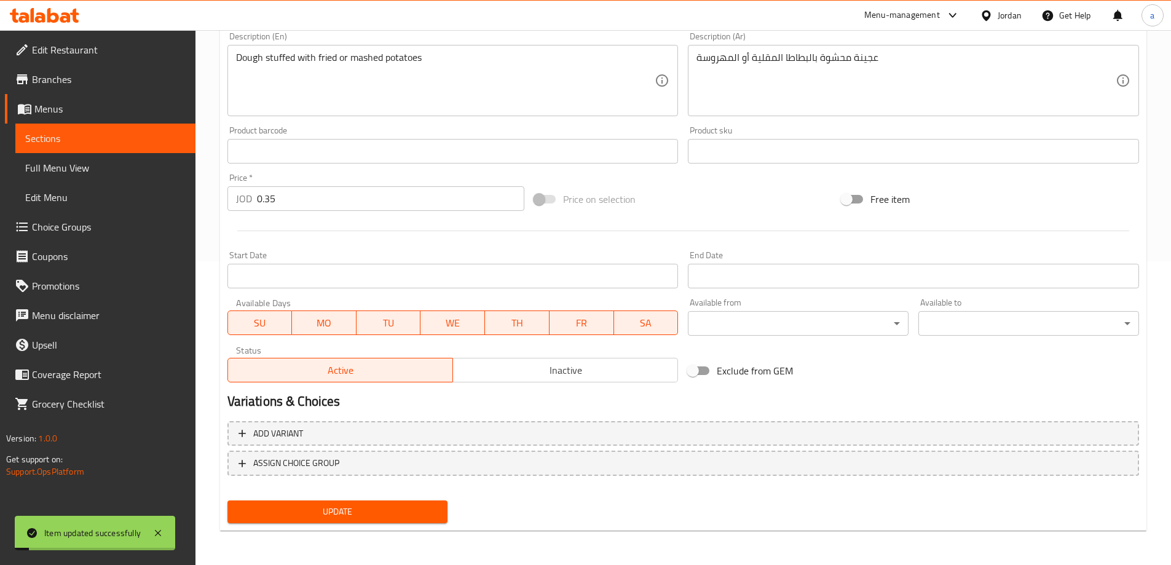
click at [145, 141] on span "Sections" at bounding box center [105, 138] width 160 height 15
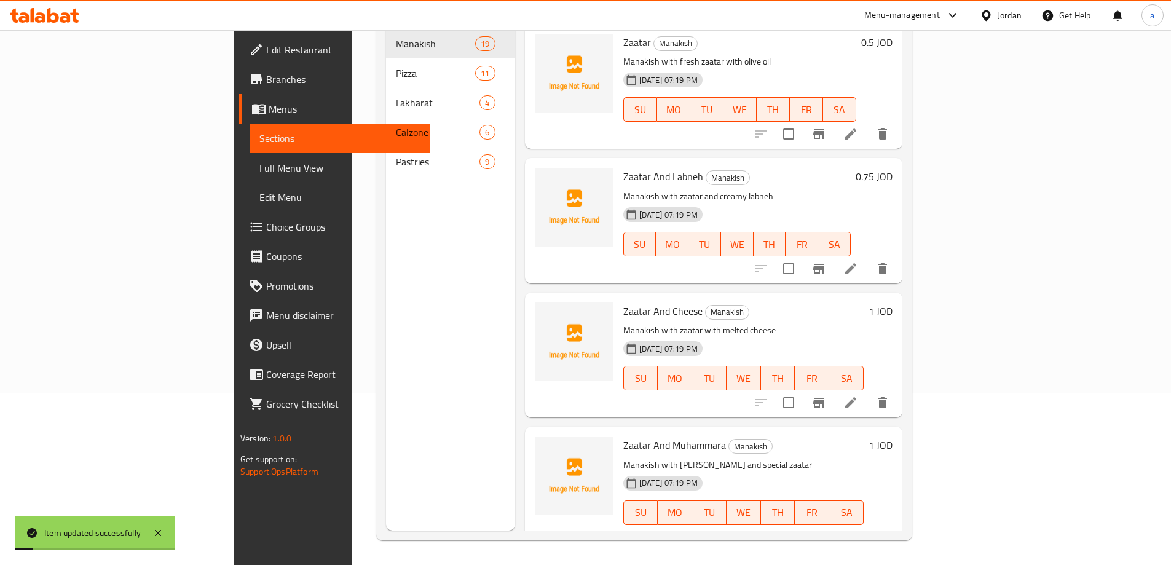
scroll to position [172, 0]
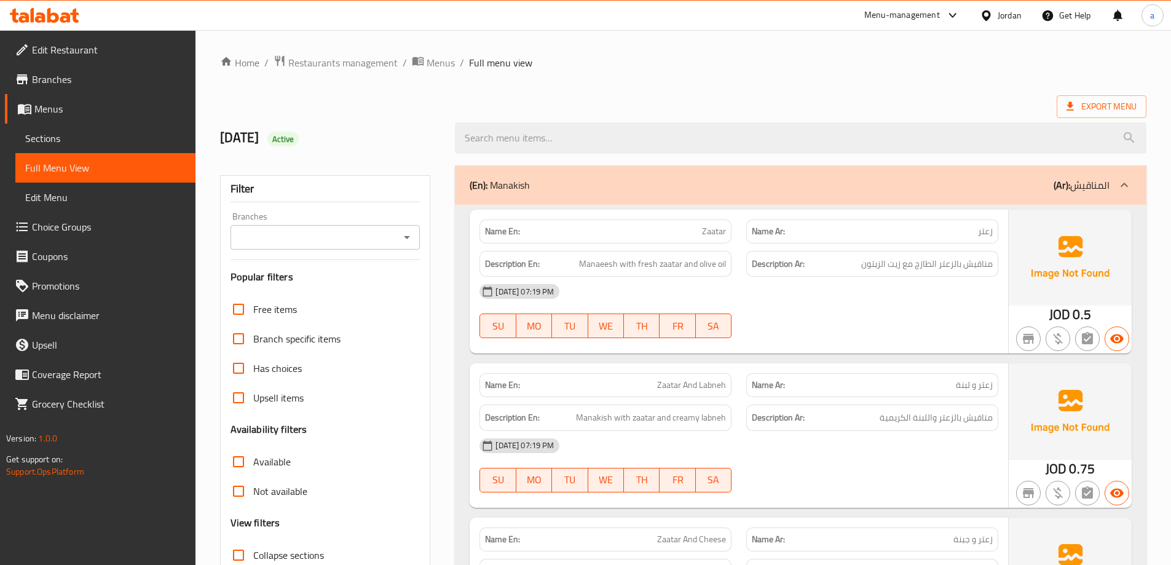
scroll to position [246, 0]
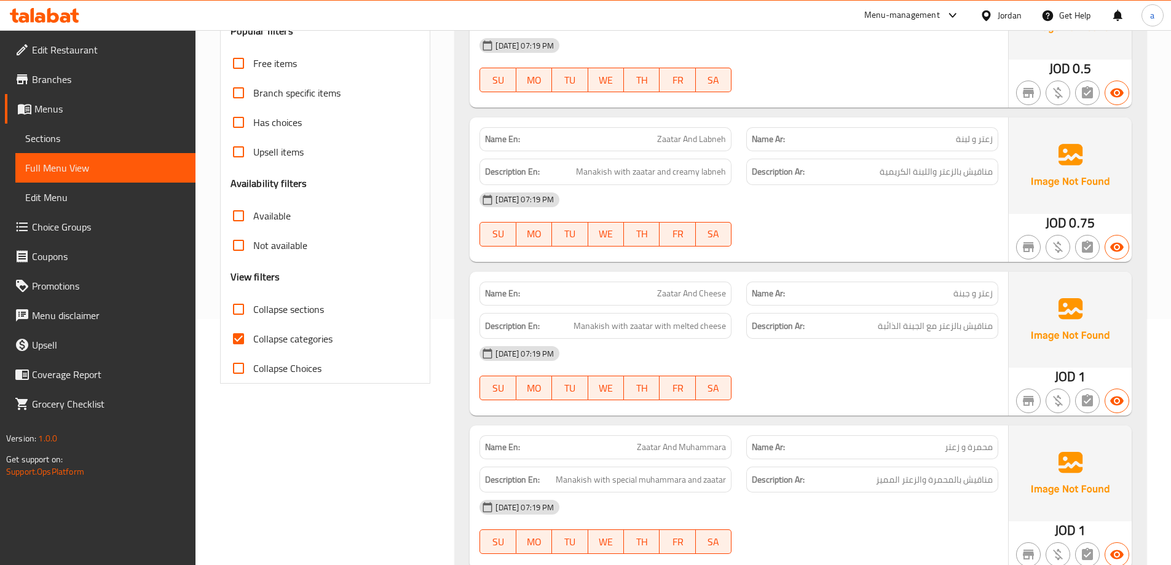
click at [302, 333] on span "Collapse categories" at bounding box center [292, 338] width 79 height 15
click at [253, 333] on input "Collapse categories" at bounding box center [239, 339] width 30 height 30
checkbox input "false"
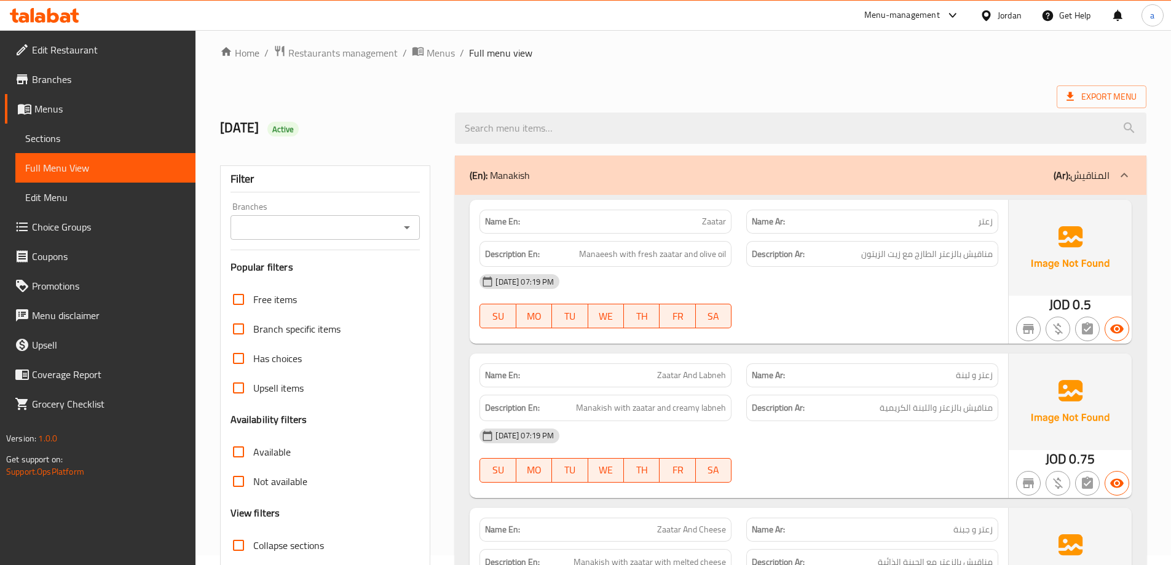
scroll to position [0, 0]
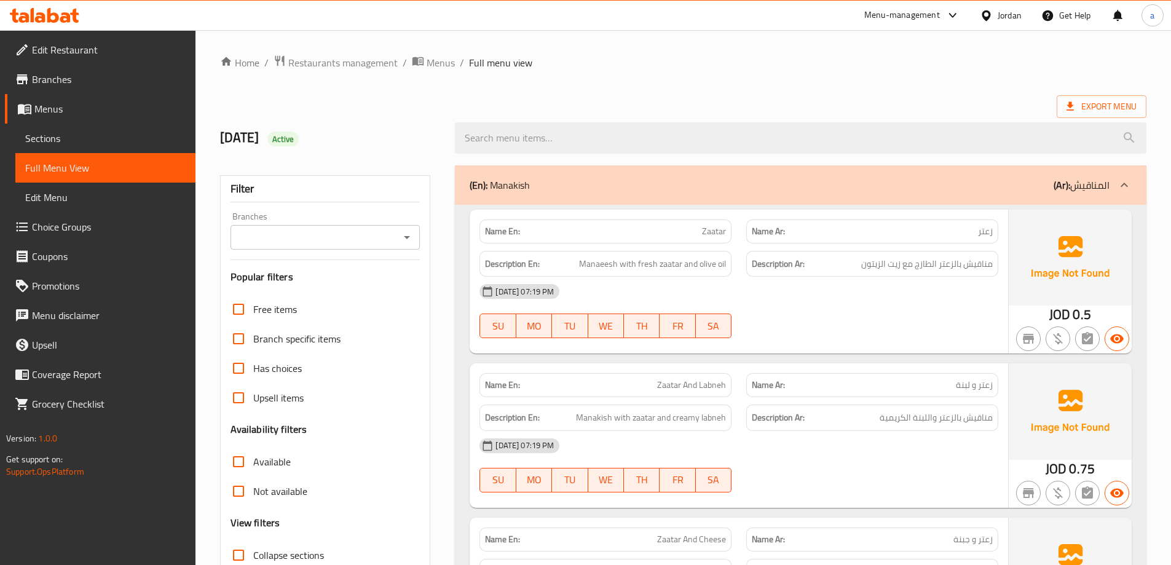
click at [813, 292] on div "[DATE] 07:19 PM" at bounding box center [739, 292] width 534 height 30
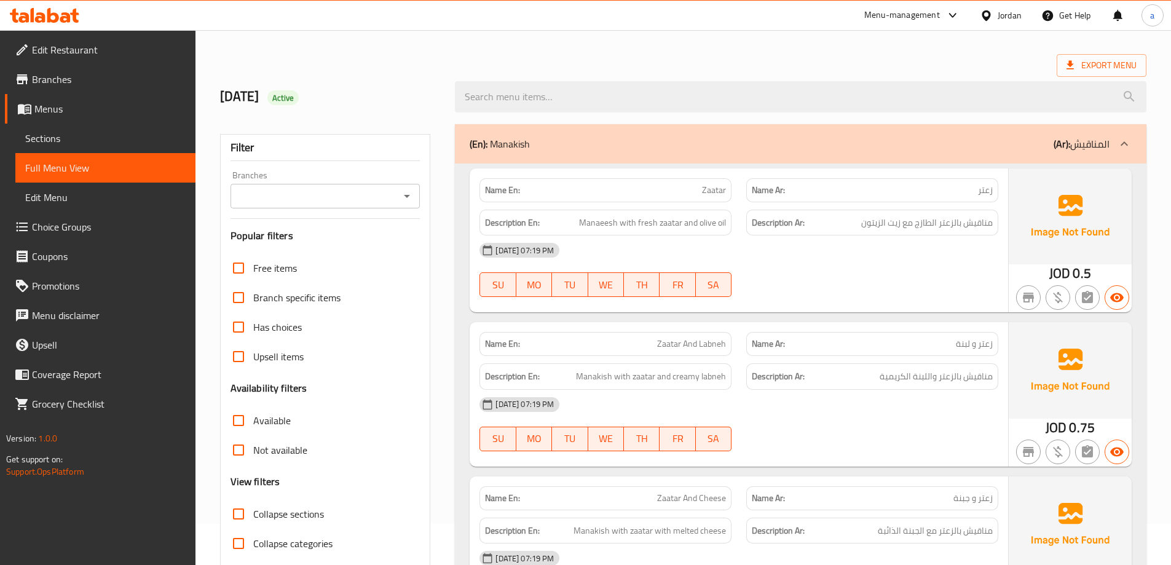
scroll to position [61, 0]
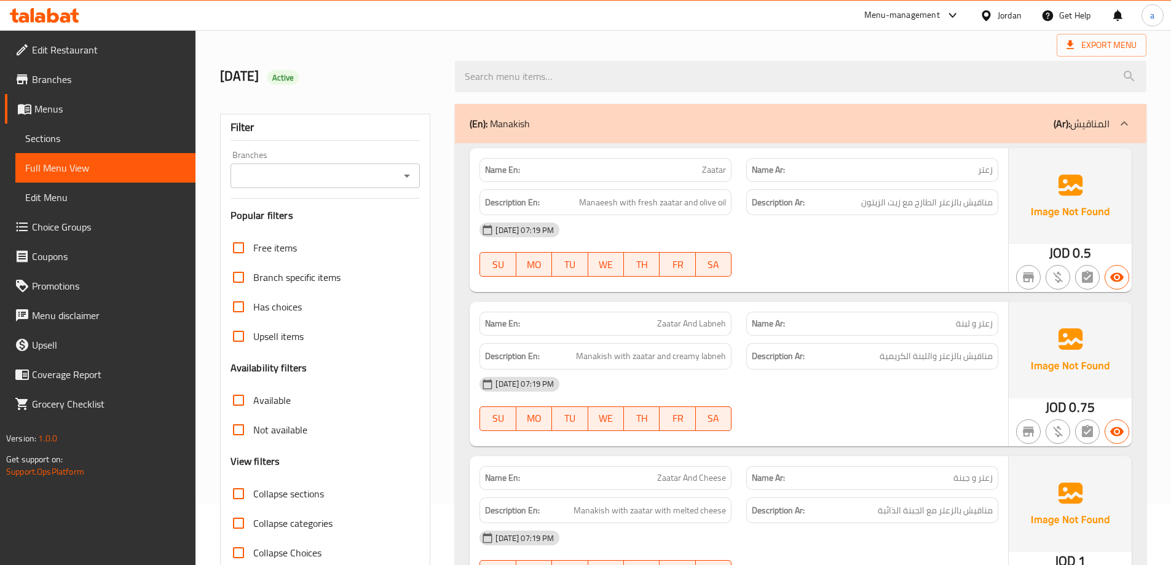
click at [875, 264] on div "28-09-2025 07:19 PM SU MO TU WE TH FR SA" at bounding box center [739, 249] width 534 height 69
click at [718, 178] on div "Name En: Zaatar" at bounding box center [605, 170] width 252 height 24
click at [718, 176] on span "Zaatar" at bounding box center [714, 170] width 24 height 13
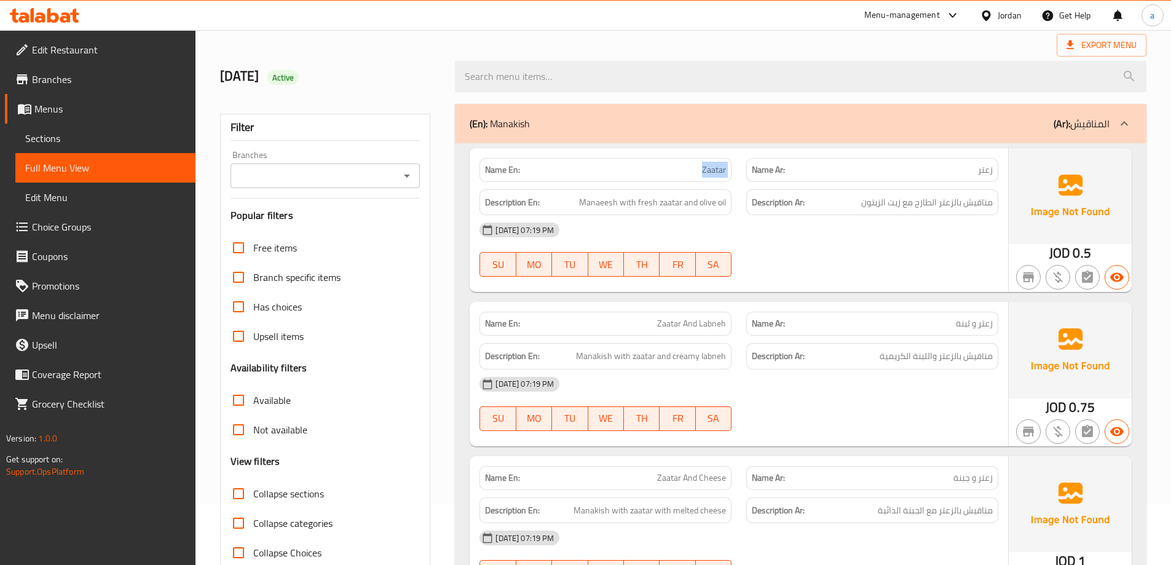
copy span "Zaatar"
click at [802, 269] on div "28-09-2025 07:19 PM SU MO TU WE TH FR SA" at bounding box center [739, 249] width 534 height 69
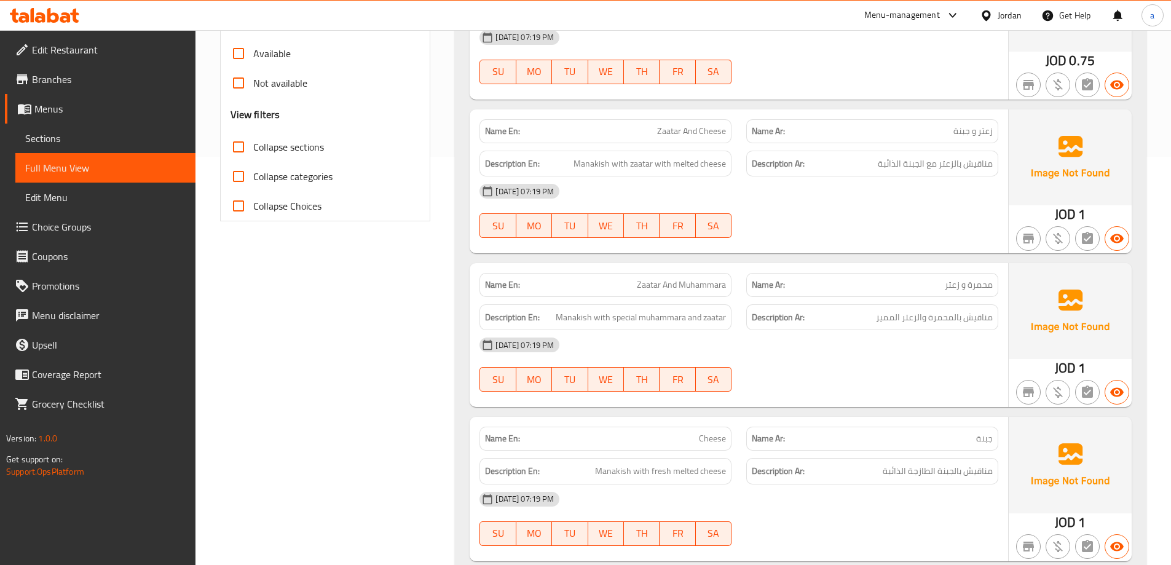
scroll to position [430, 0]
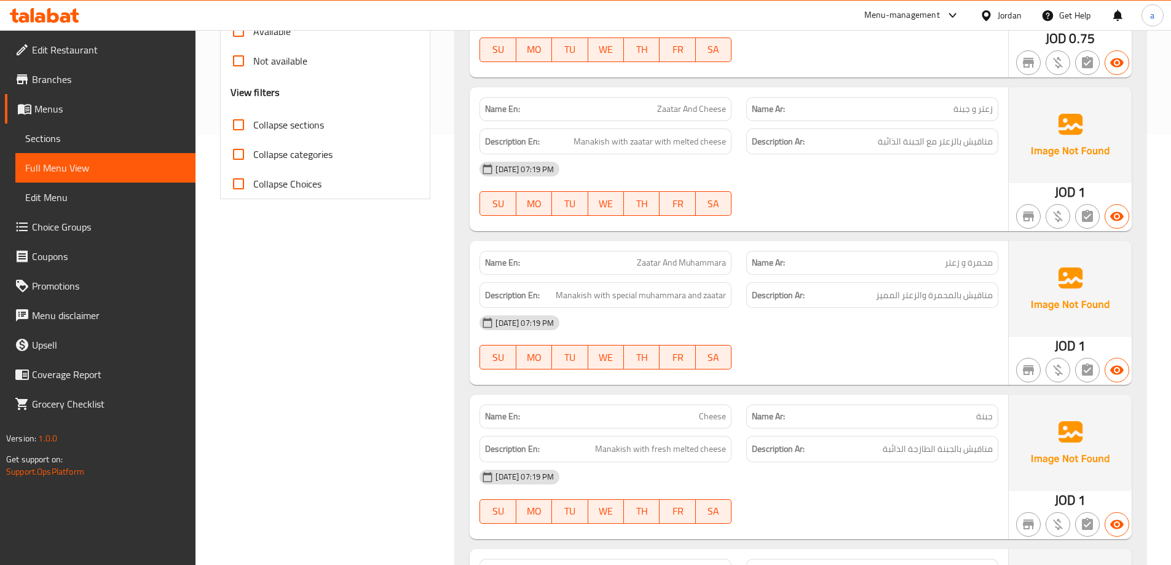
click at [657, 256] on span "Zaatar And Muhammara" at bounding box center [681, 262] width 89 height 13
copy span "Zaatar And Muhammara"
click at [794, 321] on div "28-09-2025 07:19 PM" at bounding box center [739, 323] width 534 height 30
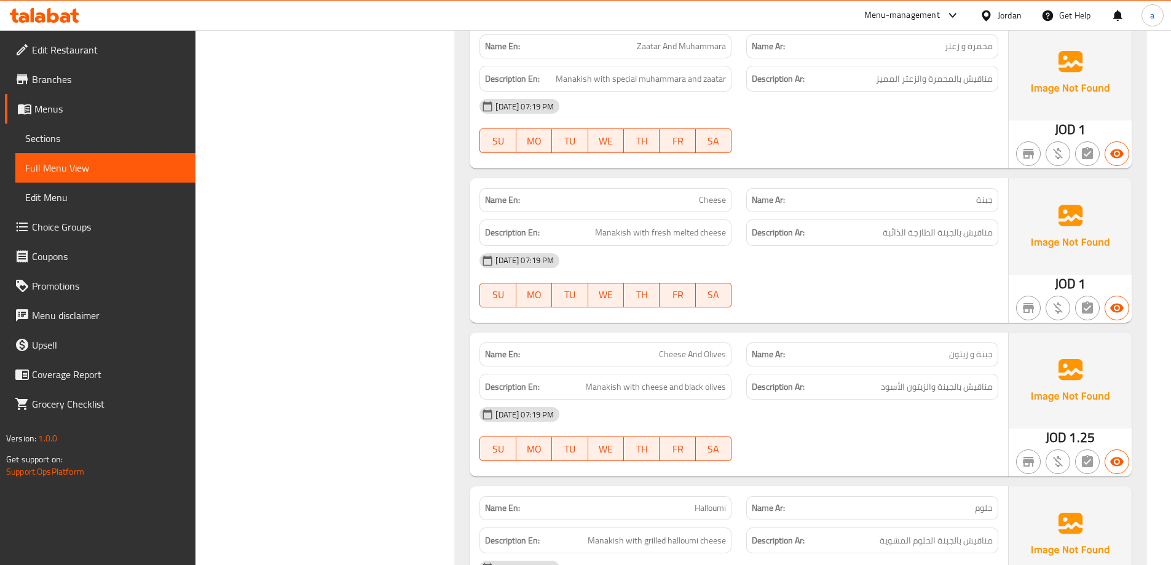
scroll to position [738, 0]
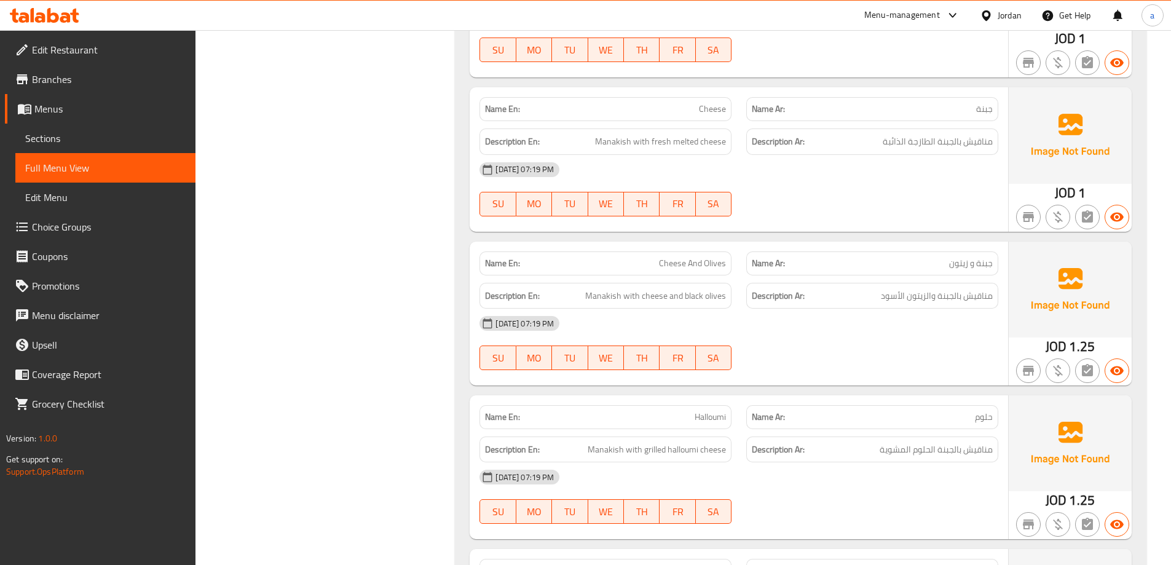
click at [800, 353] on div "28-09-2025 07:19 PM SU MO TU WE TH FR SA" at bounding box center [739, 343] width 534 height 69
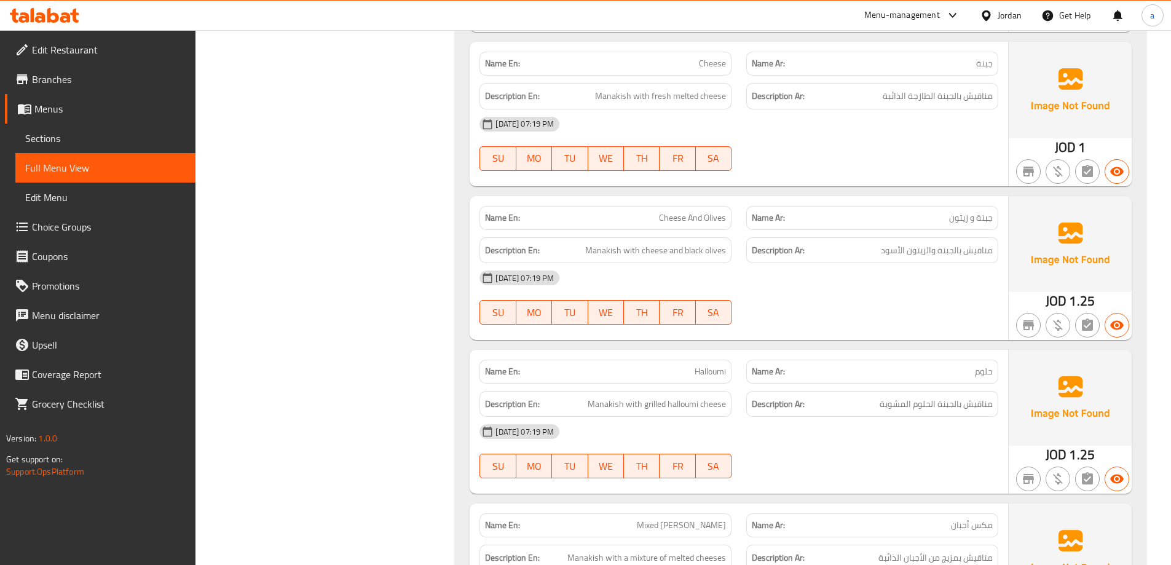
scroll to position [861, 0]
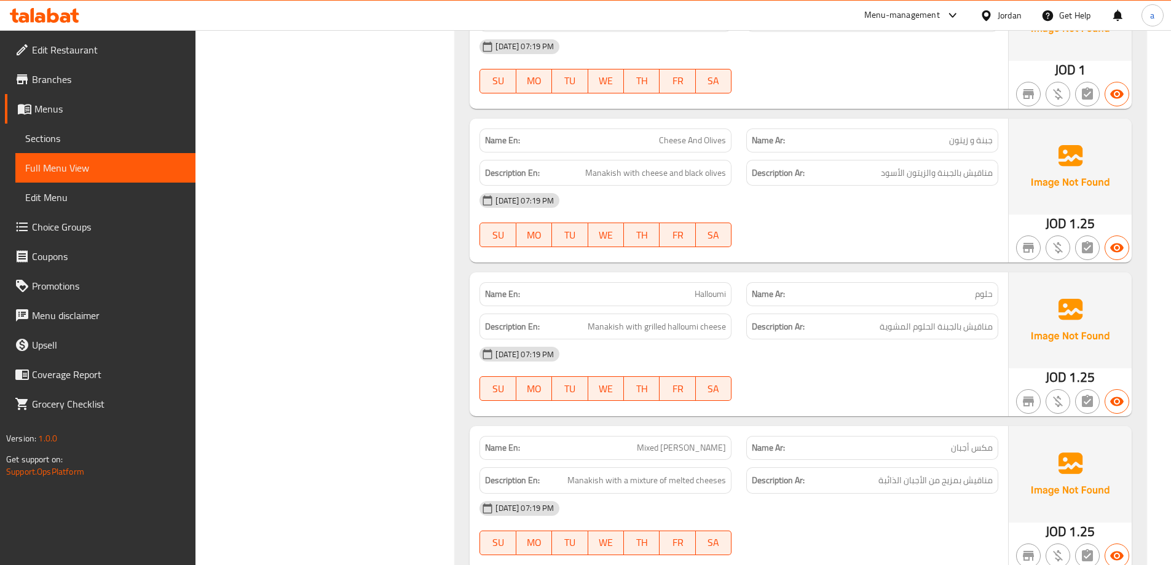
click at [789, 367] on div "28-09-2025 07:19 PM" at bounding box center [739, 354] width 534 height 30
drag, startPoint x: 869, startPoint y: 178, endPoint x: 928, endPoint y: 181, distance: 58.5
click at [928, 181] on div "Description Ar: مناقيش بالجبنة والزيتون الأسود" at bounding box center [872, 173] width 252 height 26
copy span "زيتون الأسود"
click at [867, 252] on div at bounding box center [872, 247] width 267 height 15
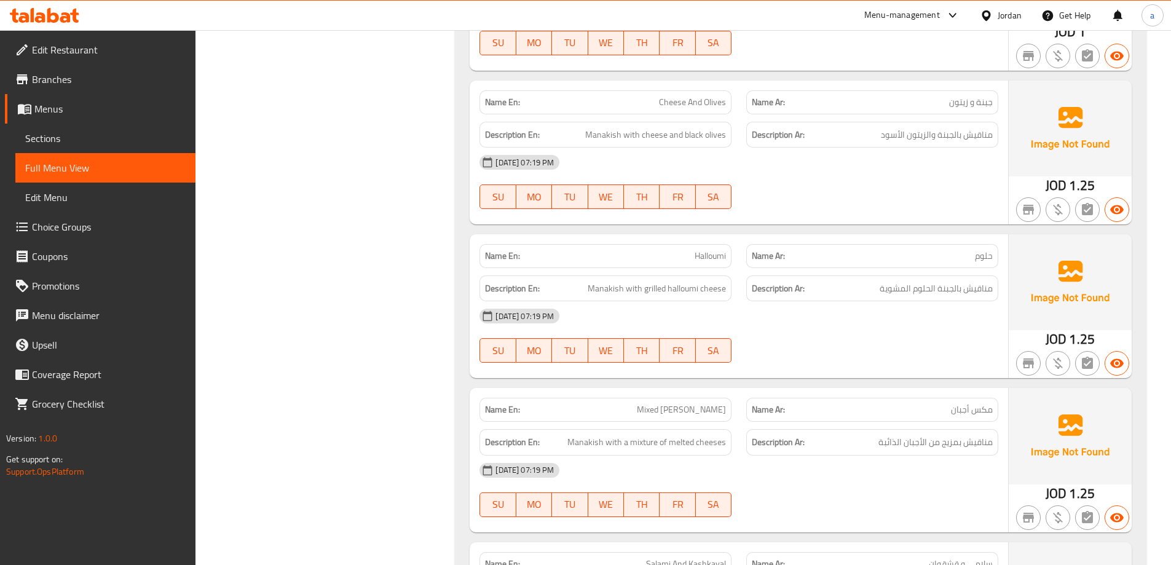
scroll to position [799, 0]
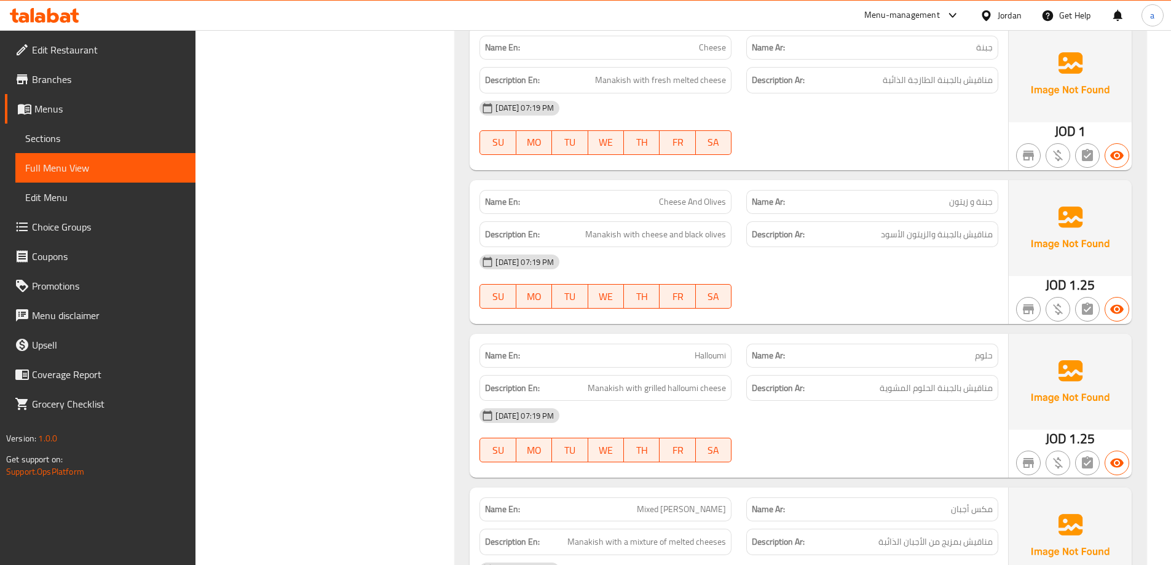
click at [921, 239] on span "مناقيش بالجبنة والزيتون الأسود" at bounding box center [937, 234] width 112 height 15
click at [937, 247] on div "28-09-2025 07:19 PM" at bounding box center [739, 262] width 534 height 30
click at [889, 289] on div "28-09-2025 07:19 PM SU MO TU WE TH FR SA" at bounding box center [739, 281] width 534 height 69
click at [953, 262] on div "28-09-2025 07:19 PM" at bounding box center [739, 262] width 534 height 30
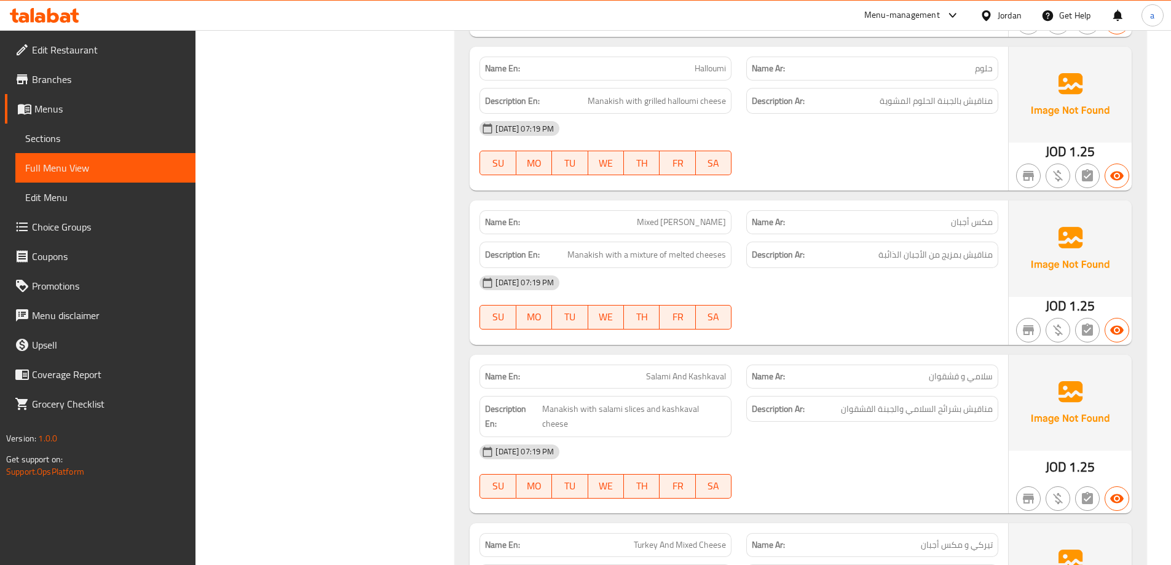
scroll to position [1106, 0]
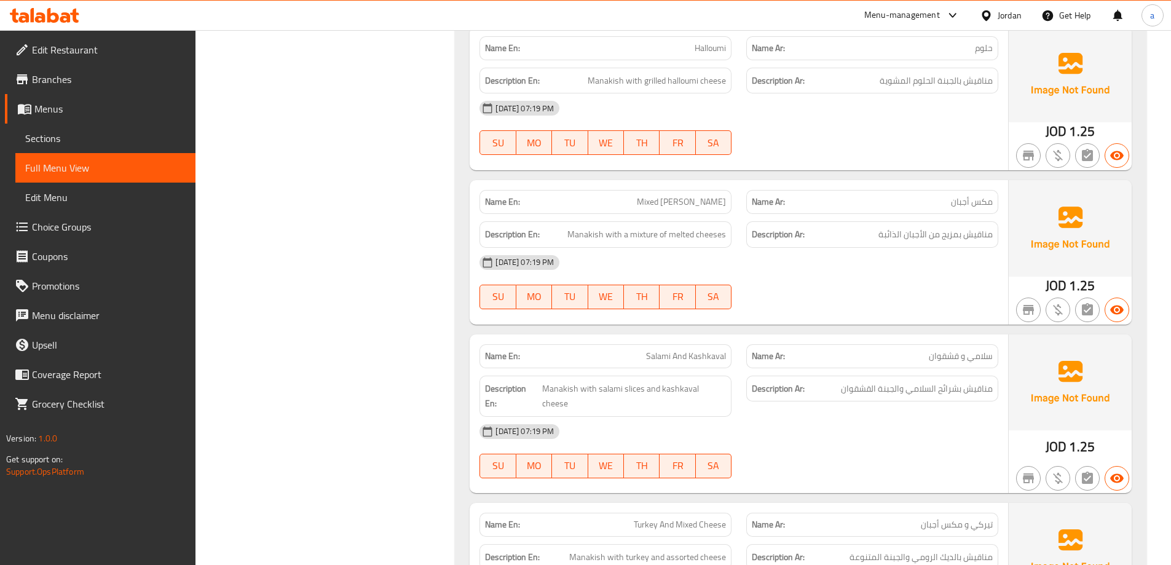
click at [694, 205] on span "Mixed Cheeses Manakish" at bounding box center [681, 201] width 89 height 13
copy span "Mixed Cheeses Manakish"
click at [810, 316] on div at bounding box center [872, 309] width 267 height 15
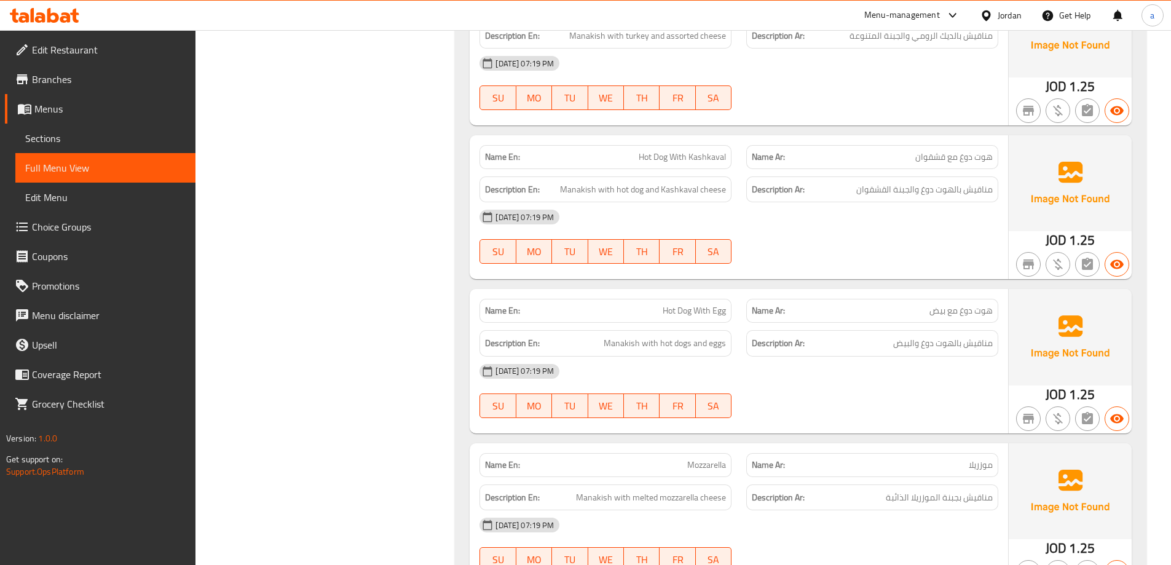
scroll to position [1660, 0]
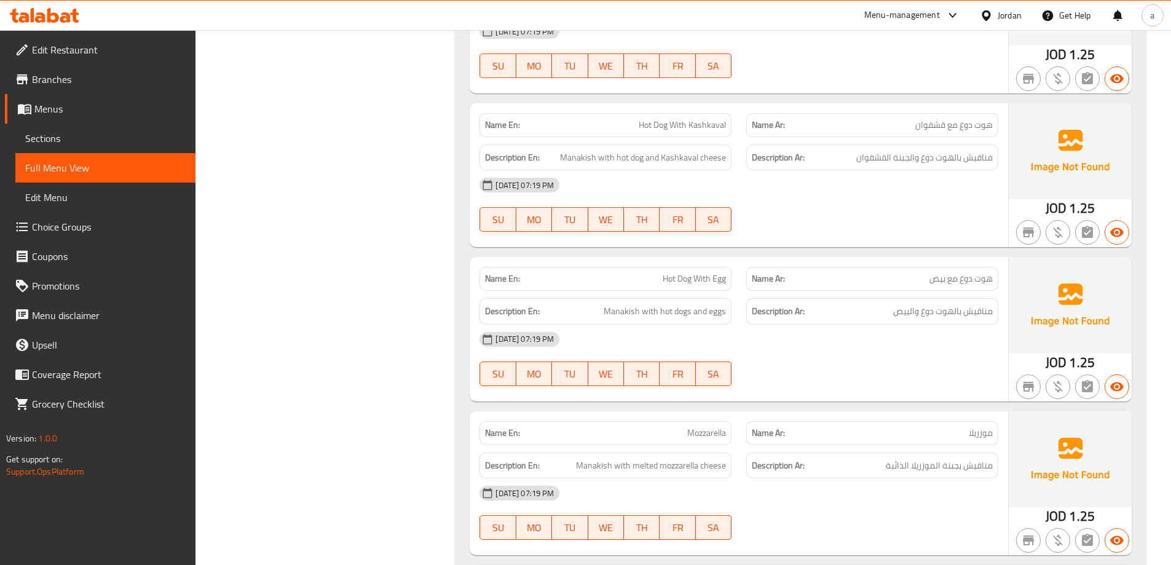
click at [694, 119] on span "Hot Dog With Kashkaval" at bounding box center [682, 125] width 87 height 13
copy span "Hot Dog With Kashkaval"
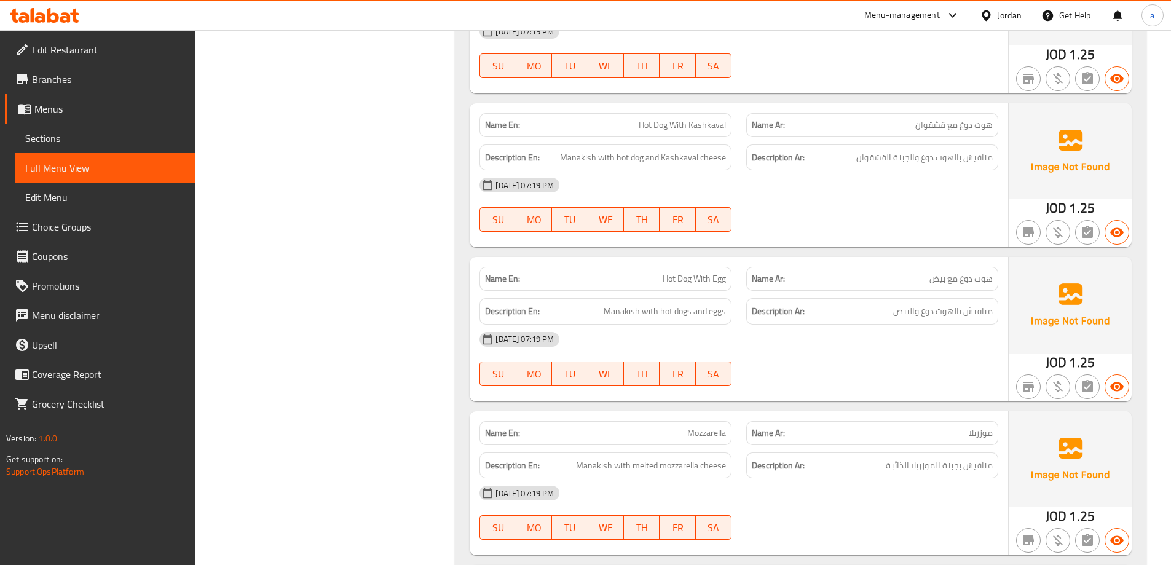
click at [840, 203] on div "28-09-2025 07:19 PM SU MO TU WE TH FR SA" at bounding box center [739, 204] width 534 height 69
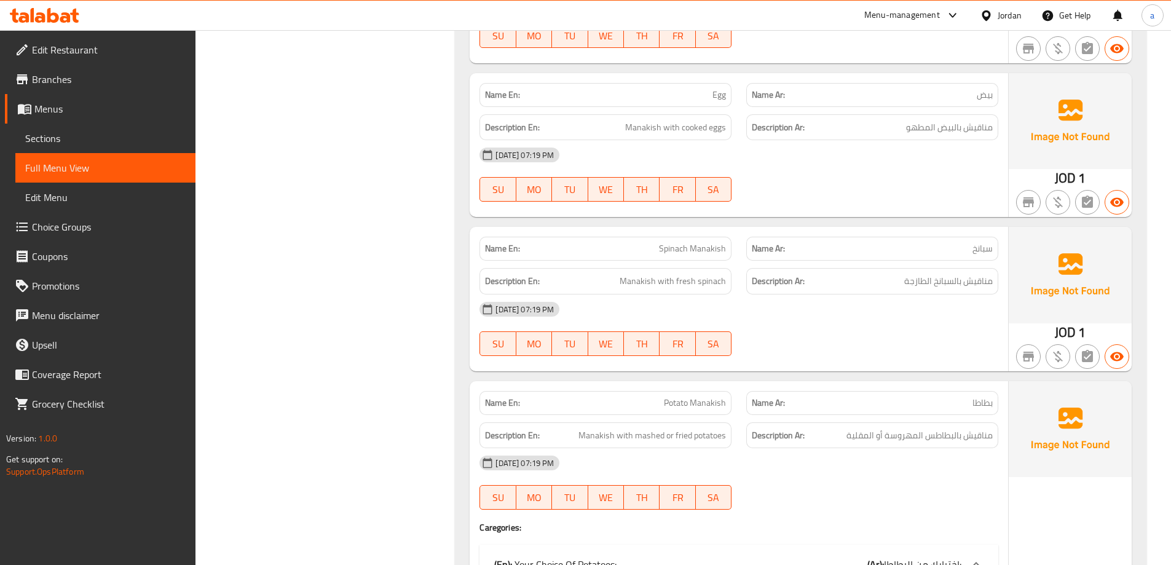
scroll to position [2213, 0]
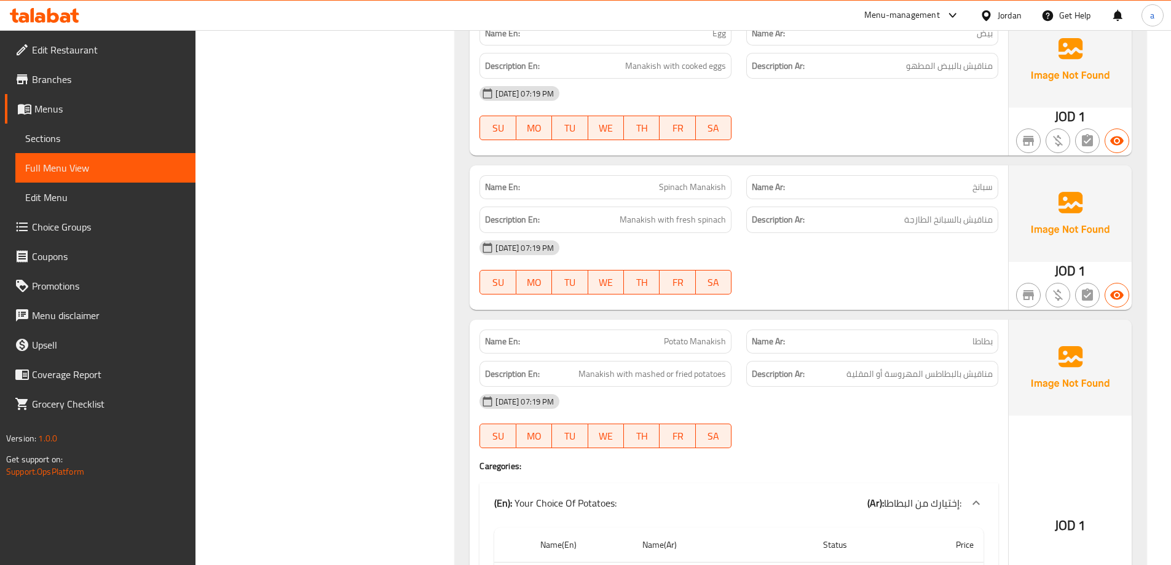
click at [722, 181] on span "Spinach Manakish" at bounding box center [692, 187] width 67 height 13
copy span "Spinach Manakish"
click at [795, 288] on div "Name En: Spinach Manakish Name Ar: سبانخ Description En: Manakish with fresh sp…" at bounding box center [739, 237] width 538 height 144
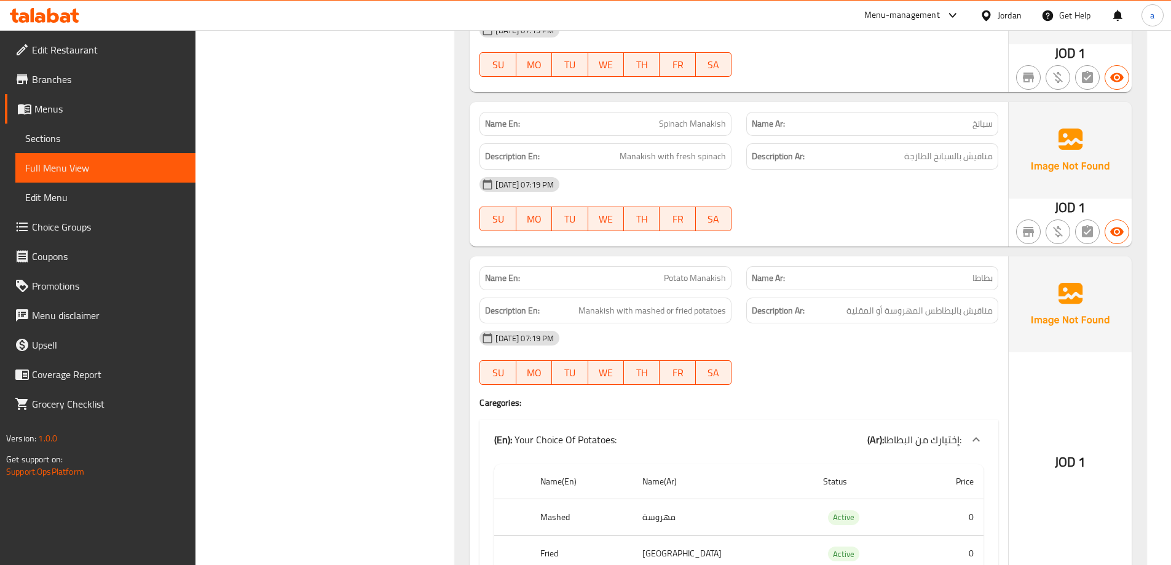
scroll to position [2336, 0]
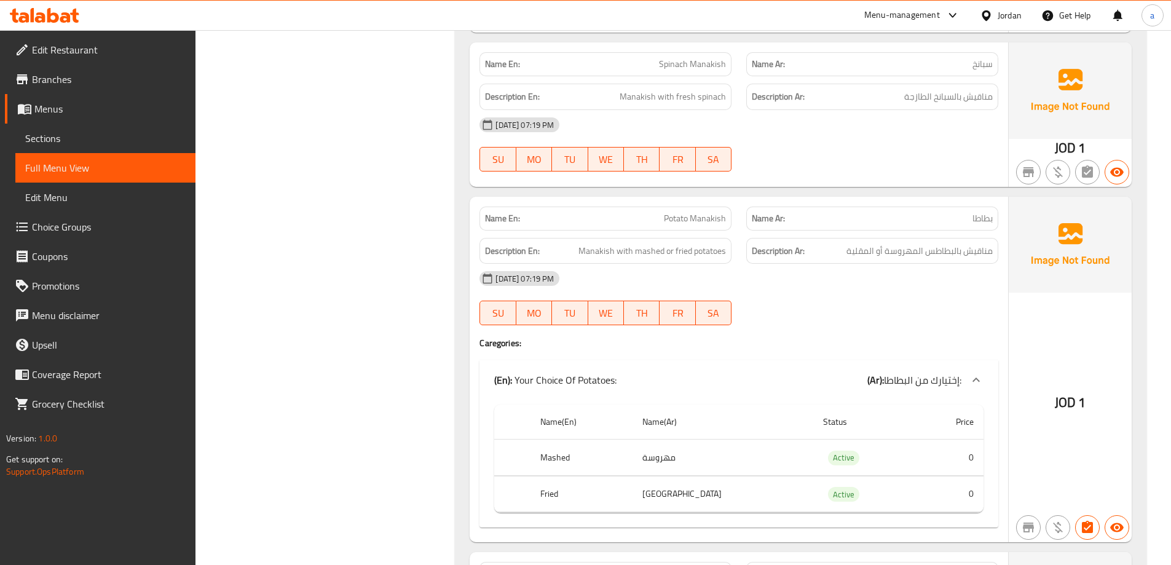
click at [701, 212] on span "Potato Manakish" at bounding box center [695, 218] width 62 height 13
copy span "Potato Manakish"
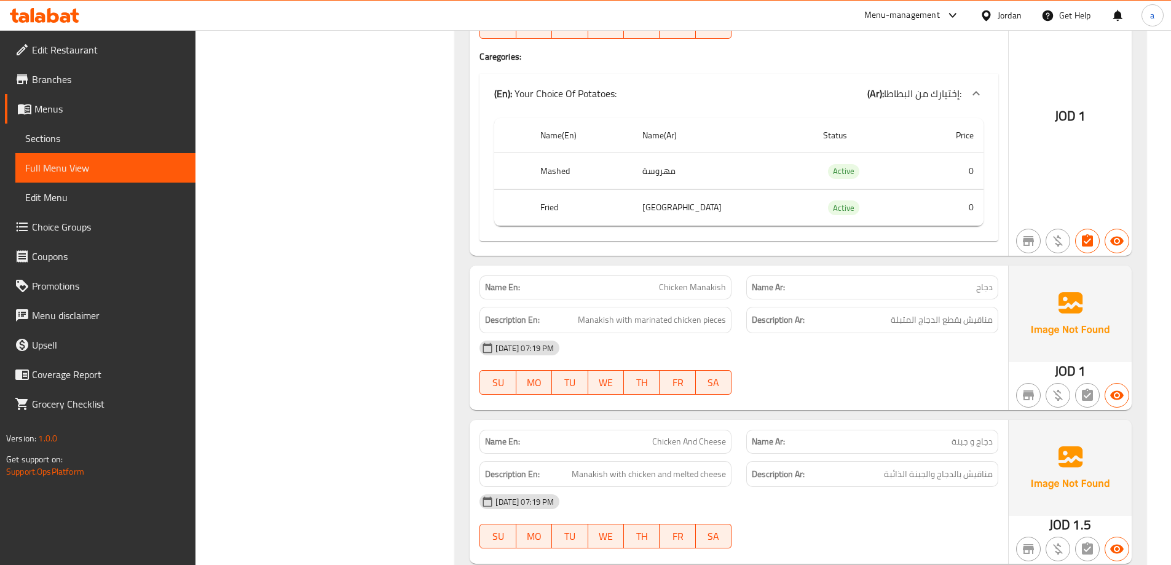
scroll to position [2643, 0]
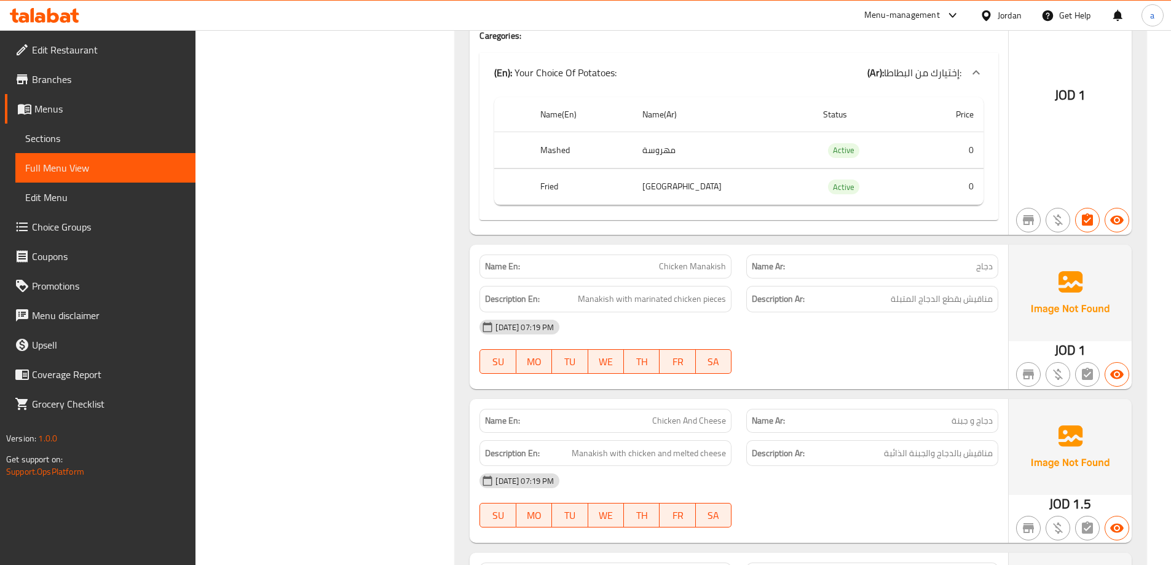
click at [704, 260] on span "Chicken Manakish" at bounding box center [692, 266] width 67 height 13
copy span "Chicken Manakish"
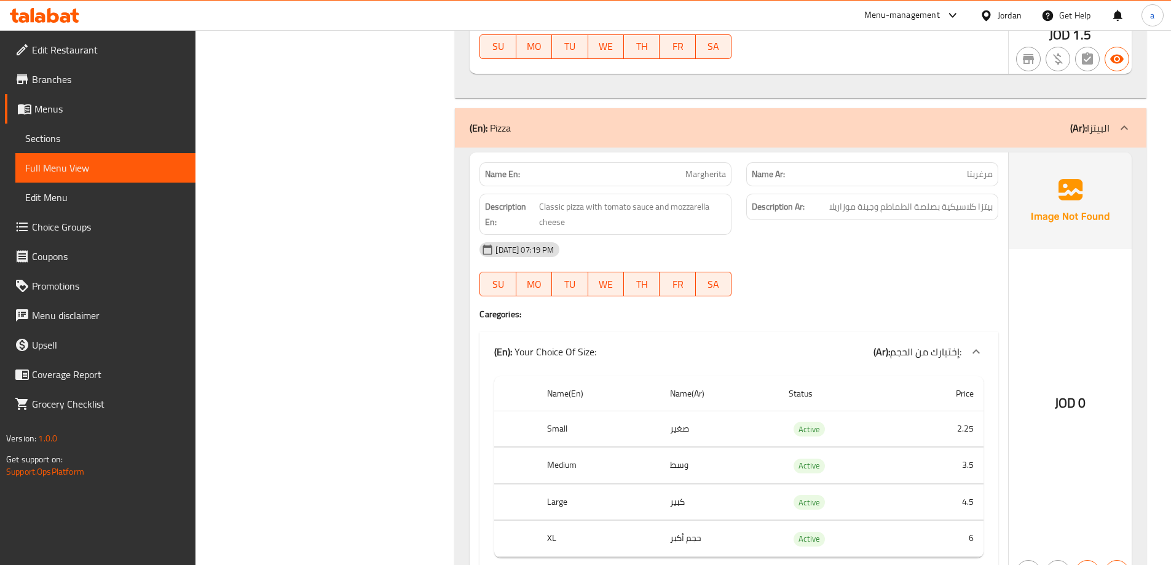
scroll to position [3319, 0]
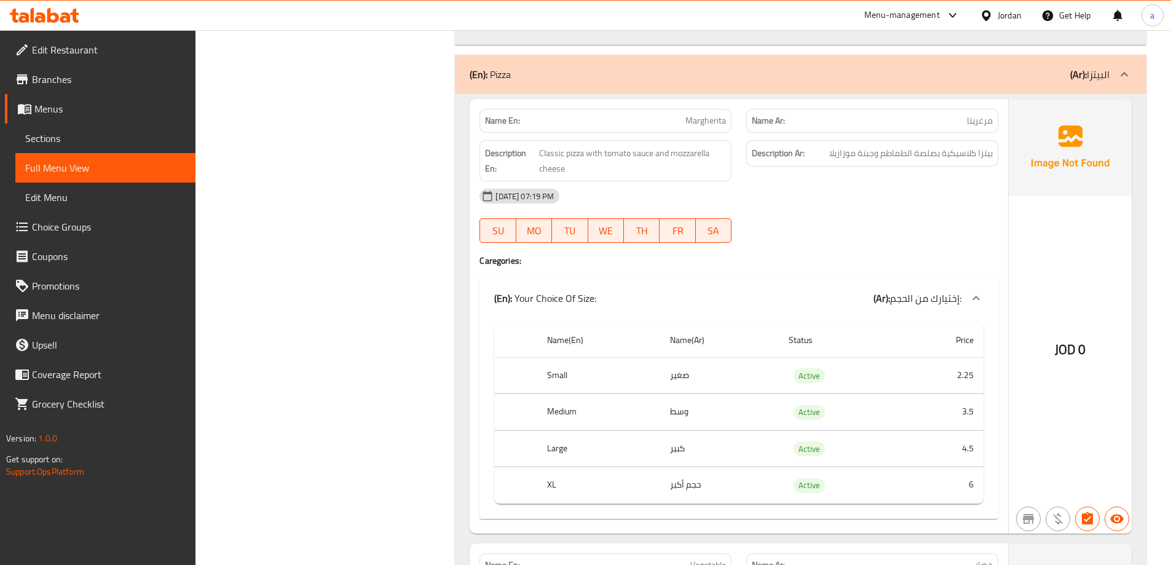
click at [901, 238] on div "Name En: Margherita Name Ar: مرغريتا Description En: Classic pizza with tomato …" at bounding box center [739, 316] width 538 height 434
click at [865, 254] on h4 "Caregories:" at bounding box center [738, 260] width 519 height 12
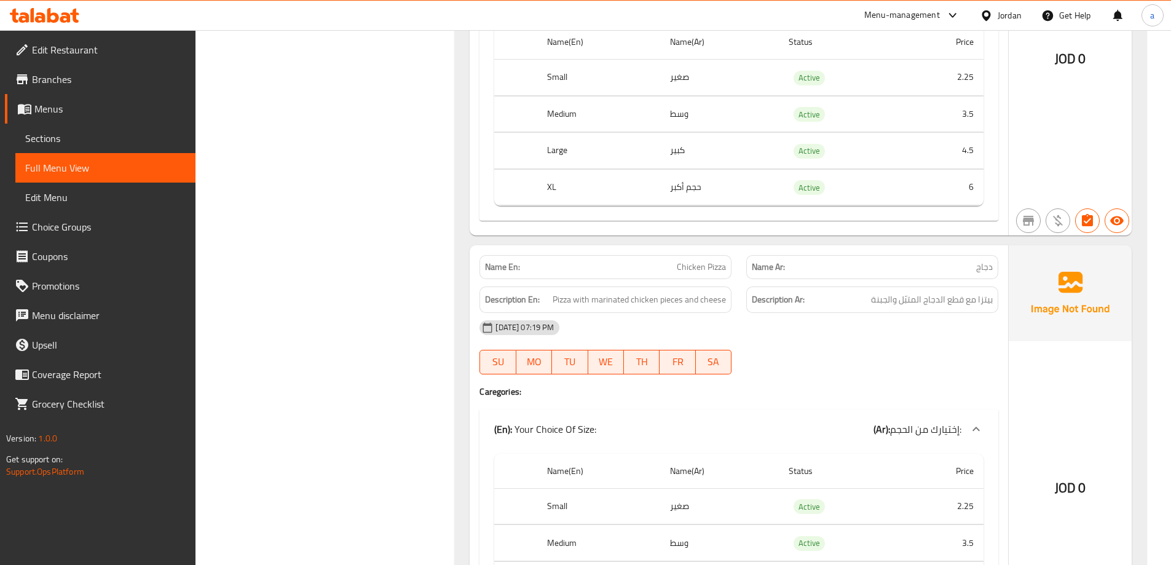
scroll to position [4500, 0]
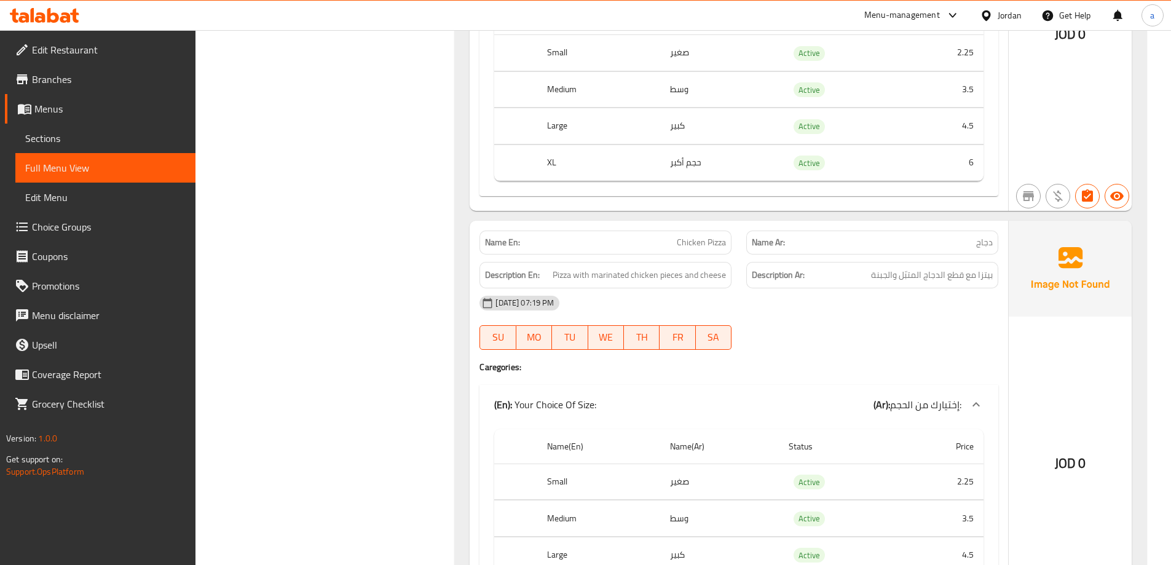
click at [697, 236] on span "Chicken Pizza" at bounding box center [701, 242] width 49 height 13
copy span "Chicken Pizza"
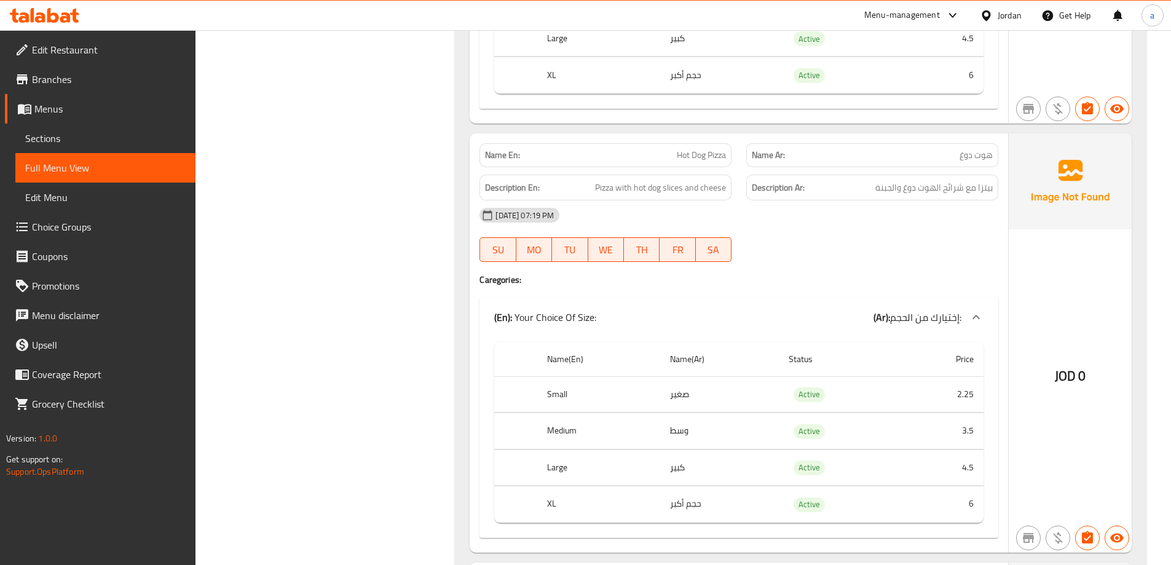
scroll to position [5041, 0]
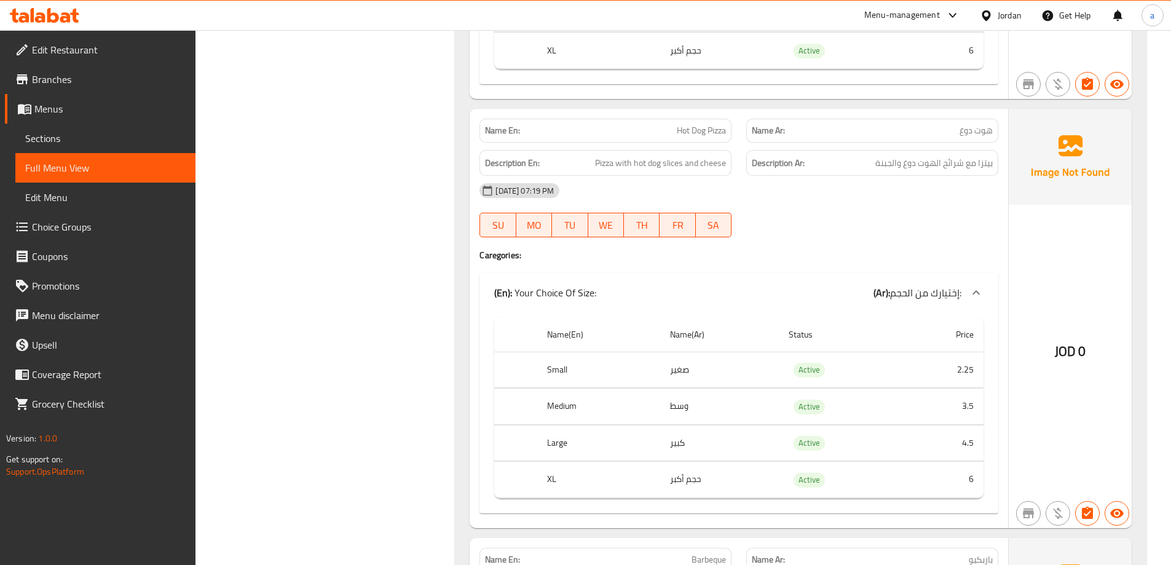
click at [716, 124] on span "Hot Dog Pizza" at bounding box center [701, 130] width 49 height 13
copy span "Hot Dog Pizza"
click at [856, 230] on div at bounding box center [872, 237] width 267 height 15
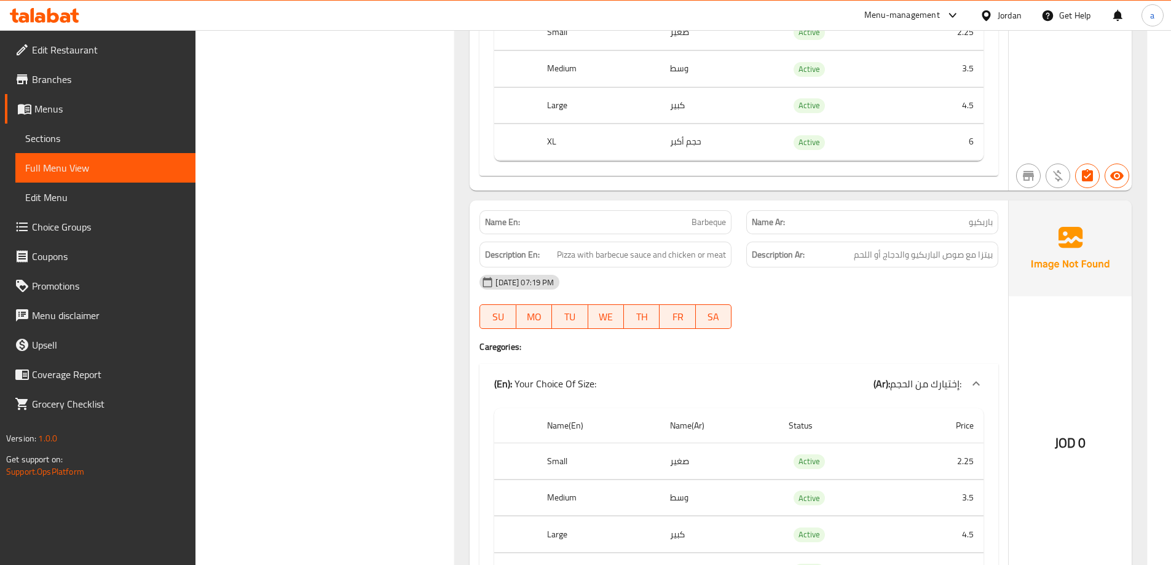
scroll to position [5409, 0]
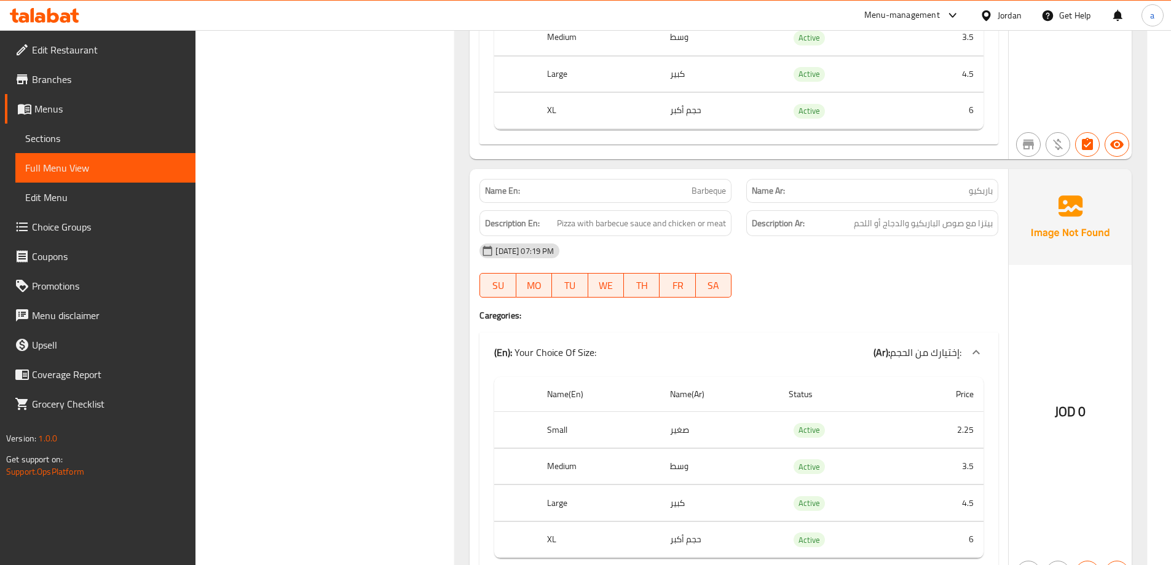
click at [816, 256] on div "28-09-2025 07:19 PM SU MO TU WE TH FR SA" at bounding box center [739, 270] width 534 height 69
click at [723, 184] on div "Name En: Barbeque" at bounding box center [605, 191] width 252 height 24
click at [717, 184] on span "Barbeque" at bounding box center [709, 190] width 34 height 13
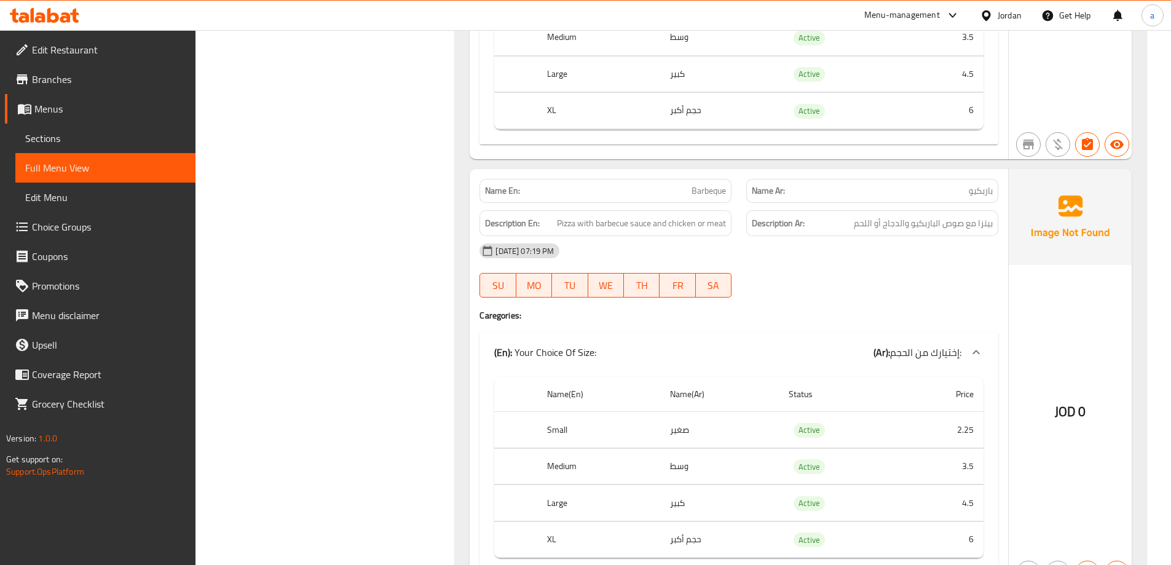
click at [881, 290] on div at bounding box center [872, 297] width 267 height 15
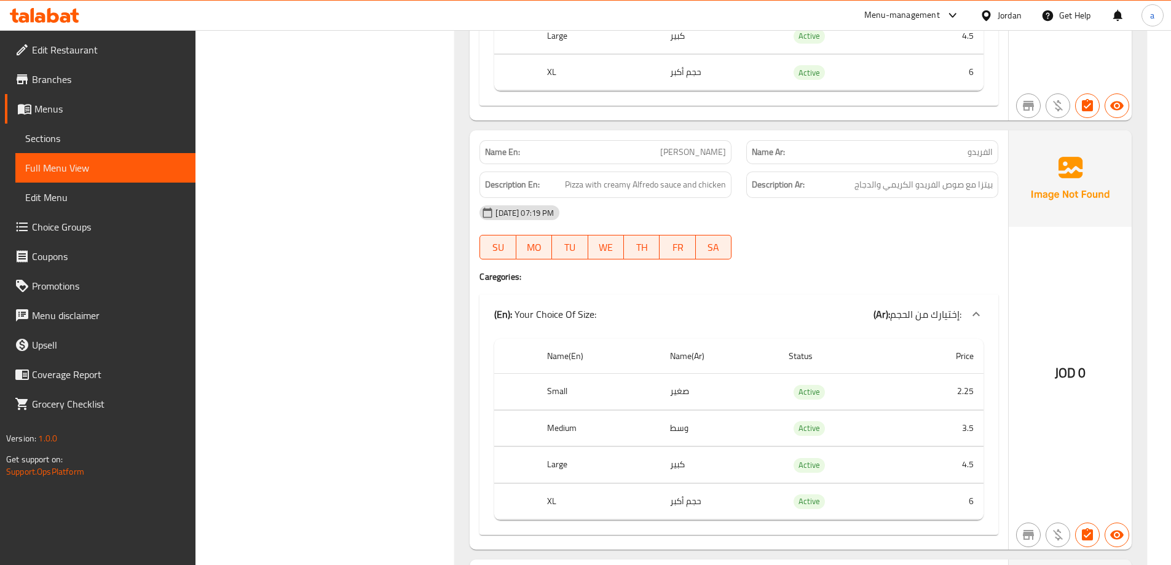
scroll to position [5852, 0]
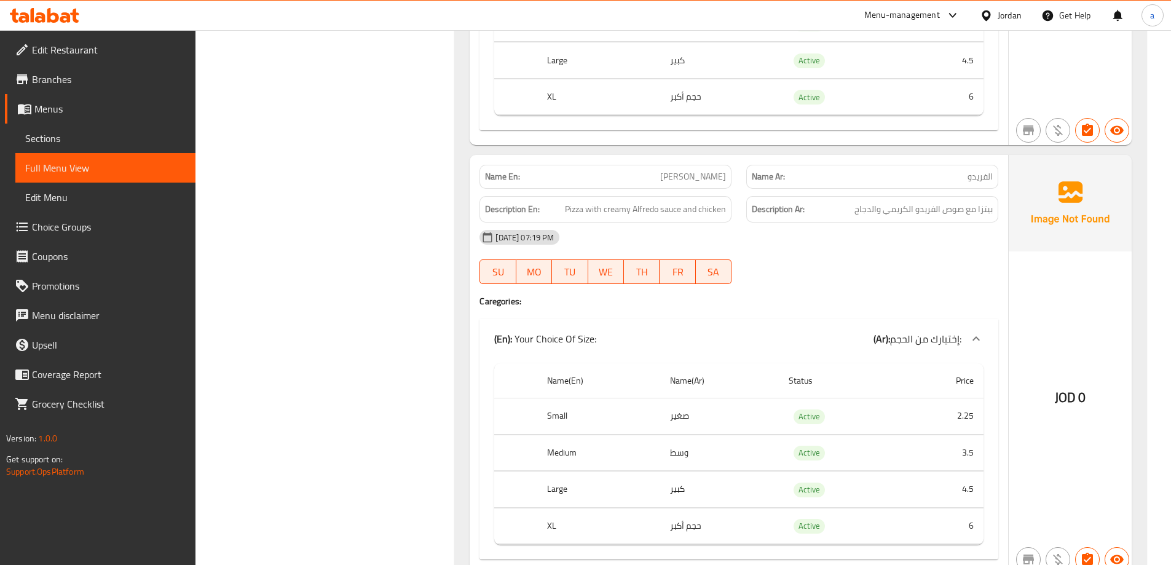
click at [698, 170] on p "Name En: Alfredo" at bounding box center [605, 176] width 241 height 13
click at [699, 170] on p "Name En: Alfredo" at bounding box center [605, 176] width 241 height 13
click at [700, 170] on span "Alfredo" at bounding box center [693, 176] width 66 height 13
click at [355, 183] on div "Filter Branches Branches Popular filters Free items Branch specific items Has c…" at bounding box center [330, 377] width 235 height 12142
click at [865, 277] on div at bounding box center [872, 284] width 267 height 15
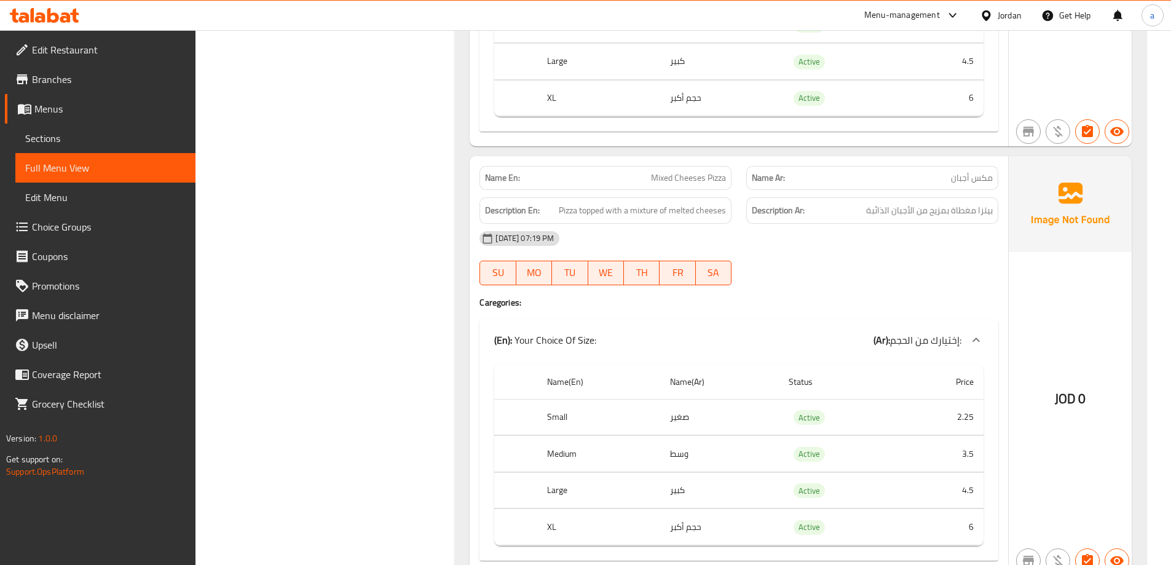
scroll to position [7155, 0]
click at [689, 169] on span "Mixed Cheeses Pizza" at bounding box center [688, 175] width 75 height 13
click at [834, 234] on div "28-09-2025 07:19 PM" at bounding box center [739, 236] width 534 height 30
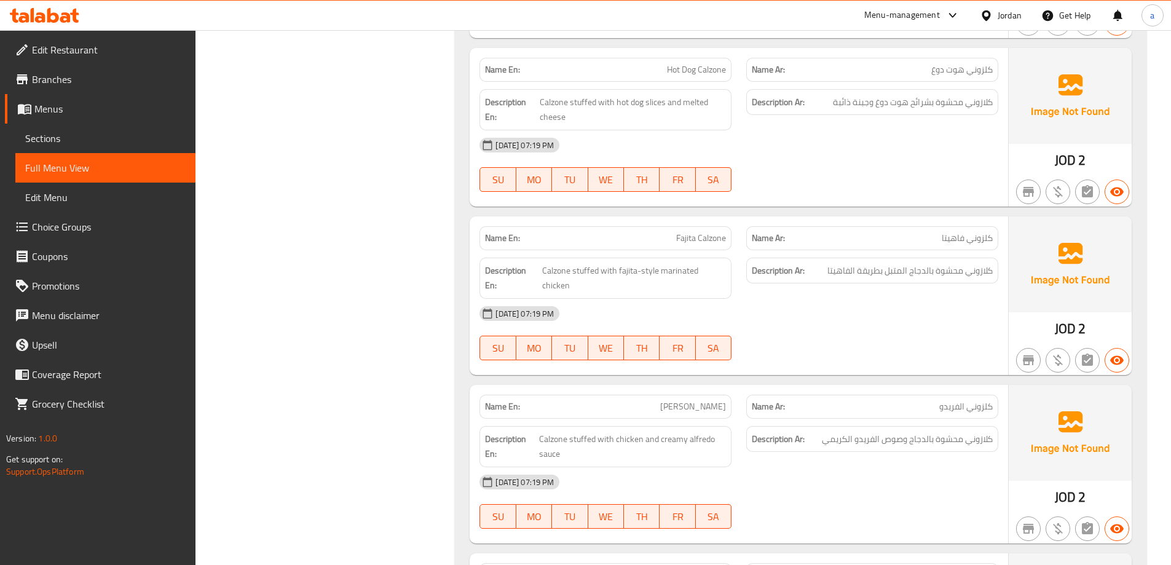
scroll to position [9921, 0]
click at [840, 301] on div "28-09-2025 07:19 PM" at bounding box center [739, 316] width 534 height 30
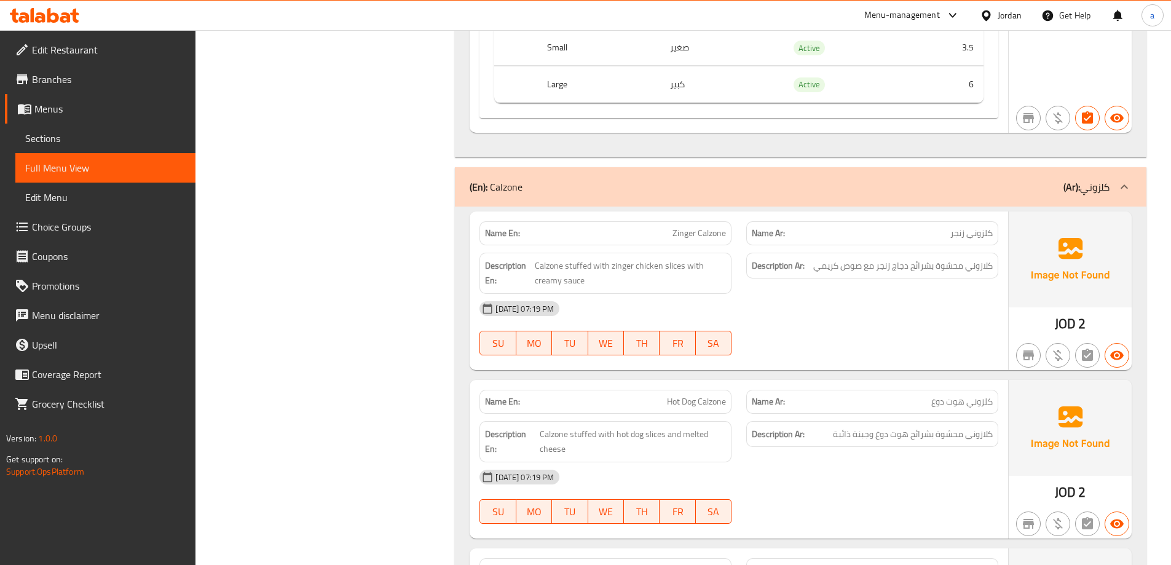
scroll to position [9590, 0]
click at [941, 296] on div "28-09-2025 07:19 PM" at bounding box center [739, 311] width 534 height 30
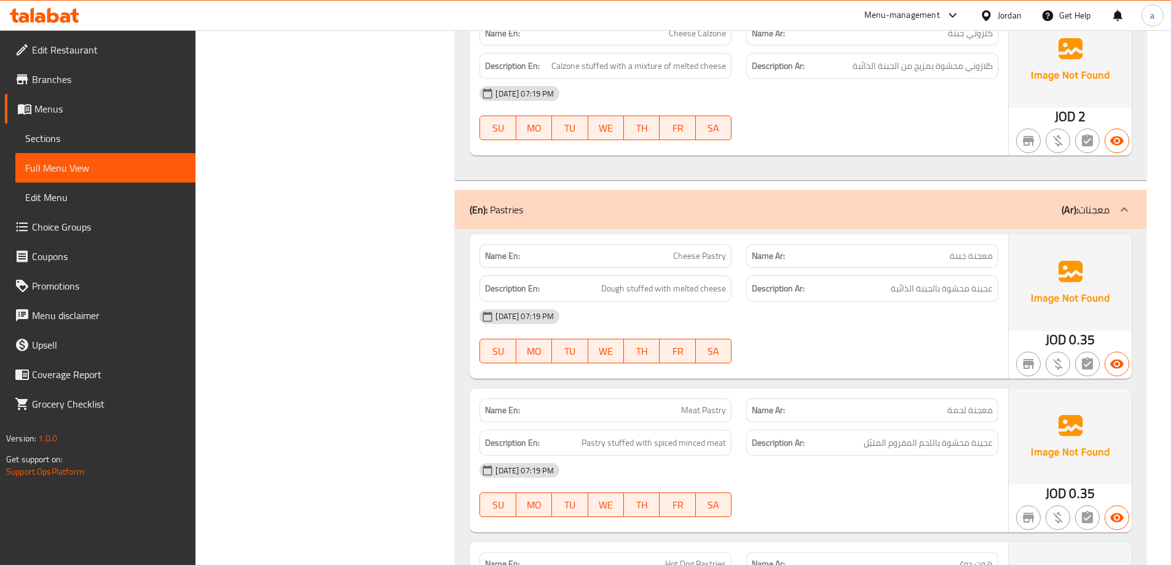
scroll to position [10721, 0]
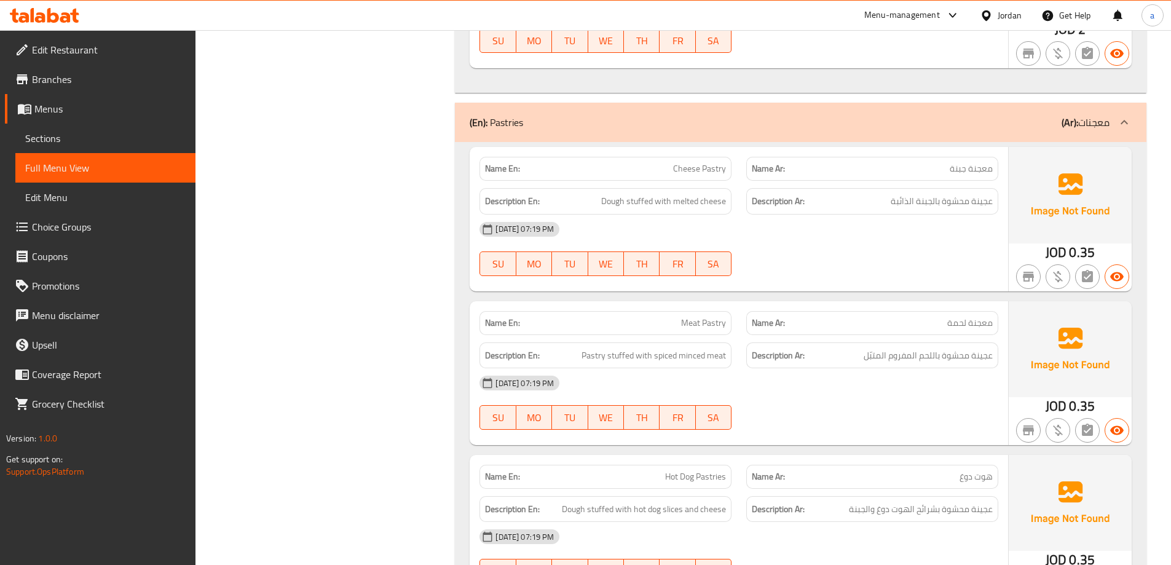
click at [926, 269] on div at bounding box center [872, 276] width 267 height 15
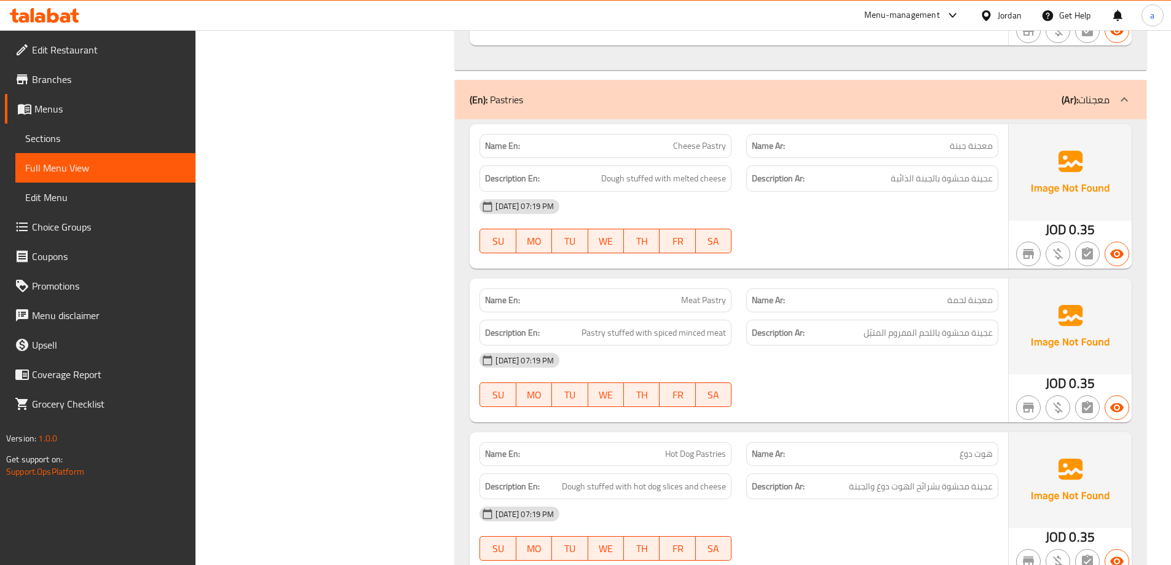
scroll to position [10745, 0]
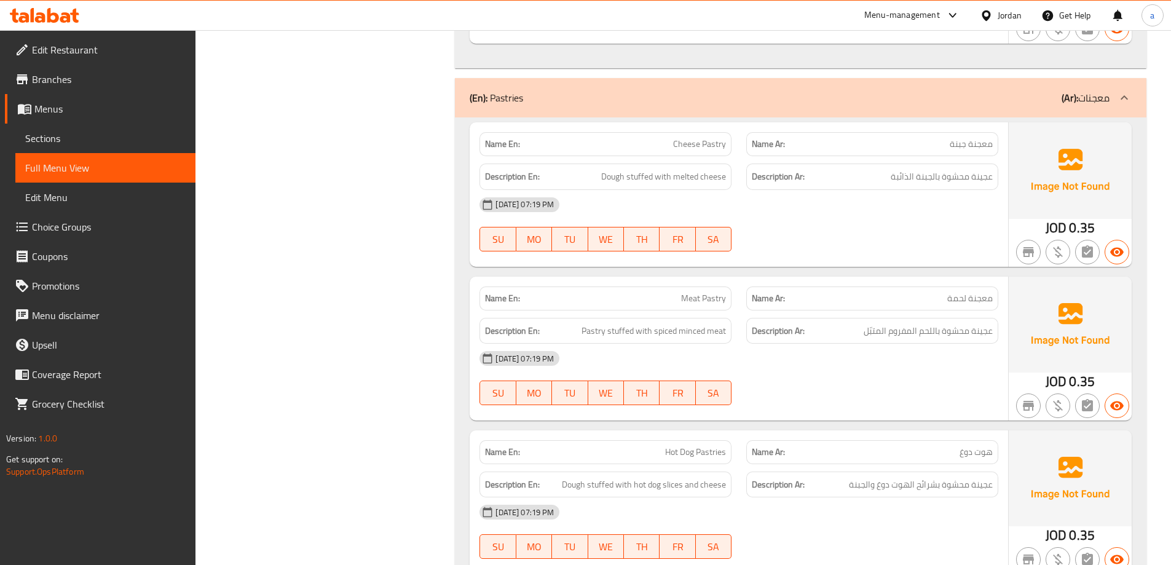
click at [751, 318] on div "Description Ar: عجينة محشوة باللحم المفروم المتبّل" at bounding box center [872, 331] width 252 height 26
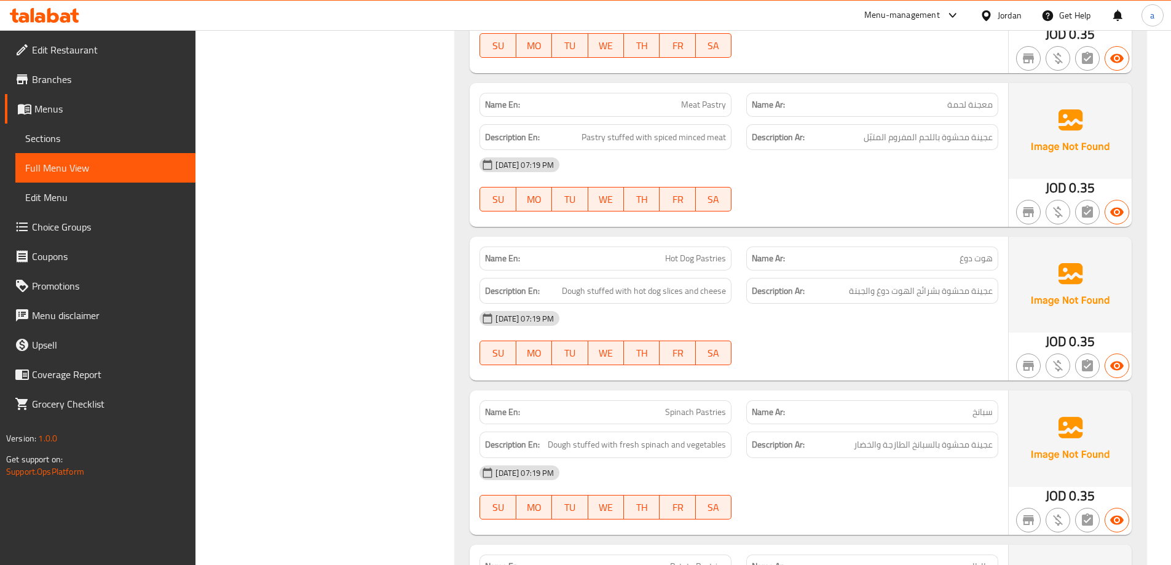
scroll to position [10940, 0]
click at [818, 302] on div "28-09-2025 07:19 PM" at bounding box center [739, 317] width 534 height 30
click at [706, 251] on span "Hot Dog Pastries" at bounding box center [695, 257] width 61 height 13
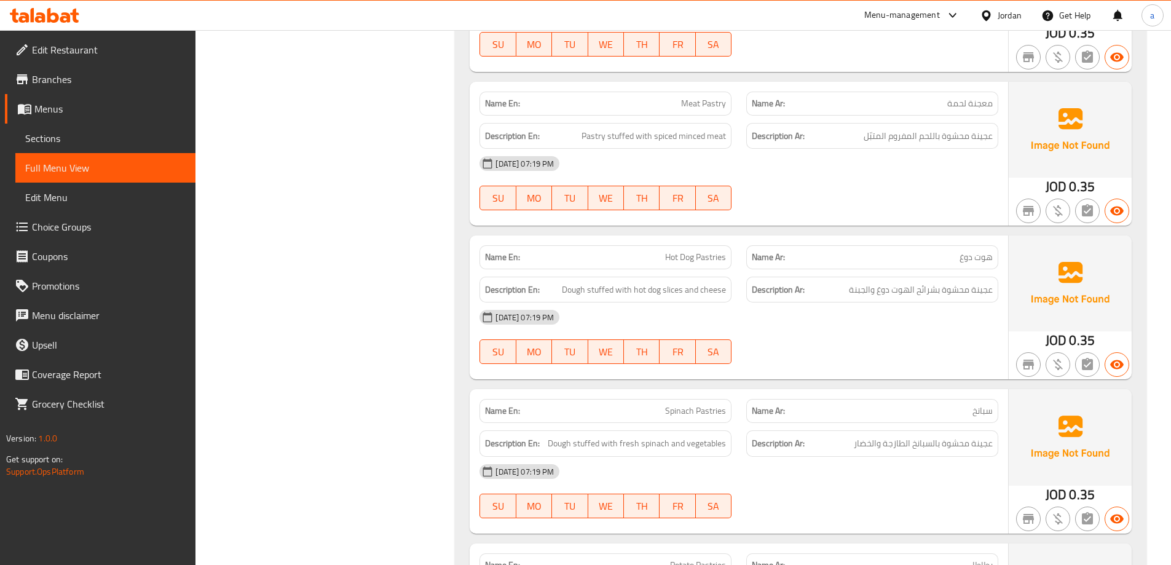
click at [881, 310] on div "28-09-2025 07:19 PM SU MO TU WE TH FR SA" at bounding box center [739, 336] width 534 height 69
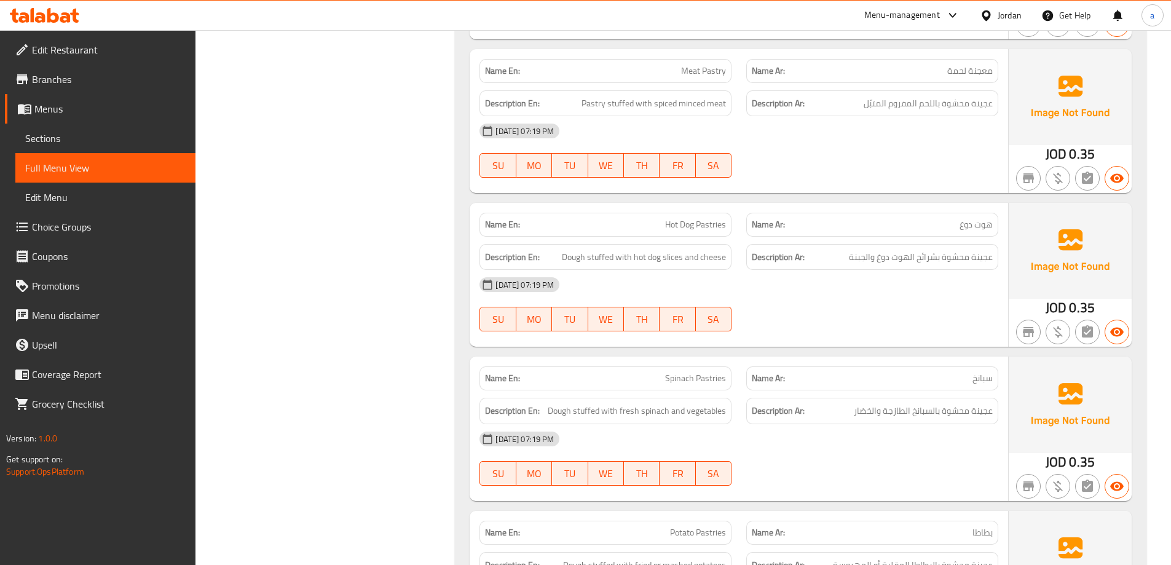
scroll to position [11002, 0]
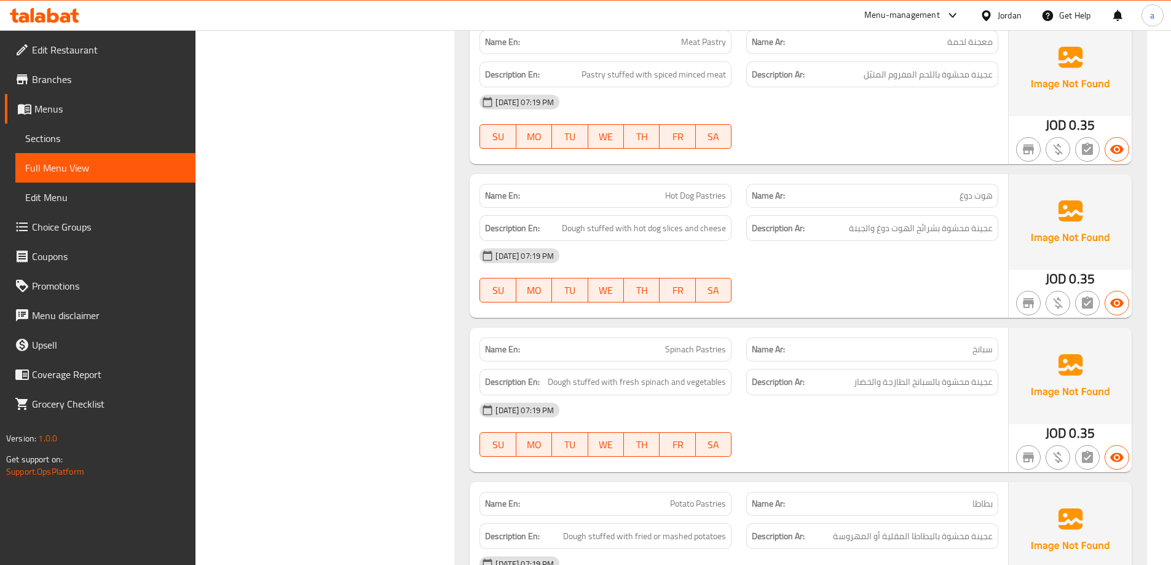
click at [684, 343] on span "Spinach Pastries" at bounding box center [695, 349] width 61 height 13
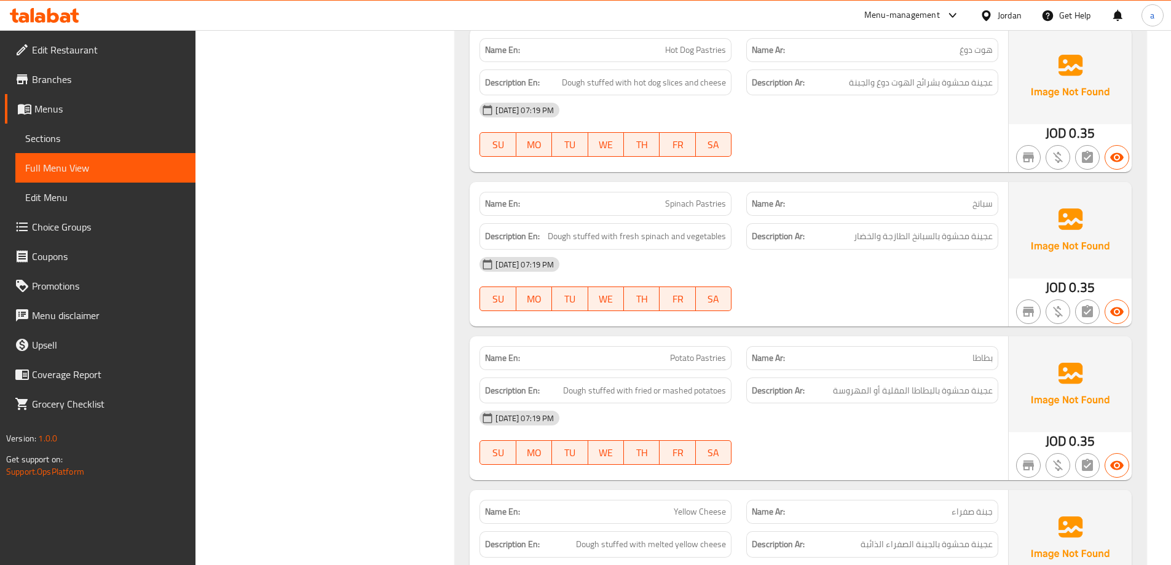
scroll to position [11186, 0]
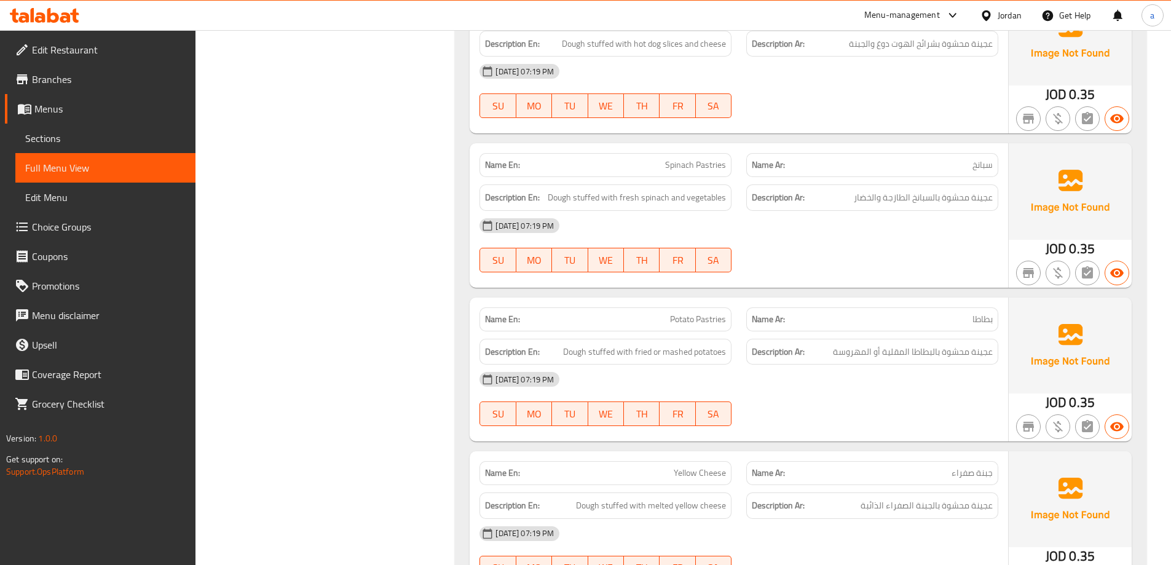
click at [684, 313] on span "Potato Pastries" at bounding box center [698, 319] width 56 height 13
click at [702, 313] on span "Potato Pastries" at bounding box center [698, 319] width 56 height 13
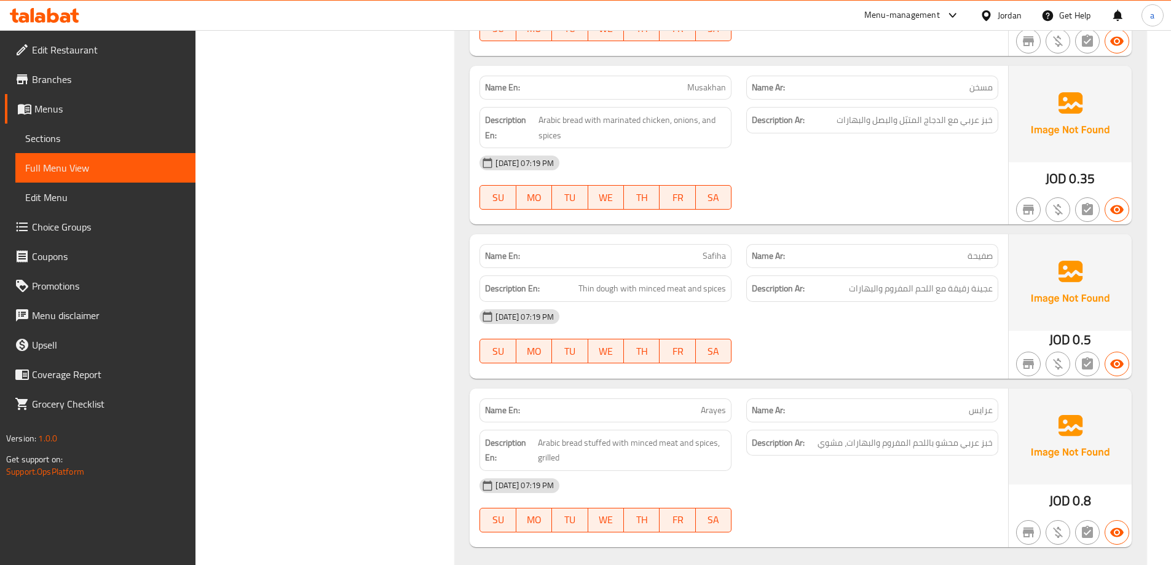
scroll to position [11727, 0]
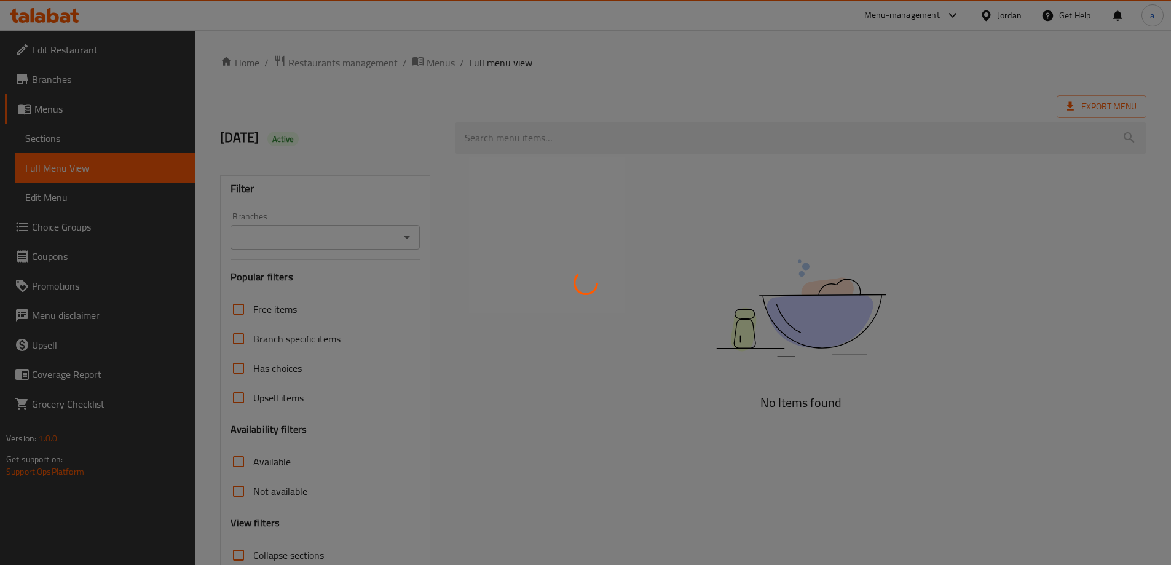
drag, startPoint x: 0, startPoint y: 0, endPoint x: 86, endPoint y: 63, distance: 106.8
click at [92, 68] on div at bounding box center [585, 282] width 1171 height 565
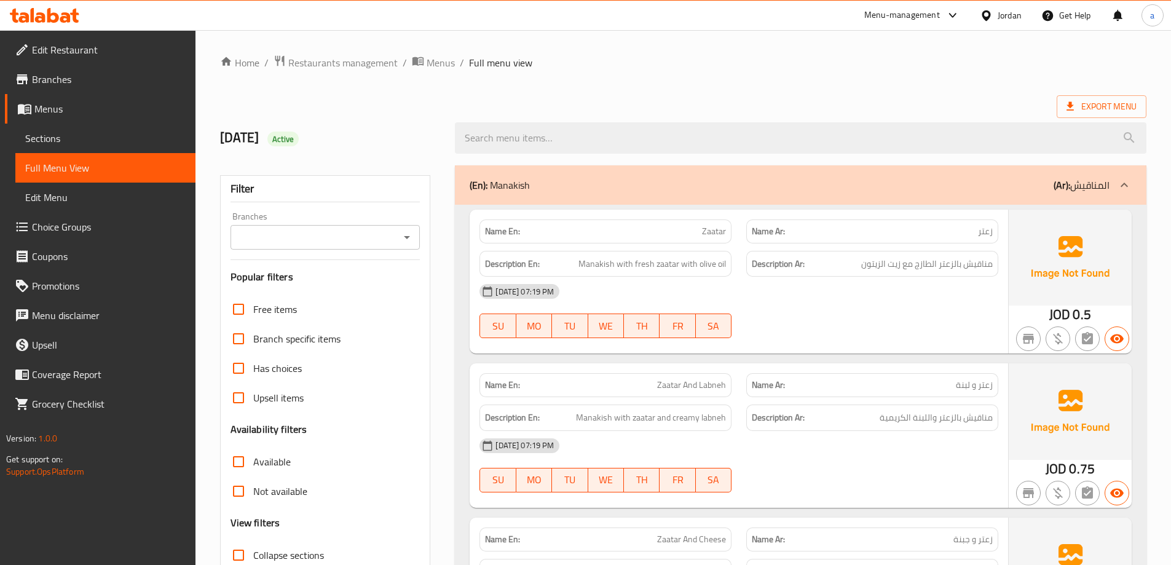
drag, startPoint x: 82, startPoint y: 77, endPoint x: 483, endPoint y: 187, distance: 415.5
click at [82, 78] on span "Branches" at bounding box center [109, 79] width 154 height 15
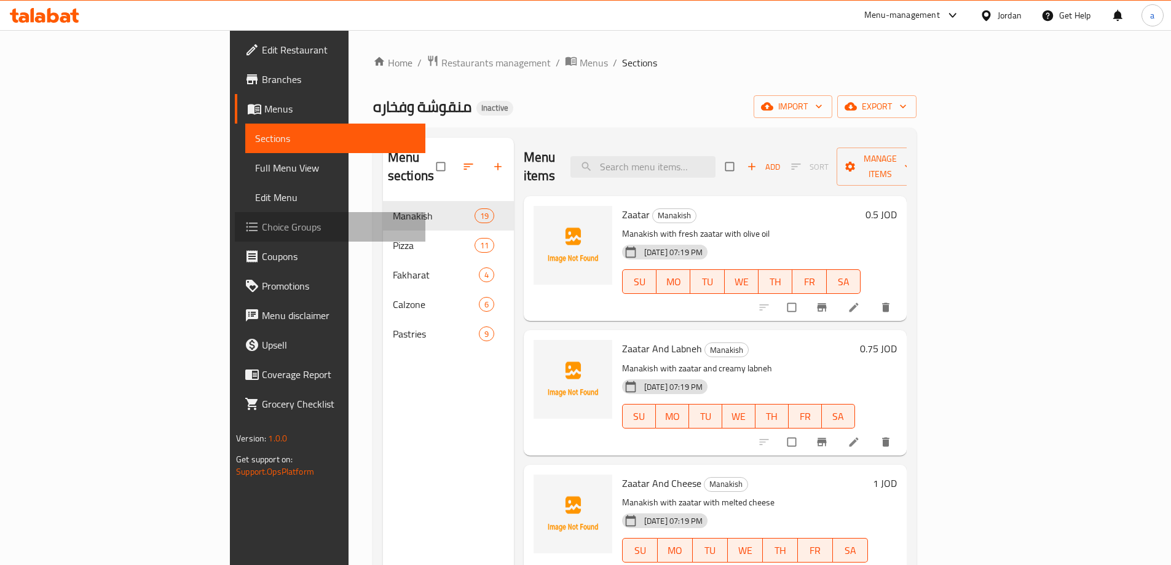
click at [262, 234] on span "Choice Groups" at bounding box center [339, 226] width 154 height 15
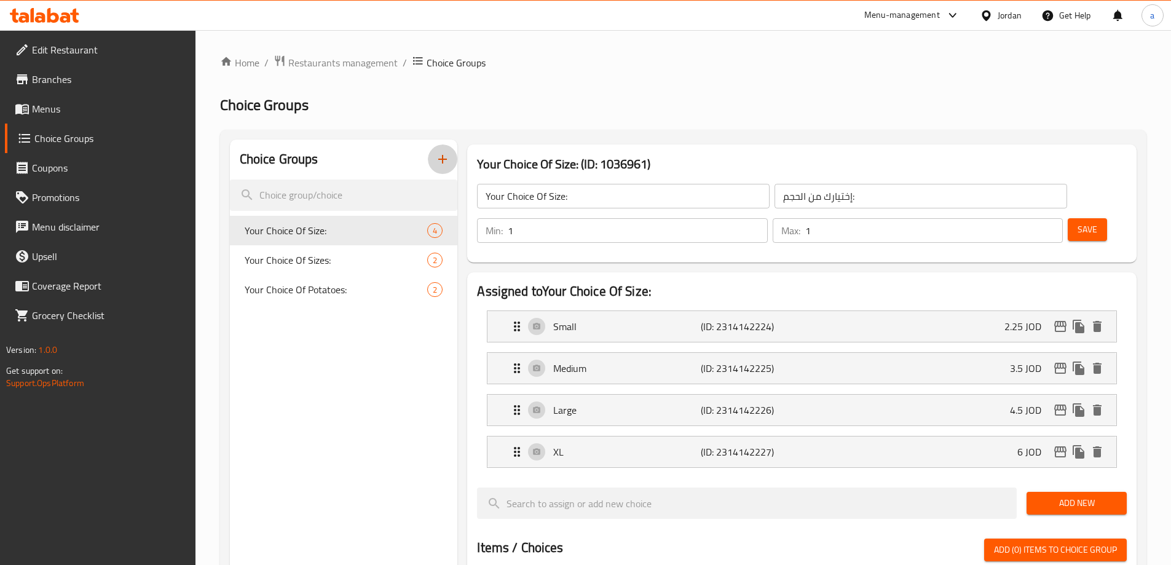
click at [447, 165] on icon "button" at bounding box center [442, 159] width 15 height 15
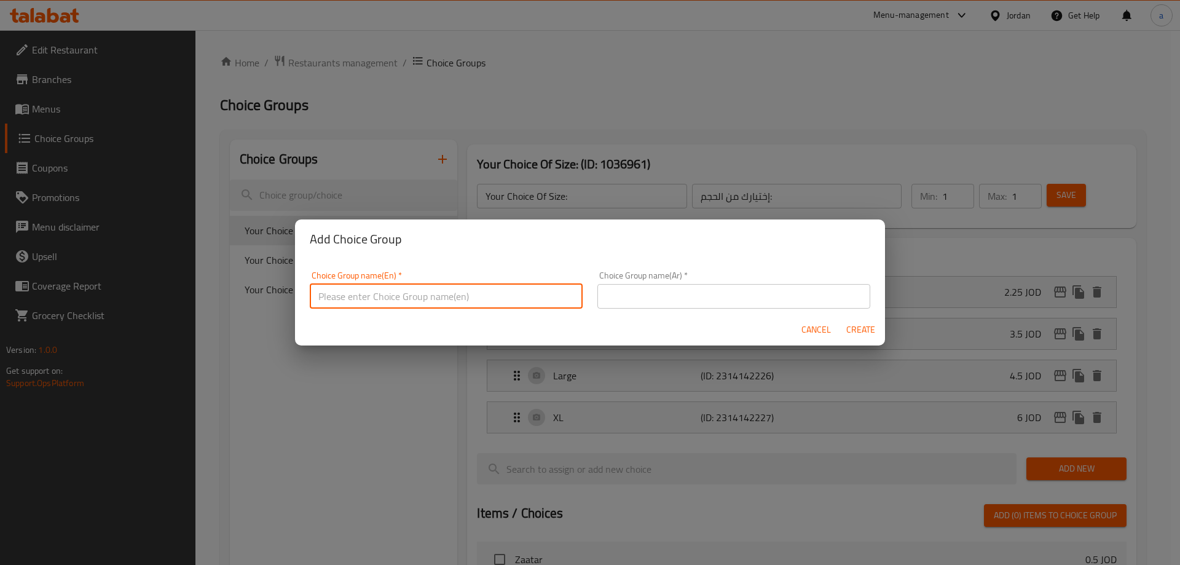
click at [485, 301] on input "text" at bounding box center [446, 296] width 273 height 25
type input "إ"
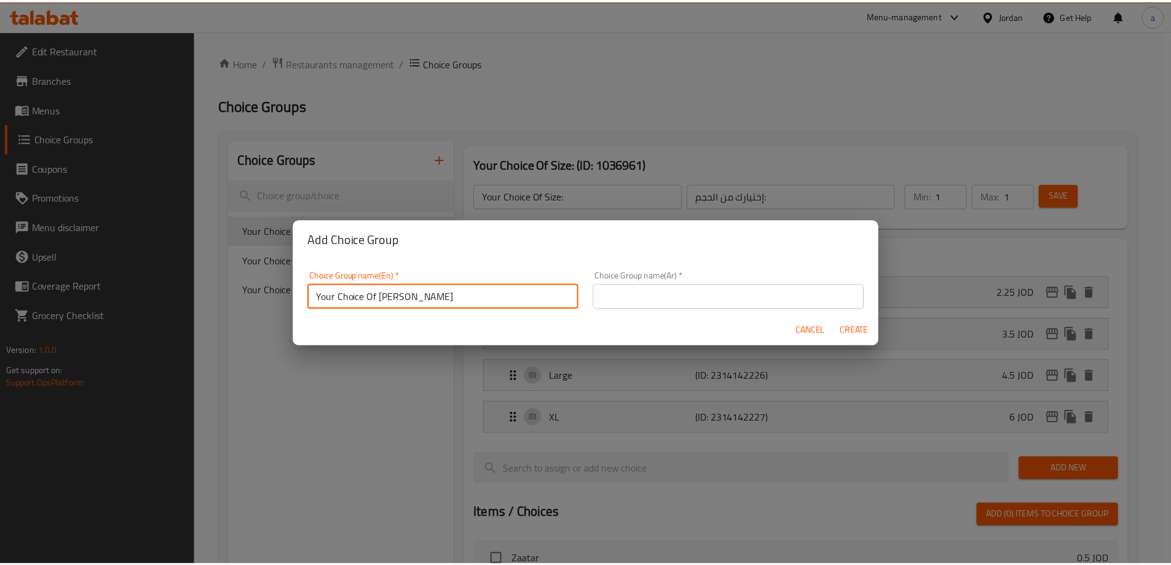
scroll to position [4, 0]
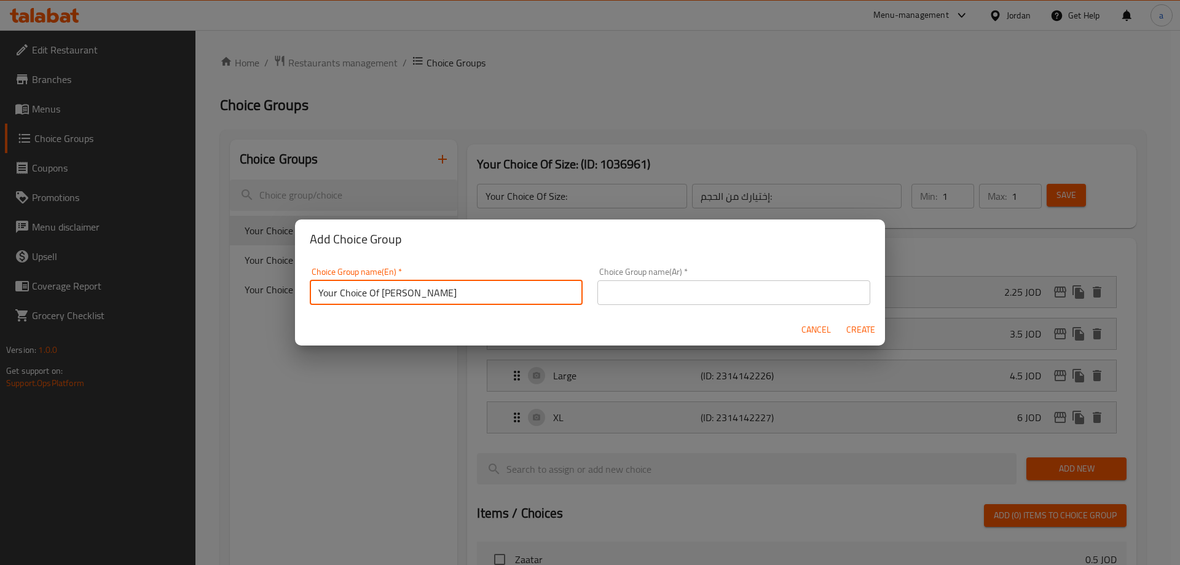
drag, startPoint x: 440, startPoint y: 304, endPoint x: 381, endPoint y: 298, distance: 58.8
click at [381, 298] on input "Your Choice Of [PERSON_NAME]" at bounding box center [446, 292] width 273 height 25
paste input "eque"
type input "Your Choice Of Barbeque Pizza:"
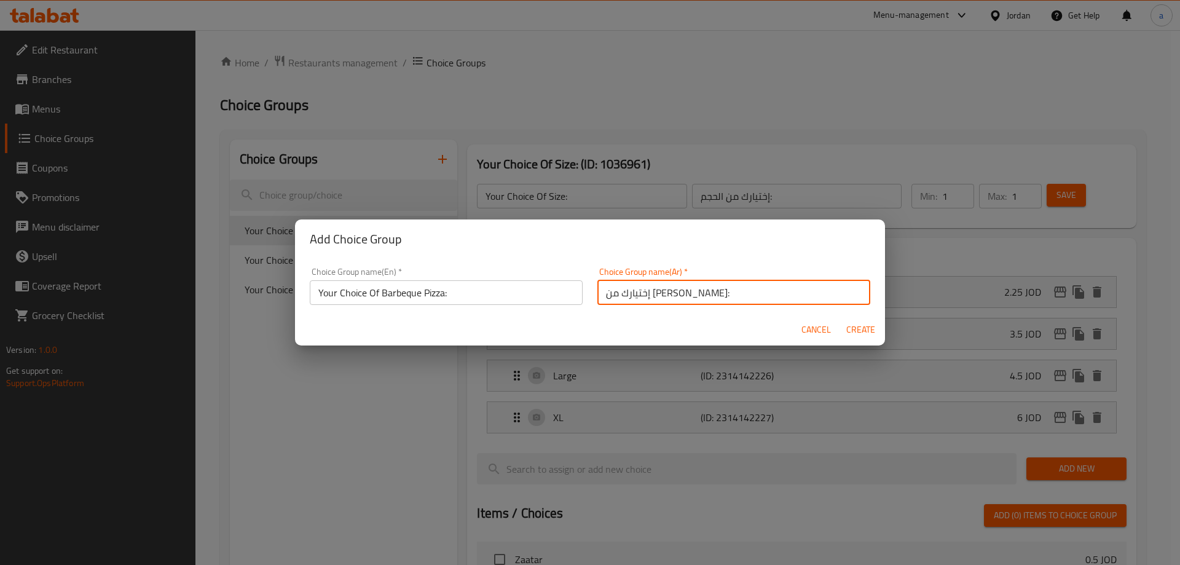
type input "إختيارك من [PERSON_NAME]:"
click at [848, 328] on span "Create" at bounding box center [861, 329] width 30 height 15
type input "Your Choice Of Barbeque Pizza:"
type input "إختيارك من [PERSON_NAME]:"
type input "0"
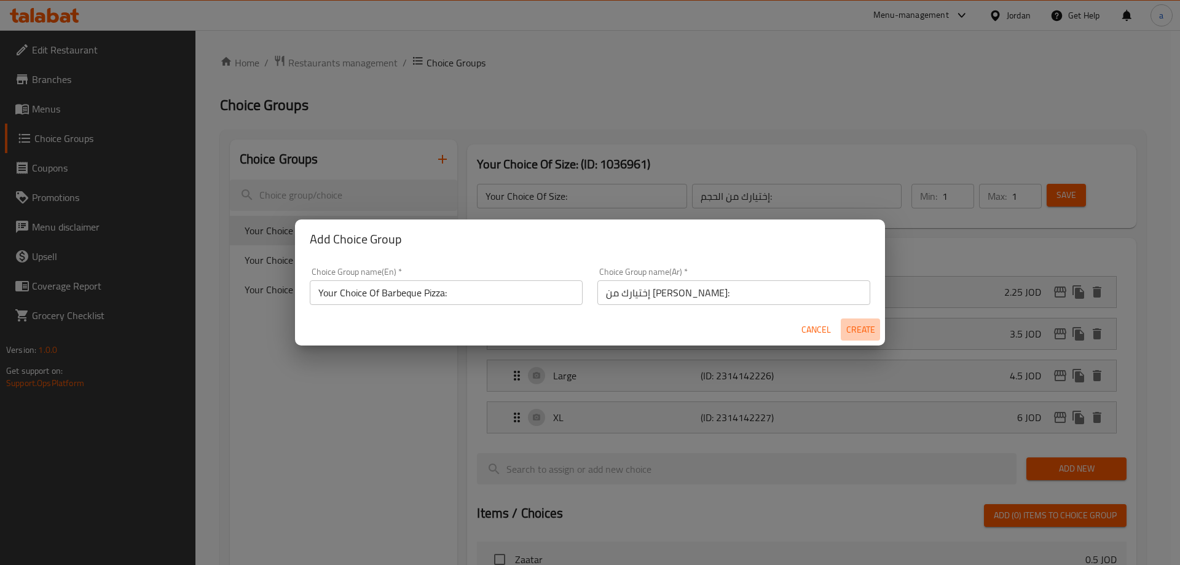
type input "0"
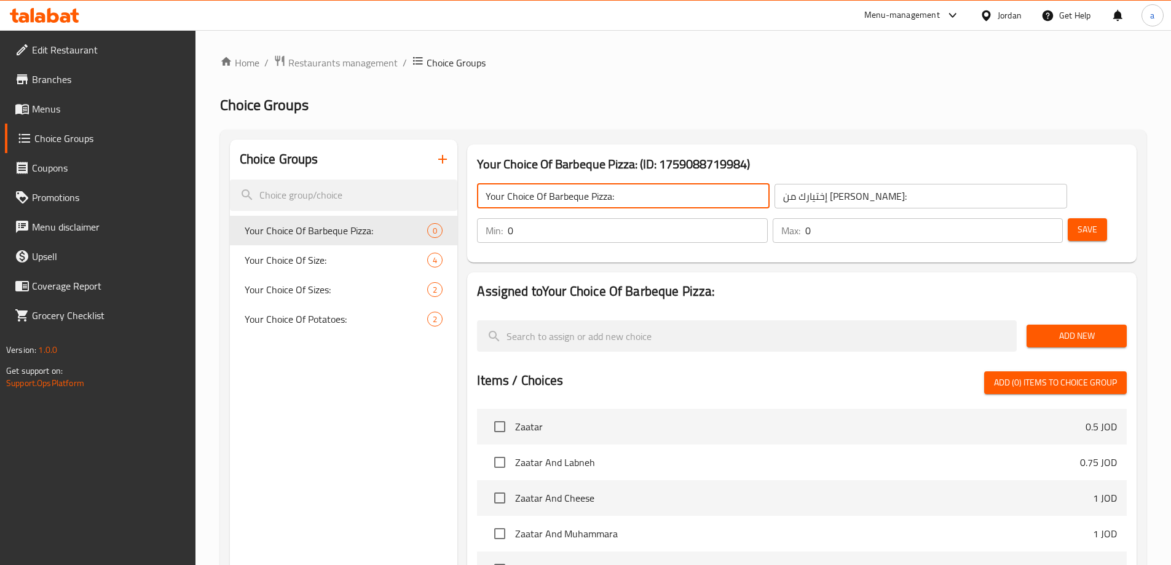
drag, startPoint x: 637, startPoint y: 200, endPoint x: 562, endPoint y: 198, distance: 75.6
click at [562, 198] on input "Your Choice Of Barbeque Pizza:" at bounding box center [623, 196] width 293 height 25
click at [580, 202] on input "Your Choice Of Barbeque Pizza:" at bounding box center [623, 196] width 293 height 25
drag, startPoint x: 610, startPoint y: 196, endPoint x: 545, endPoint y: 206, distance: 65.3
click at [545, 206] on input "Your Choice Of Barbeque Pizza:" at bounding box center [623, 196] width 293 height 25
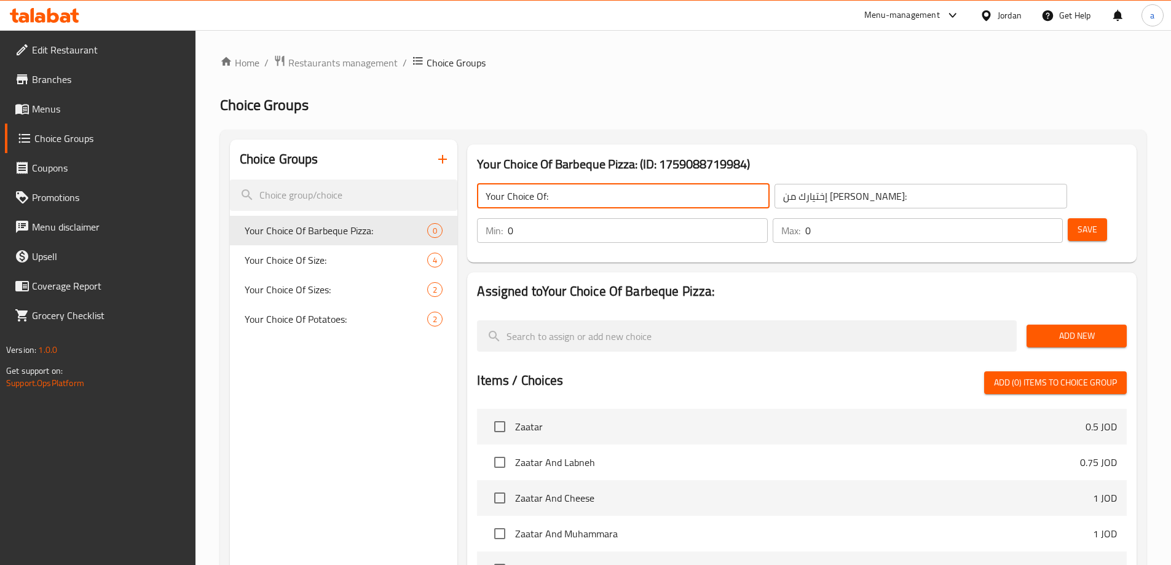
type input "Your Choice Of:"
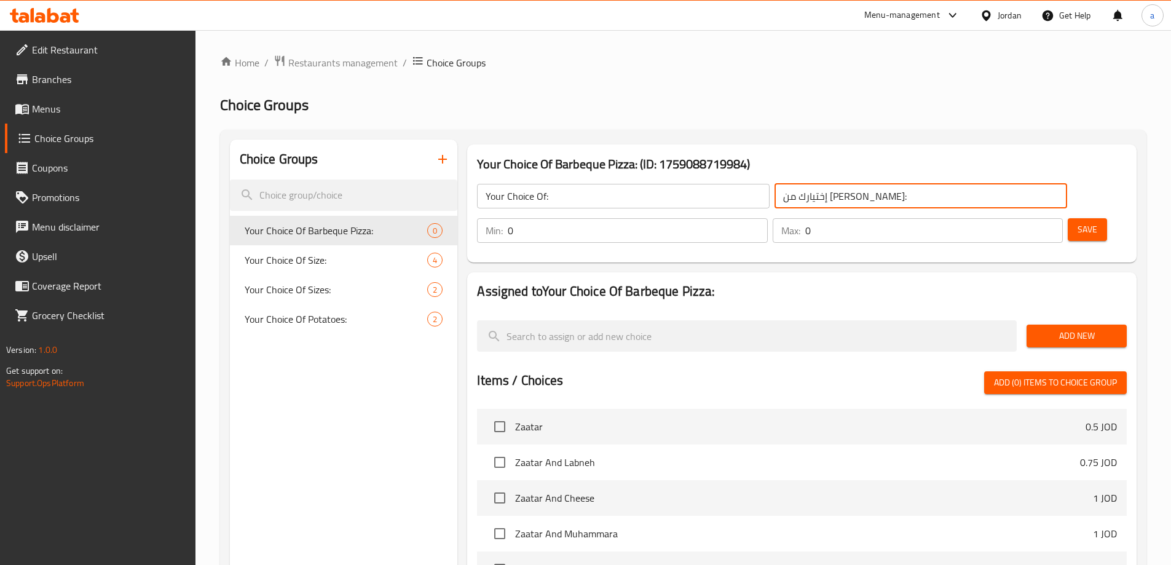
drag, startPoint x: 700, startPoint y: 195, endPoint x: 755, endPoint y: 202, distance: 56.3
click at [775, 202] on input "إختيارك من [PERSON_NAME]:" at bounding box center [921, 196] width 293 height 25
type input "إختيارك من:"
click at [777, 223] on div "Your Choice Of Barbeque Pizza: (ID: 1759088719984) Your Choice Of: ​ إختيارك من…" at bounding box center [801, 203] width 669 height 118
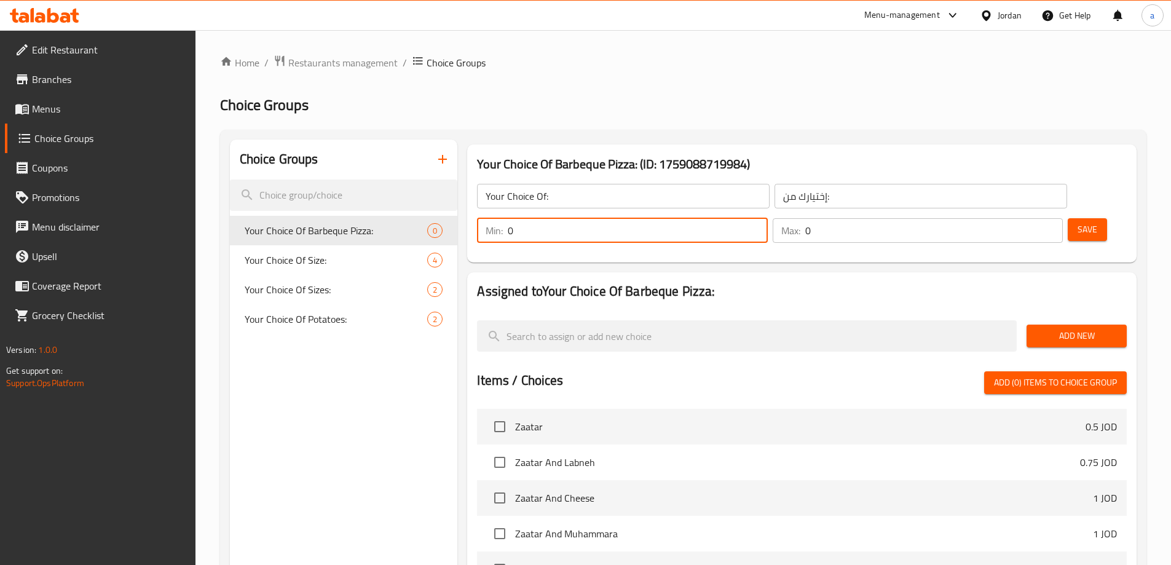
drag, startPoint x: 954, startPoint y: 195, endPoint x: 936, endPoint y: 201, distance: 19.3
click at [767, 218] on div "Min: 0 ​" at bounding box center [622, 230] width 290 height 25
type input "1"
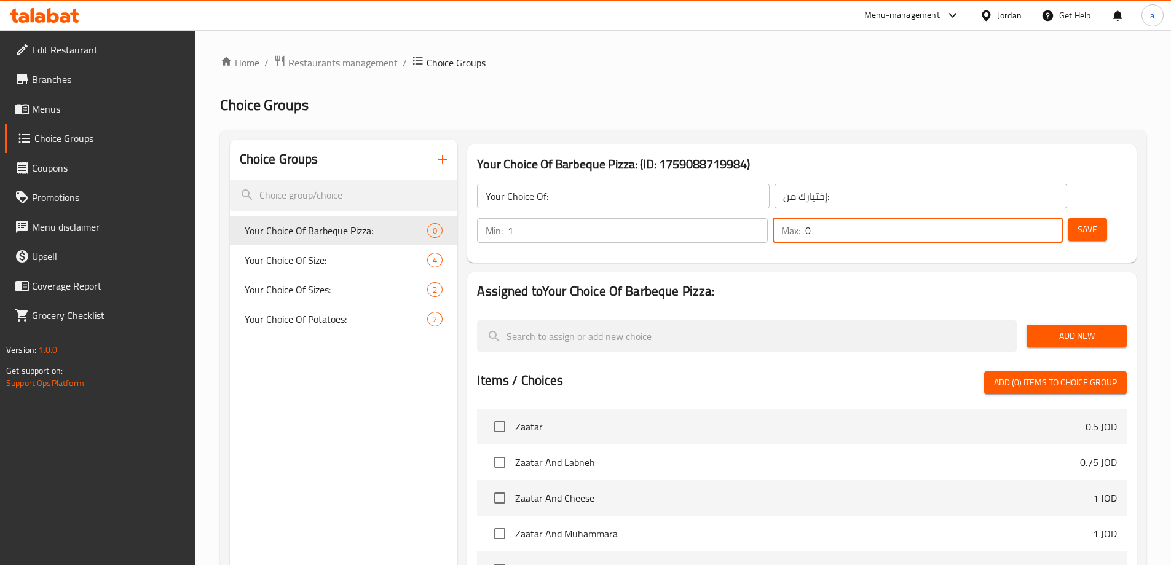
drag, startPoint x: 1017, startPoint y: 196, endPoint x: 1006, endPoint y: 202, distance: 12.7
click at [1006, 218] on div "Max: 0 ​" at bounding box center [918, 230] width 290 height 25
type input "1"
click at [1068, 218] on button "Save" at bounding box center [1087, 229] width 39 height 23
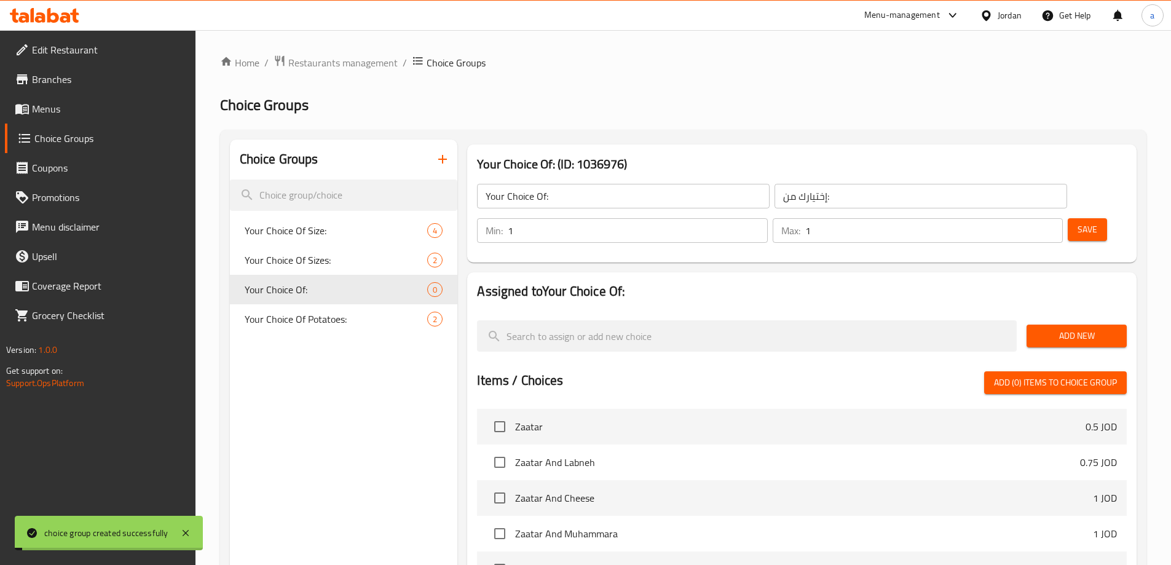
click at [1070, 328] on span "Add New" at bounding box center [1076, 335] width 81 height 15
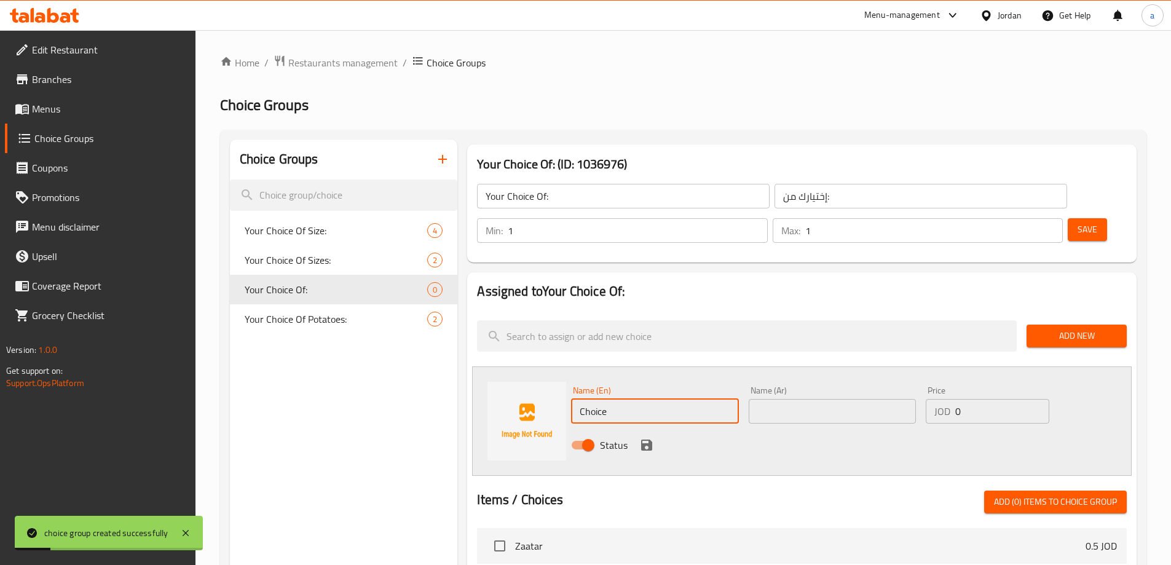
drag, startPoint x: 621, startPoint y: 379, endPoint x: 540, endPoint y: 388, distance: 82.3
click at [540, 388] on div "Name (En) Choice Name (En) Name (Ar) Name (Ar) Price JOD 0 Price Status" at bounding box center [802, 420] width 660 height 109
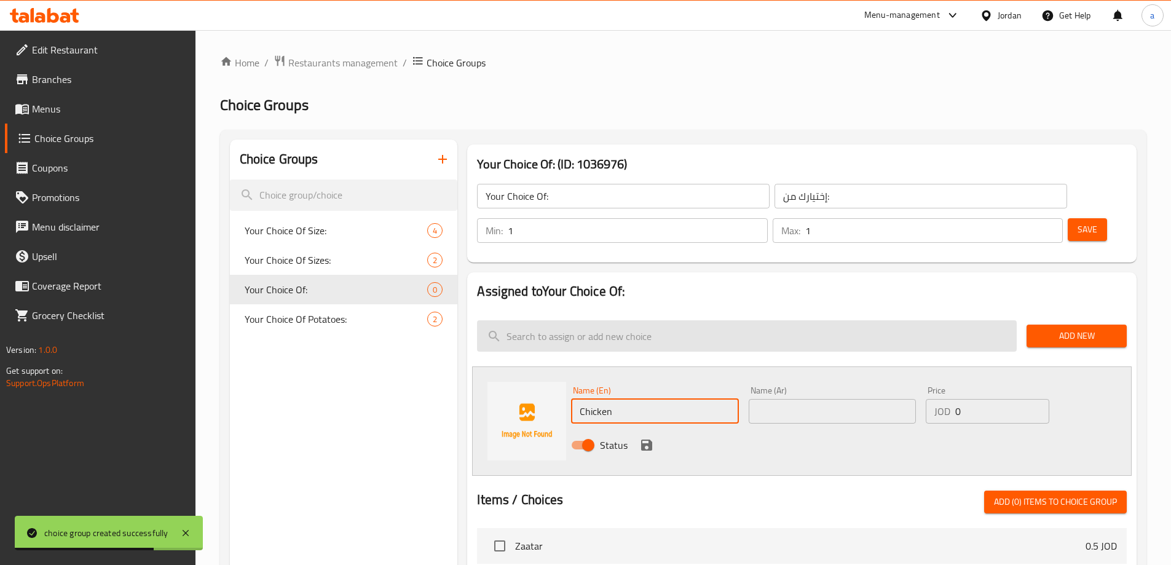
type input "Chicken"
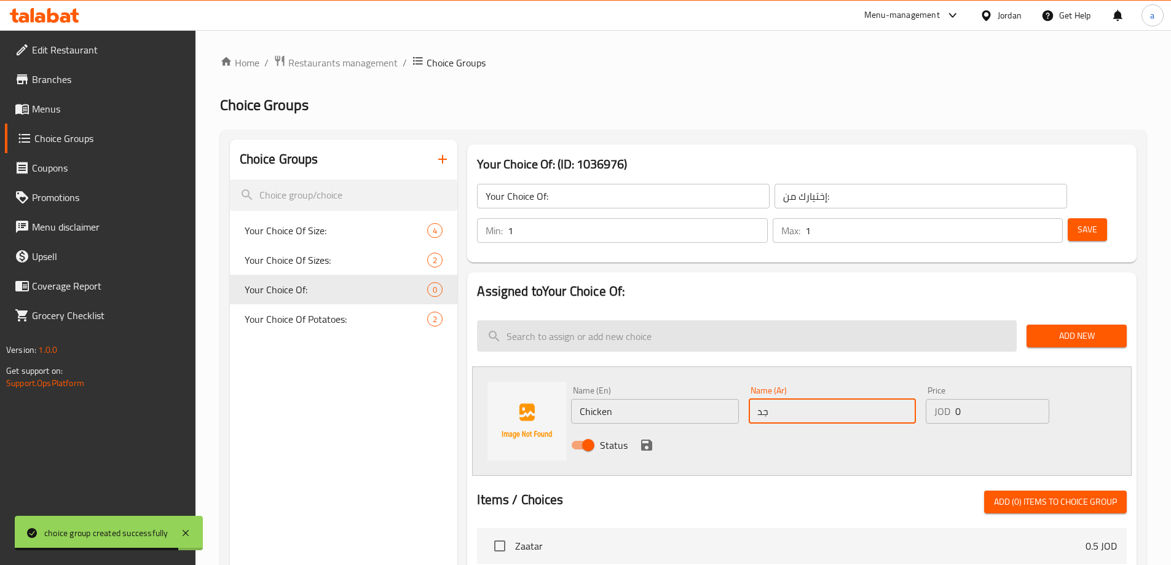
type input "ج"
type input "دجاج"
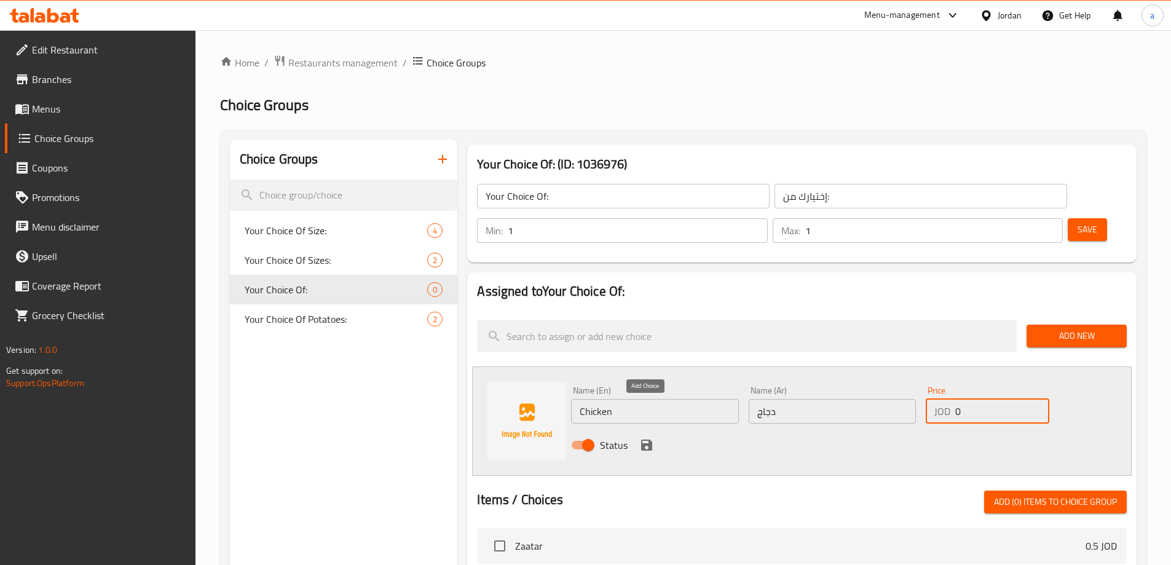
click at [649, 438] on icon "save" at bounding box center [646, 445] width 15 height 15
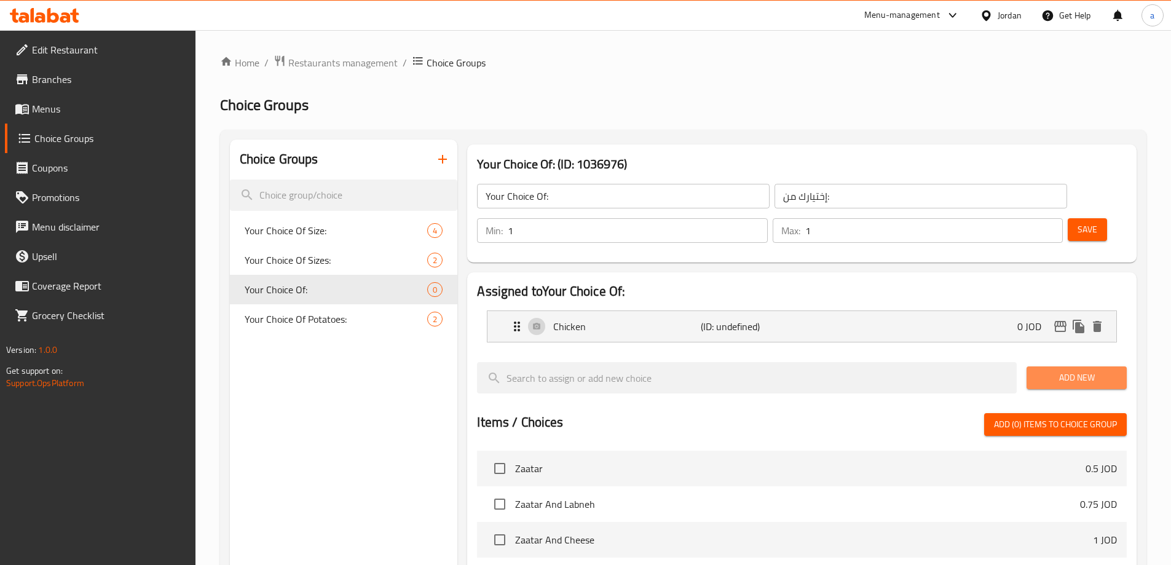
click at [1062, 366] on button "Add New" at bounding box center [1077, 377] width 100 height 23
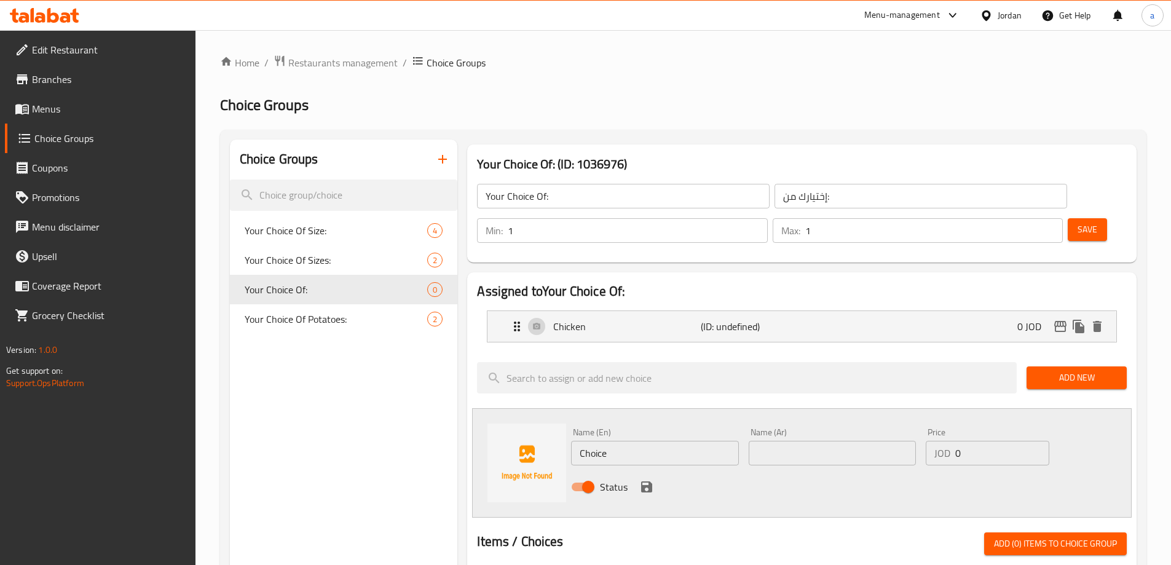
click at [647, 441] on input "Choice" at bounding box center [654, 453] width 167 height 25
type input "Meat"
type input "لحم"
click at [646, 479] on icon "save" at bounding box center [646, 486] width 15 height 15
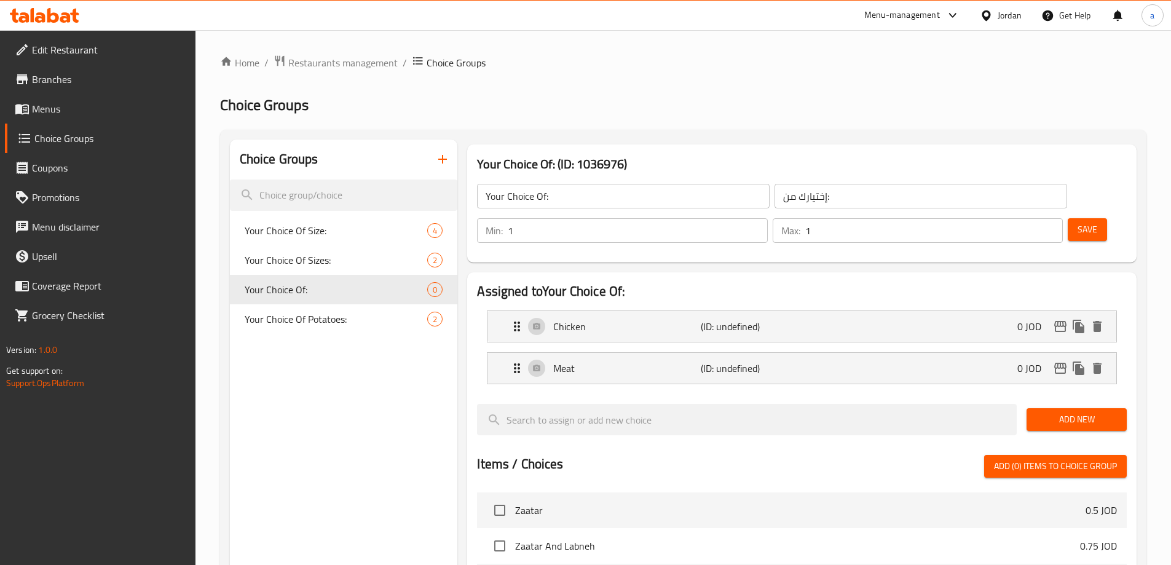
click at [1068, 218] on button "Save" at bounding box center [1087, 229] width 39 height 23
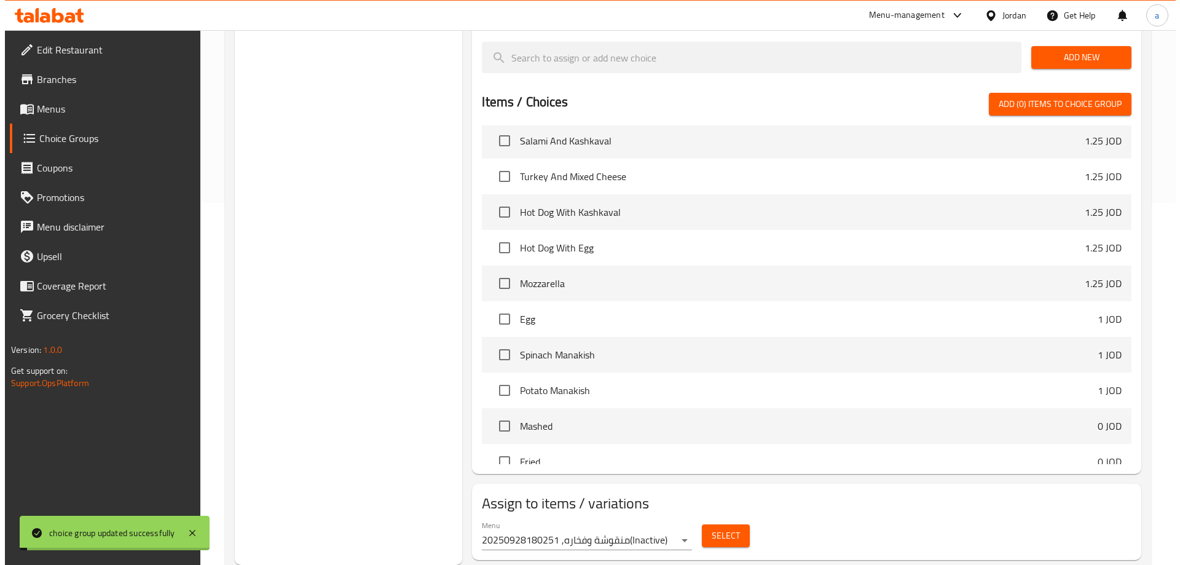
scroll to position [307, 0]
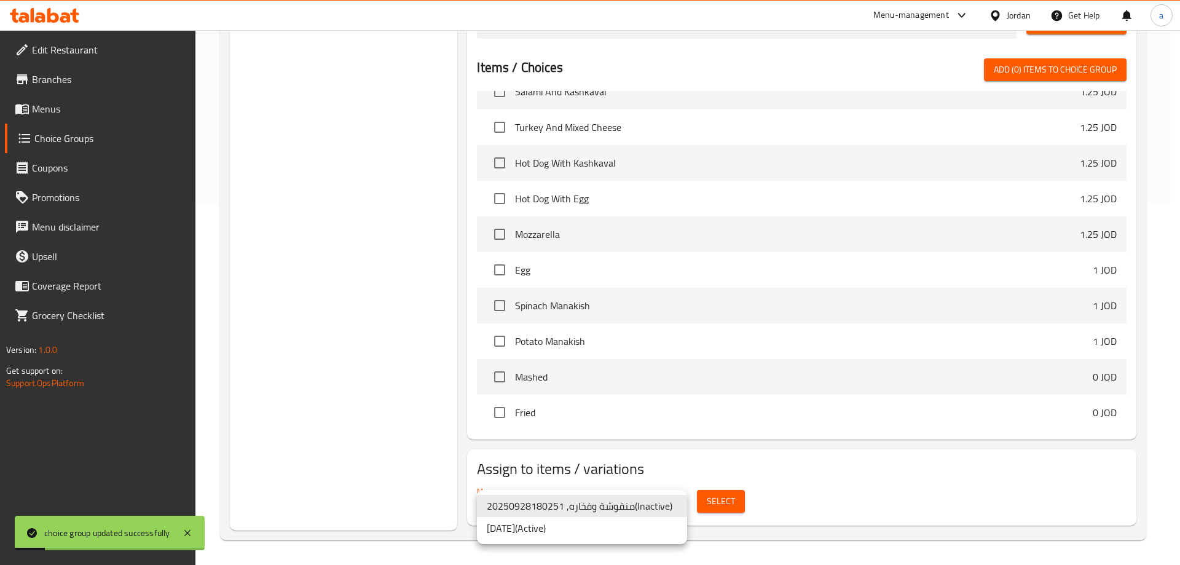
click at [634, 519] on li "[DATE] ( Active )" at bounding box center [582, 528] width 210 height 22
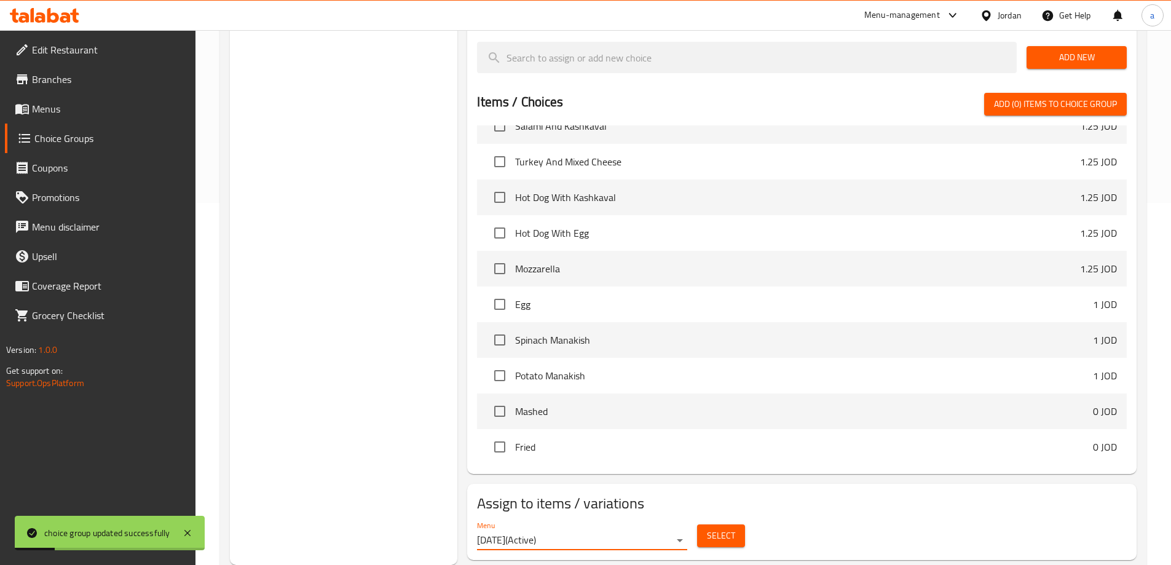
click at [744, 519] on div "Select" at bounding box center [721, 535] width 58 height 33
click at [743, 524] on button "Select" at bounding box center [721, 535] width 48 height 23
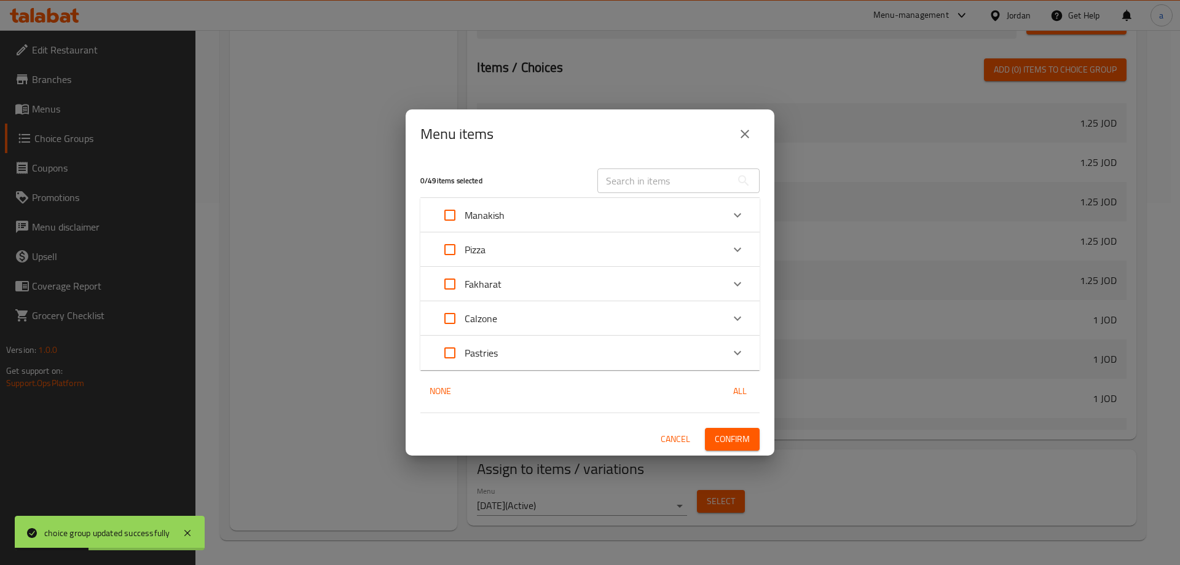
click at [556, 252] on div "Pizza" at bounding box center [579, 250] width 288 height 30
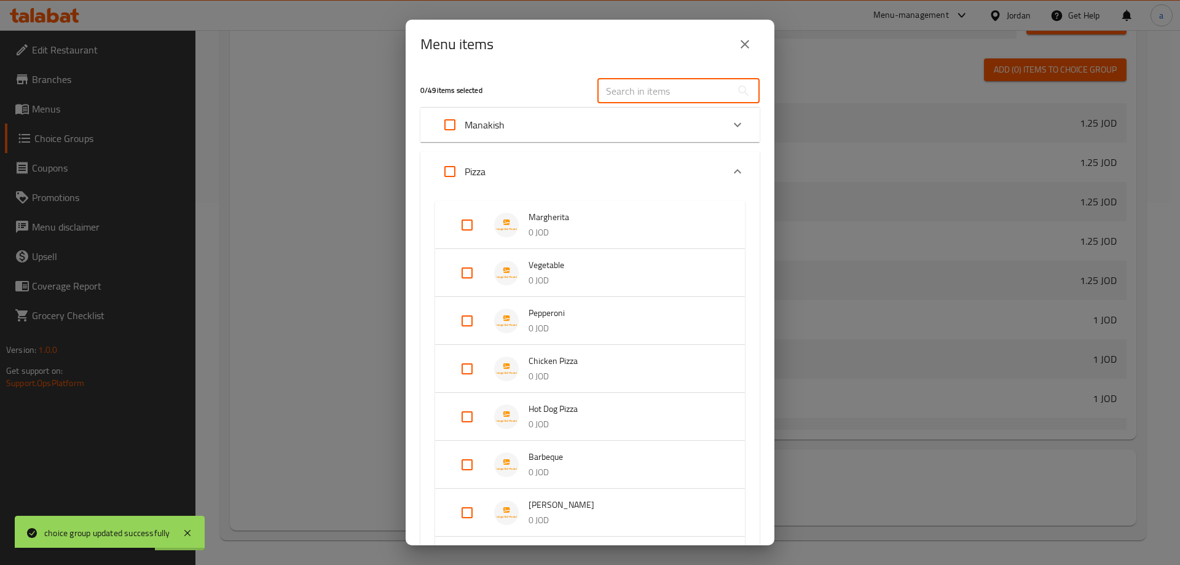
click at [645, 86] on input "text" at bounding box center [665, 91] width 134 height 25
paste input "باربكيو"
type input "باربكيو"
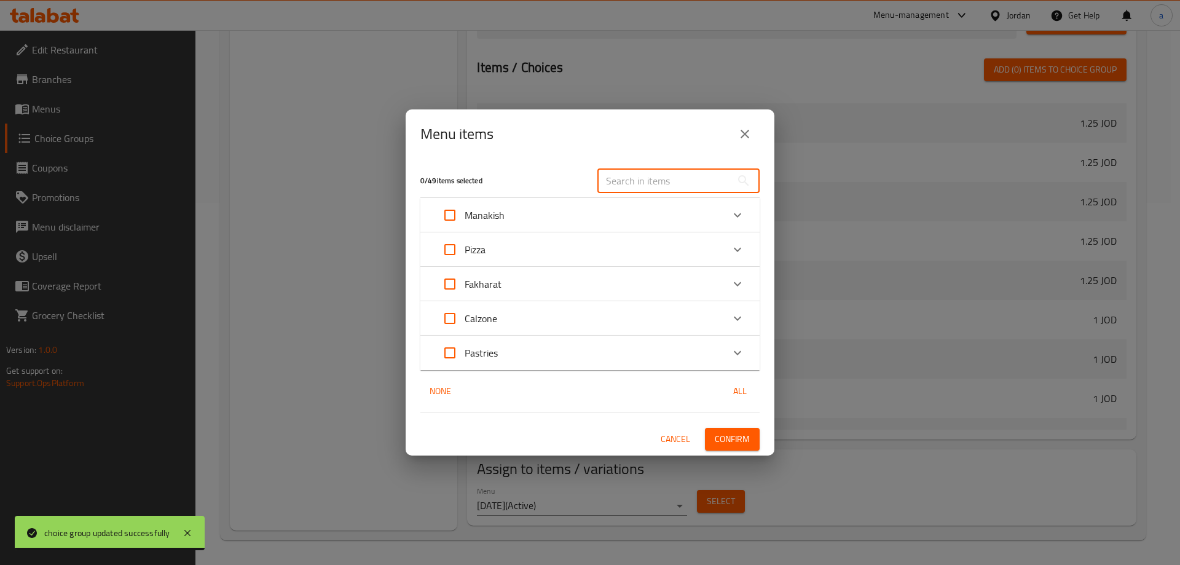
click at [544, 261] on div "Pizza" at bounding box center [579, 250] width 288 height 30
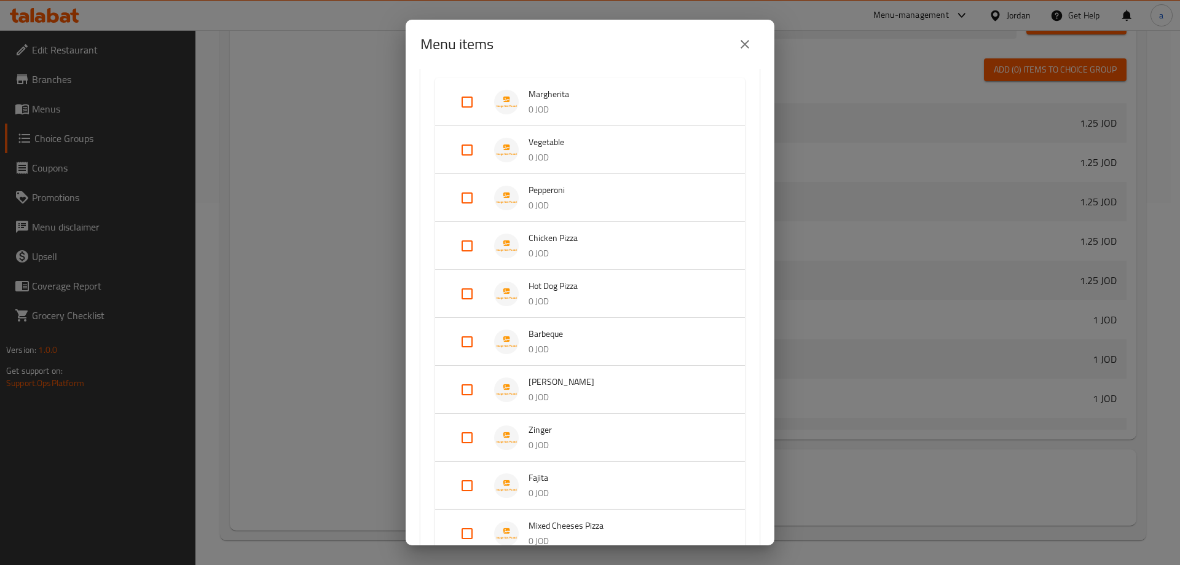
scroll to position [184, 0]
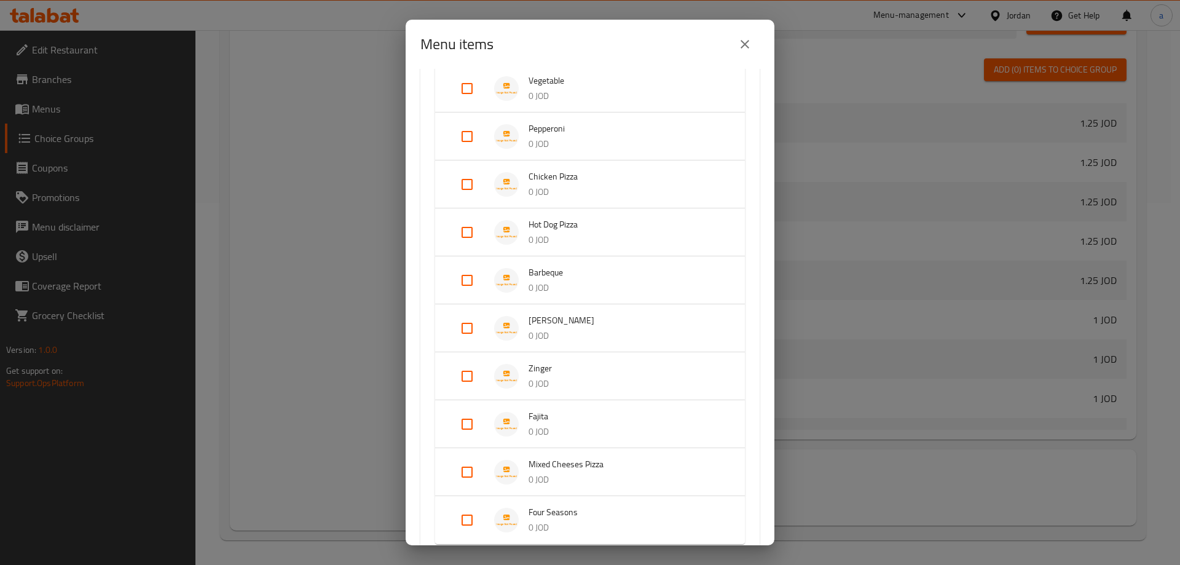
click at [459, 283] on input "Expand" at bounding box center [467, 281] width 30 height 30
checkbox input "true"
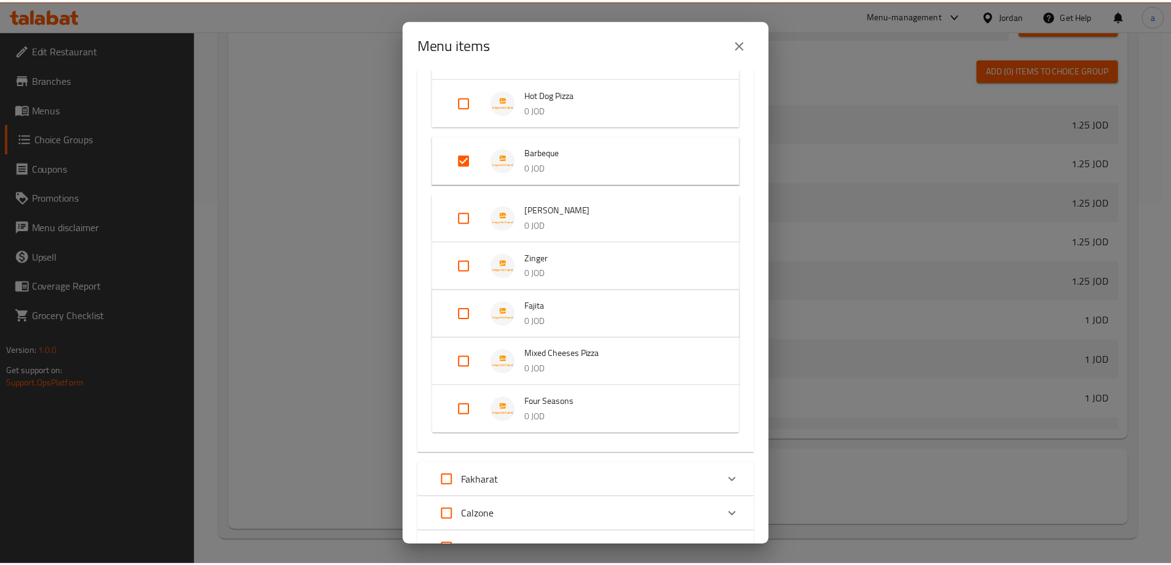
scroll to position [421, 0]
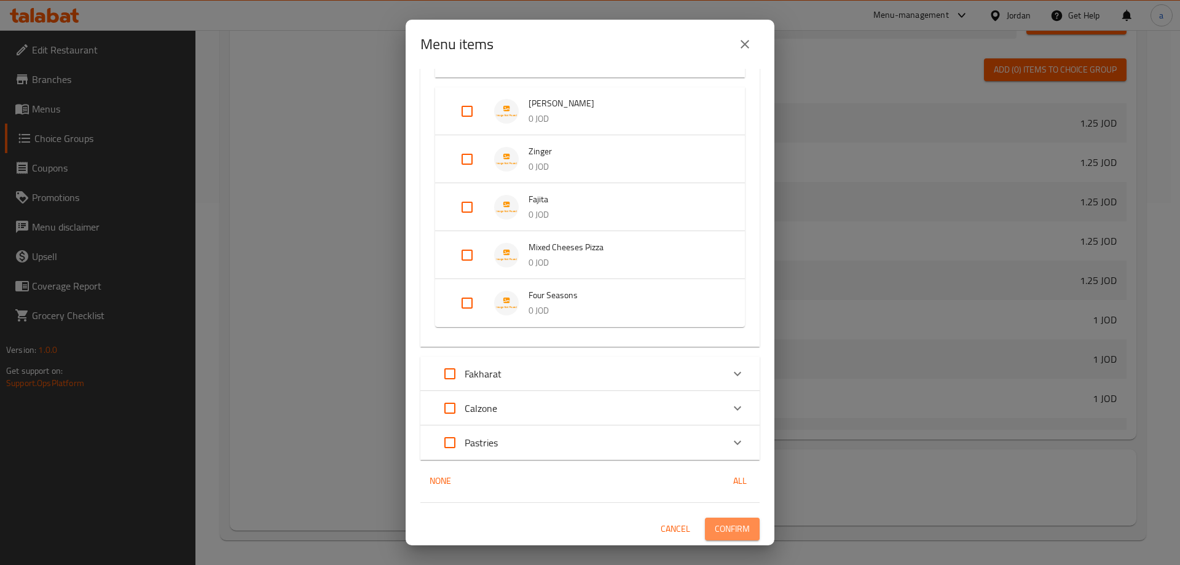
click at [717, 524] on span "Confirm" at bounding box center [732, 528] width 35 height 15
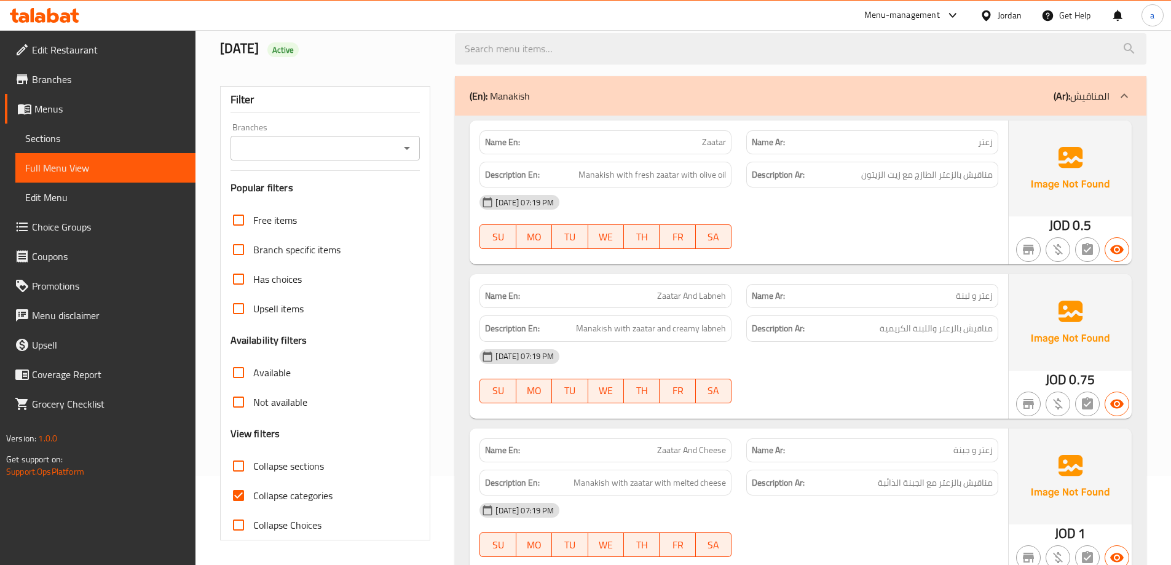
click at [282, 497] on span "Collapse categories" at bounding box center [292, 495] width 79 height 15
click at [253, 497] on input "Collapse categories" at bounding box center [239, 496] width 30 height 30
checkbox input "false"
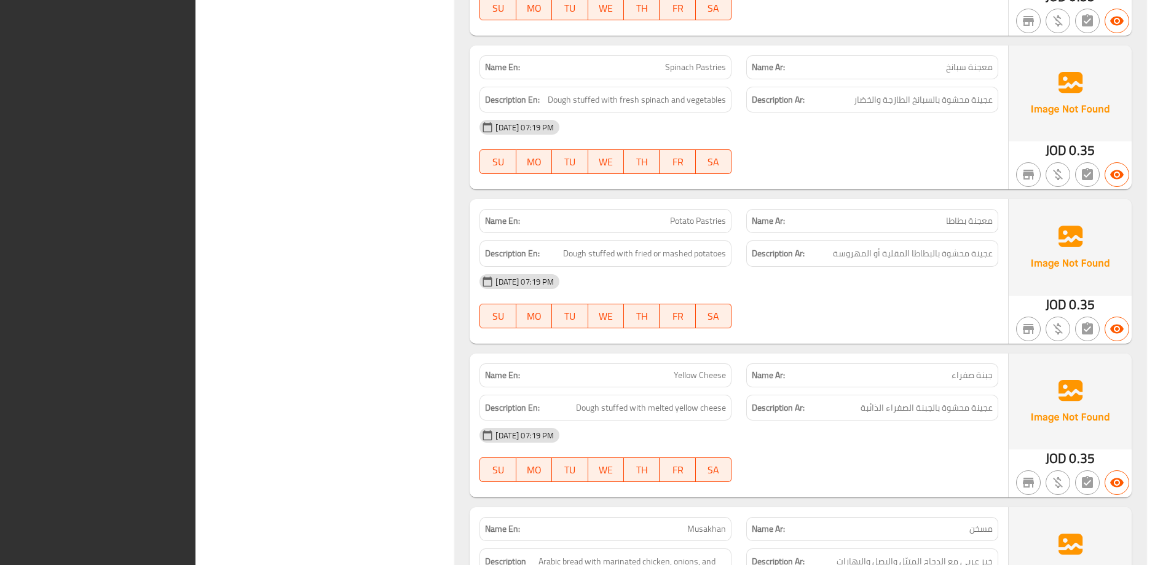
scroll to position [11904, 0]
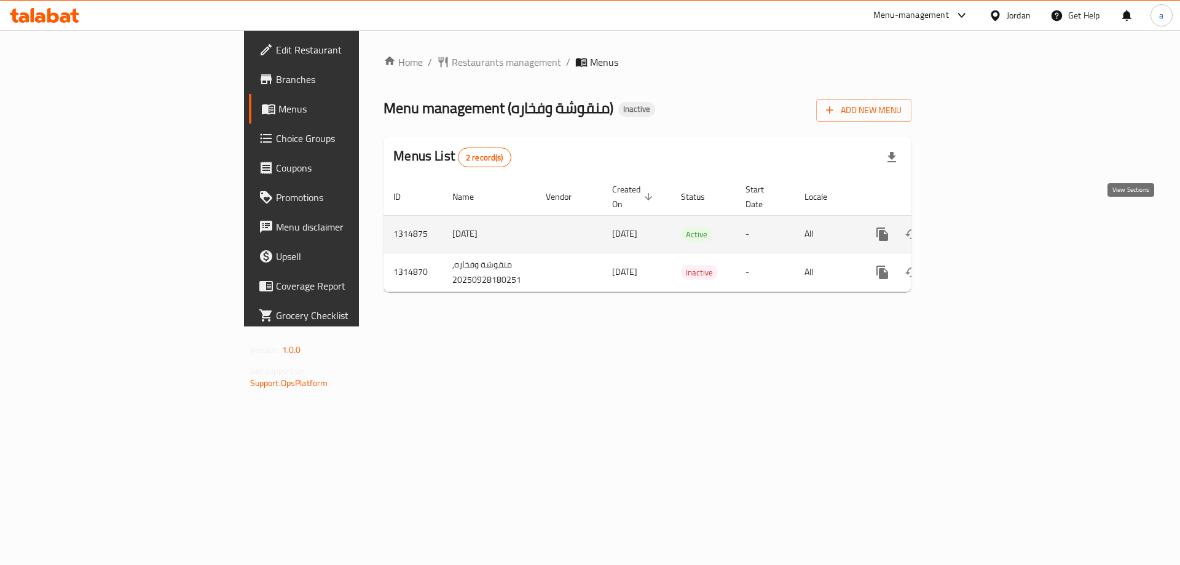
click at [979, 227] on icon "enhanced table" at bounding box center [971, 234] width 15 height 15
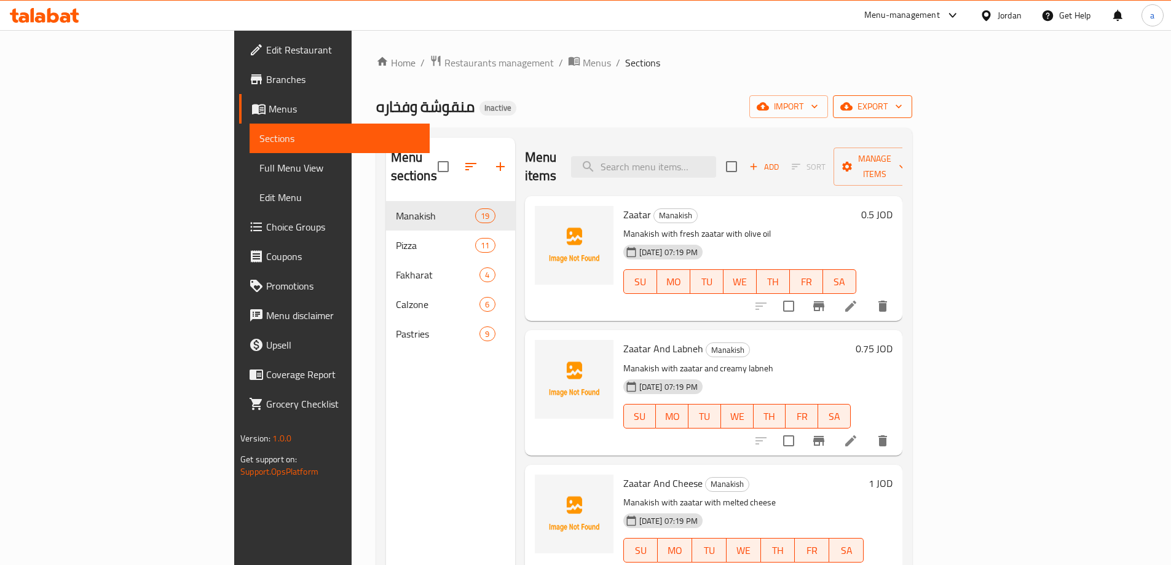
click at [853, 111] on icon "button" at bounding box center [846, 107] width 12 height 8
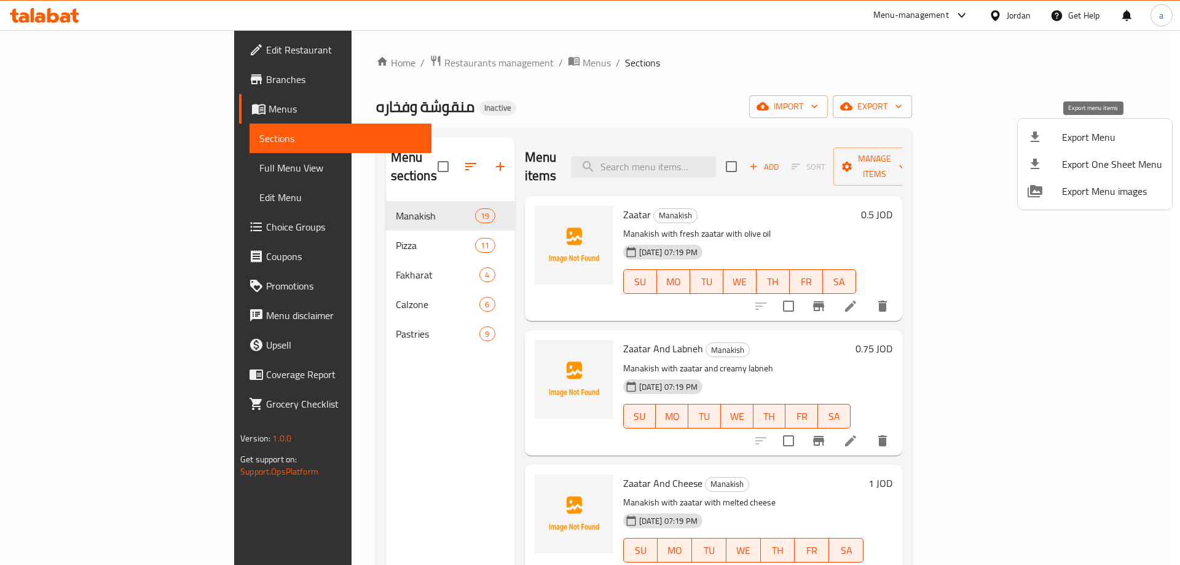
click at [1073, 130] on span "Export Menu" at bounding box center [1112, 137] width 100 height 15
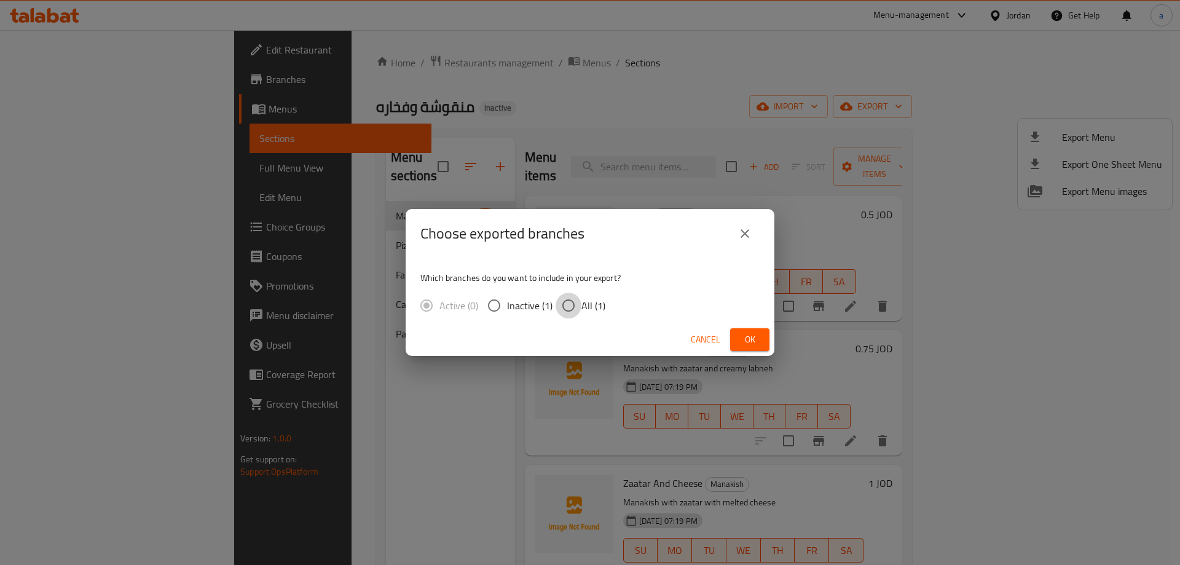
click at [577, 303] on input "All (1)" at bounding box center [569, 306] width 26 height 26
radio input "true"
click at [725, 338] on div "Cancel Ok" at bounding box center [590, 339] width 369 height 33
click at [744, 340] on span "Ok" at bounding box center [750, 339] width 20 height 15
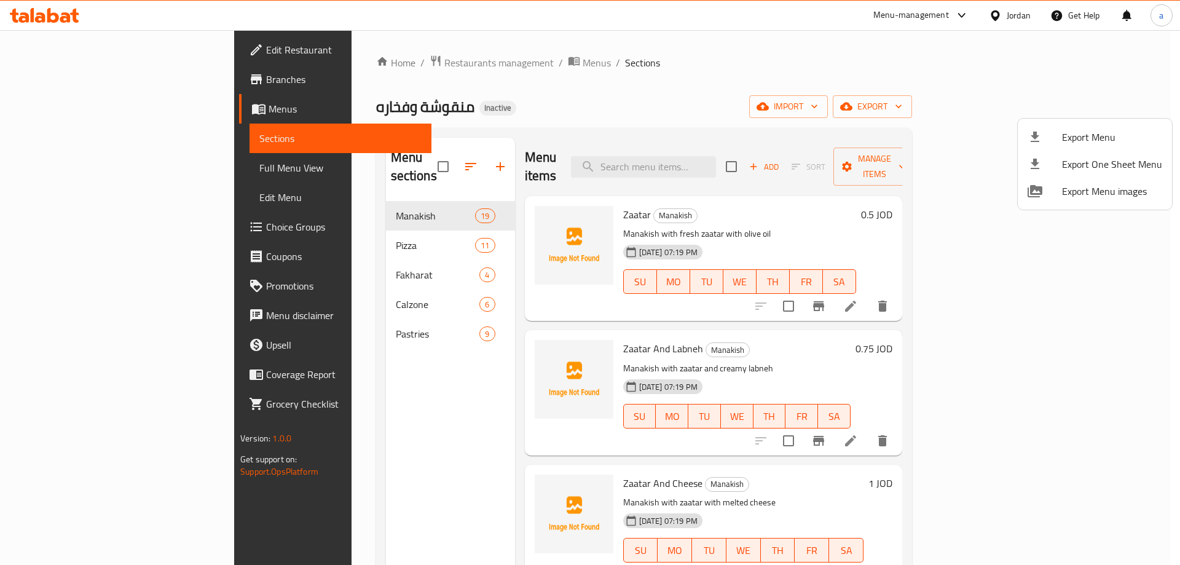
drag, startPoint x: 106, startPoint y: 32, endPoint x: 106, endPoint y: 39, distance: 7.4
click at [106, 32] on div at bounding box center [590, 282] width 1180 height 565
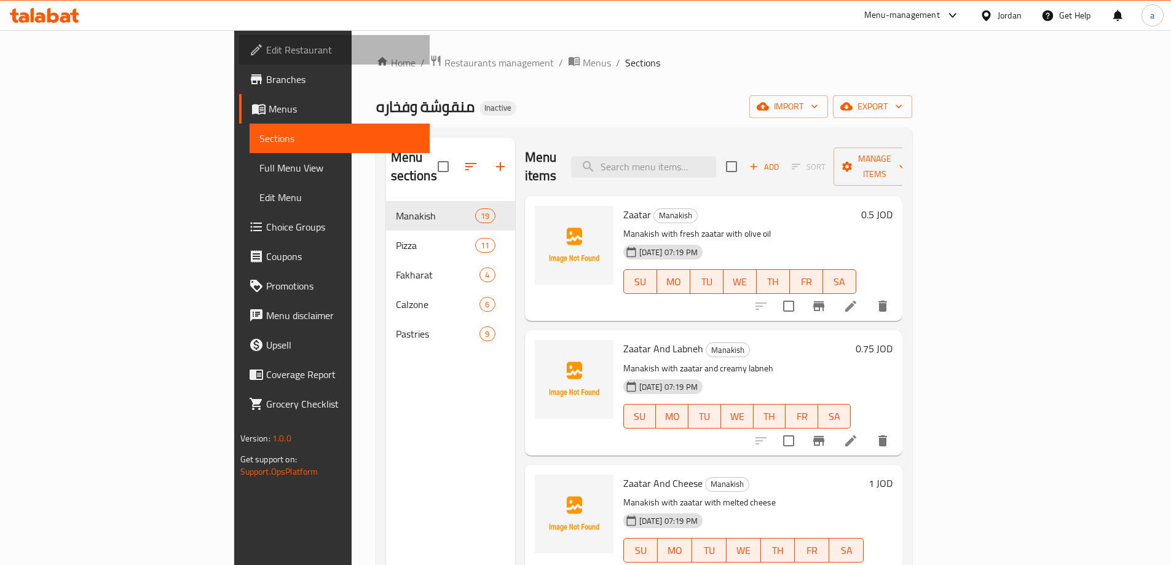
click at [266, 43] on span "Edit Restaurant" at bounding box center [343, 49] width 154 height 15
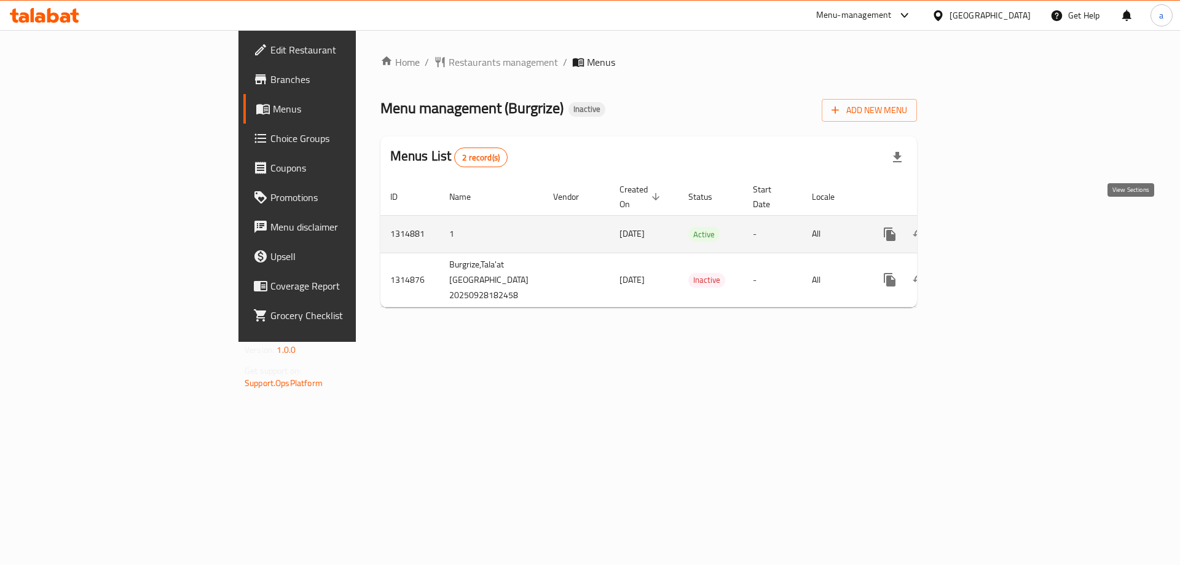
click at [993, 219] on link "enhanced table" at bounding box center [979, 234] width 30 height 30
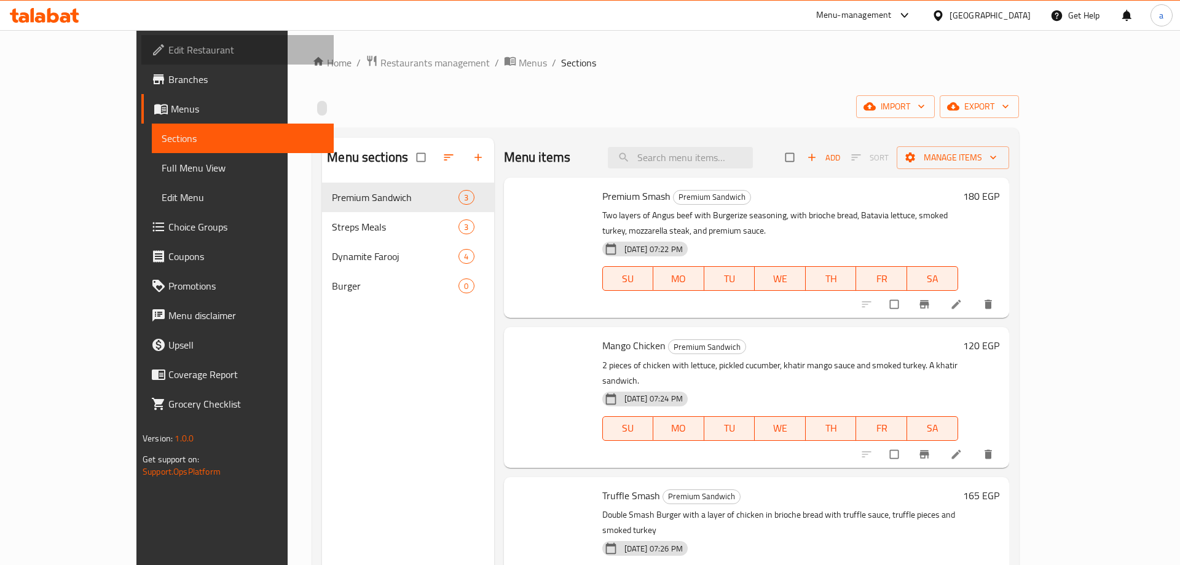
click at [168, 52] on span "Edit Restaurant" at bounding box center [246, 49] width 156 height 15
